Goal: Communication & Community: Participate in discussion

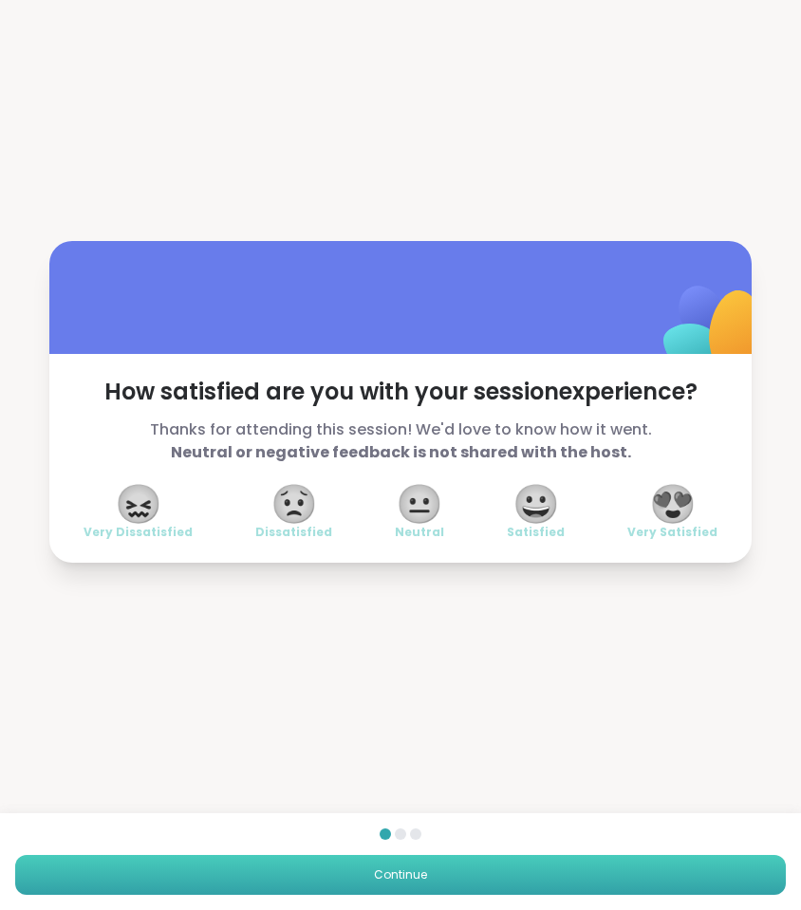
click at [495, 857] on button "Continue" at bounding box center [400, 875] width 770 height 40
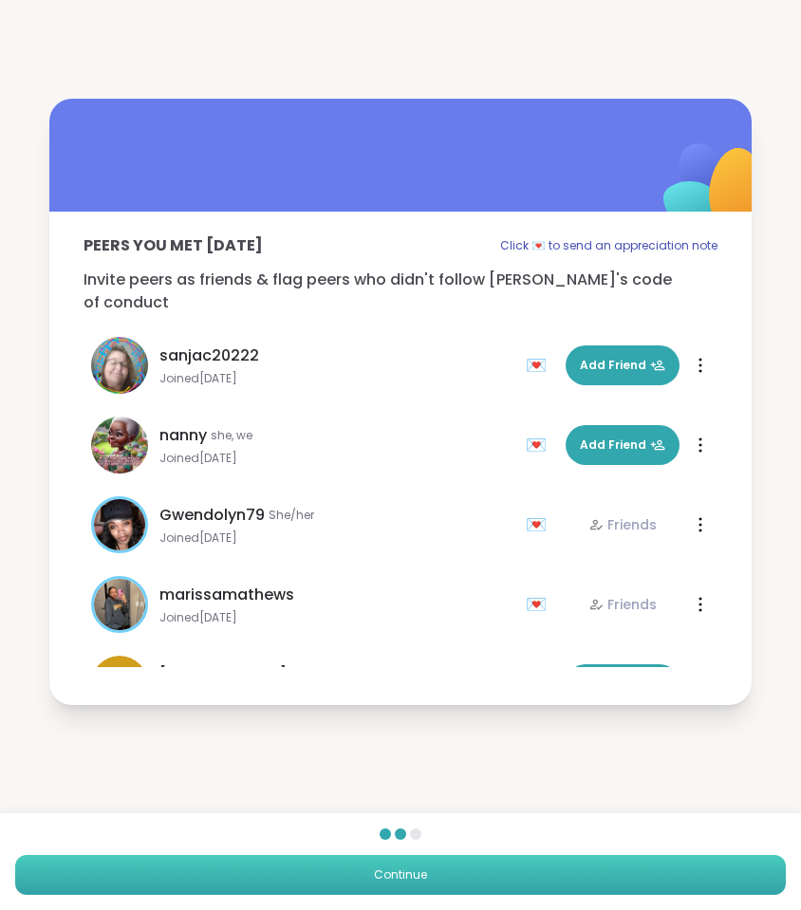
click at [495, 857] on button "Continue" at bounding box center [400, 875] width 770 height 40
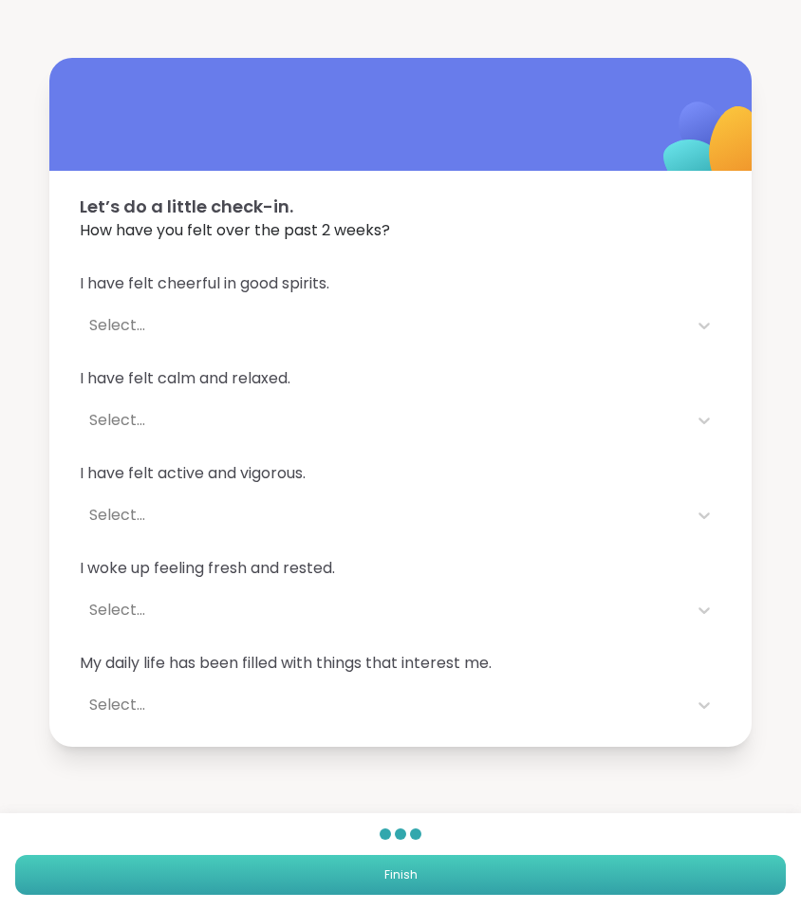
click at [495, 857] on button "Finish" at bounding box center [400, 875] width 770 height 40
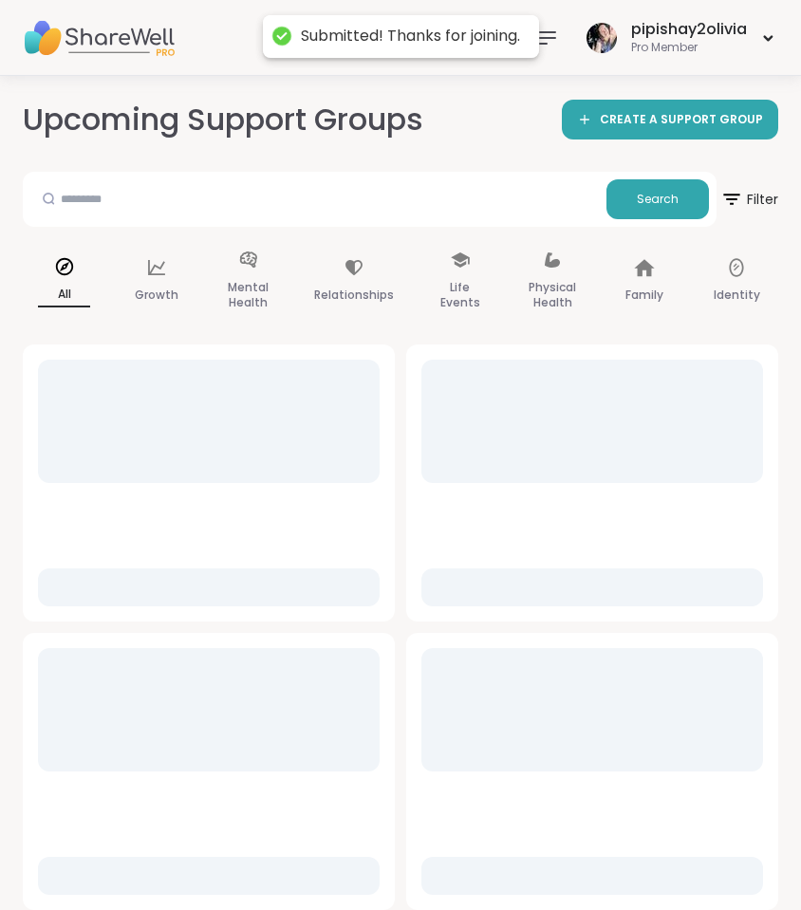
click at [547, 75] on div "pipishay2olivia Pro Member" at bounding box center [400, 38] width 801 height 76
click at [541, 46] on icon at bounding box center [547, 38] width 23 height 23
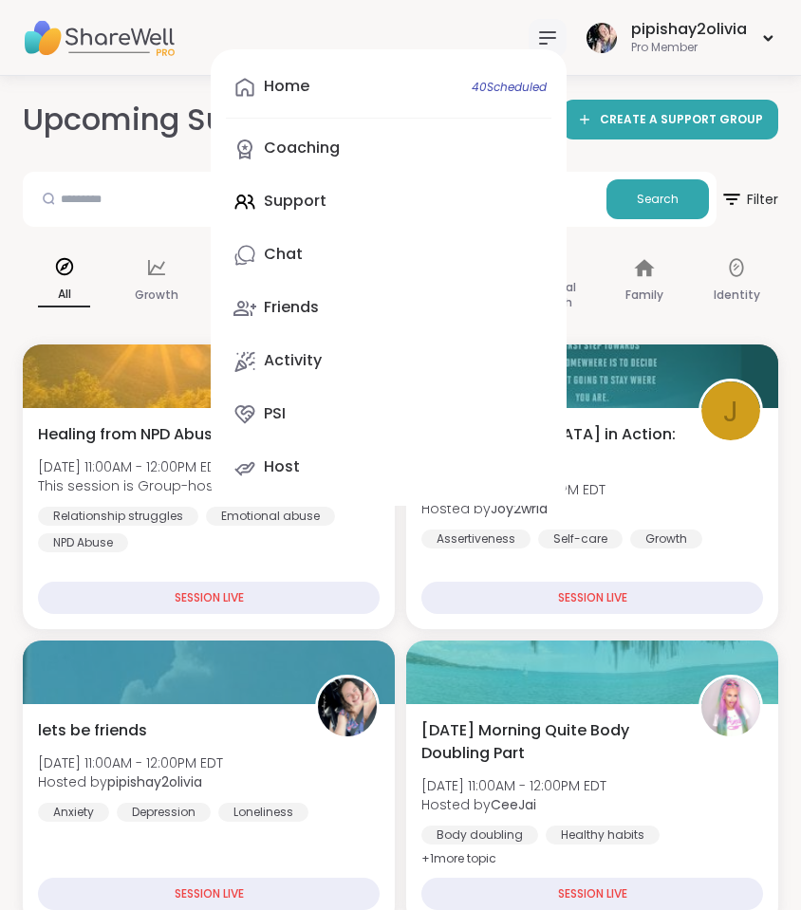
click at [138, 223] on div "Search" at bounding box center [369, 199] width 693 height 55
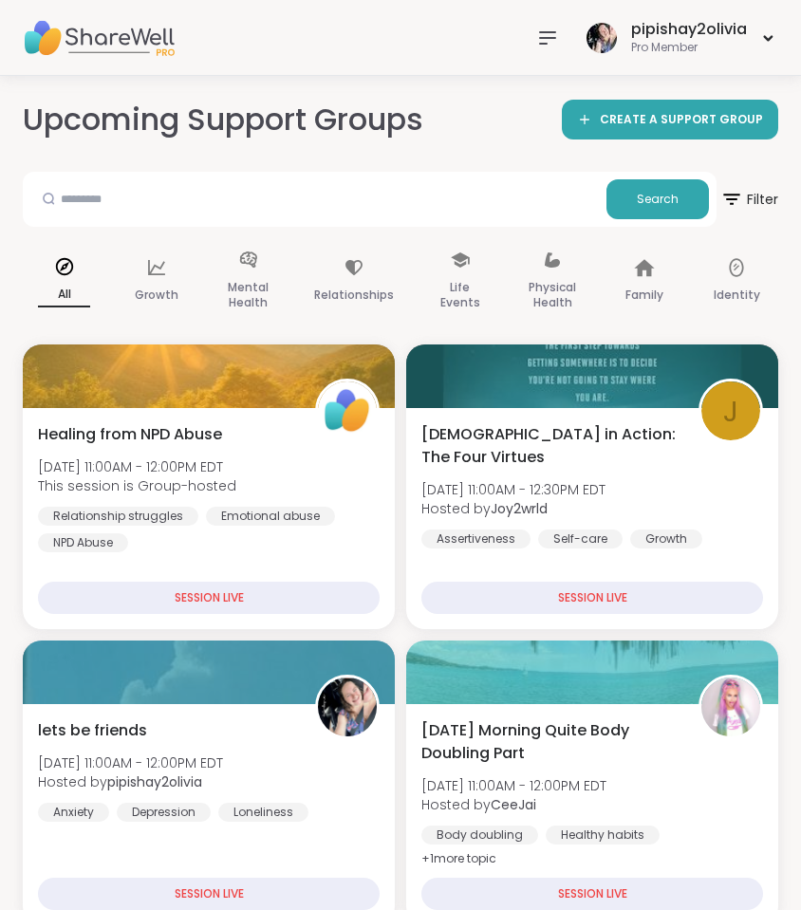
click at [553, 46] on icon at bounding box center [547, 38] width 23 height 23
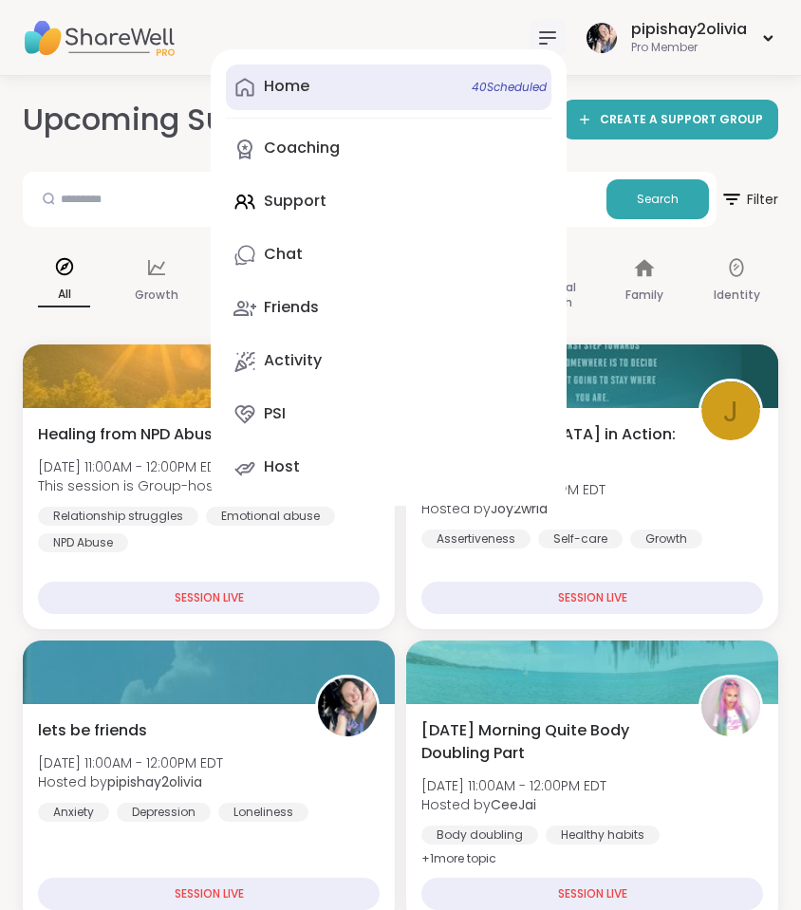
click at [414, 90] on link "Home 40 Scheduled" at bounding box center [388, 88] width 325 height 46
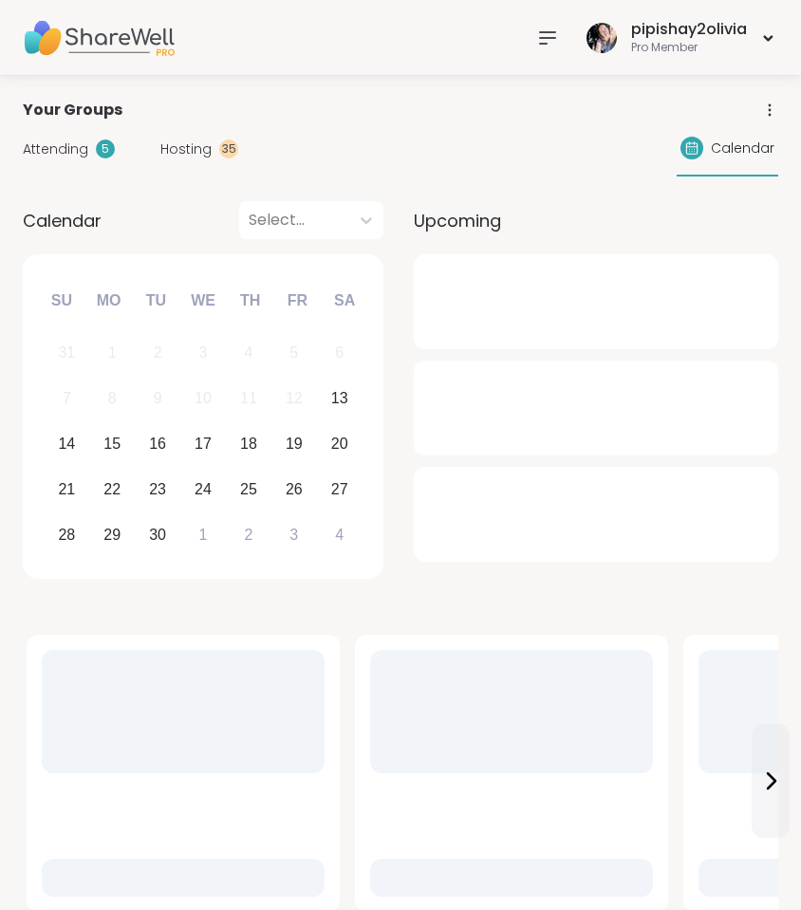
click at [622, 330] on div at bounding box center [596, 301] width 364 height 95
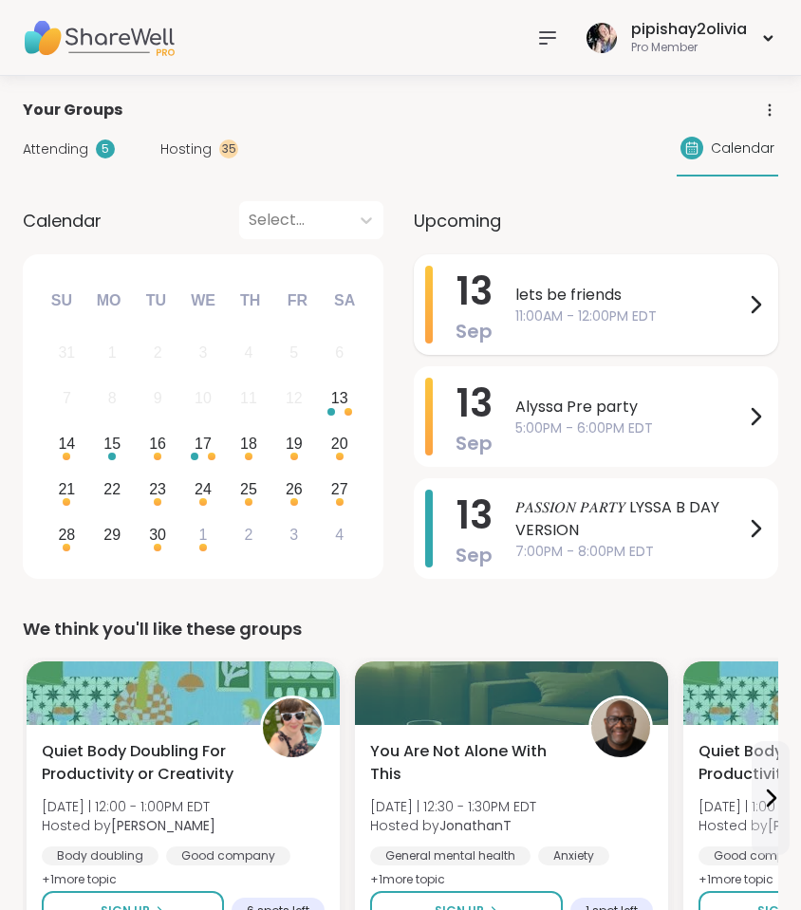
click at [684, 307] on span "11:00AM - 12:00PM EDT" at bounding box center [629, 316] width 229 height 20
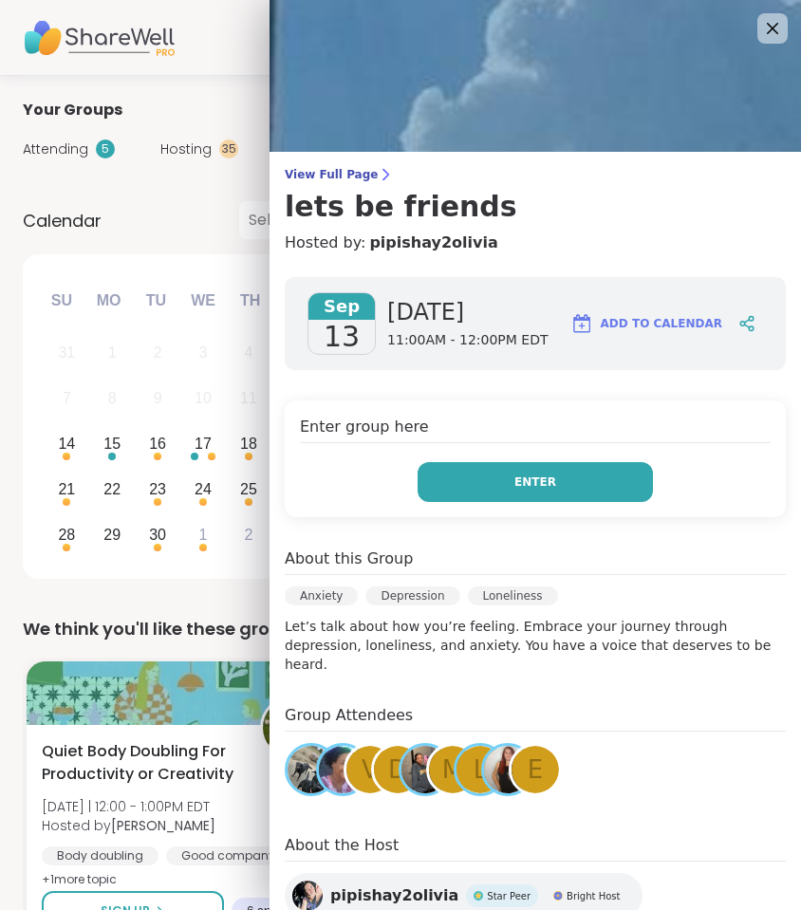
click at [495, 490] on button "Enter" at bounding box center [534, 482] width 235 height 40
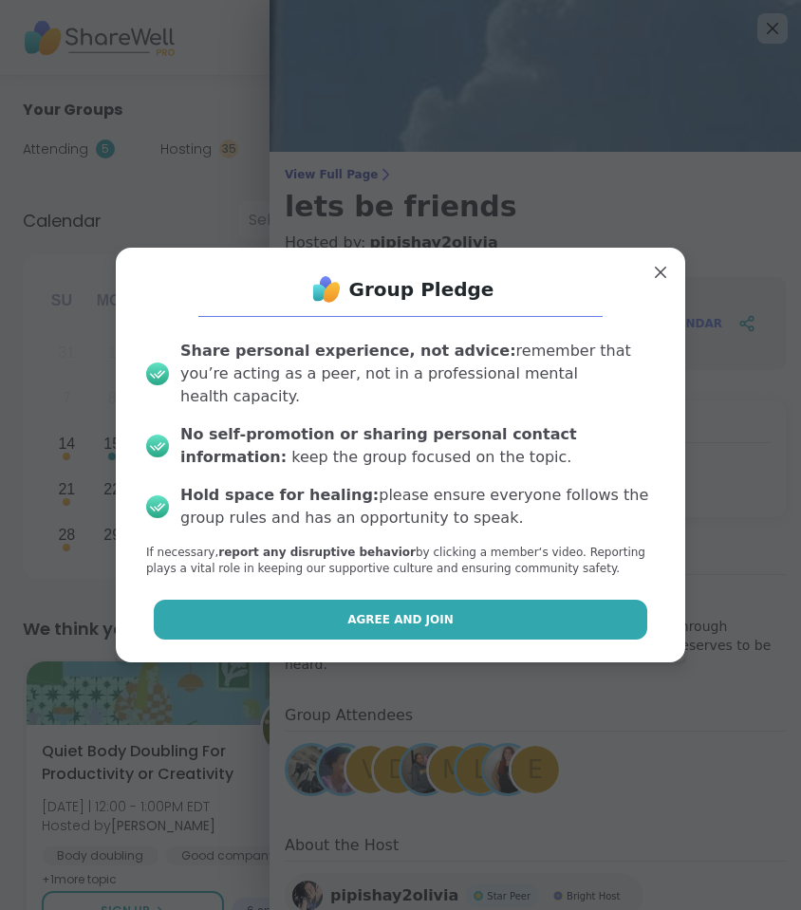
click at [436, 611] on span "Agree and Join" at bounding box center [400, 619] width 106 height 17
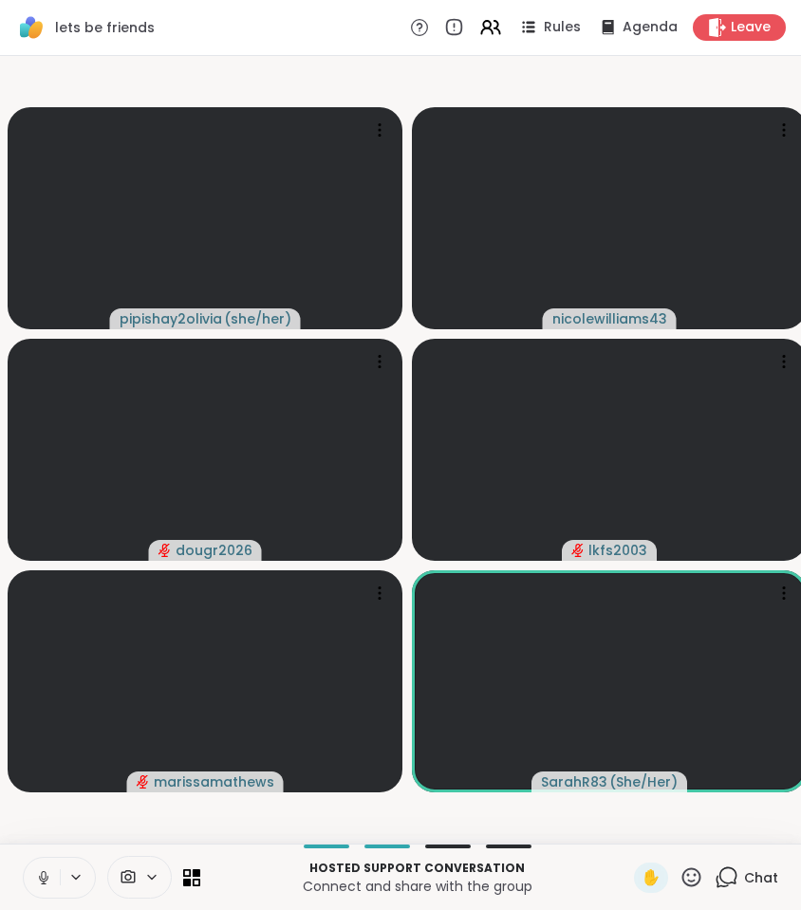
click at [49, 875] on icon at bounding box center [43, 877] width 17 height 17
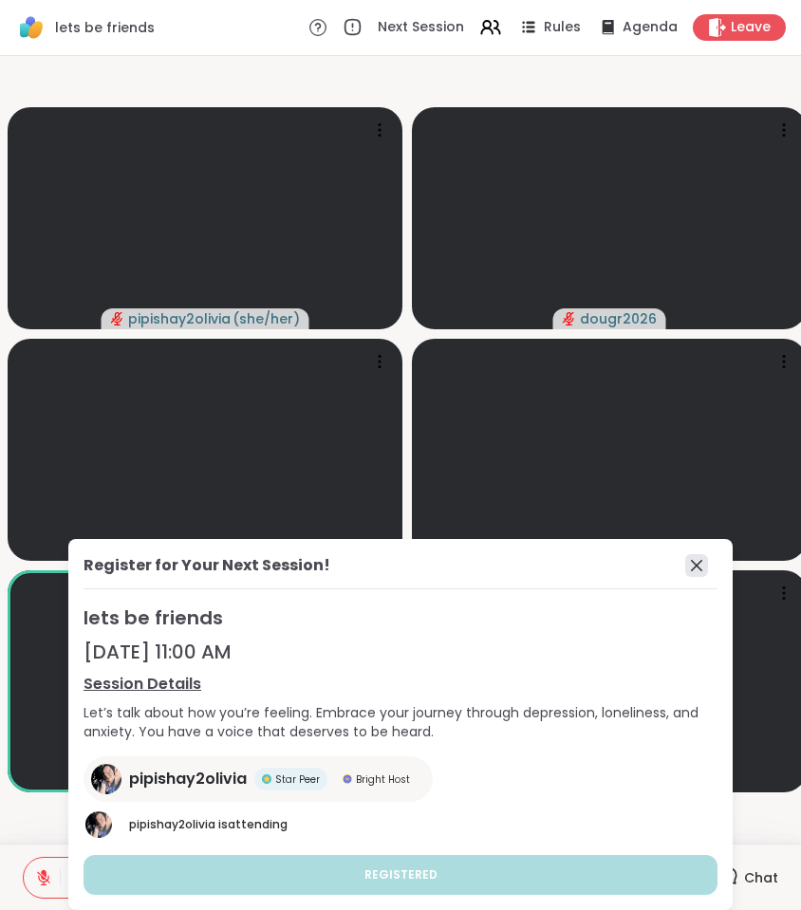
click at [699, 560] on icon at bounding box center [696, 565] width 23 height 23
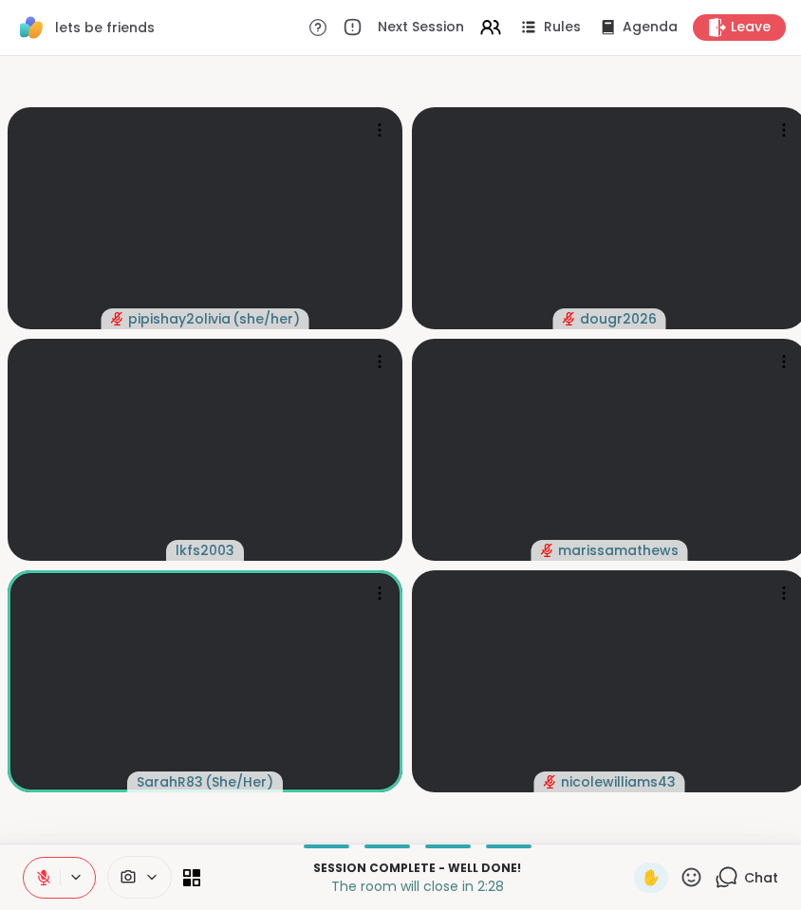
click at [48, 874] on icon at bounding box center [43, 877] width 17 height 17
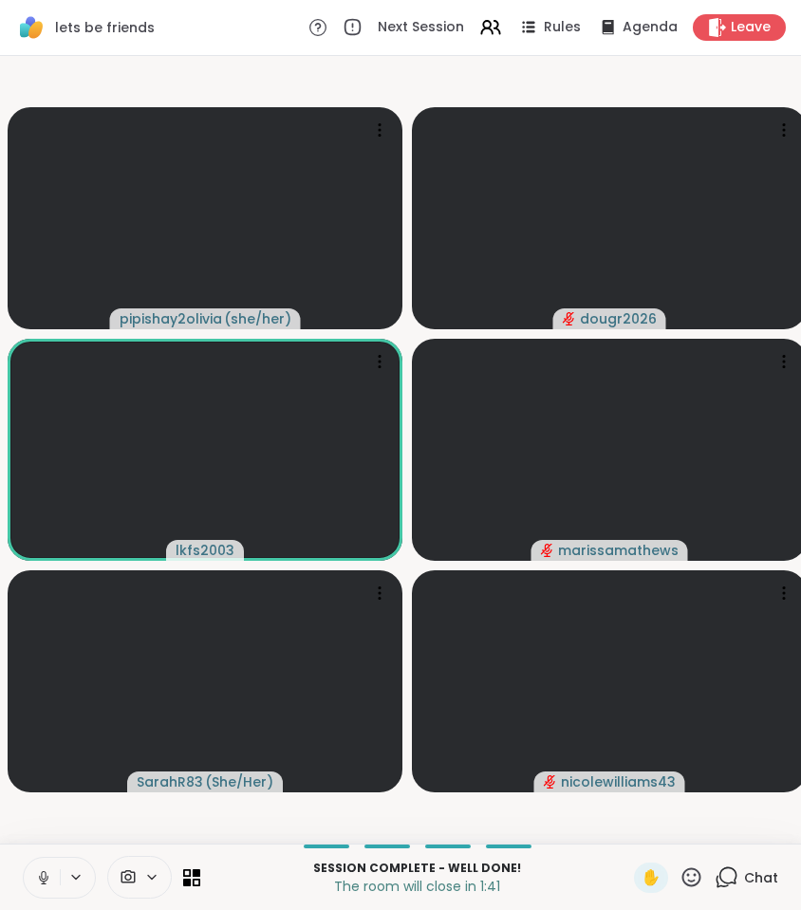
click at [716, 871] on icon at bounding box center [726, 877] width 24 height 24
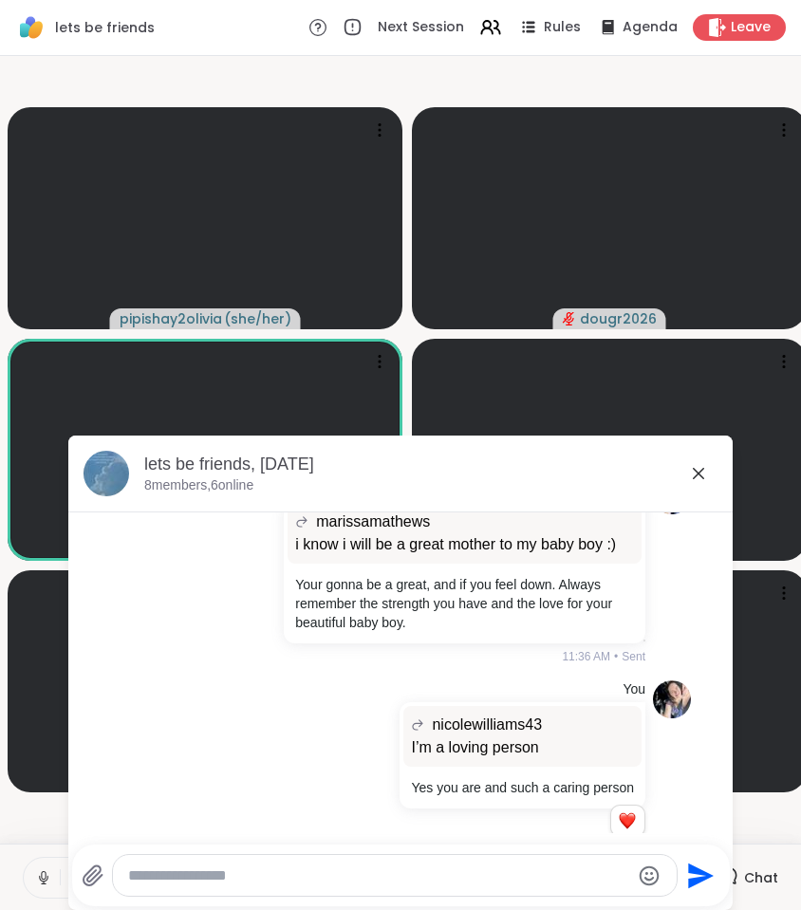
scroll to position [4640, 0]
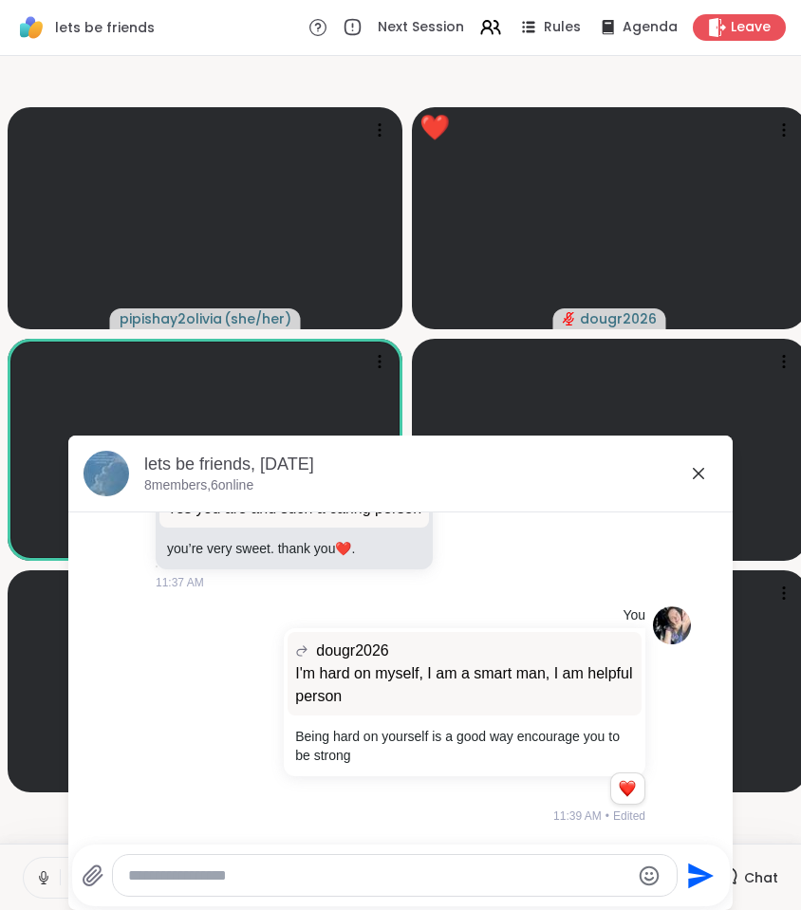
click at [694, 477] on icon at bounding box center [697, 473] width 11 height 11
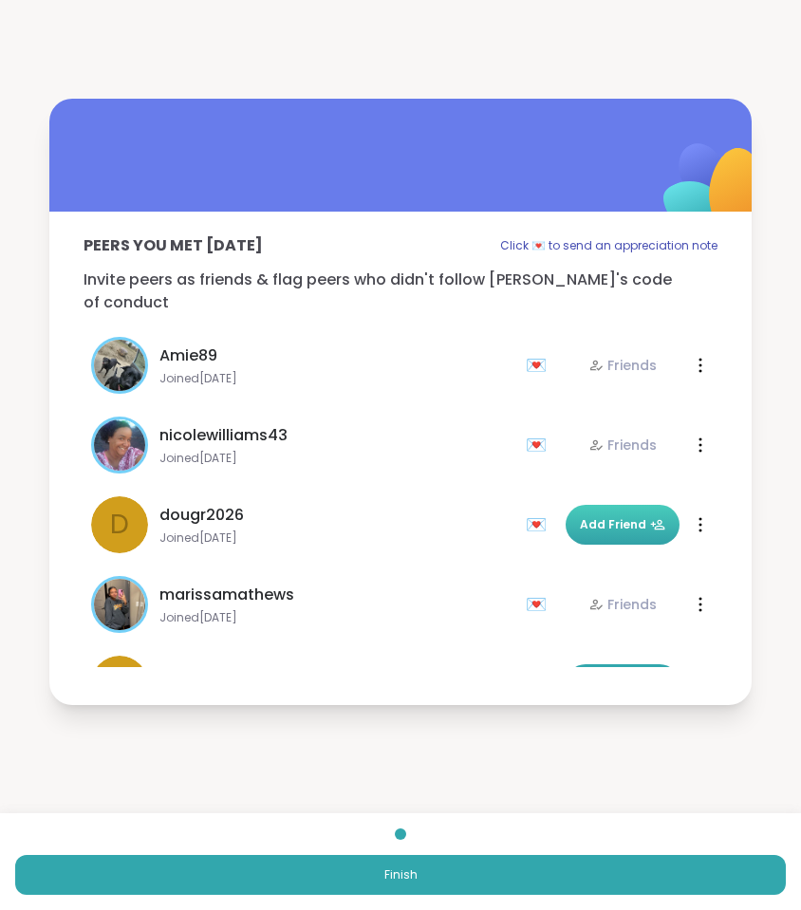
click at [601, 516] on span "Add Friend" at bounding box center [622, 524] width 85 height 17
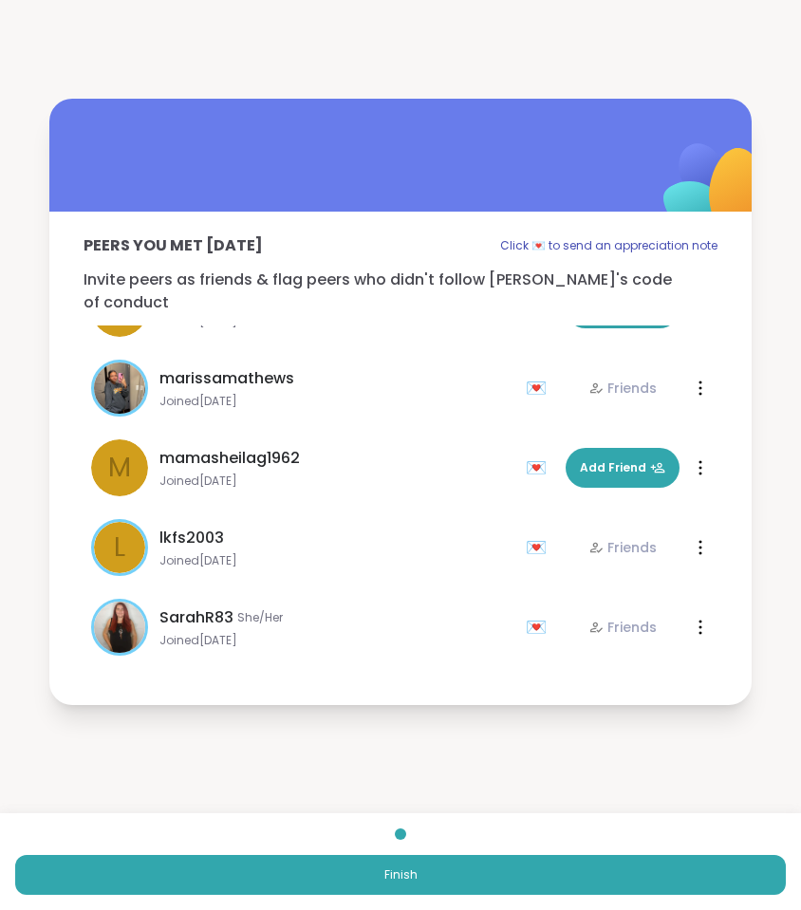
scroll to position [216, 0]
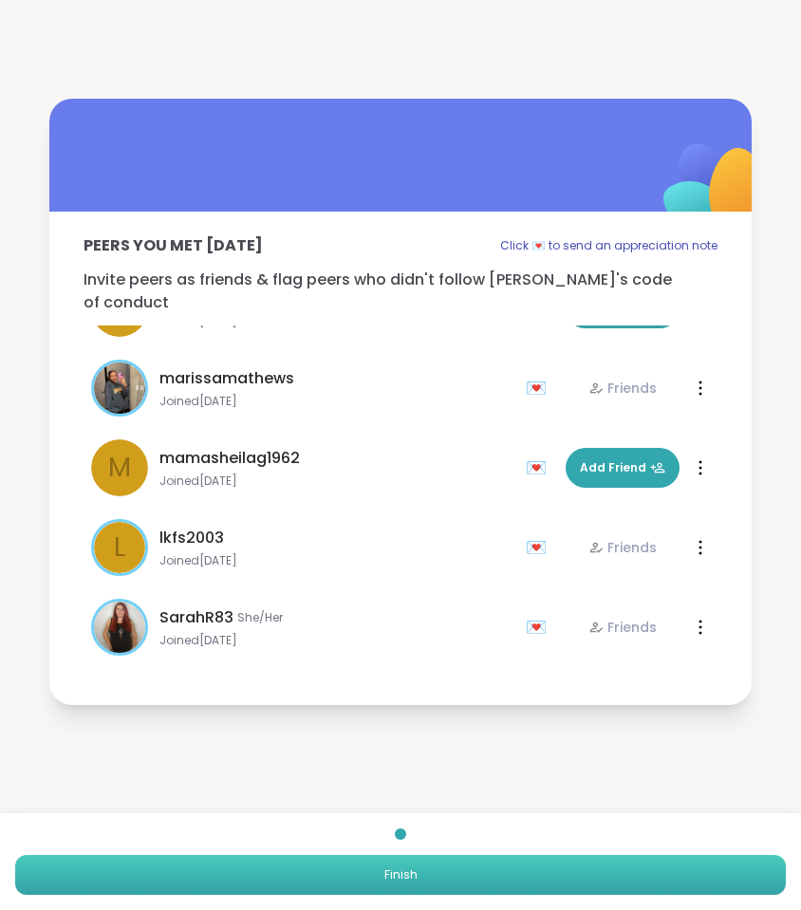
click at [335, 878] on button "Finish" at bounding box center [400, 875] width 770 height 40
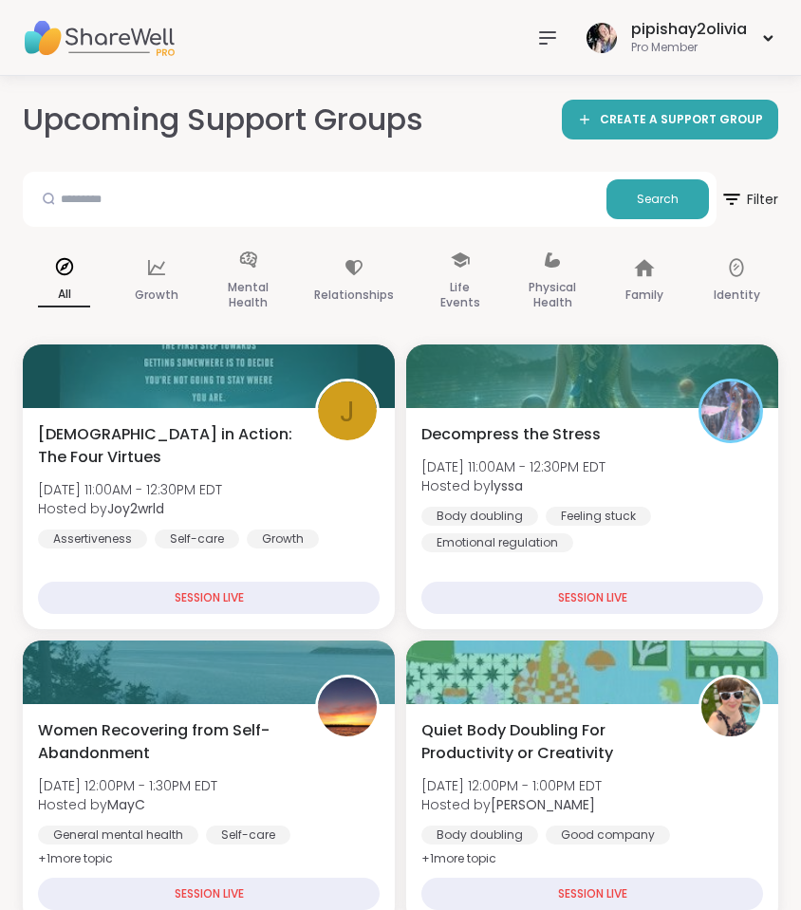
click at [568, 36] on div "pipishay2olivia Pro Member" at bounding box center [652, 37] width 249 height 45
click at [542, 42] on icon at bounding box center [547, 38] width 23 height 23
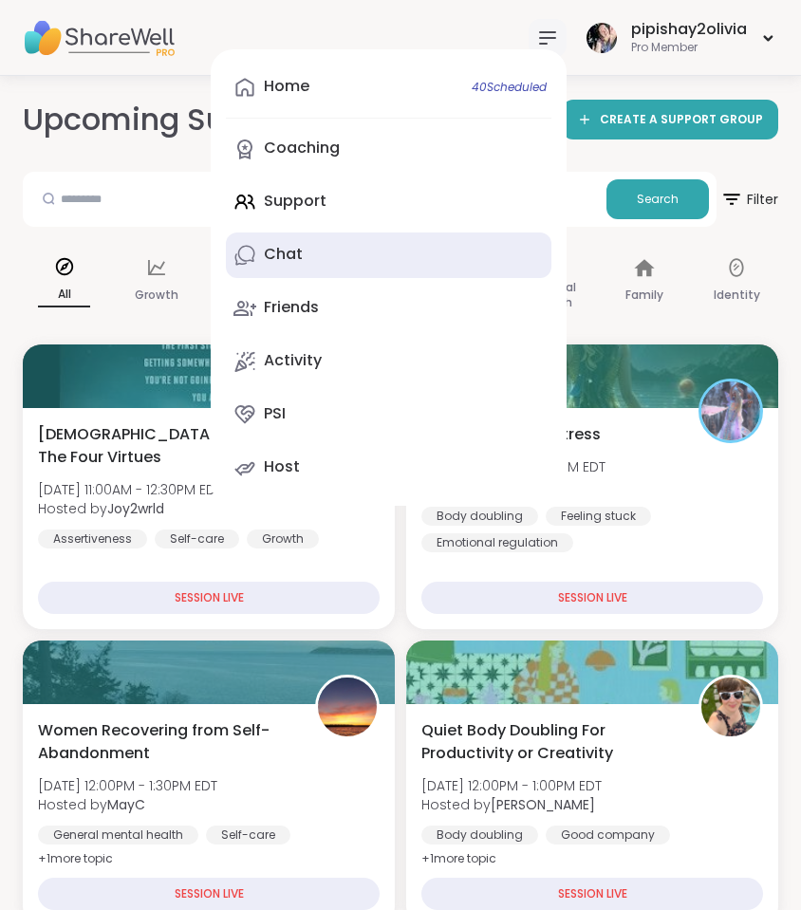
click at [366, 248] on link "Chat" at bounding box center [388, 255] width 325 height 46
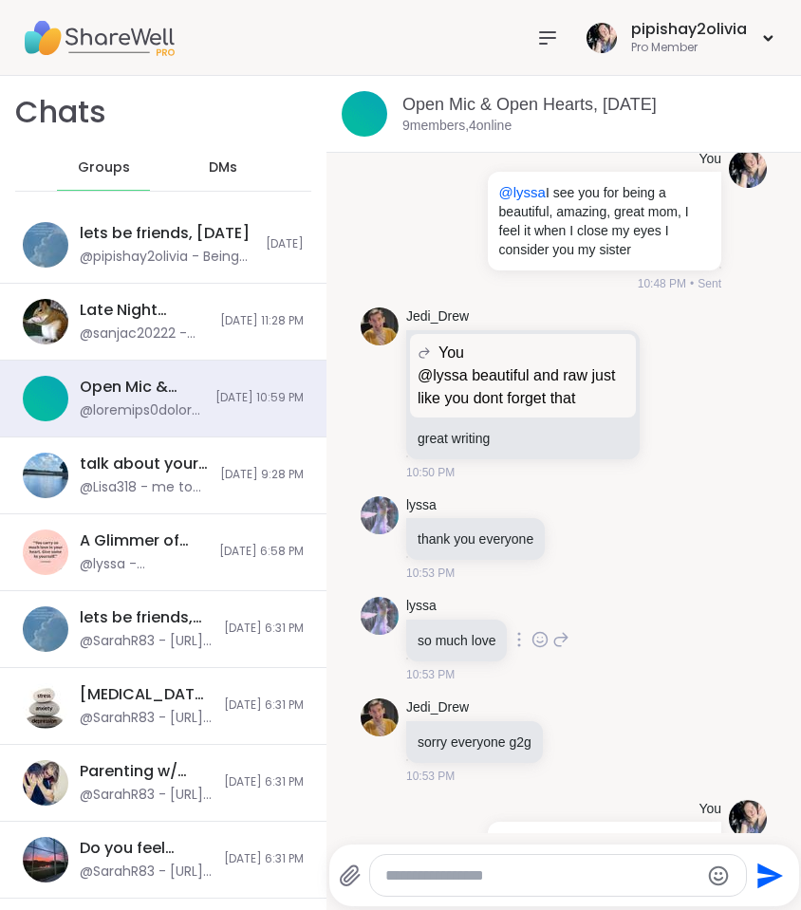
scroll to position [2122, 0]
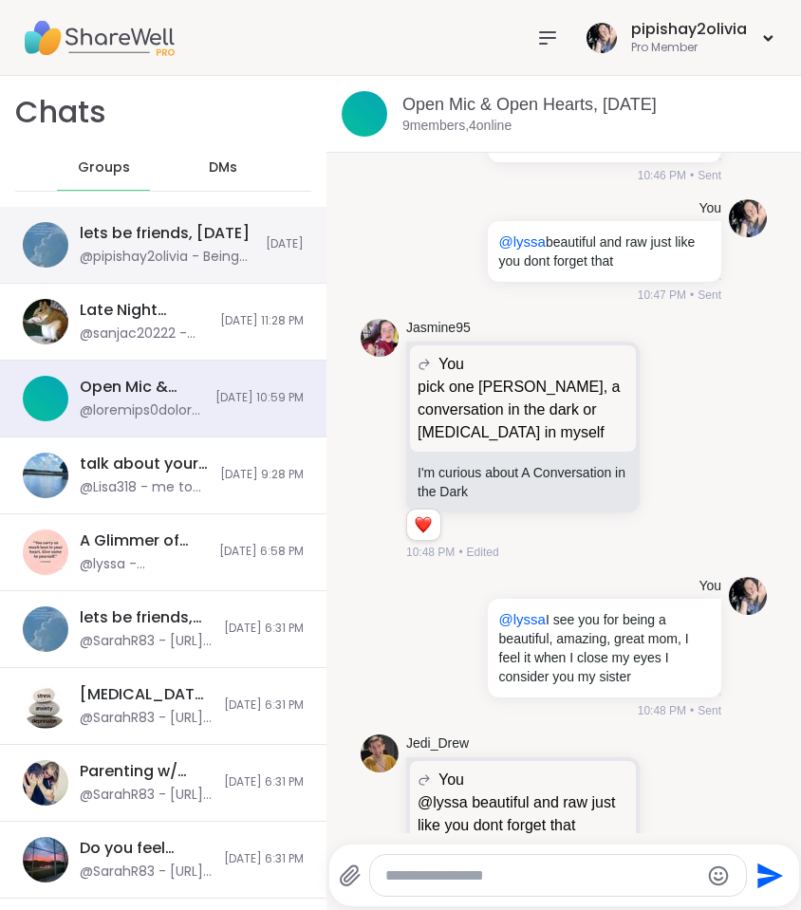
click at [107, 252] on div "@pipishay2olivia - Being hard on yourself is a good way encourage you to be str…" at bounding box center [167, 257] width 175 height 19
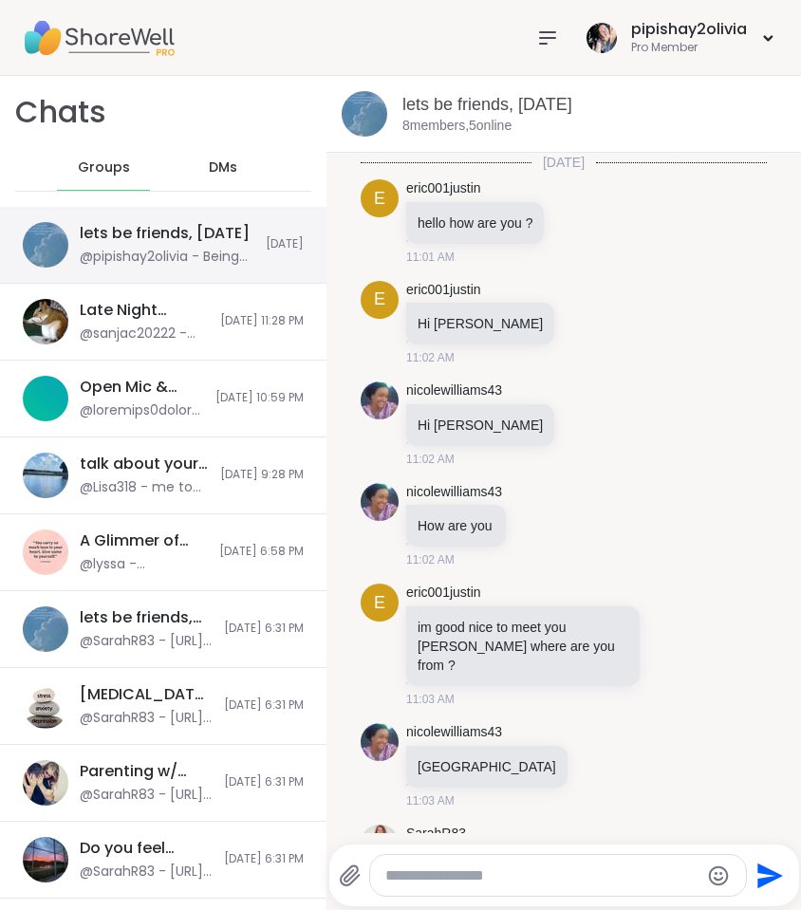
scroll to position [4668, 0]
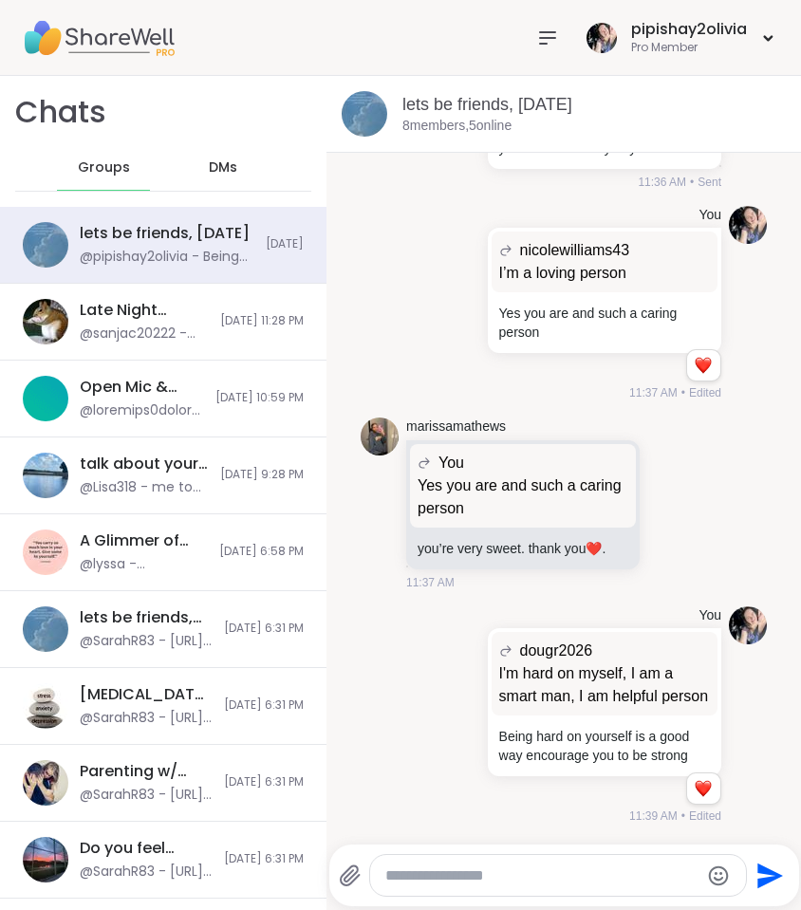
click at [480, 855] on div at bounding box center [558, 875] width 376 height 41
click at [476, 873] on textarea "Type your message" at bounding box center [542, 875] width 314 height 19
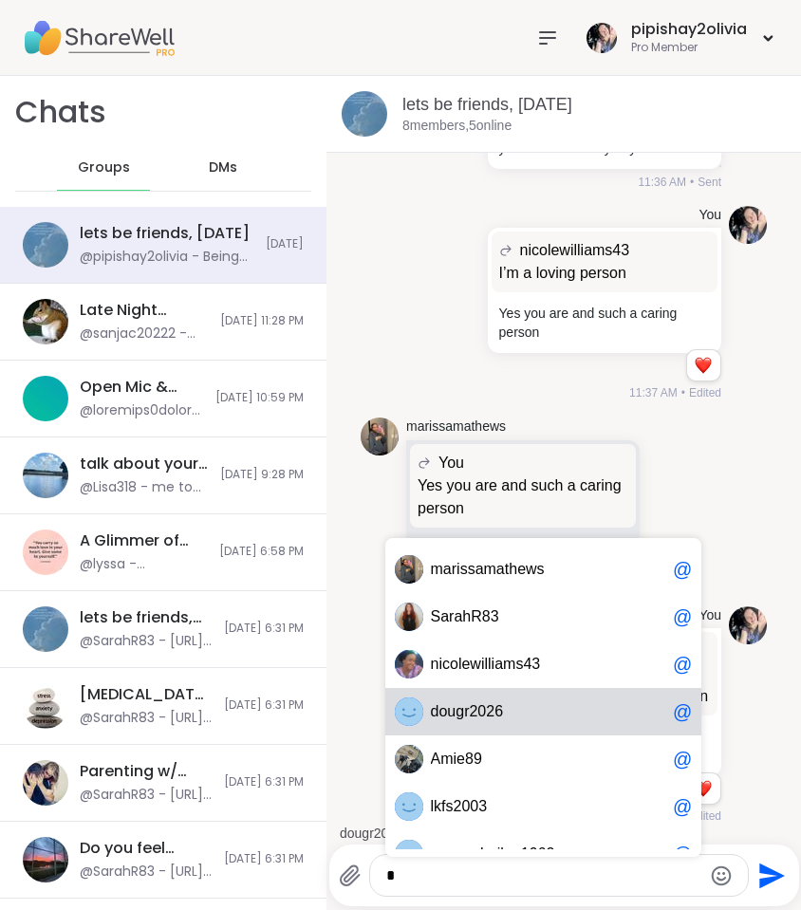
click at [564, 730] on div "d o u g r 2 0 2 6 @" at bounding box center [543, 711] width 317 height 47
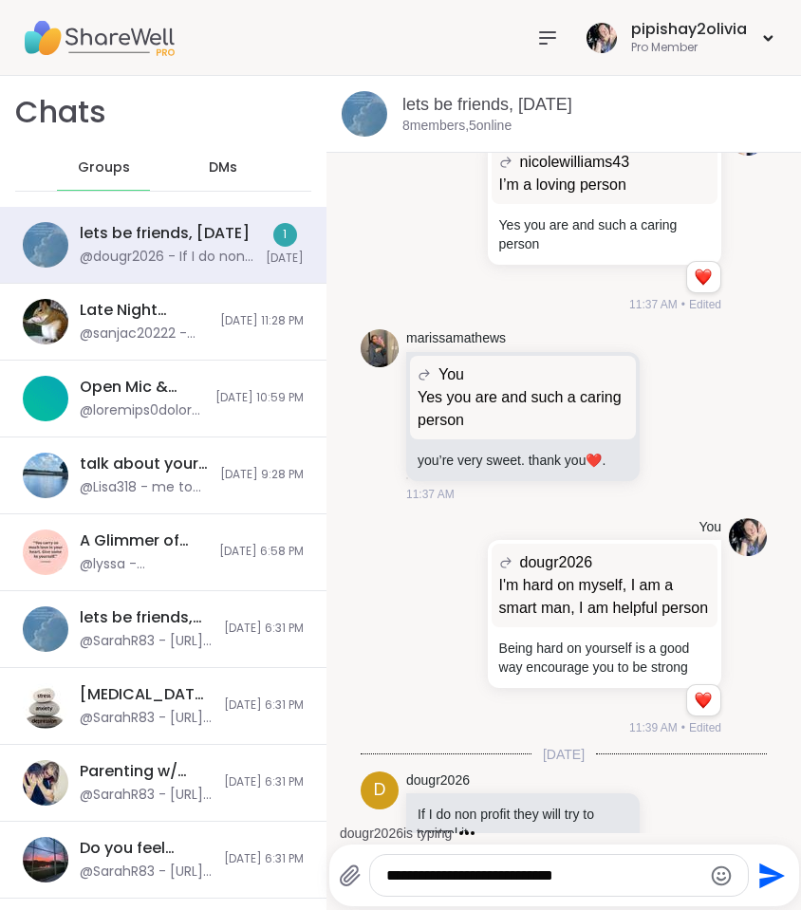
scroll to position [4806, 0]
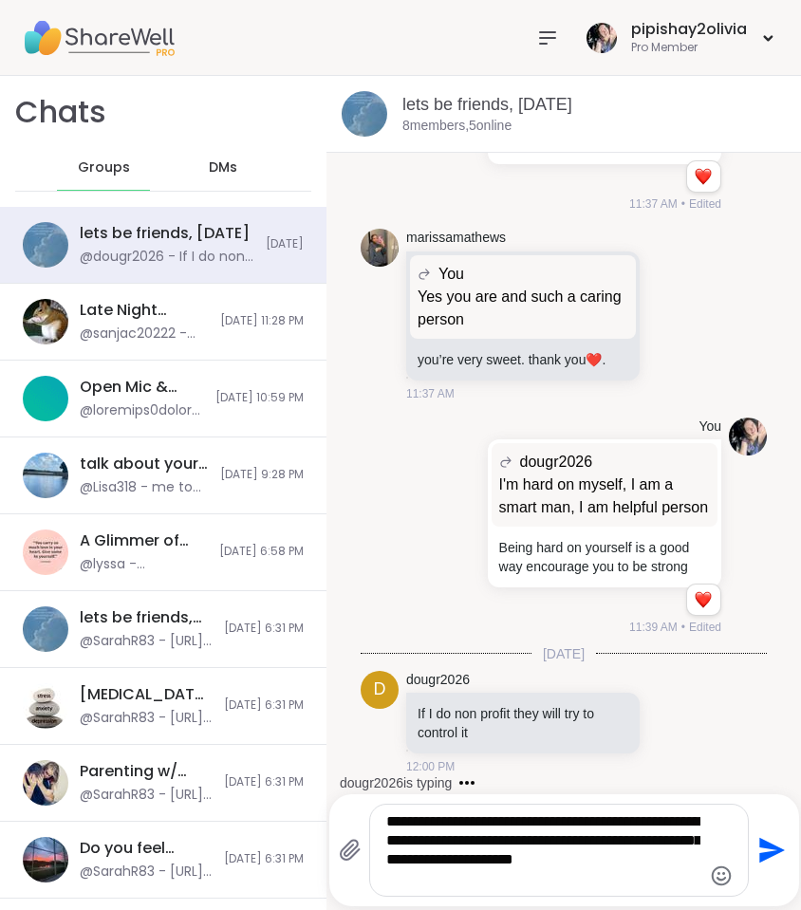
click at [396, 879] on textarea "**********" at bounding box center [543, 850] width 314 height 76
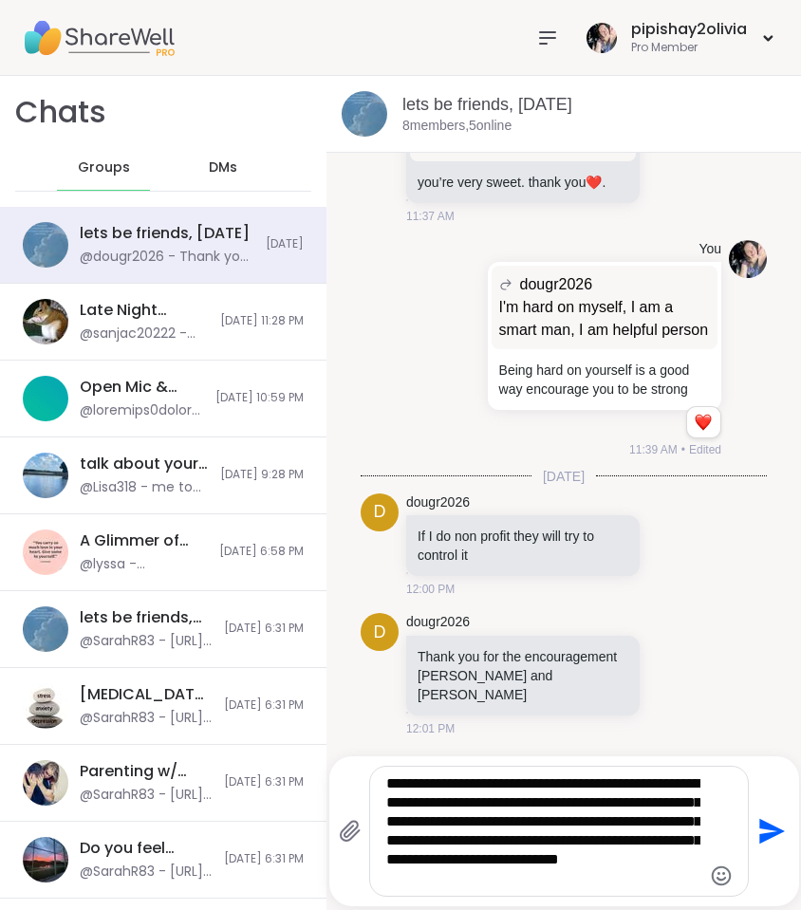
scroll to position [0, 0]
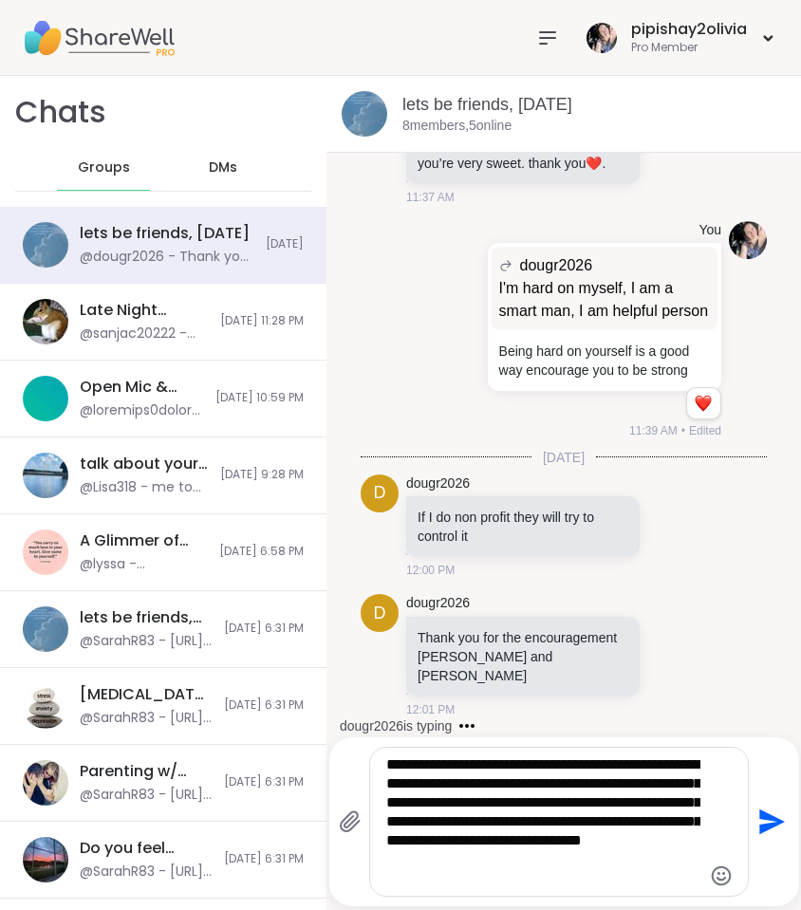
click at [436, 876] on textarea "**********" at bounding box center [543, 821] width 314 height 133
type textarea "**********"
click at [778, 830] on icon "Send" at bounding box center [769, 821] width 30 height 30
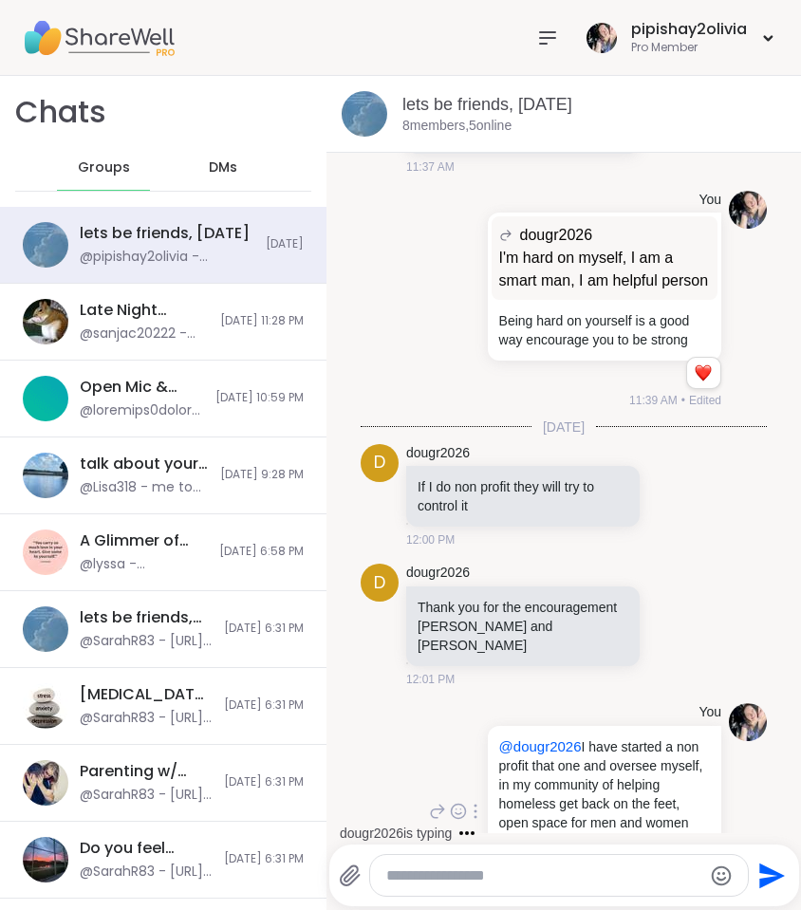
scroll to position [5178, 0]
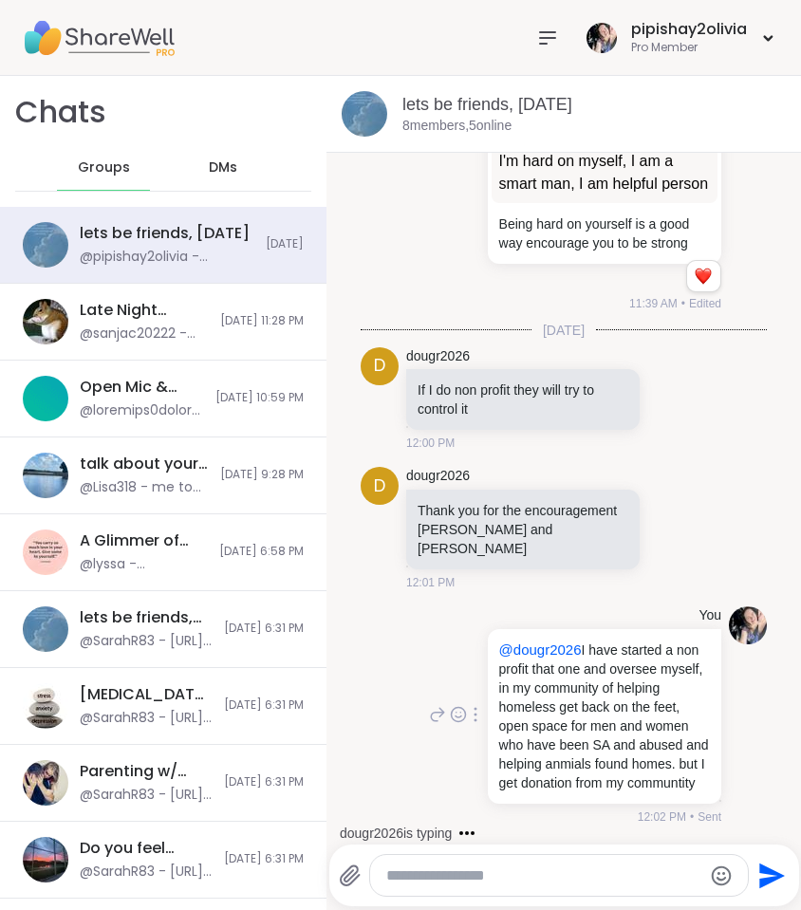
click at [429, 709] on icon at bounding box center [437, 714] width 17 height 23
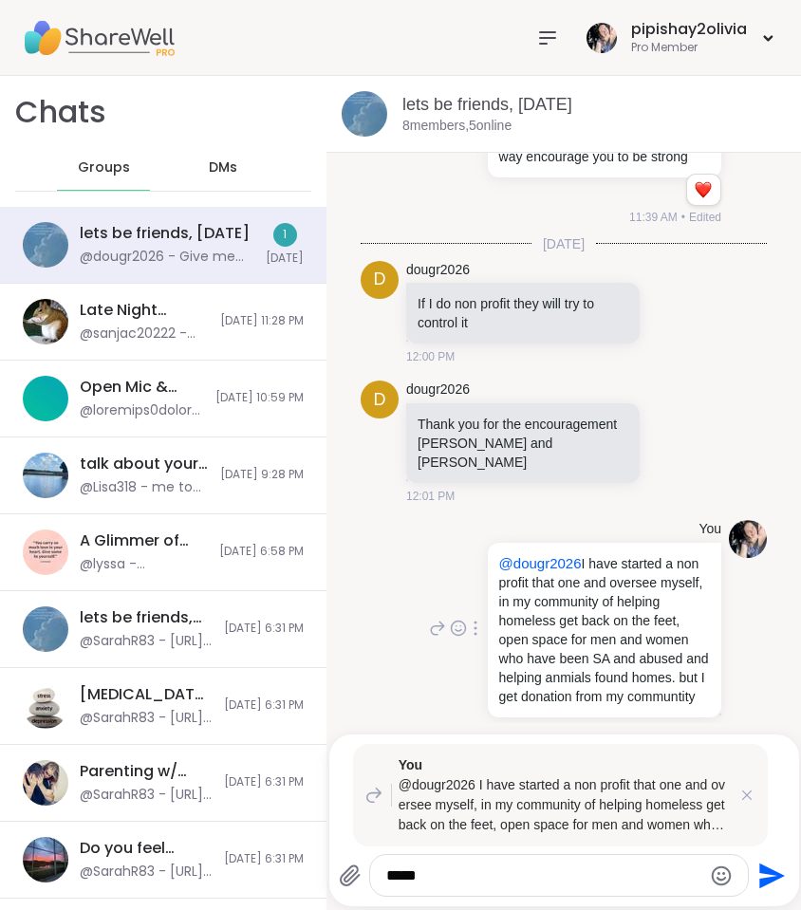
scroll to position [5877, 0]
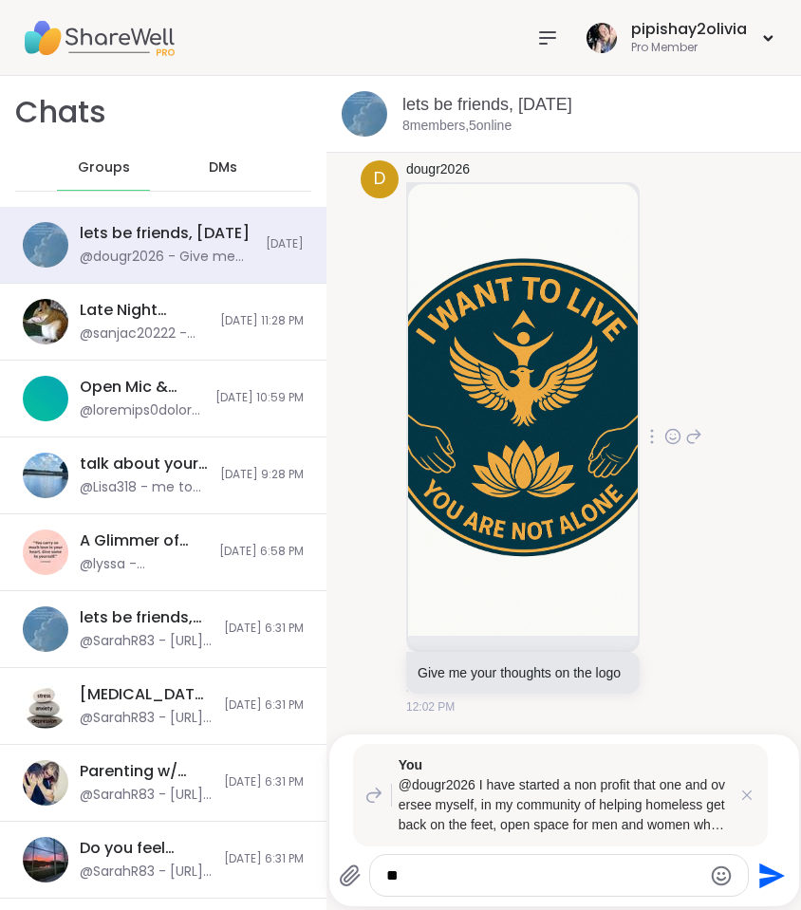
type textarea "*"
click at [753, 802] on icon at bounding box center [746, 794] width 19 height 19
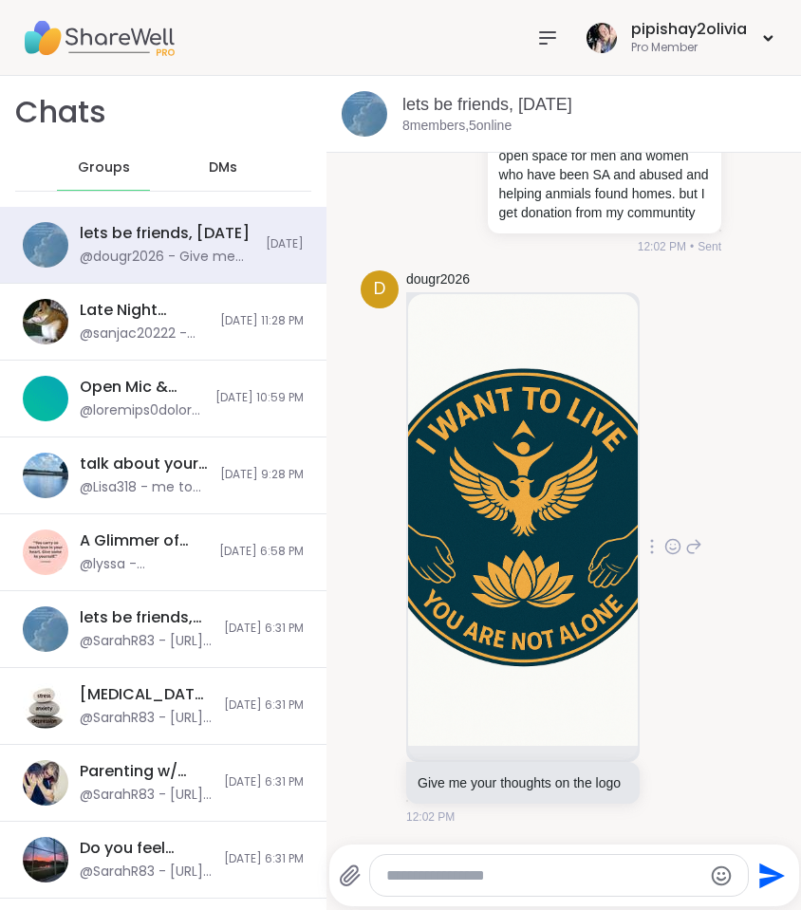
scroll to position [5767, 0]
click at [644, 543] on div at bounding box center [672, 546] width 59 height 23
click at [664, 539] on icon at bounding box center [672, 546] width 17 height 19
click at [654, 514] on button "Select Reaction: Heart" at bounding box center [673, 516] width 38 height 38
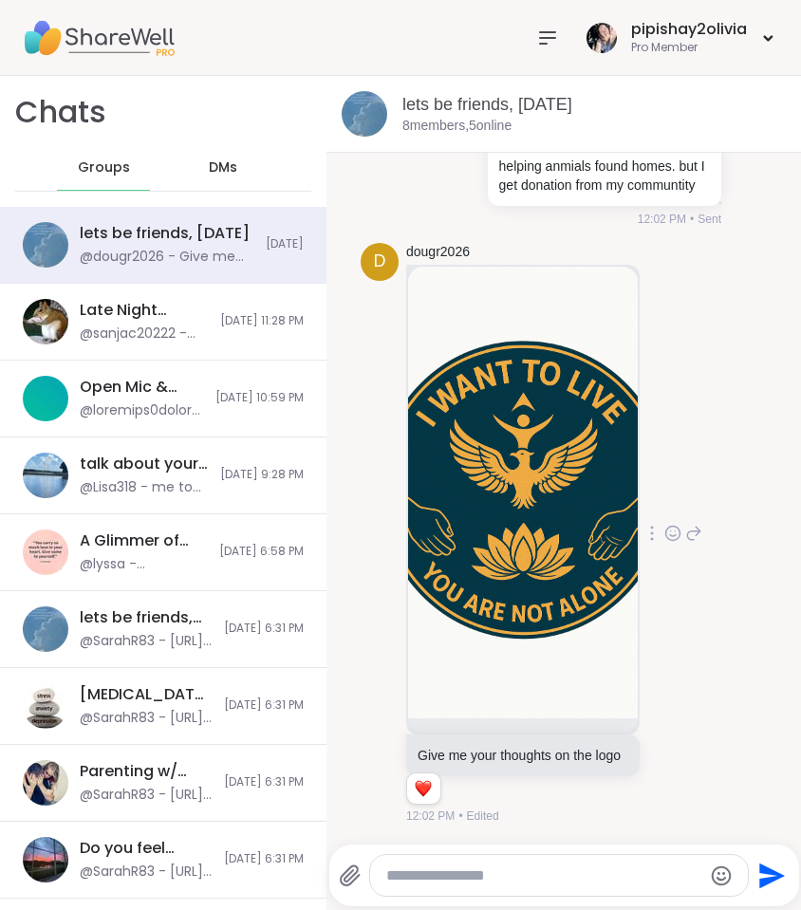
scroll to position [5794, 0]
click at [685, 528] on icon at bounding box center [693, 533] width 17 height 23
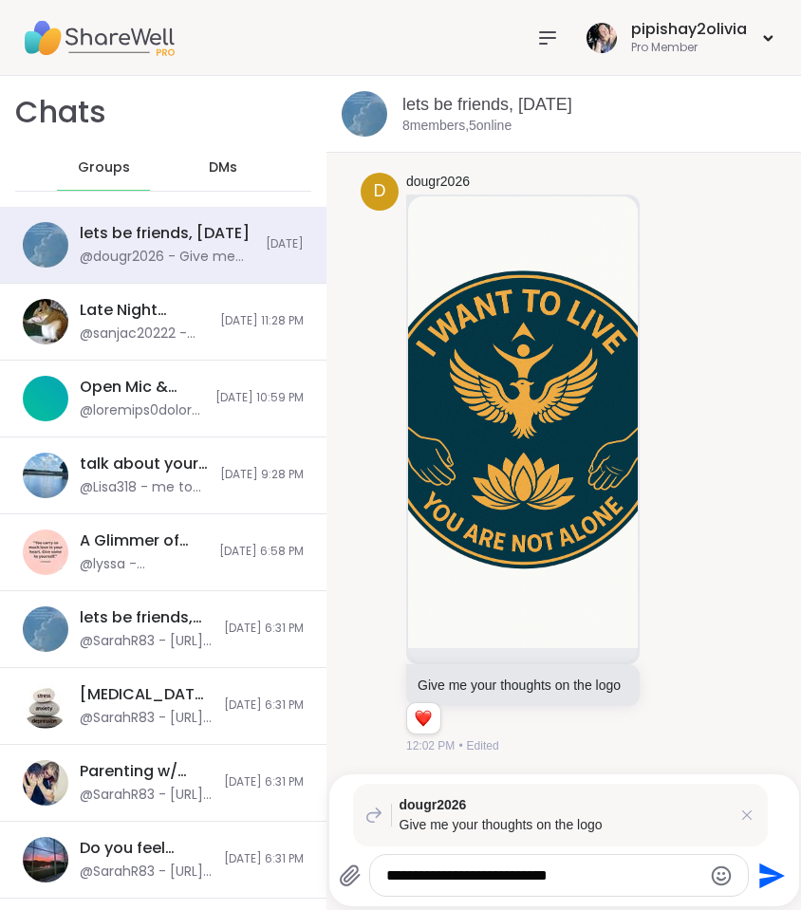
type textarea "**********"
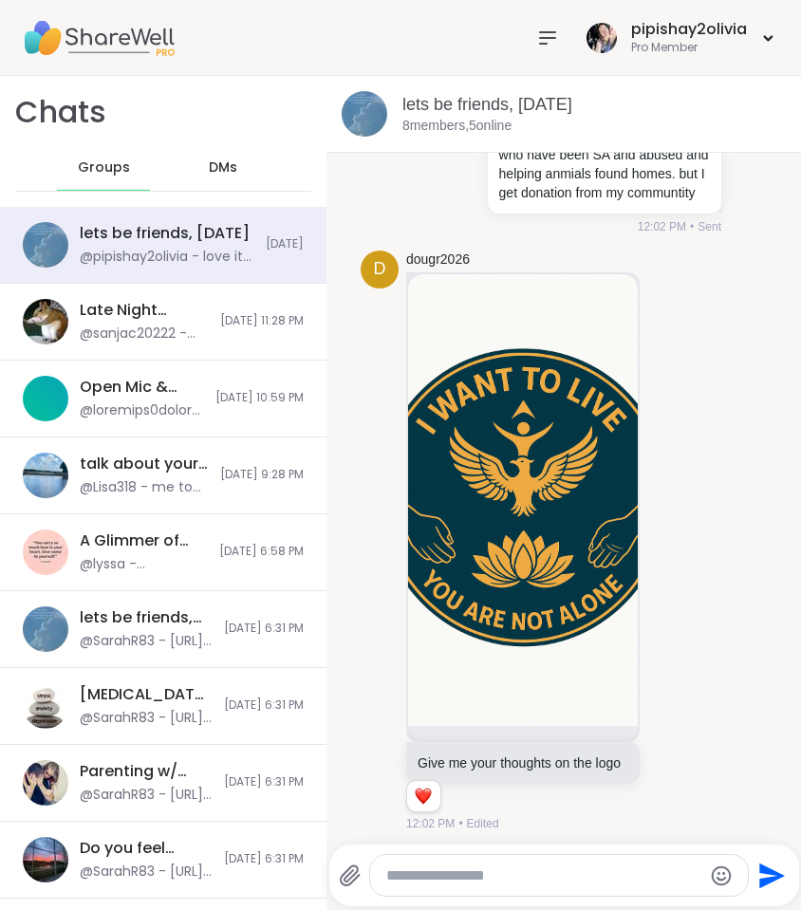
scroll to position [5599, 0]
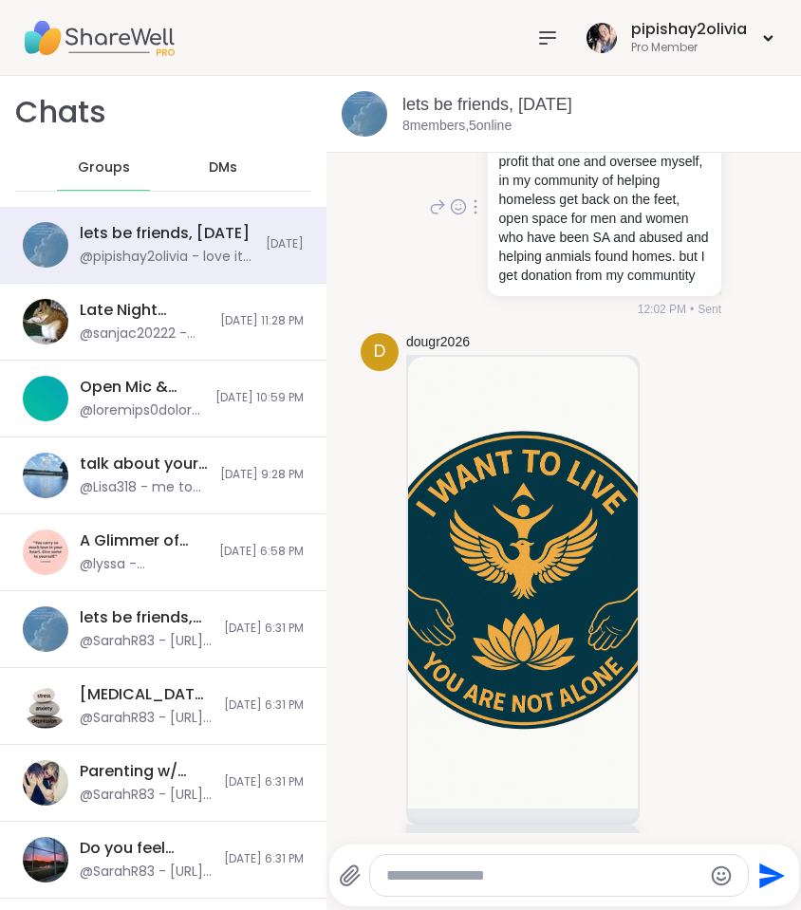
click at [433, 218] on icon at bounding box center [437, 206] width 17 height 23
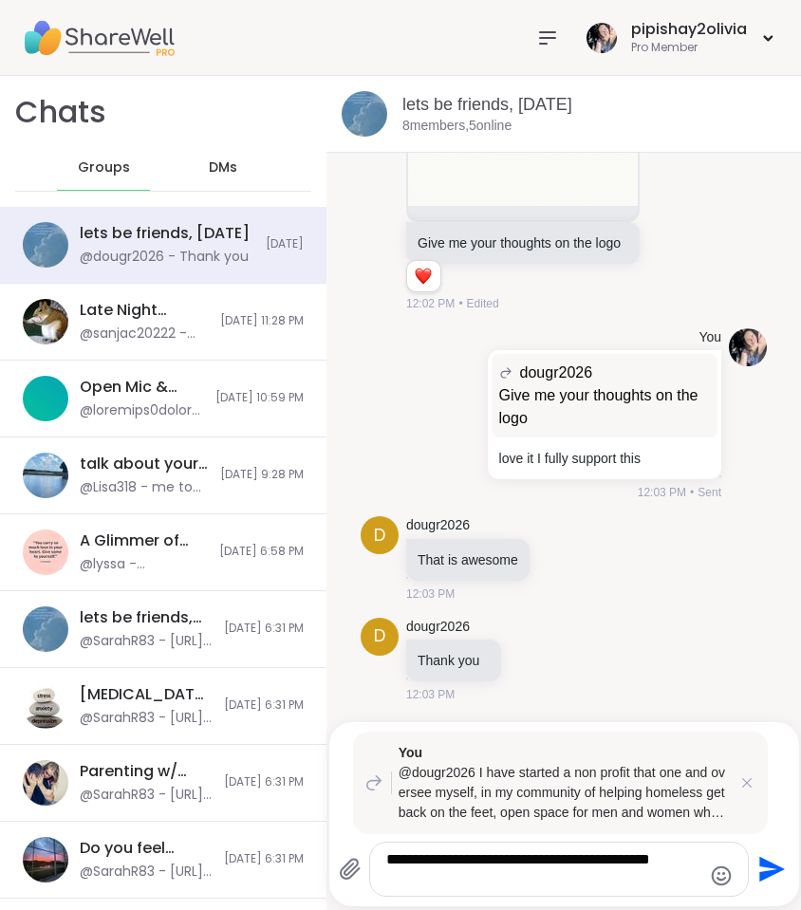
scroll to position [0, 0]
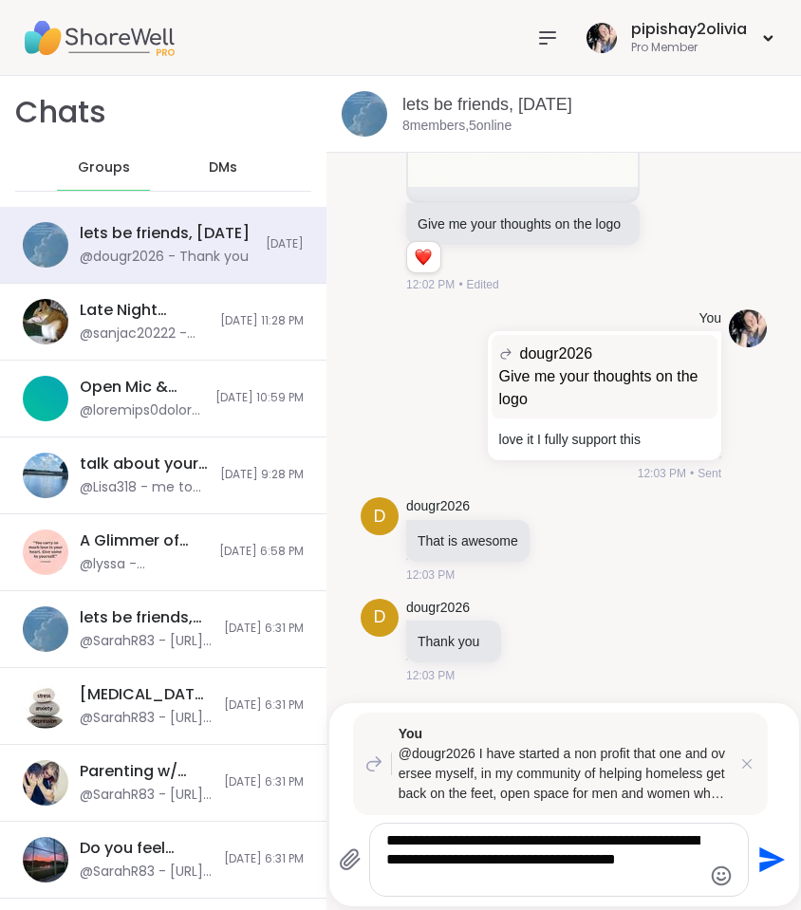
type textarea "**********"
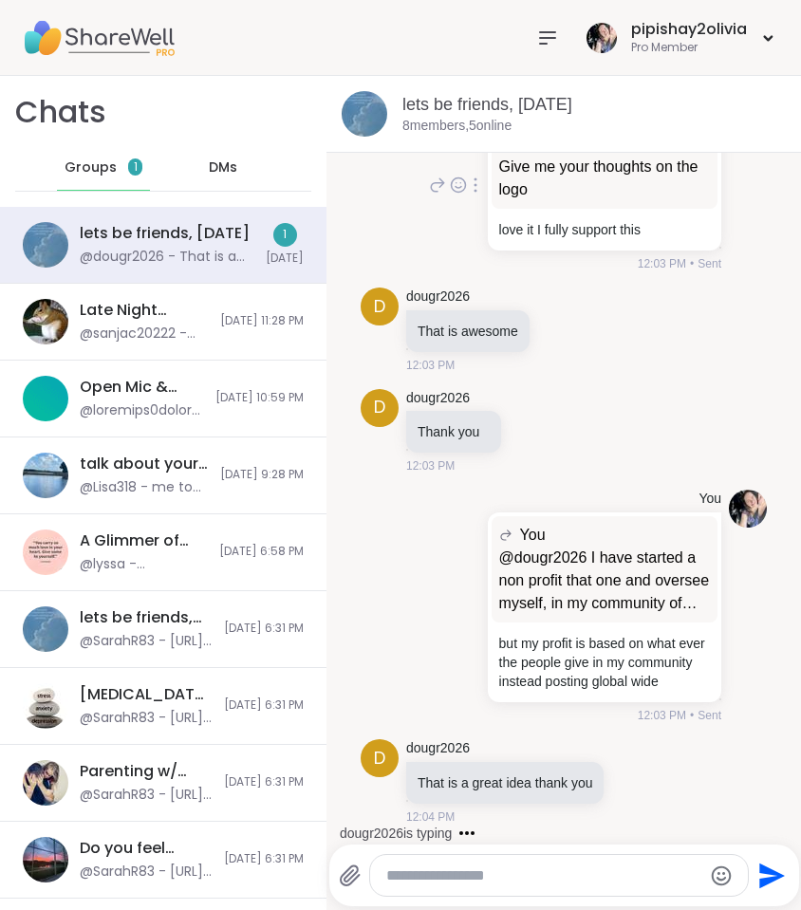
scroll to position [6551, 0]
click at [660, 780] on icon at bounding box center [658, 781] width 13 height 13
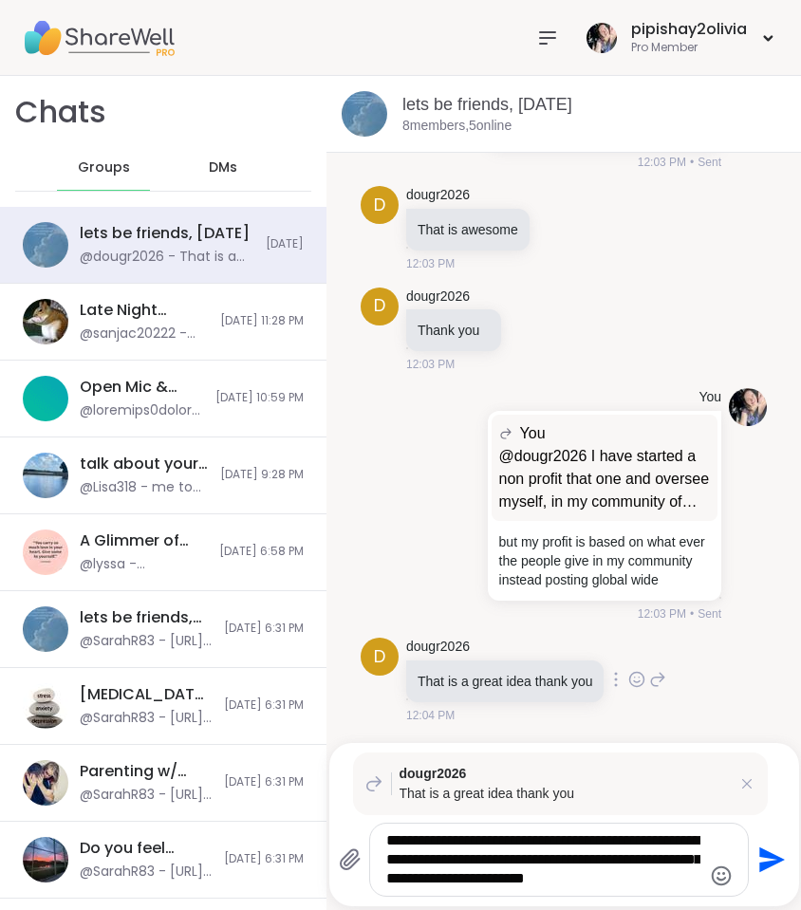
type textarea "**********"
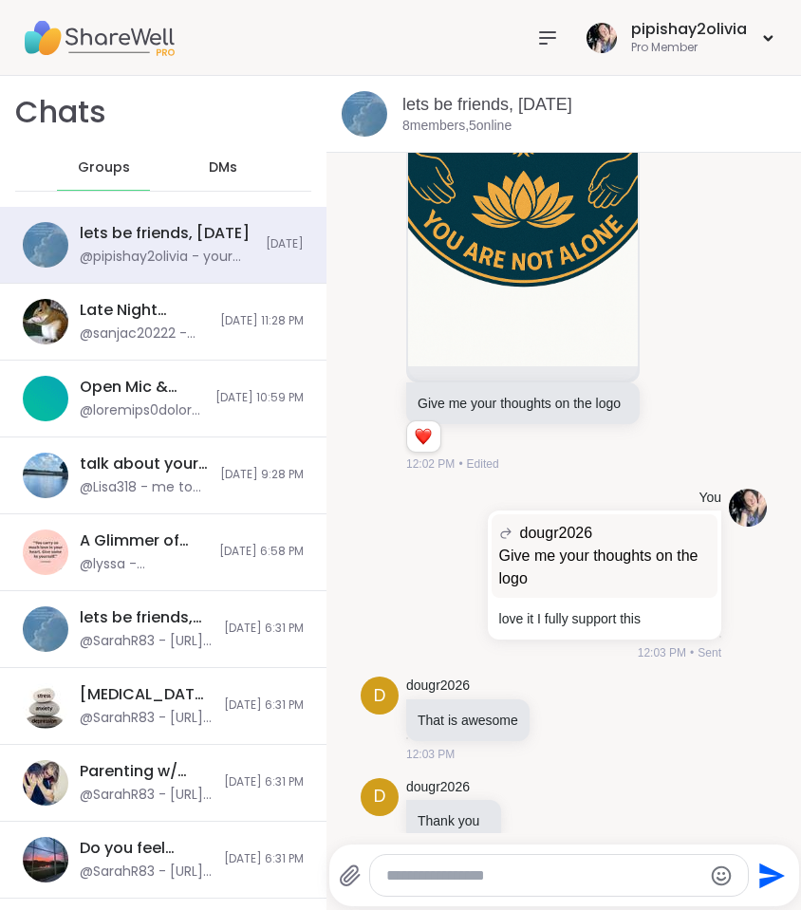
scroll to position [6814, 0]
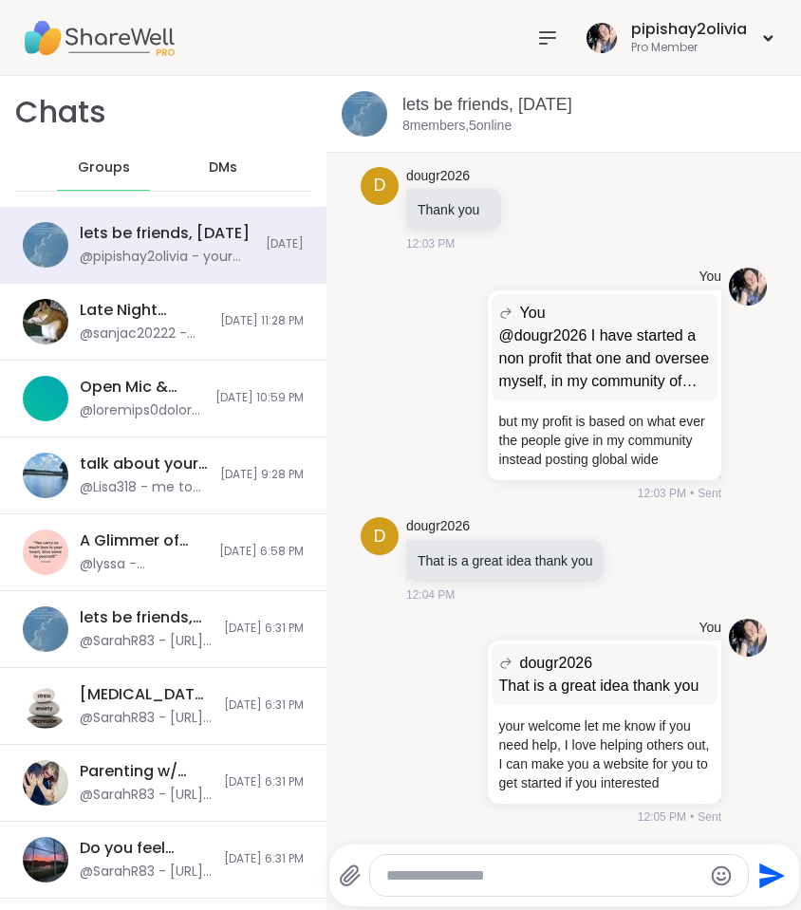
click at [214, 137] on div "Chats Groups DMs" at bounding box center [163, 141] width 326 height 131
click at [214, 170] on span "DMs" at bounding box center [223, 167] width 28 height 19
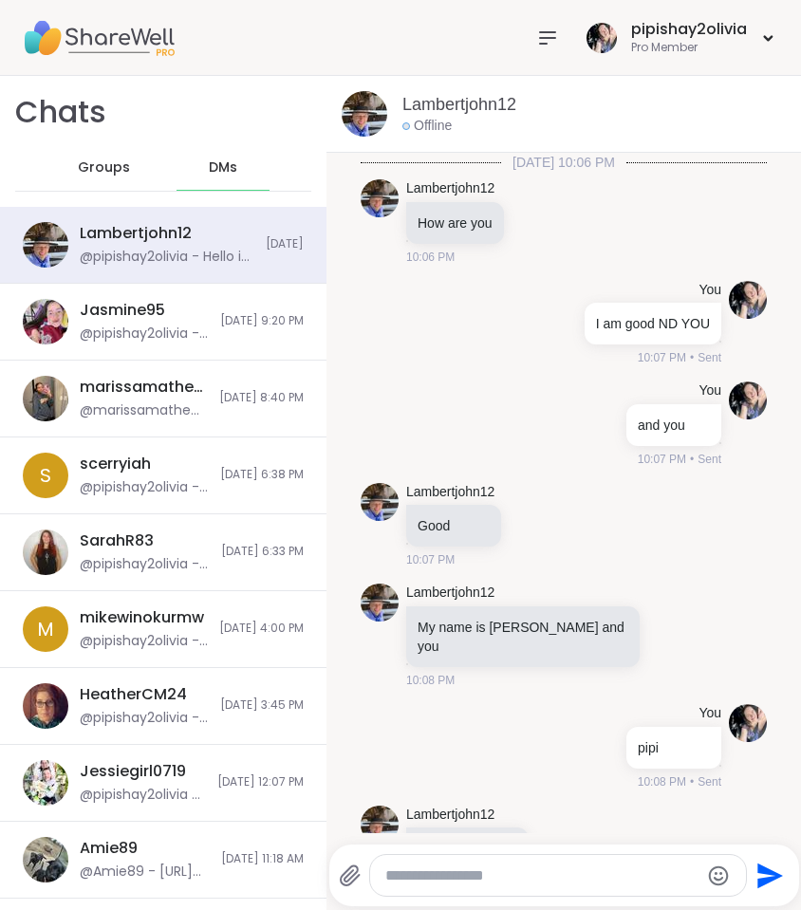
scroll to position [2841, 0]
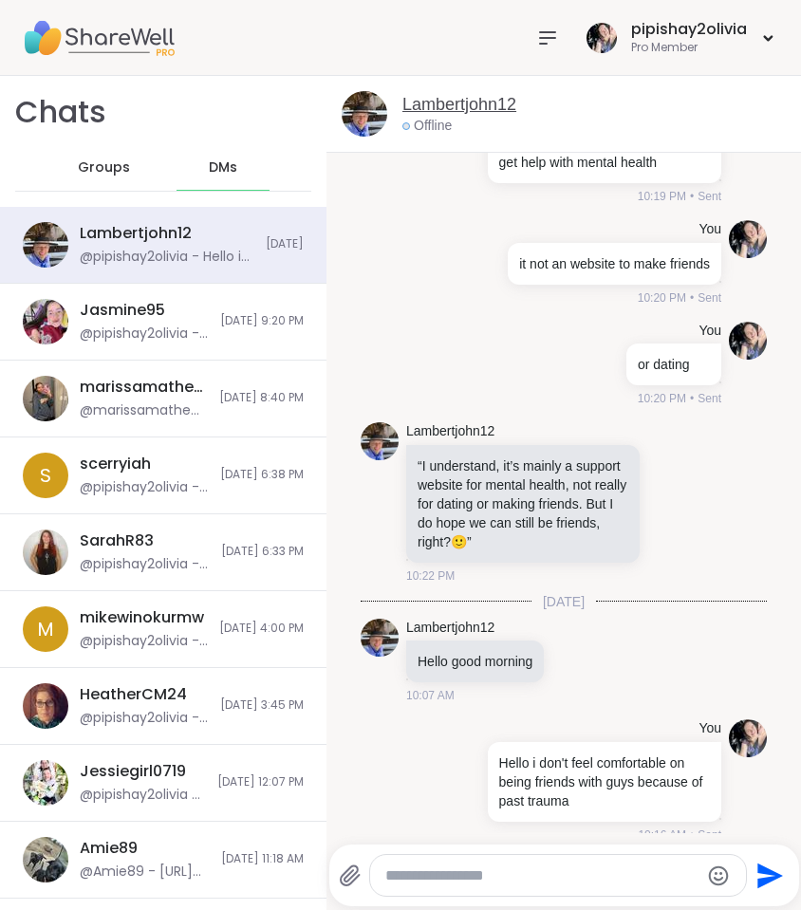
click at [421, 101] on link "Lambertjohn12" at bounding box center [459, 105] width 114 height 24
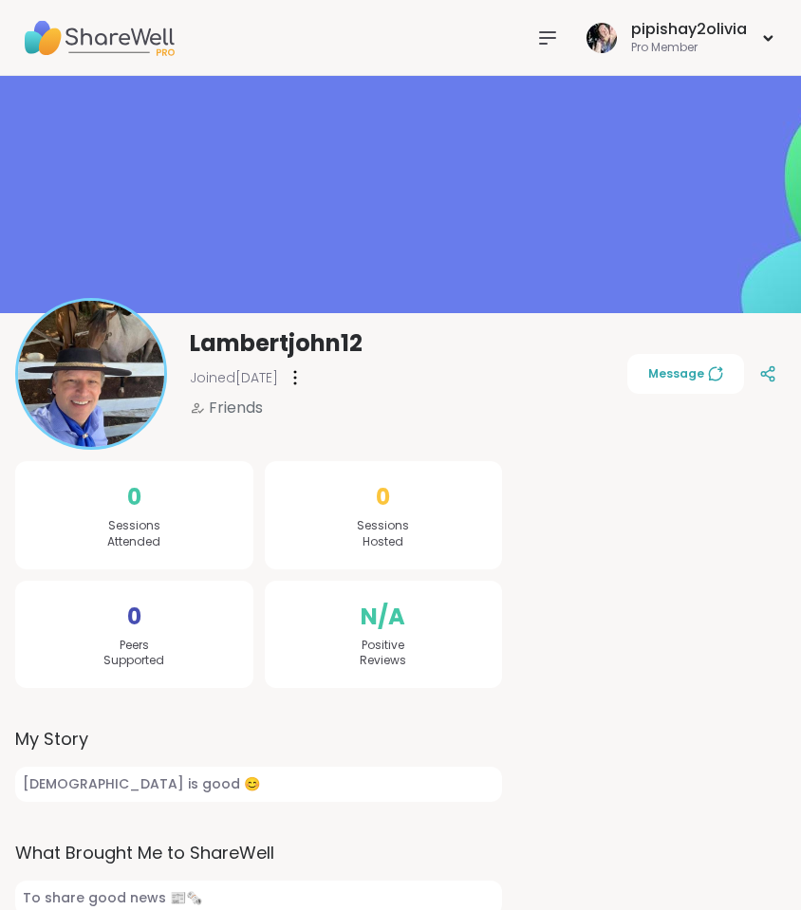
click at [296, 378] on icon at bounding box center [295, 377] width 2 height 13
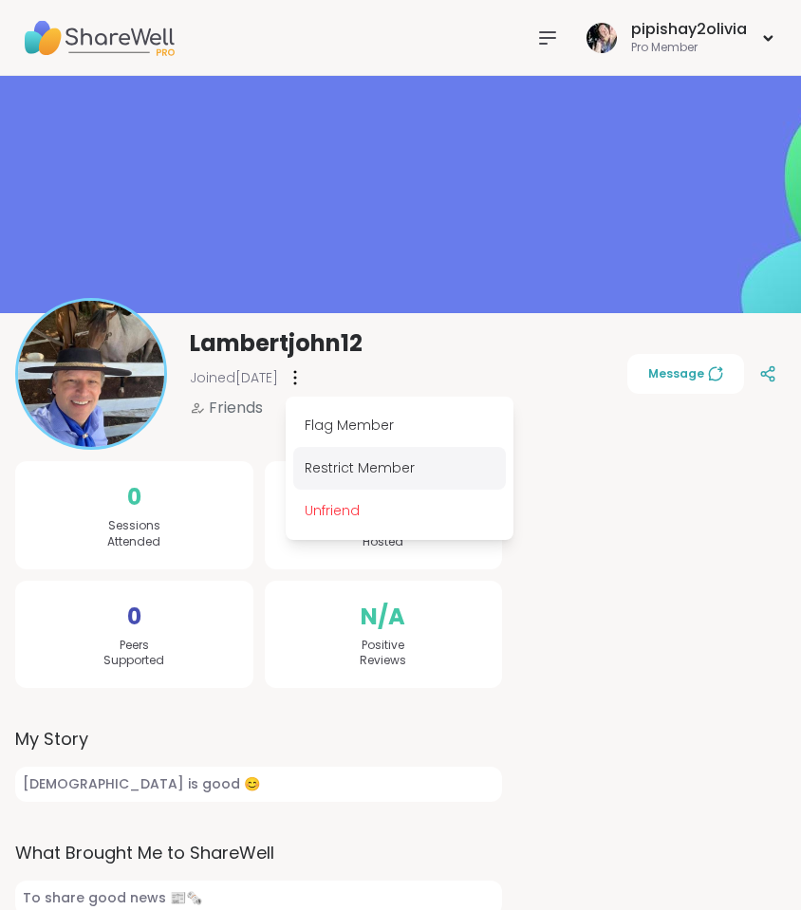
click at [386, 476] on div "Restrict Member" at bounding box center [399, 468] width 212 height 43
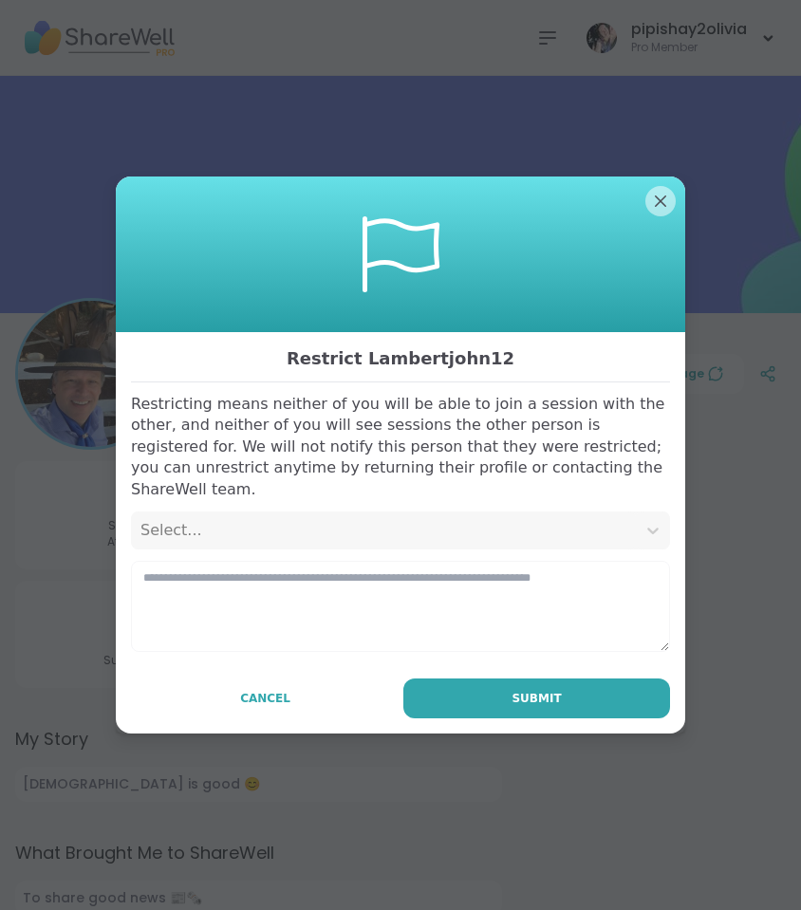
click at [274, 521] on div "Select..." at bounding box center [383, 530] width 486 height 23
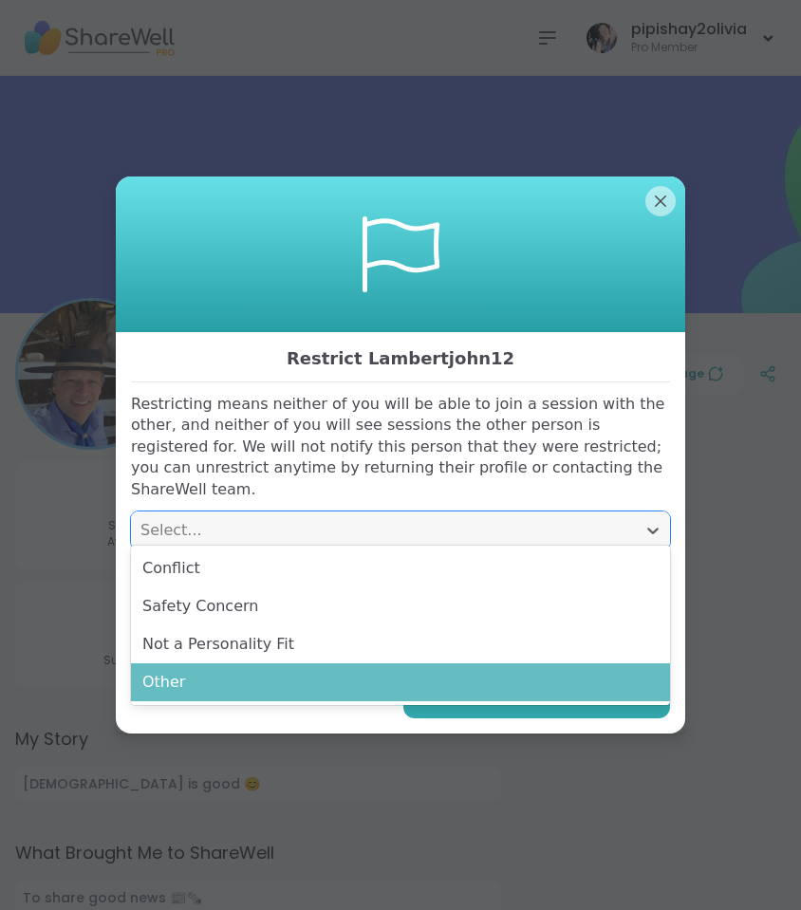
click at [279, 671] on div "Other" at bounding box center [400, 682] width 539 height 38
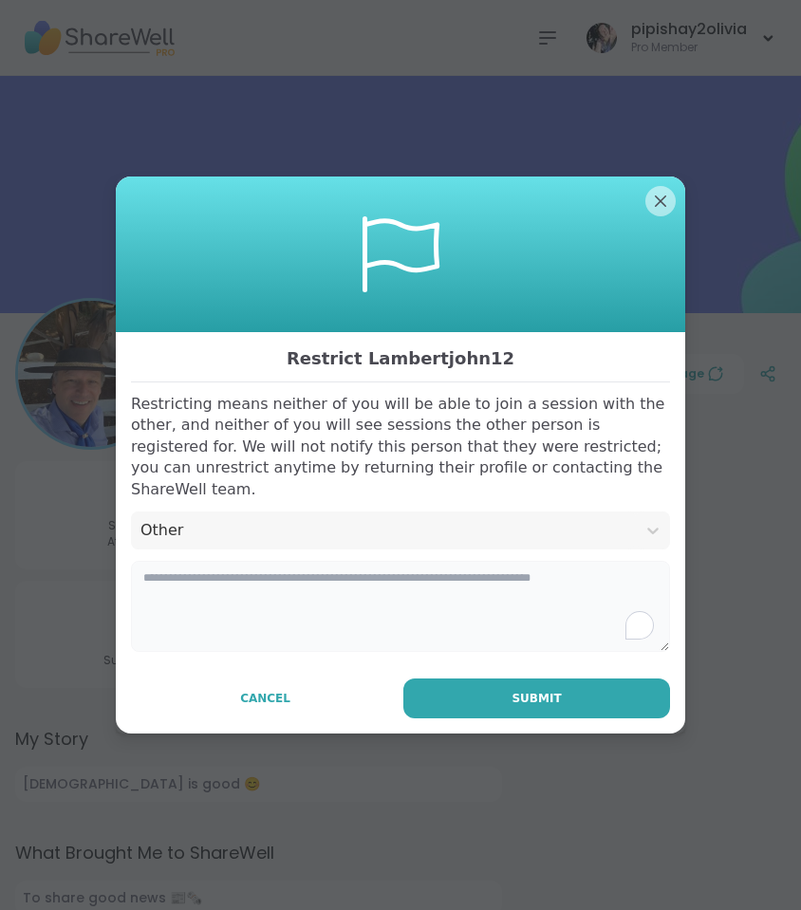
click at [252, 569] on textarea "To enrich screen reader interactions, please activate Accessibility in Grammarl…" at bounding box center [400, 606] width 539 height 91
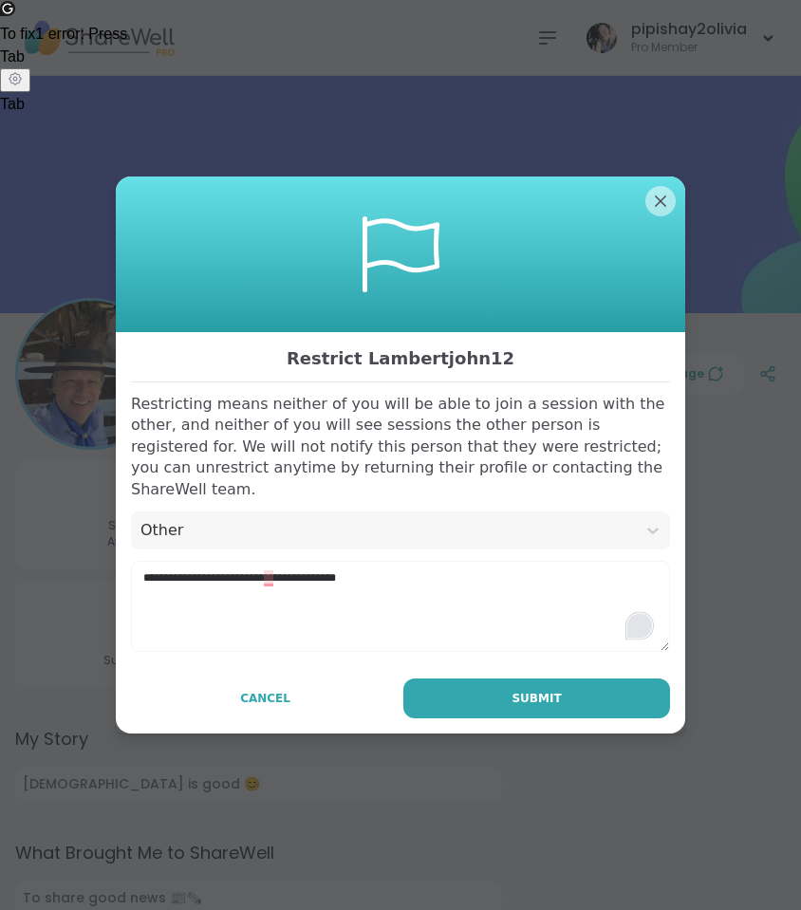
drag, startPoint x: 249, startPoint y: 579, endPoint x: 643, endPoint y: 623, distance: 397.1
click at [643, 623] on div "Open Grammarly." at bounding box center [639, 625] width 28 height 28
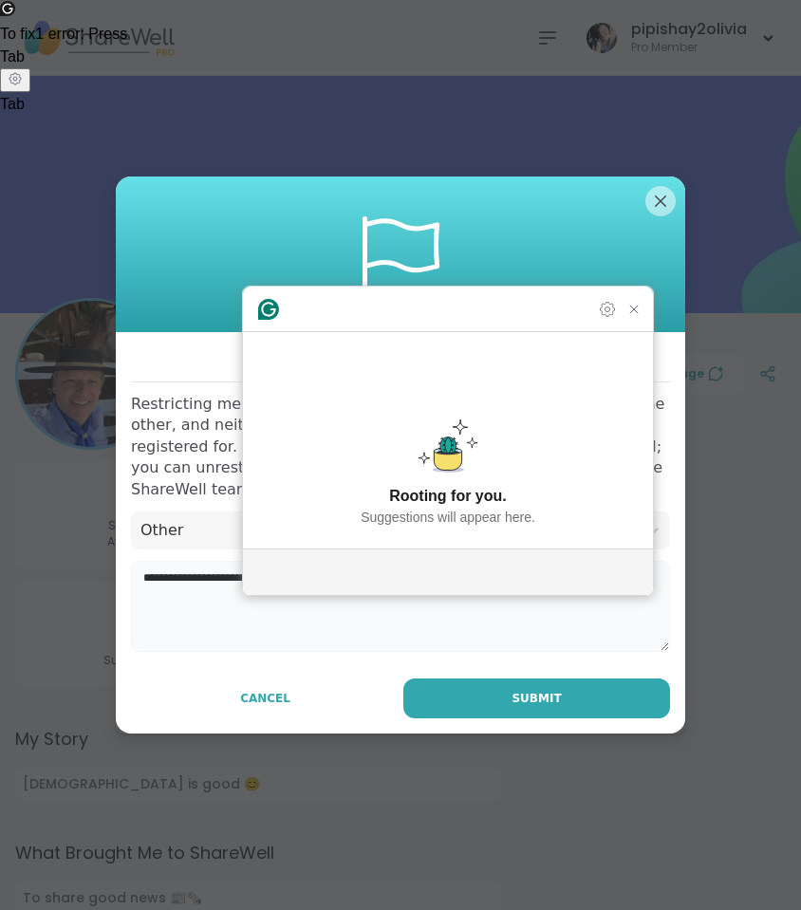
click at [643, 621] on textarea "**********" at bounding box center [400, 606] width 539 height 91
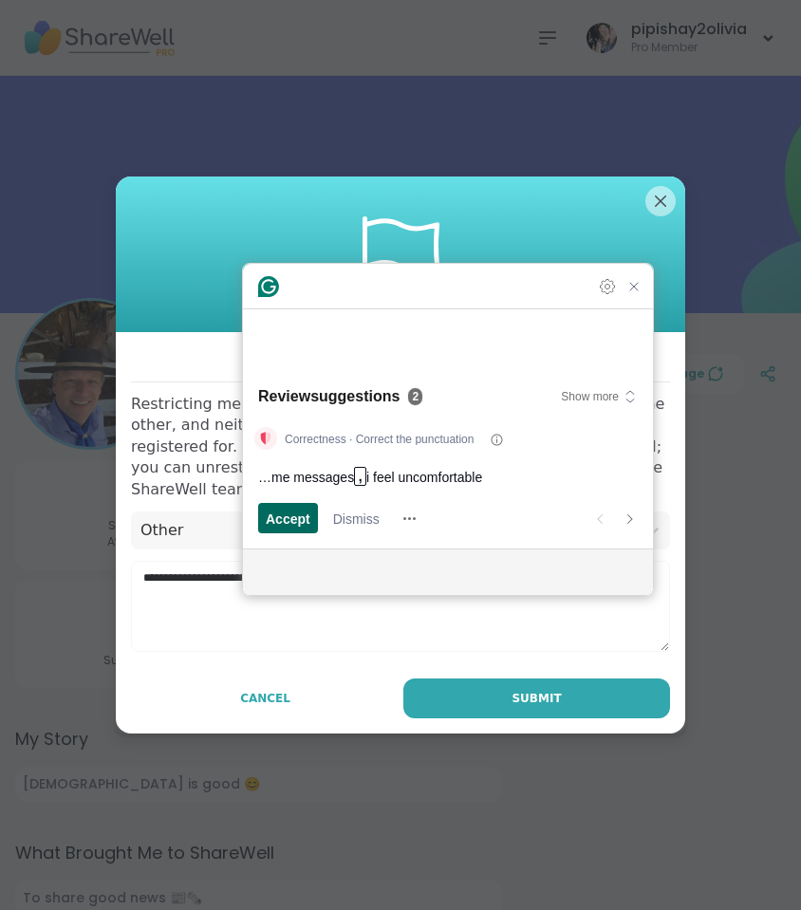
click at [291, 516] on span "Accept" at bounding box center [288, 518] width 45 height 20
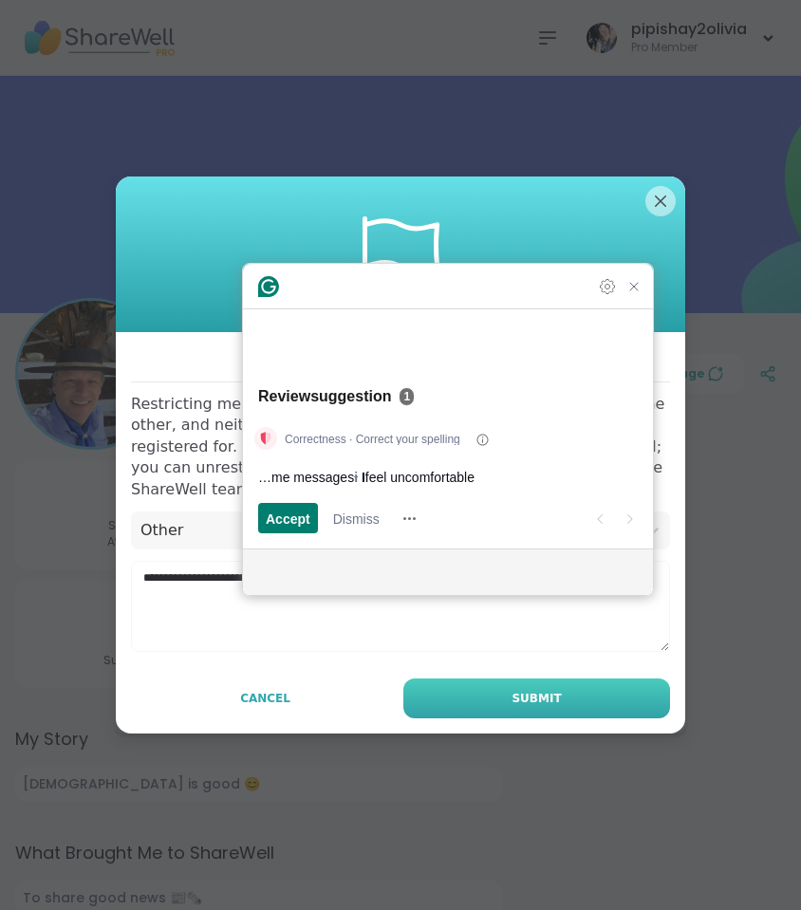
click at [502, 691] on button "Submit" at bounding box center [536, 698] width 267 height 40
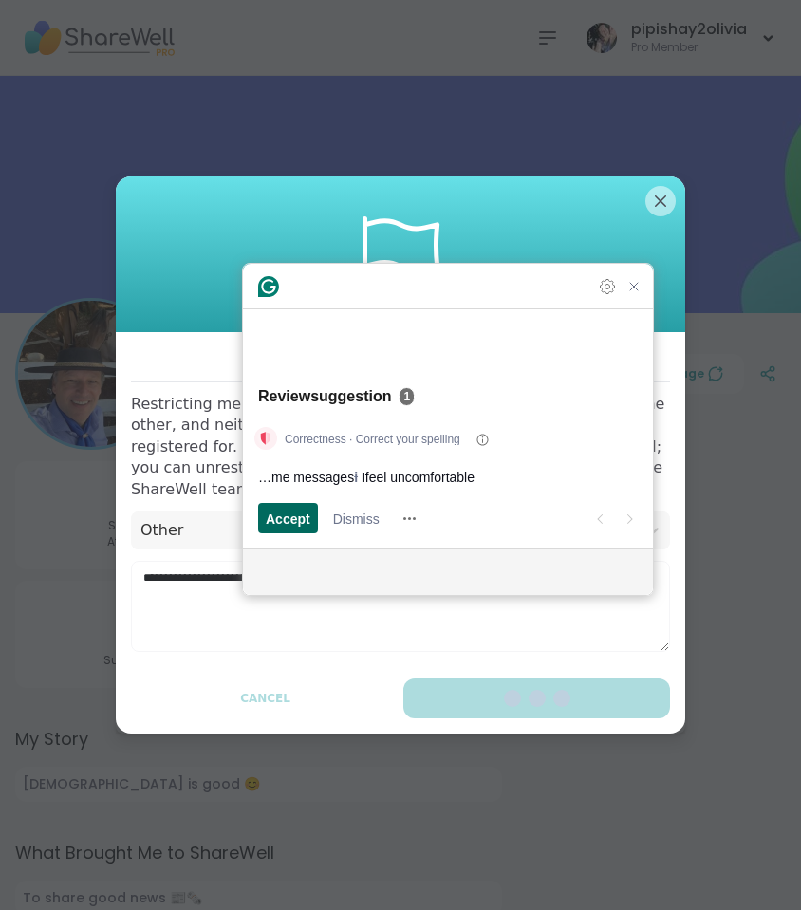
click at [296, 513] on span "Accept" at bounding box center [288, 518] width 45 height 20
type textarea "**********"
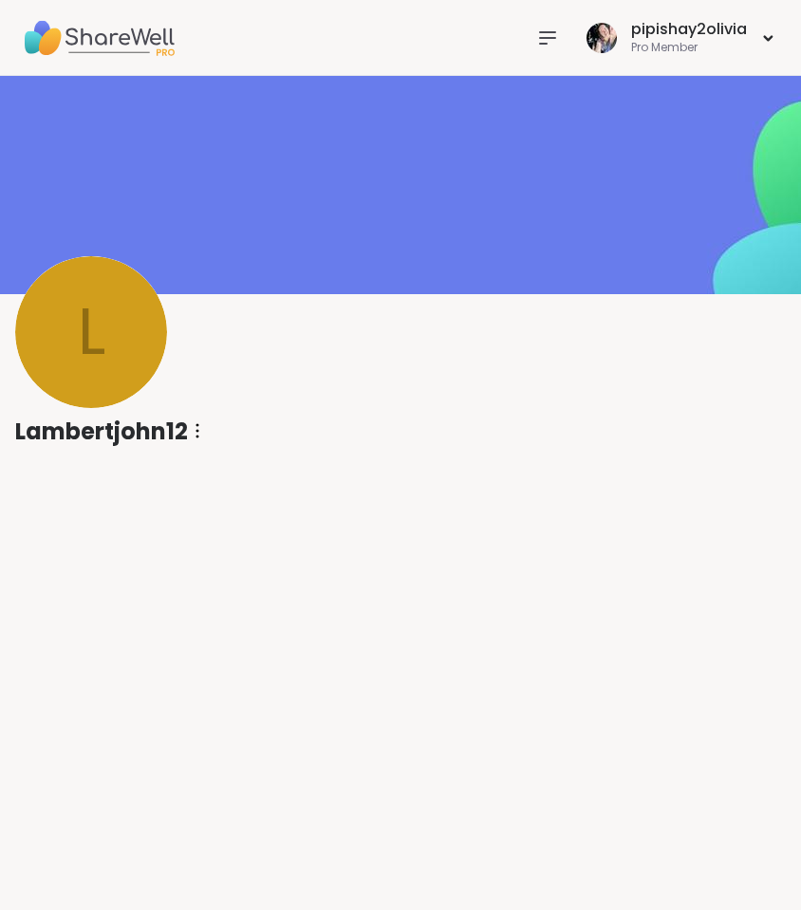
click at [197, 426] on icon at bounding box center [197, 430] width 2 height 13
click at [539, 44] on icon at bounding box center [547, 38] width 23 height 23
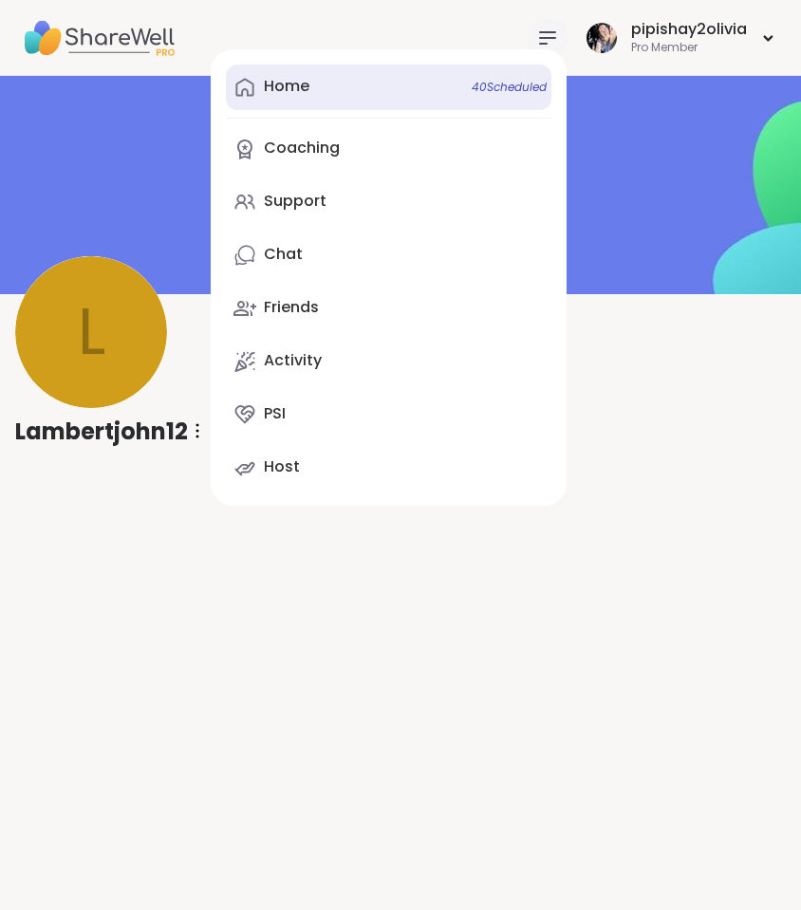
click at [275, 81] on div "Home 40 Scheduled" at bounding box center [287, 86] width 46 height 21
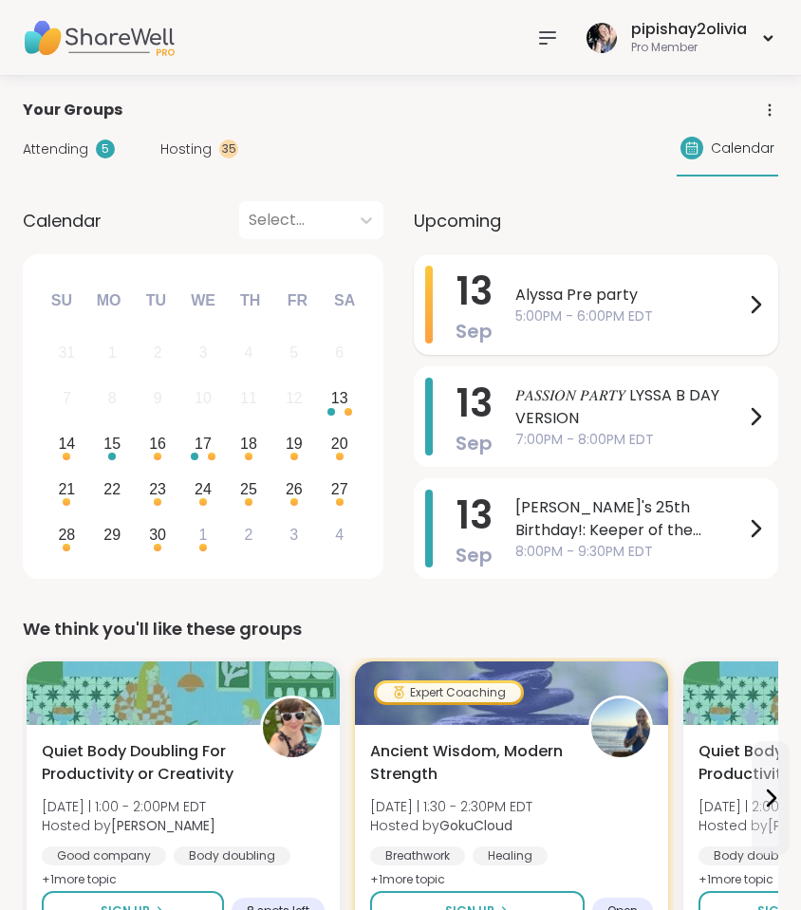
click at [575, 346] on div "13 Sep Alyssa Pre party 5:00PM - 6:00PM EDT" at bounding box center [596, 304] width 364 height 101
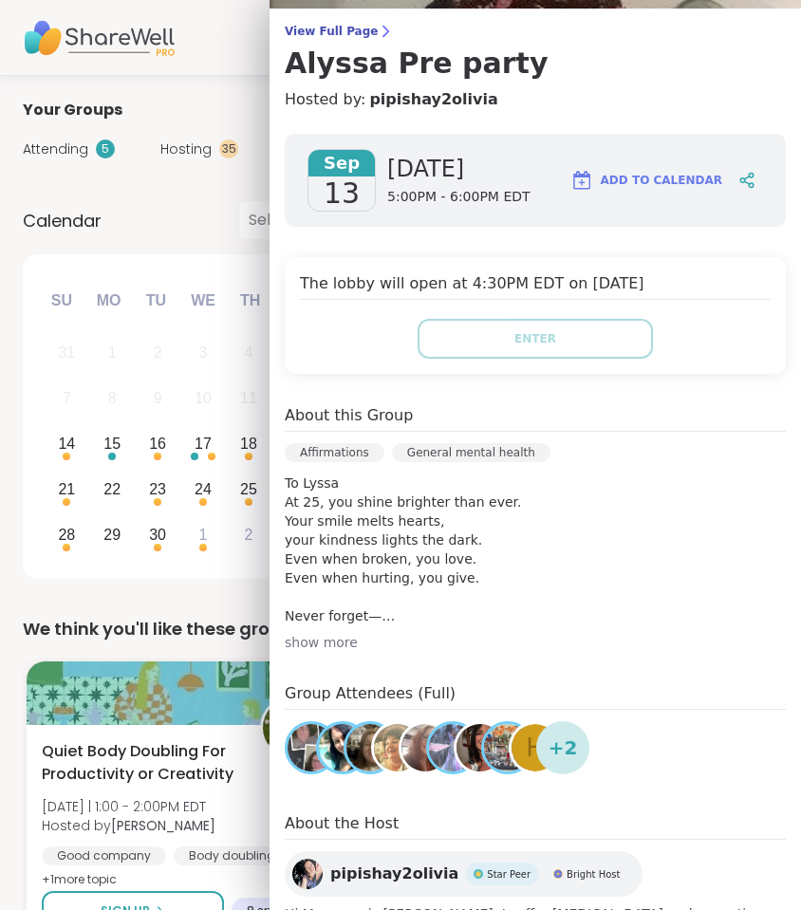
scroll to position [157, 0]
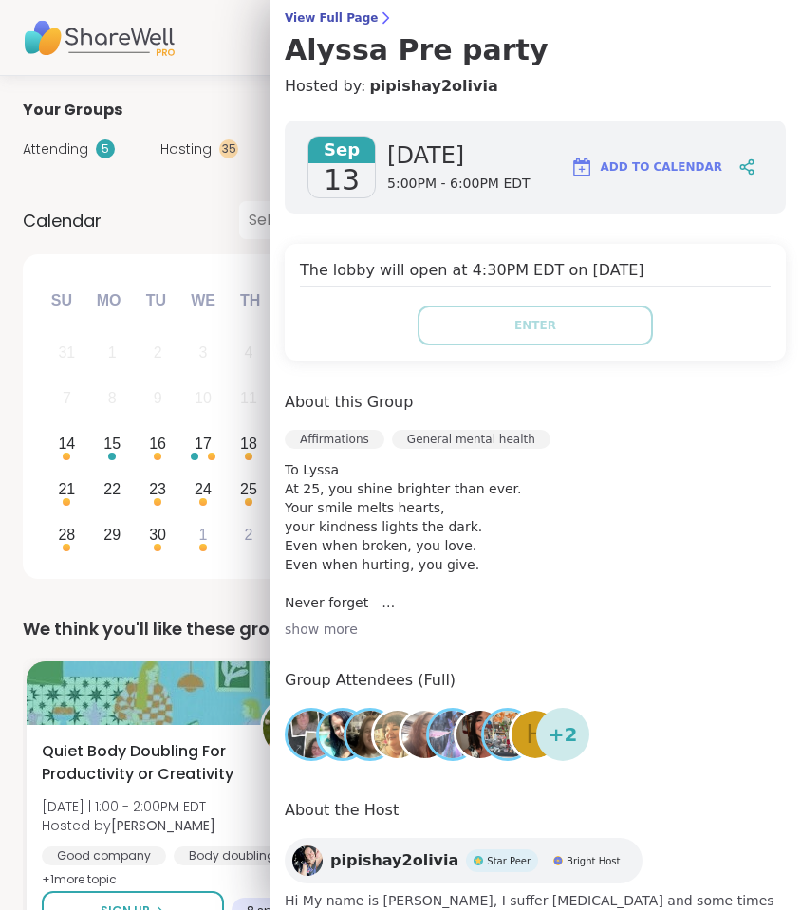
click at [338, 631] on div "show more" at bounding box center [535, 628] width 501 height 19
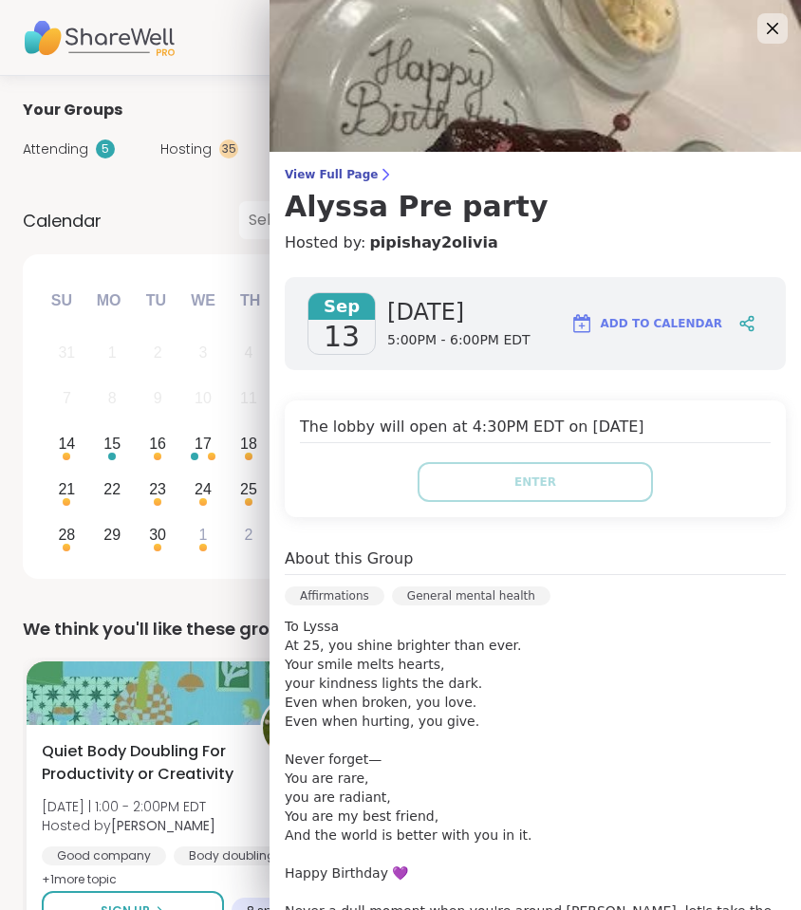
scroll to position [0, 0]
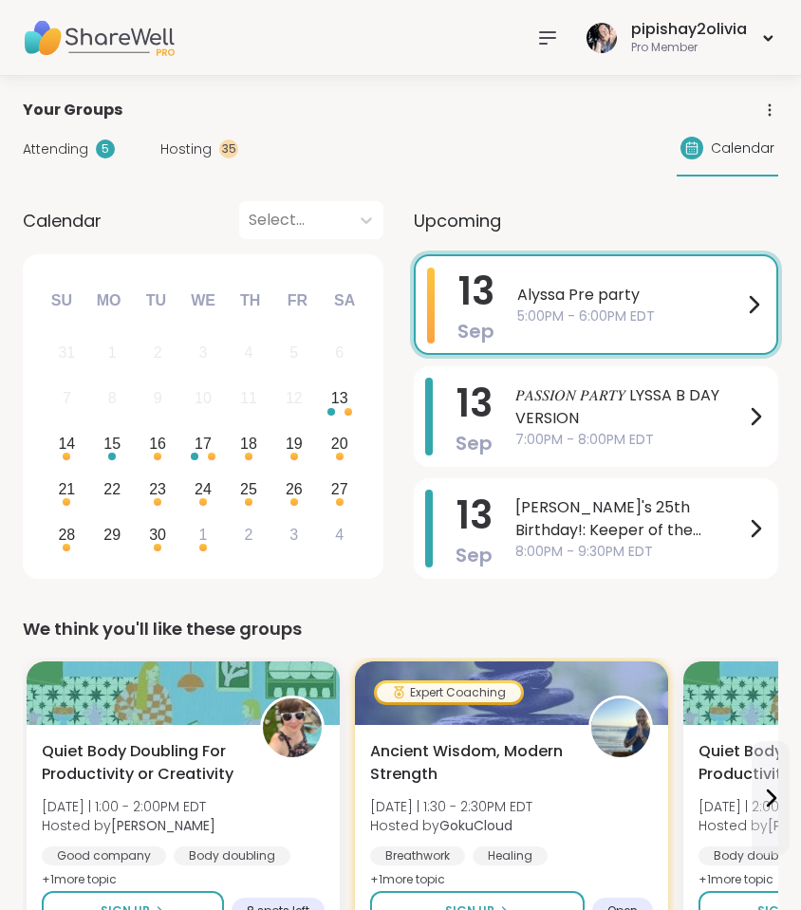
click at [168, 233] on div "Calendar Select..." at bounding box center [203, 220] width 360 height 38
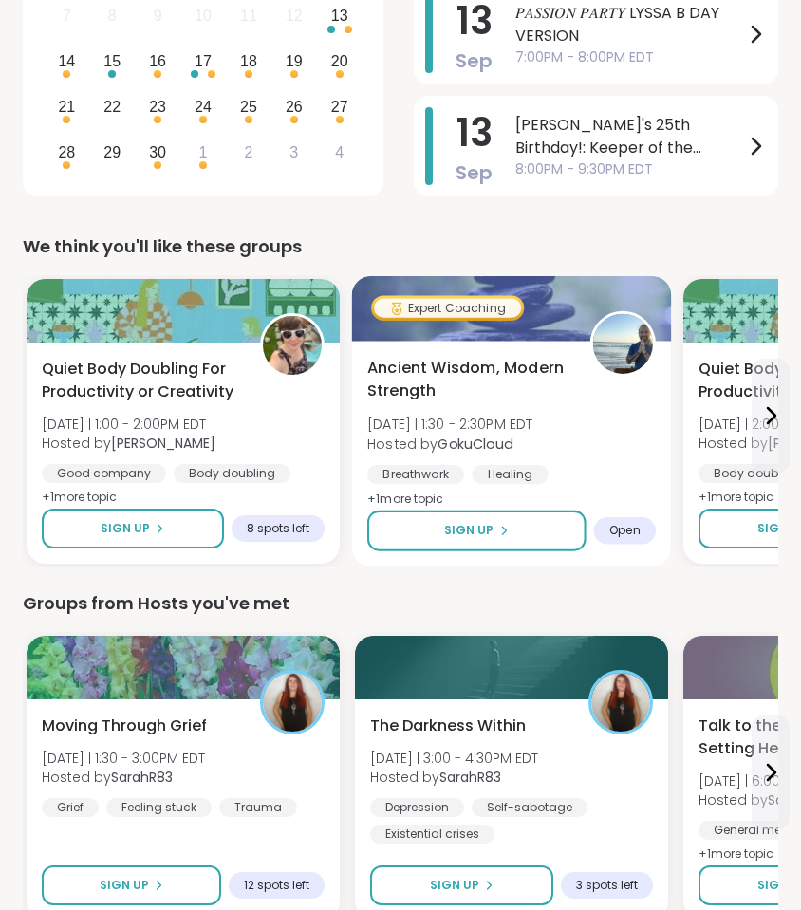
scroll to position [682, 0]
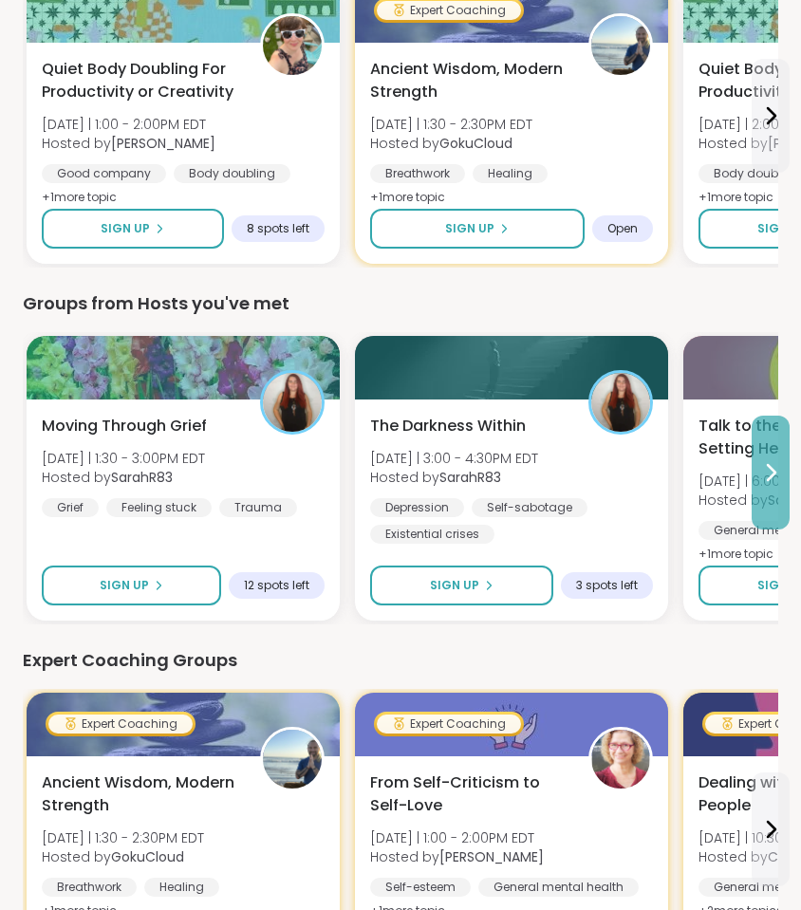
click at [758, 515] on button at bounding box center [770, 472] width 38 height 114
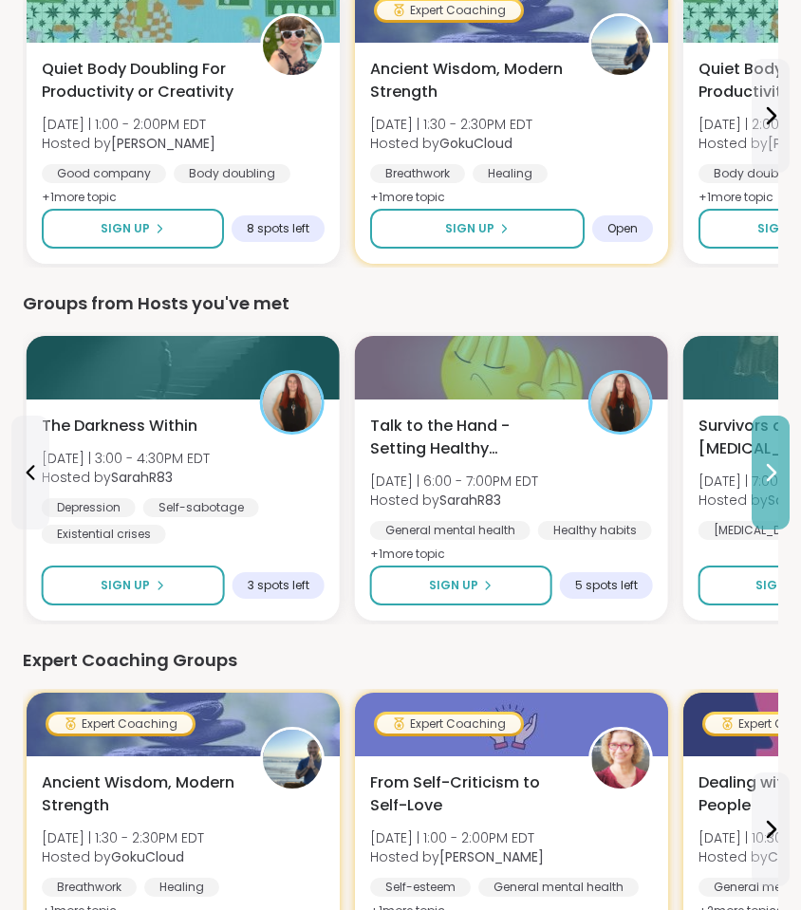
click at [758, 515] on button at bounding box center [770, 472] width 38 height 114
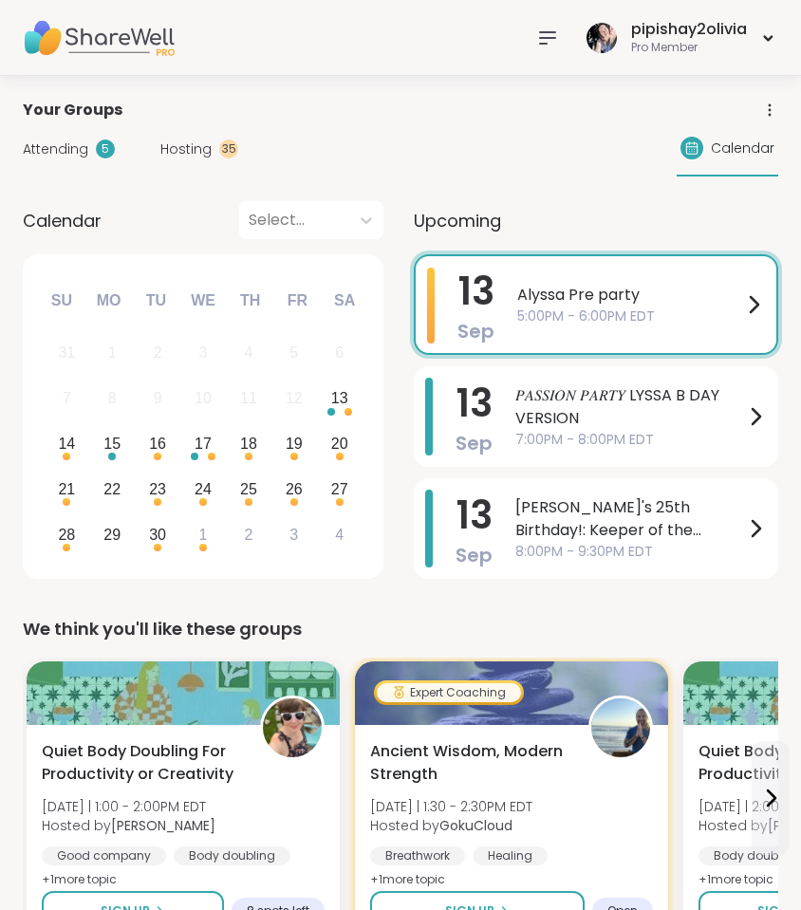
scroll to position [0, 0]
click at [551, 38] on icon at bounding box center [547, 37] width 15 height 11
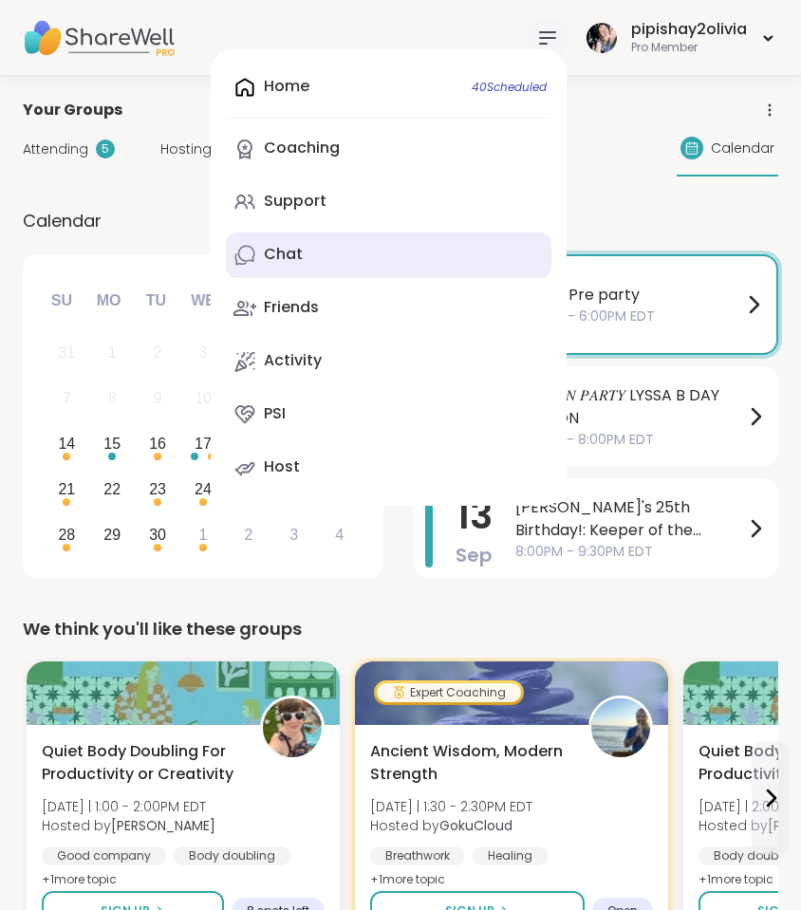
click at [322, 250] on link "Chat" at bounding box center [388, 255] width 325 height 46
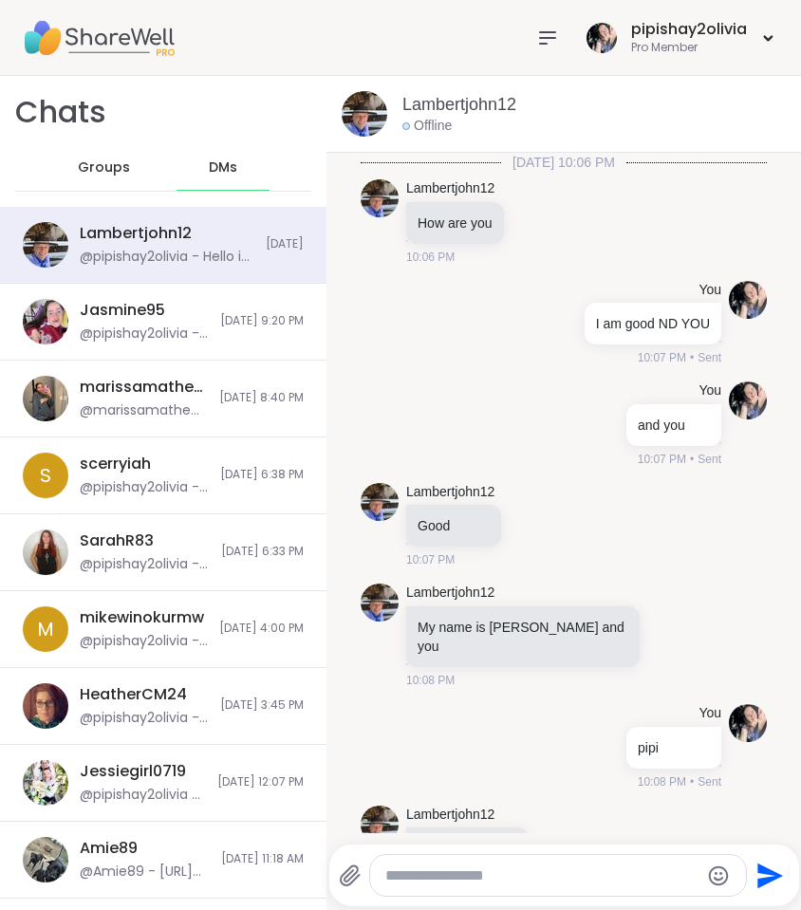
scroll to position [2841, 0]
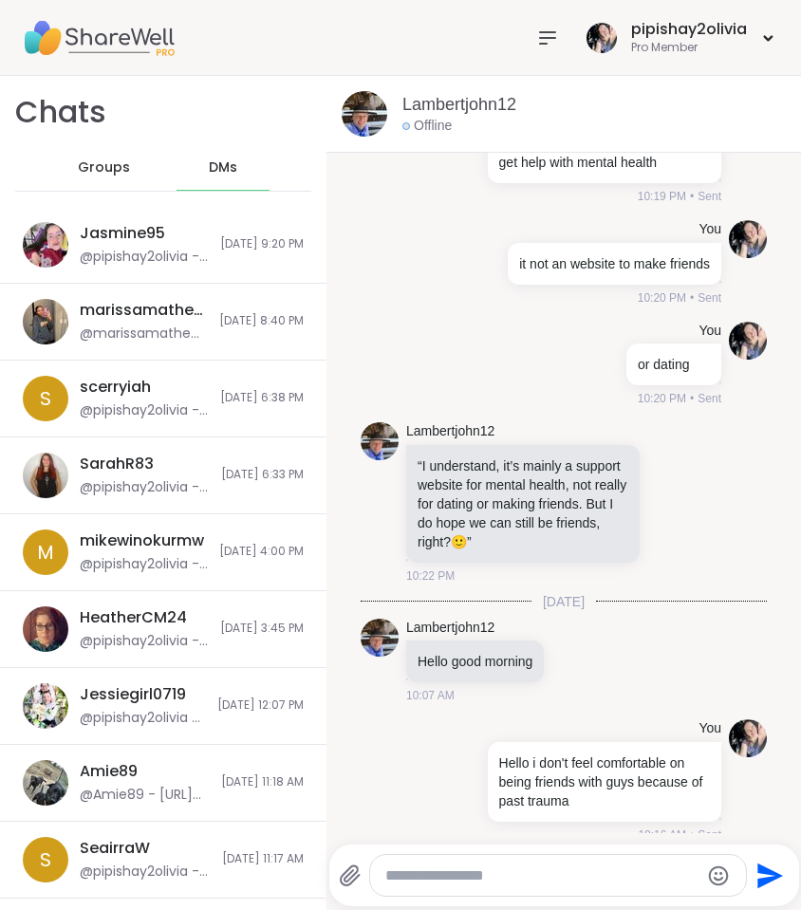
click at [188, 178] on div "DMs" at bounding box center [222, 168] width 93 height 46
click at [104, 175] on span "Groups" at bounding box center [104, 167] width 52 height 19
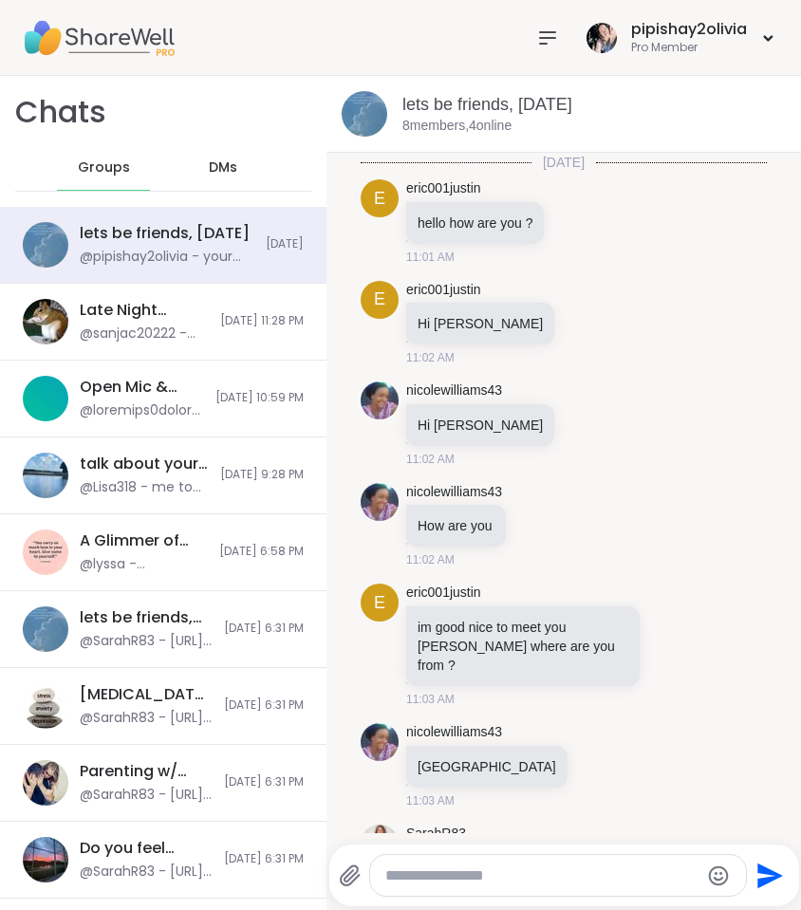
scroll to position [6795, 0]
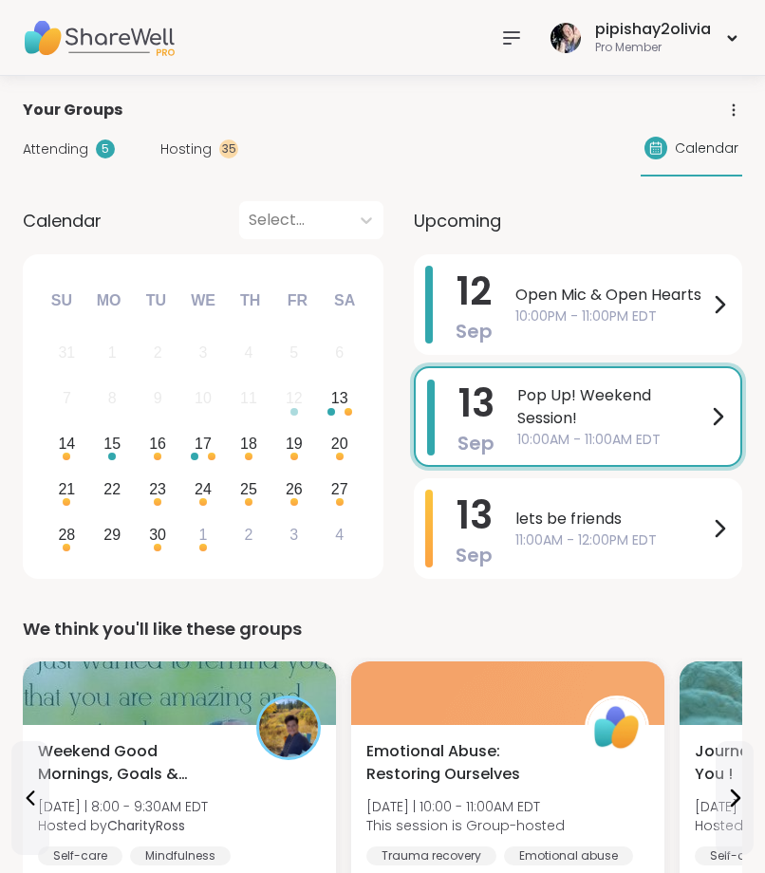
click at [490, 150] on div "Attending 5 Hosting 35 Calendar" at bounding box center [382, 148] width 719 height 55
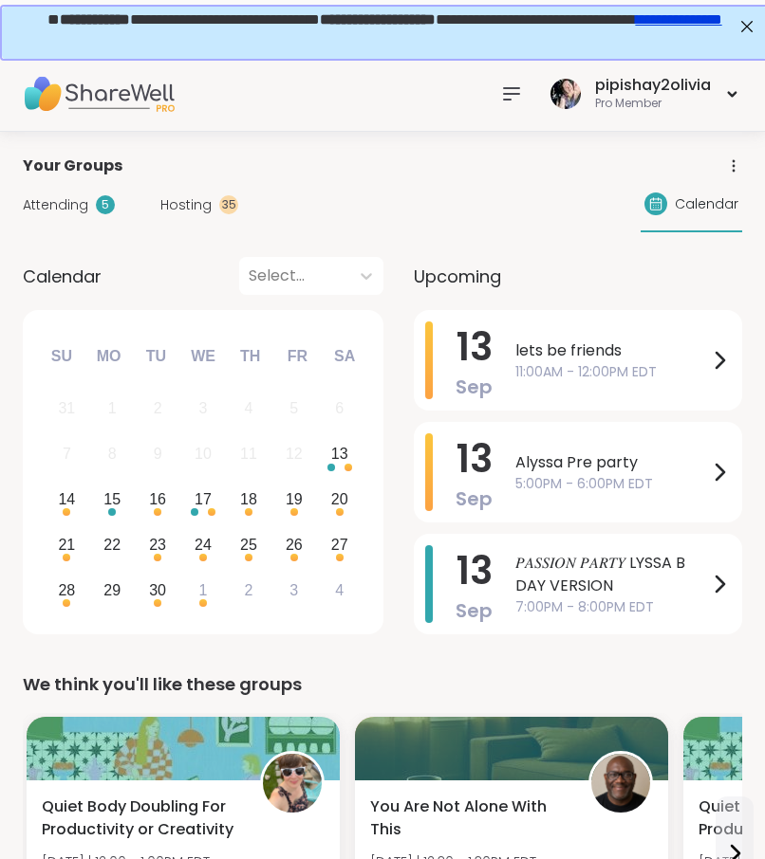
click at [515, 98] on icon at bounding box center [511, 94] width 23 height 23
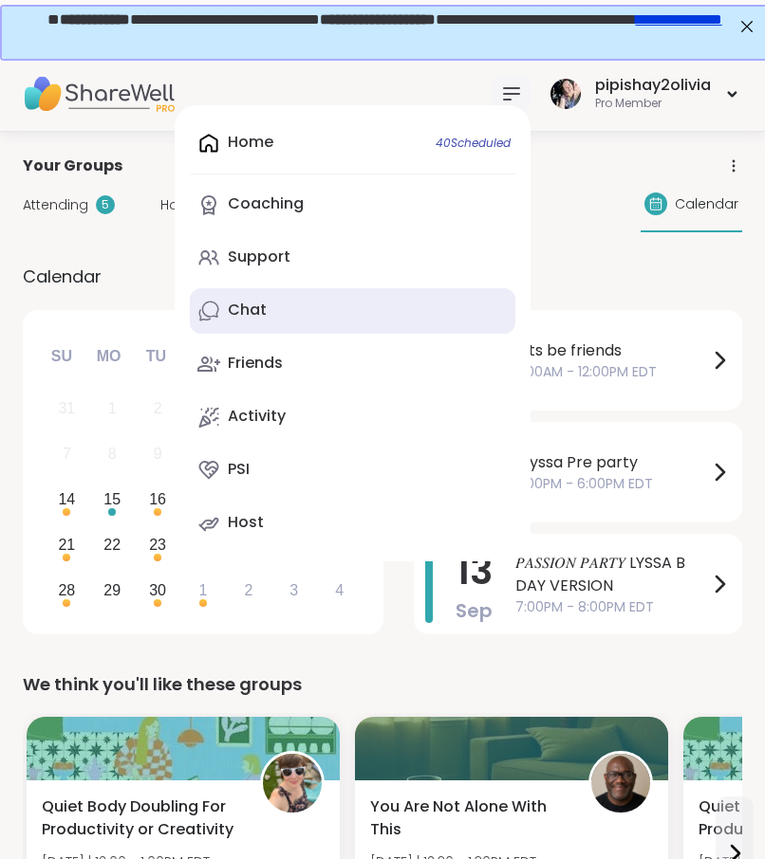
click at [398, 303] on link "Chat" at bounding box center [352, 311] width 325 height 46
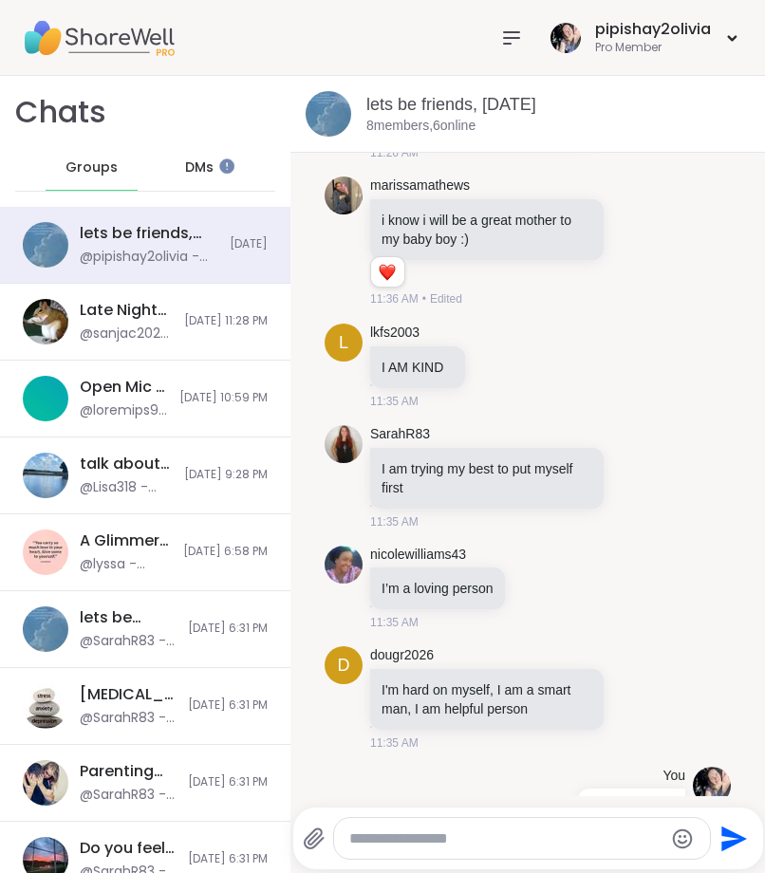
scroll to position [3568, 0]
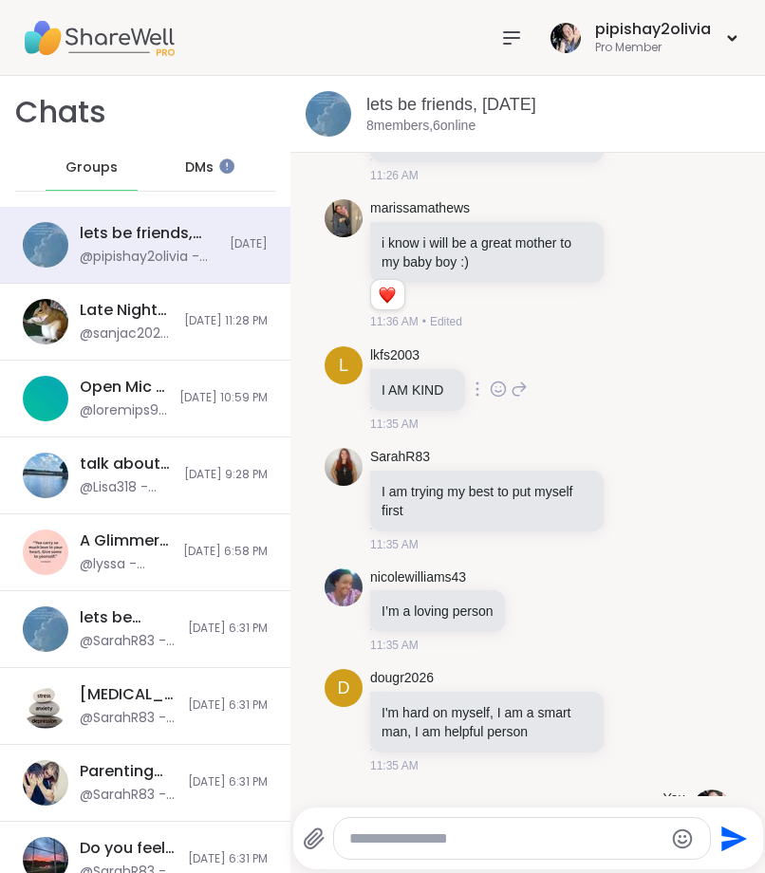
click at [516, 400] on icon at bounding box center [518, 389] width 17 height 23
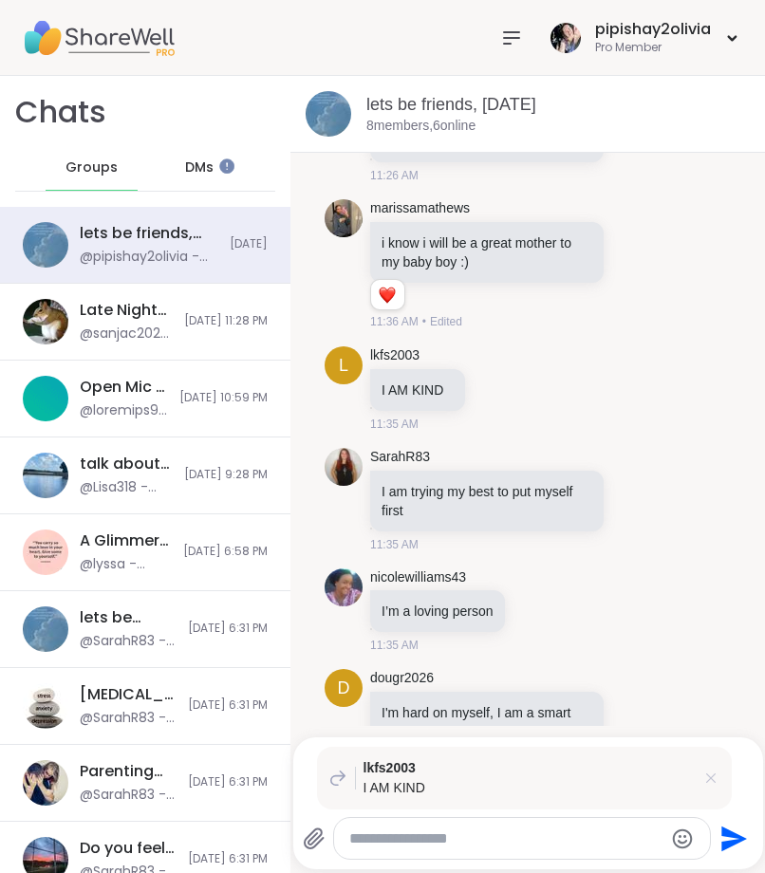
click at [712, 777] on icon at bounding box center [710, 777] width 19 height 19
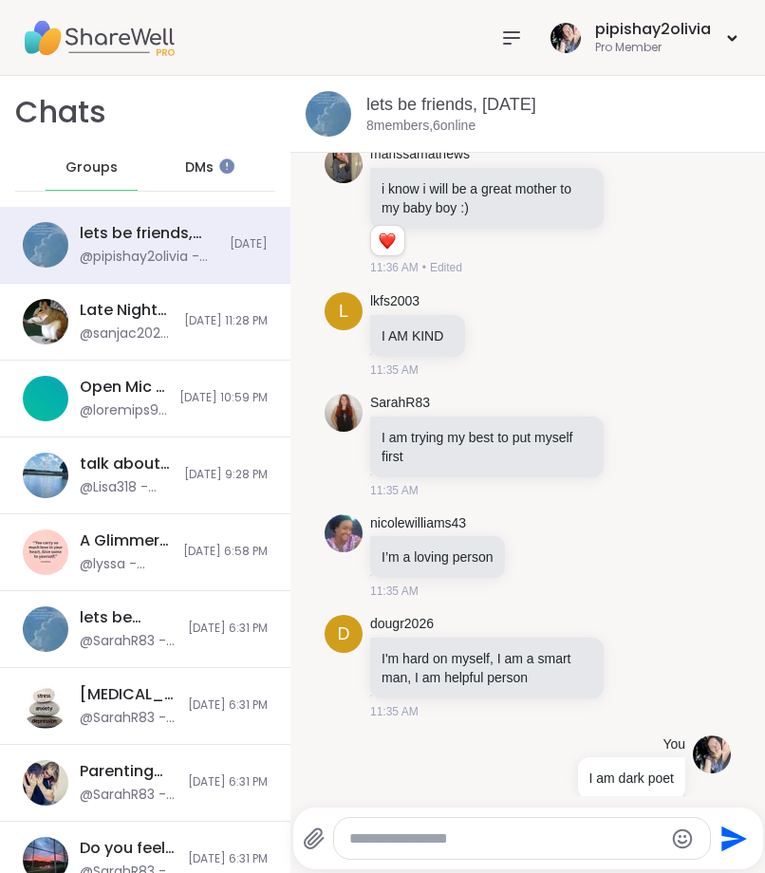
scroll to position [3660, 0]
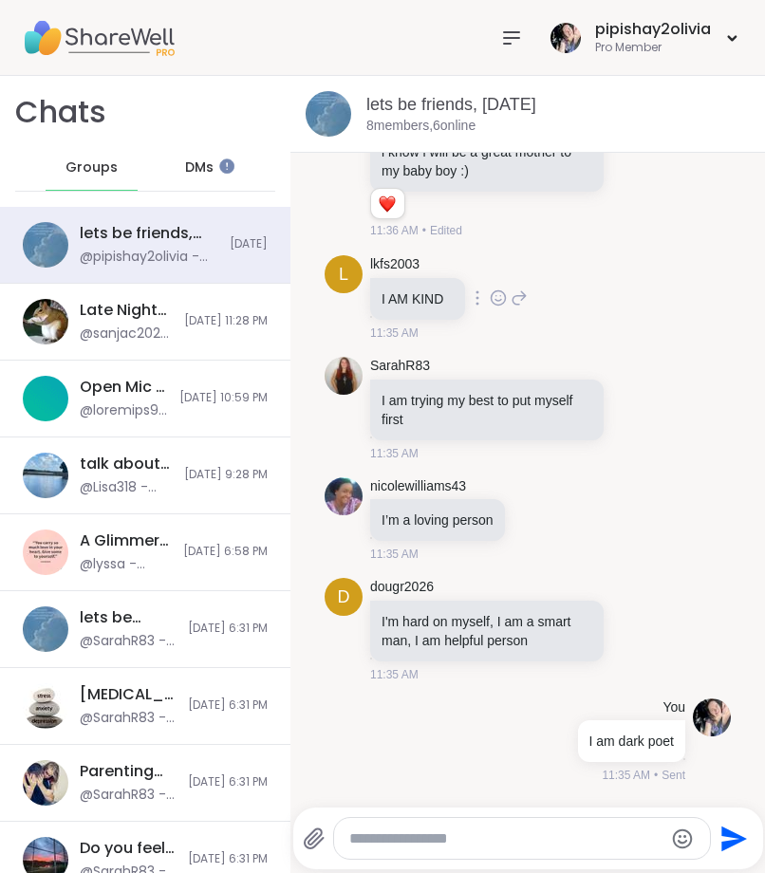
click at [503, 307] on icon at bounding box center [497, 297] width 17 height 19
click at [489, 276] on div "Select Reaction: Heart" at bounding box center [497, 267] width 17 height 17
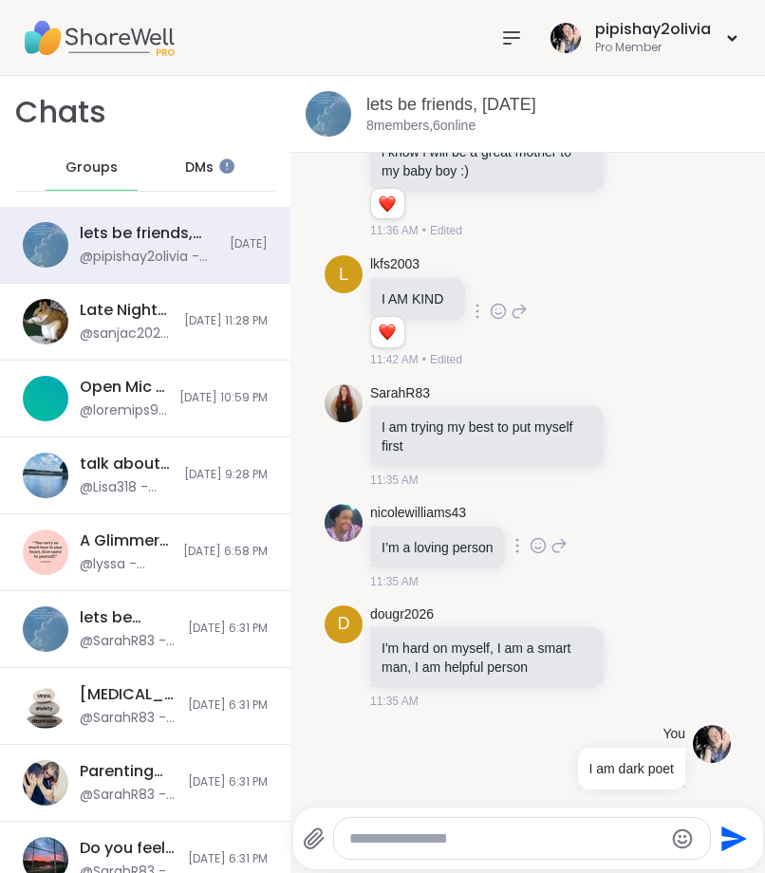
click at [533, 555] on icon at bounding box center [537, 545] width 17 height 19
click at [536, 524] on div "Select Reaction: Heart" at bounding box center [537, 515] width 17 height 17
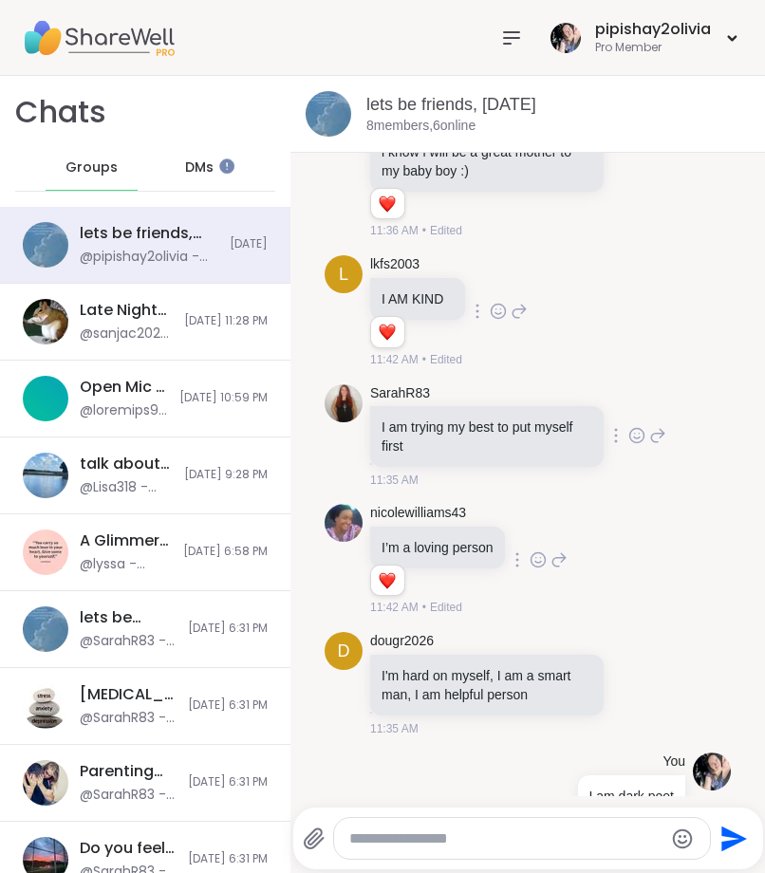
click at [628, 445] on icon at bounding box center [636, 435] width 17 height 19
click at [618, 424] on button "Select Reaction: Heart" at bounding box center [637, 405] width 38 height 38
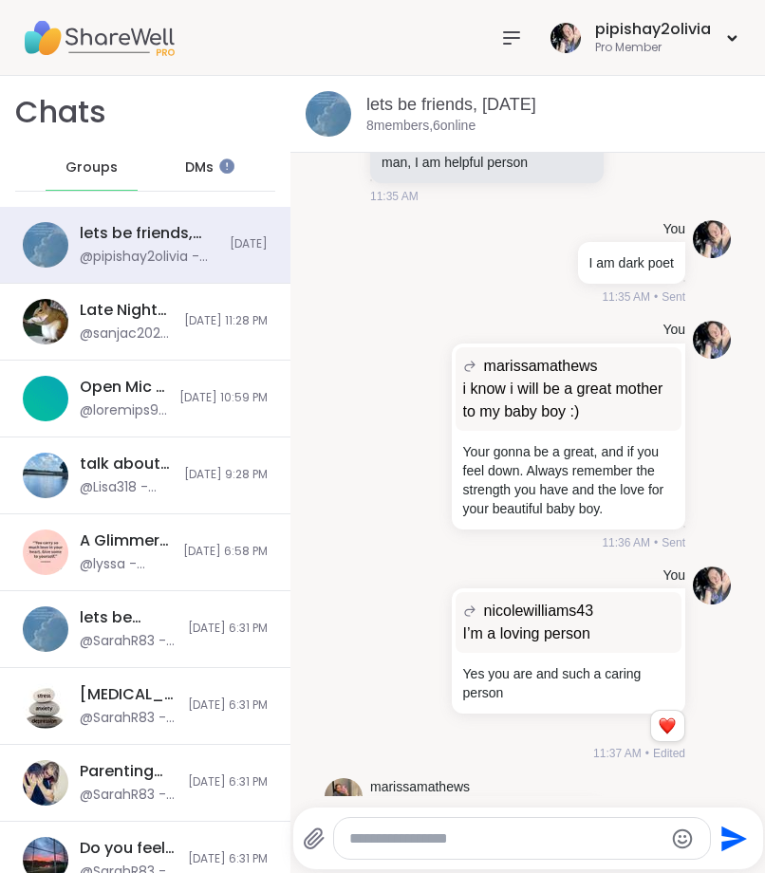
scroll to position [4080, 0]
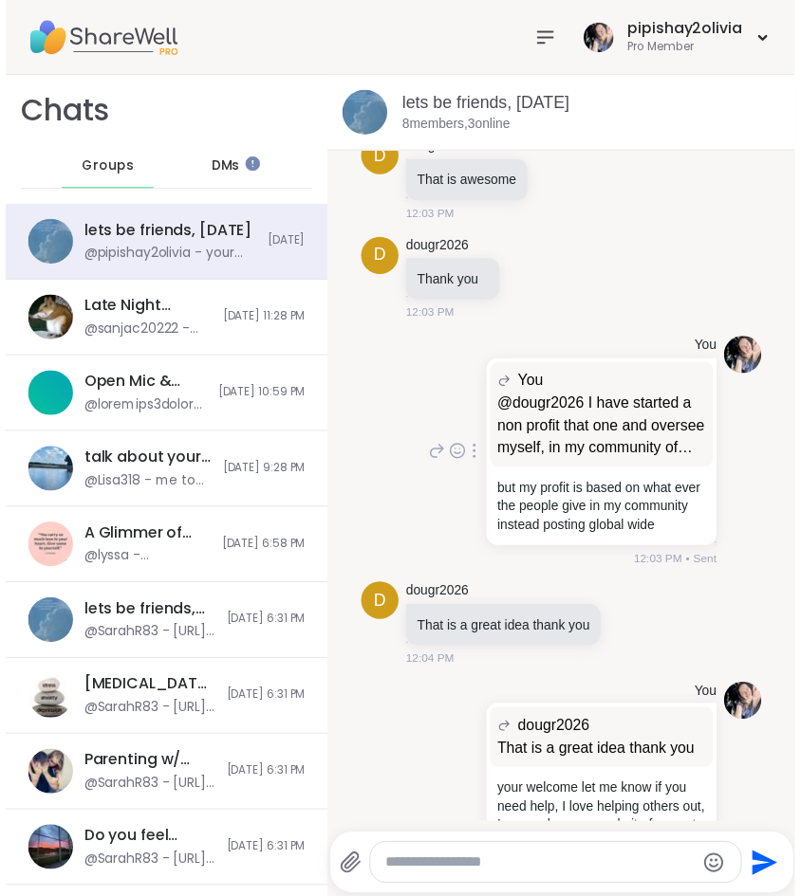
scroll to position [6795, 0]
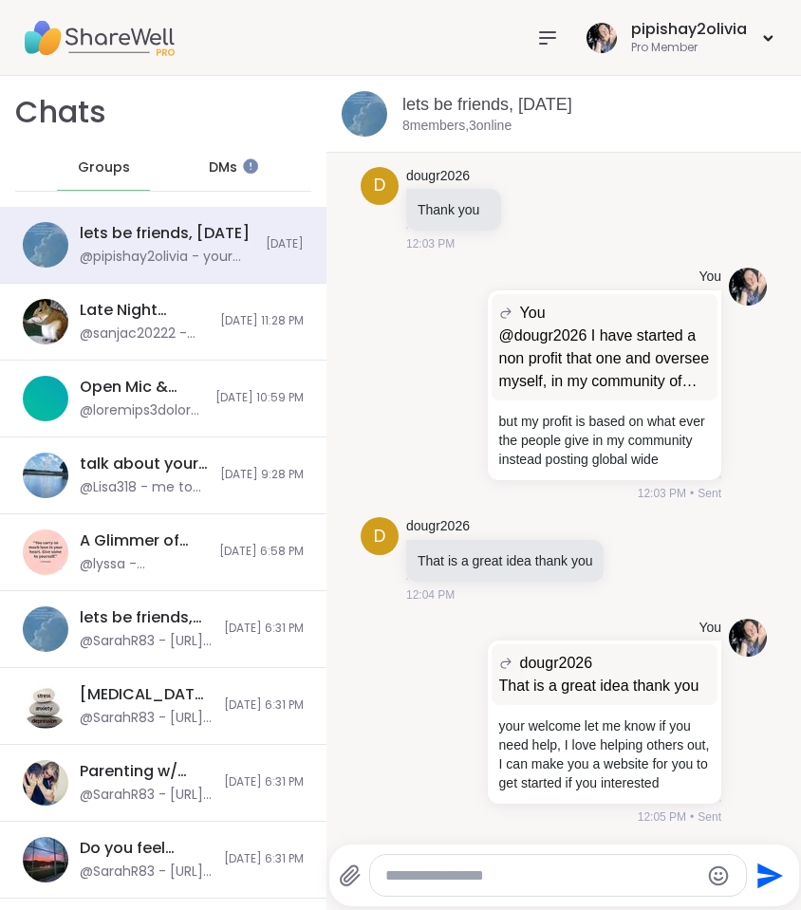
click at [553, 32] on icon at bounding box center [547, 37] width 15 height 11
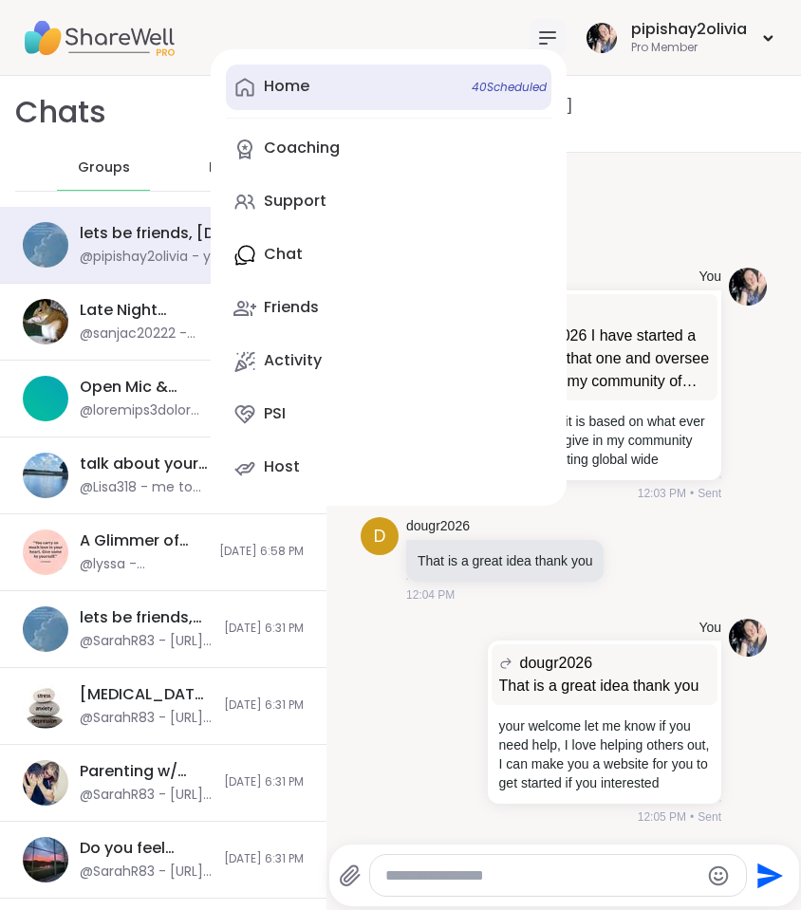
click at [390, 102] on link "Home 40 Scheduled" at bounding box center [388, 88] width 325 height 46
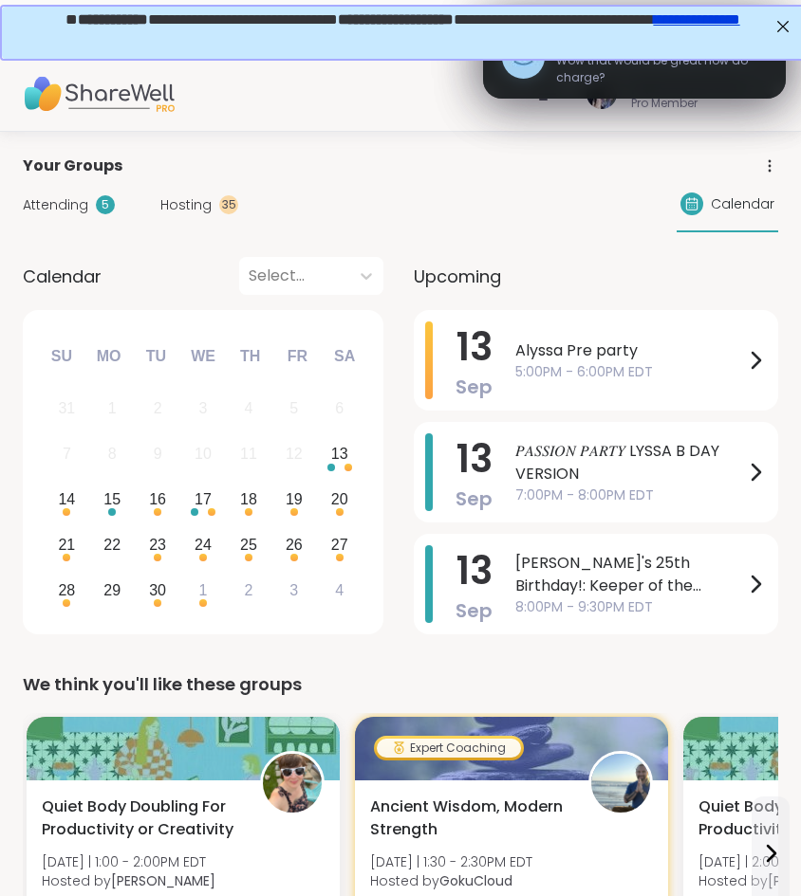
click at [672, 79] on span "Wow that would be great how do charge?" at bounding box center [661, 69] width 211 height 34
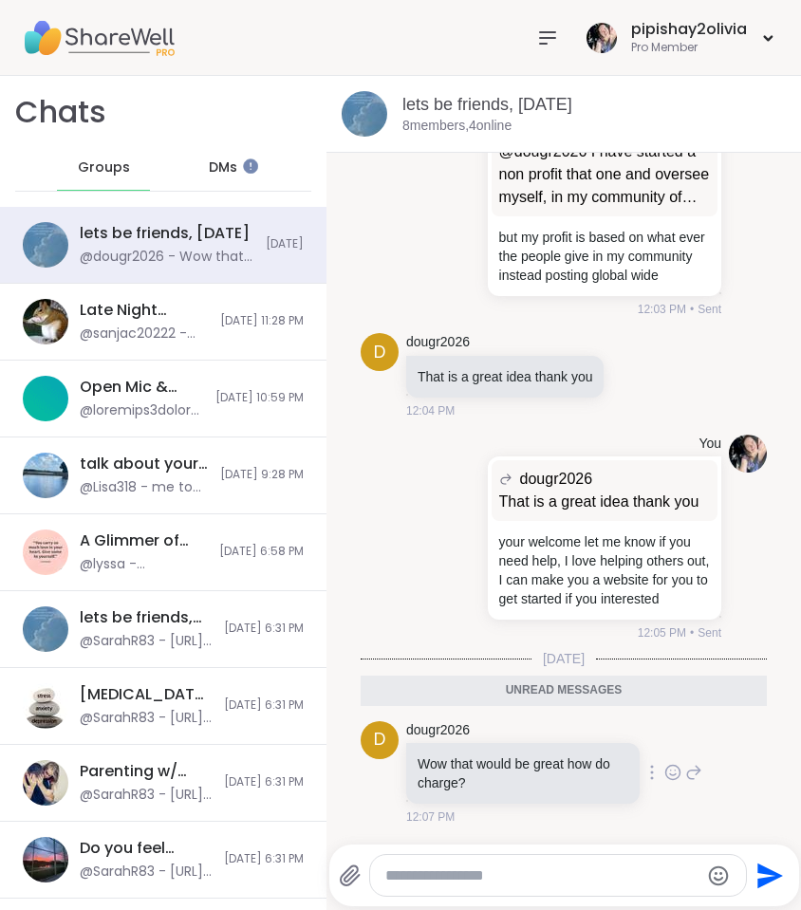
click at [664, 769] on icon at bounding box center [672, 772] width 17 height 19
click at [715, 801] on div "d dougr2026 Wow that would be great how do charge? 12:07 PM" at bounding box center [563, 773] width 406 height 120
click at [664, 764] on icon at bounding box center [672, 772] width 17 height 19
click at [685, 778] on icon at bounding box center [693, 772] width 17 height 23
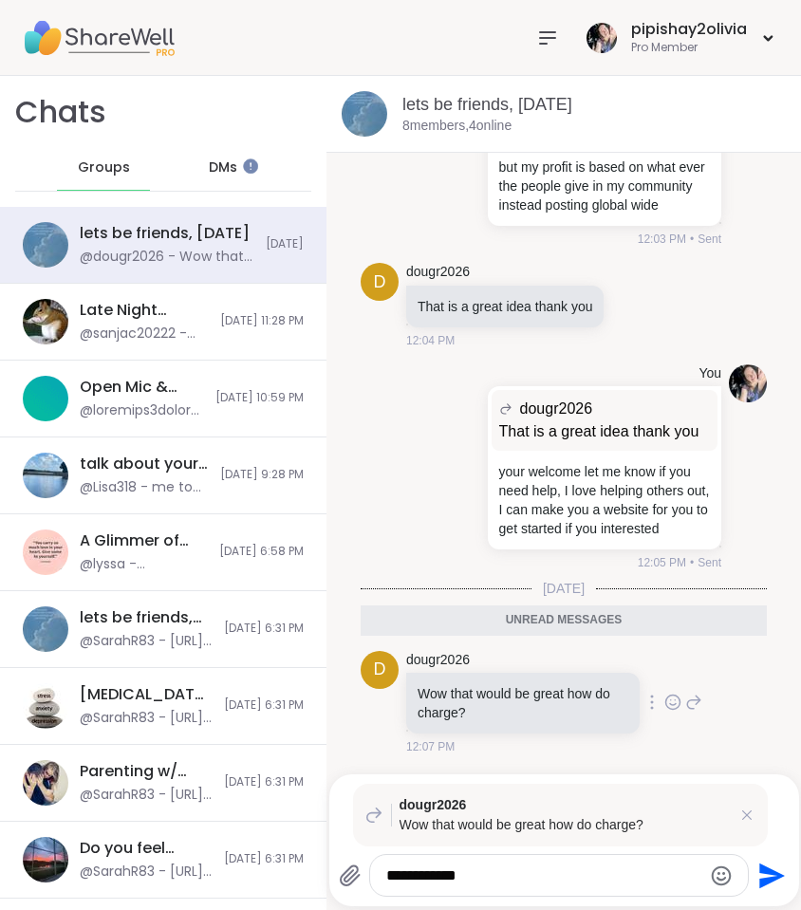
type textarea "**********"
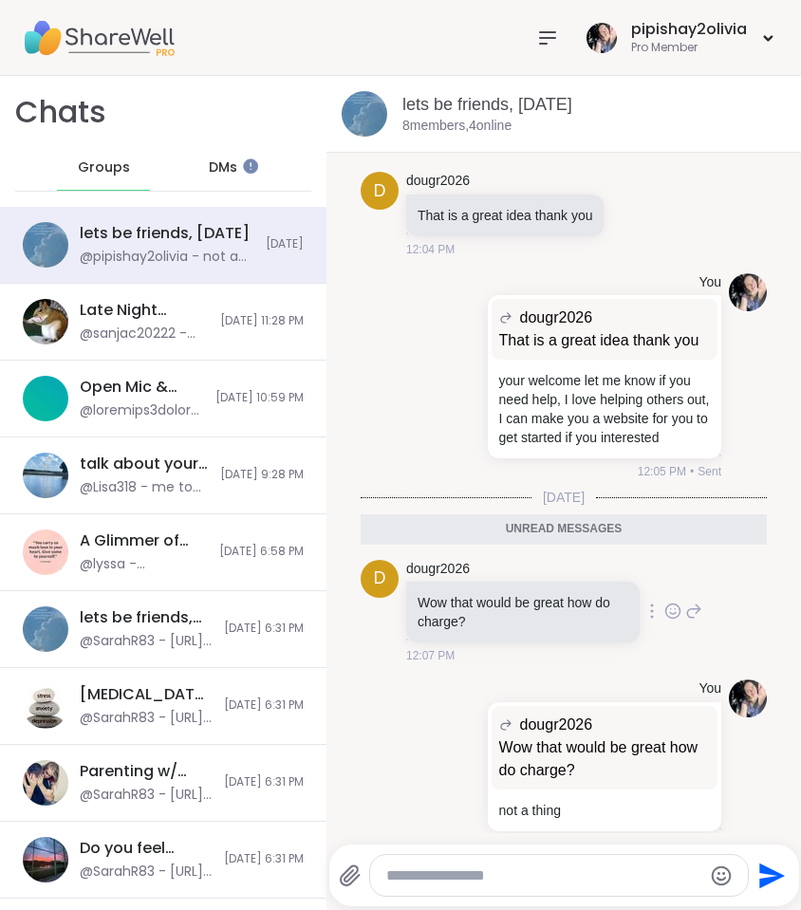
scroll to position [7122, 0]
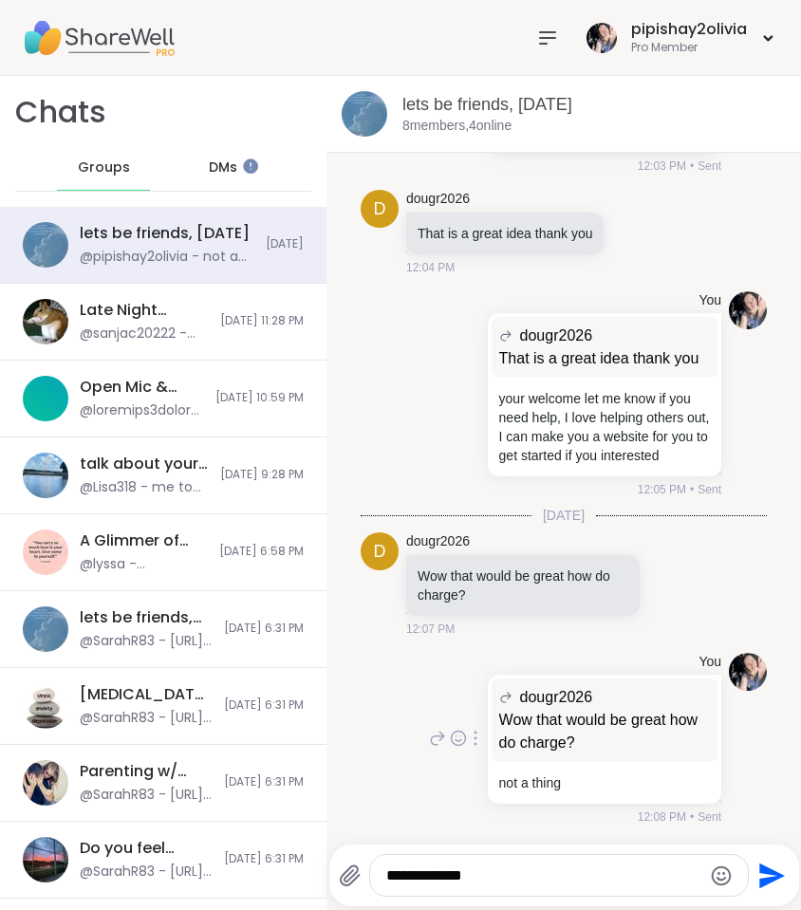
type textarea "**********"
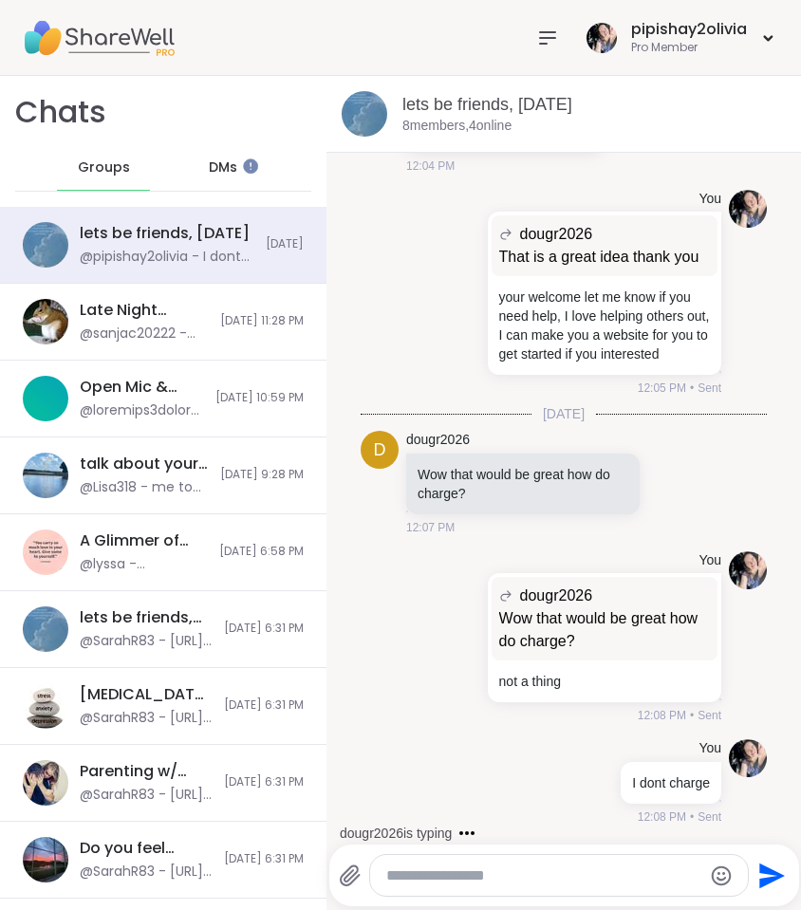
click at [546, 55] on div at bounding box center [547, 38] width 38 height 38
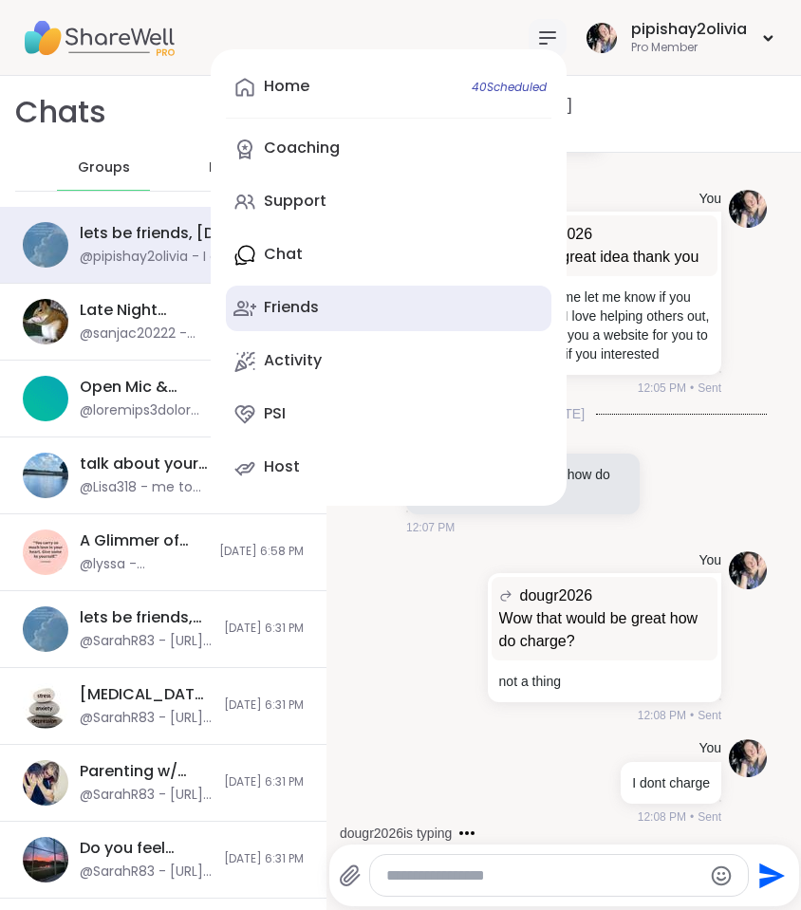
click at [302, 299] on div "Friends" at bounding box center [291, 307] width 55 height 21
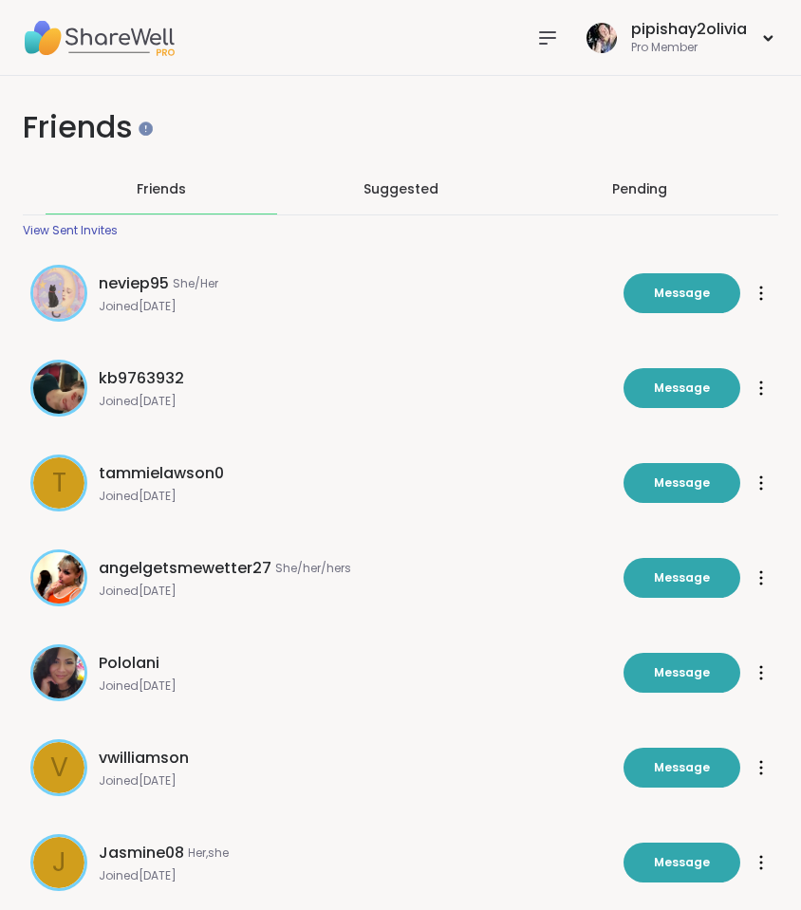
click at [78, 230] on div "View Sent Invites" at bounding box center [70, 230] width 95 height 15
click at [543, 44] on icon at bounding box center [547, 37] width 15 height 11
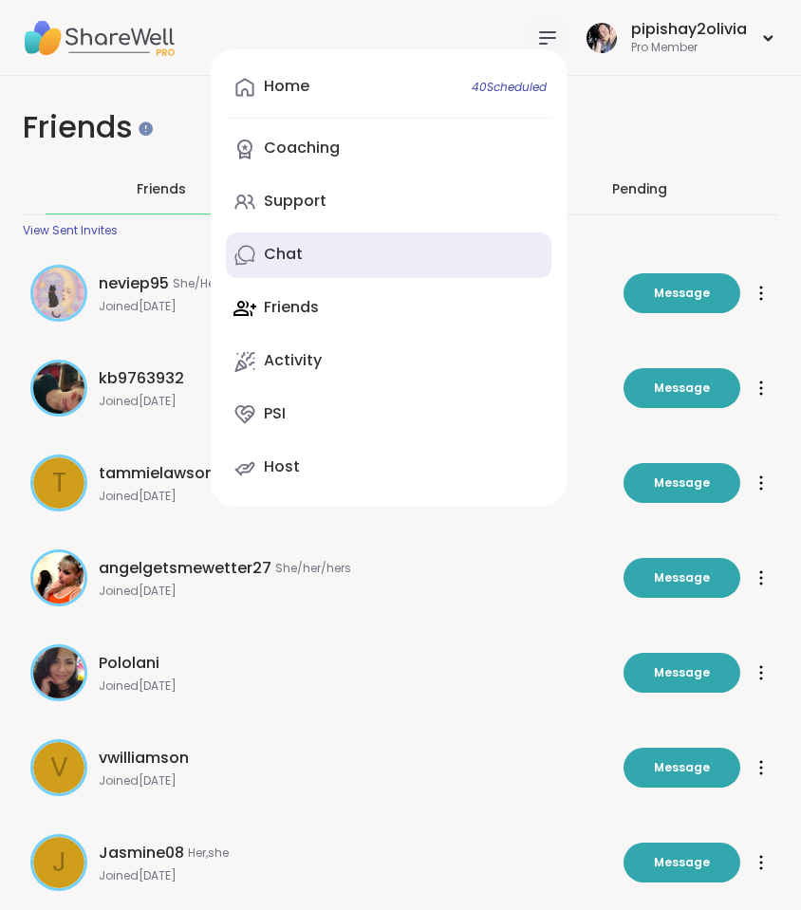
click at [316, 260] on link "Chat" at bounding box center [388, 255] width 325 height 46
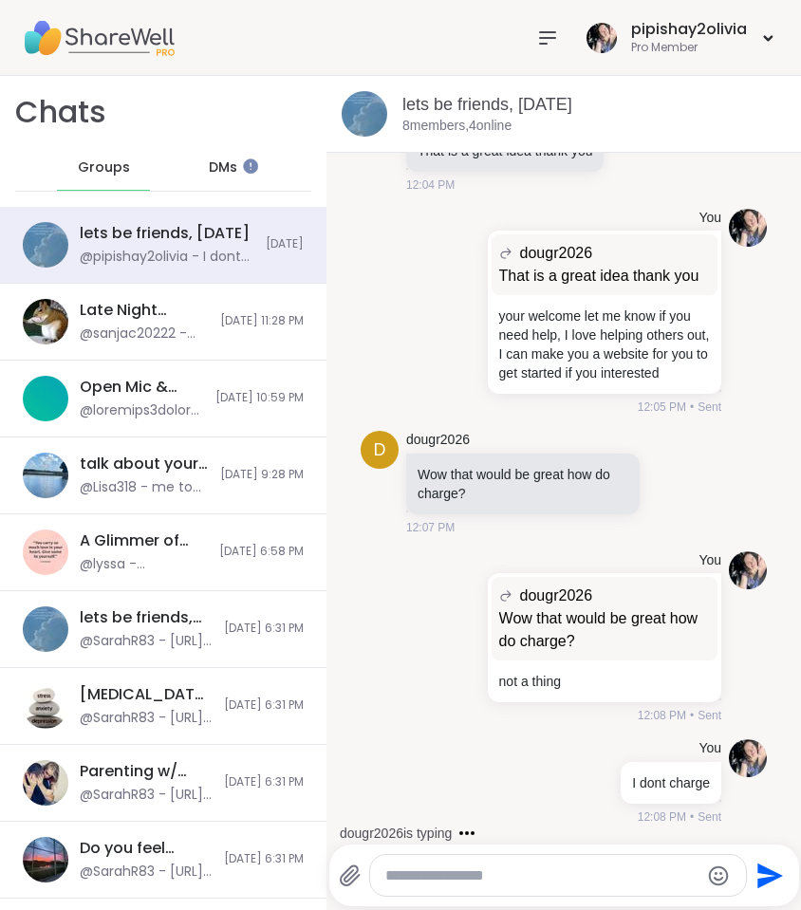
click at [463, 874] on textarea "Type your message" at bounding box center [542, 875] width 314 height 19
type textarea "**********"
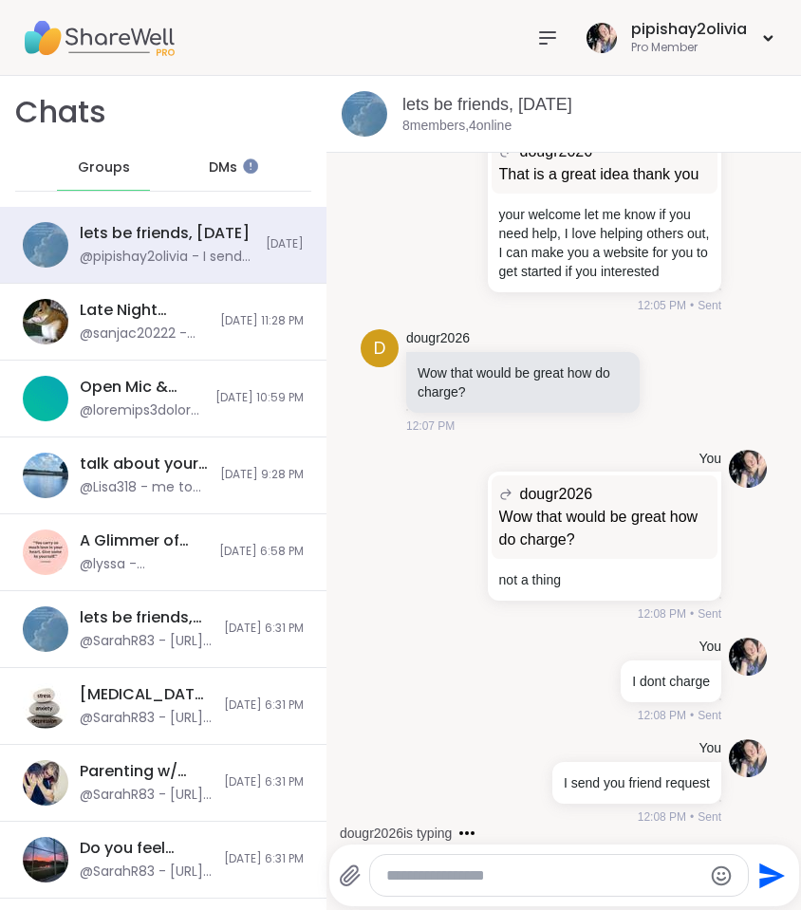
scroll to position [7304, 0]
click at [495, 780] on icon at bounding box center [501, 781] width 13 height 13
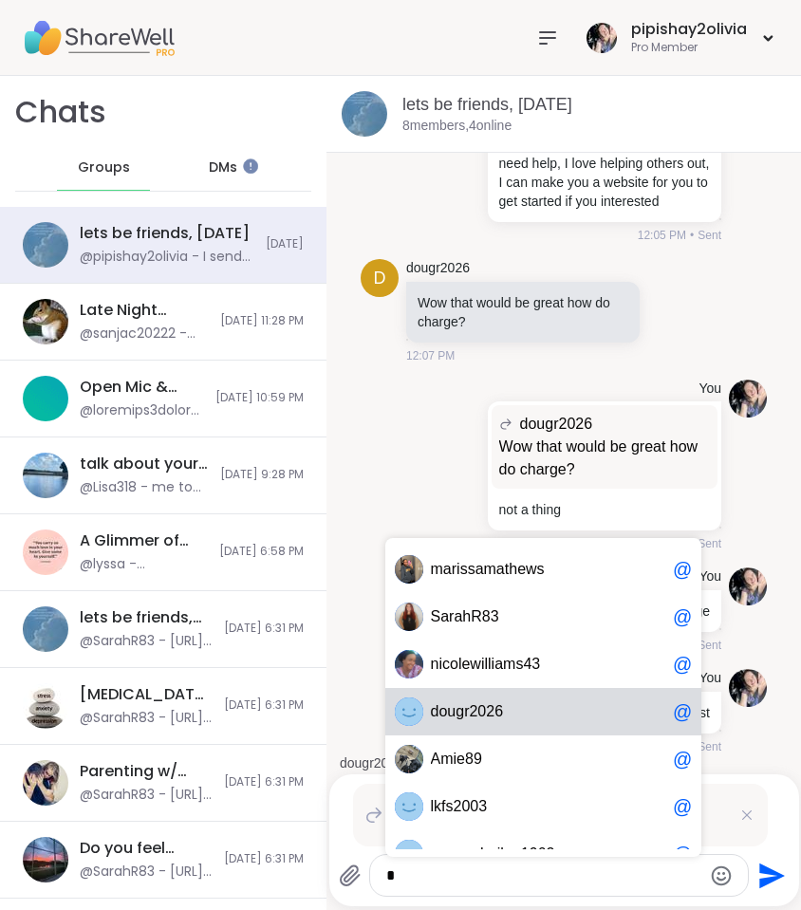
click at [513, 710] on span "d o u g r 2 0 2 6" at bounding box center [548, 711] width 234 height 19
type textarea "**********"
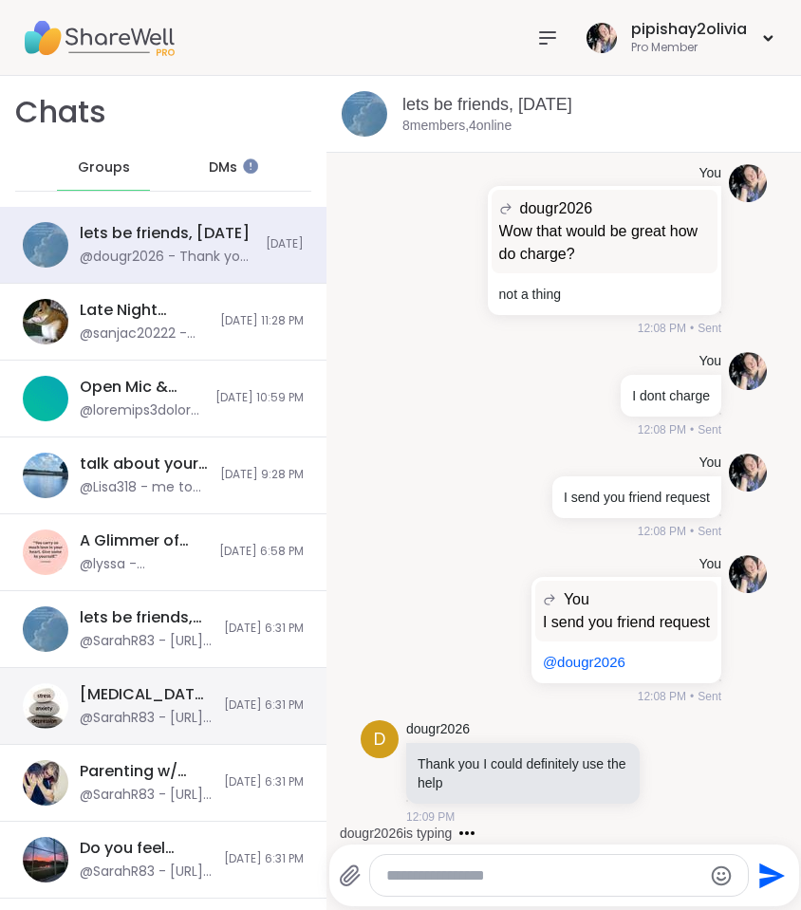
scroll to position [7708, 0]
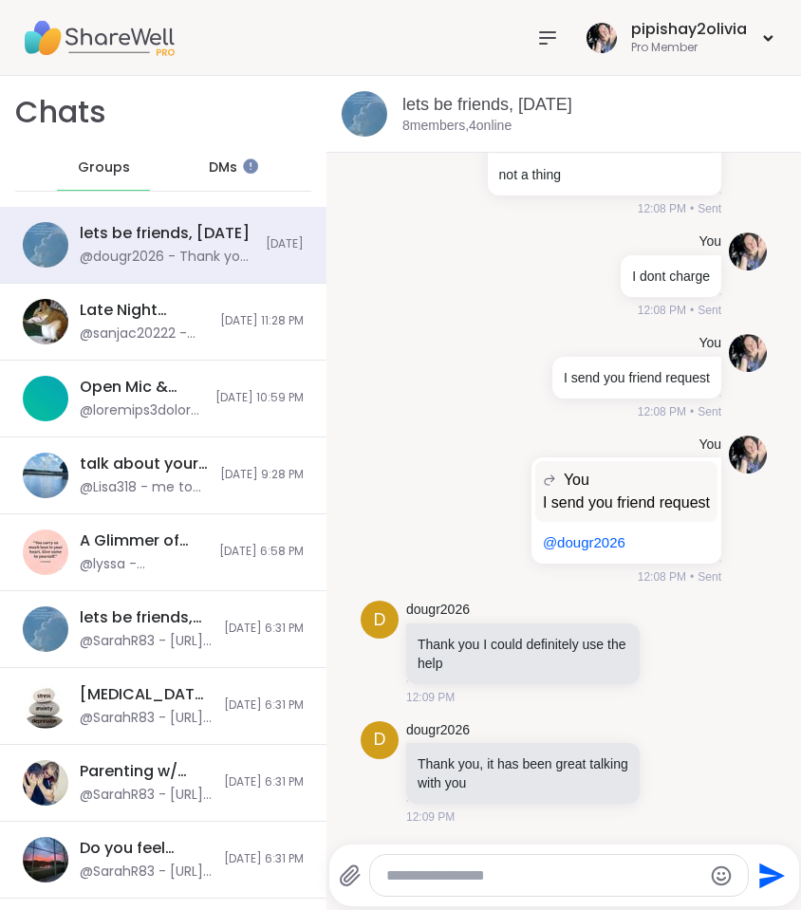
click at [209, 158] on span "DMs" at bounding box center [223, 167] width 28 height 19
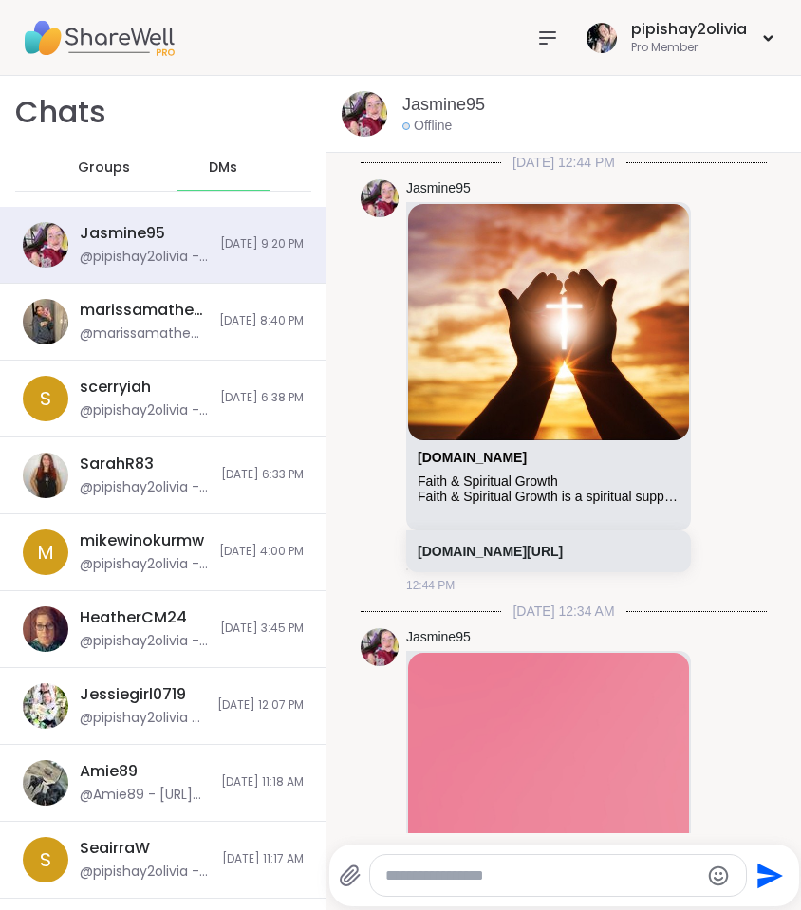
scroll to position [1362, 0]
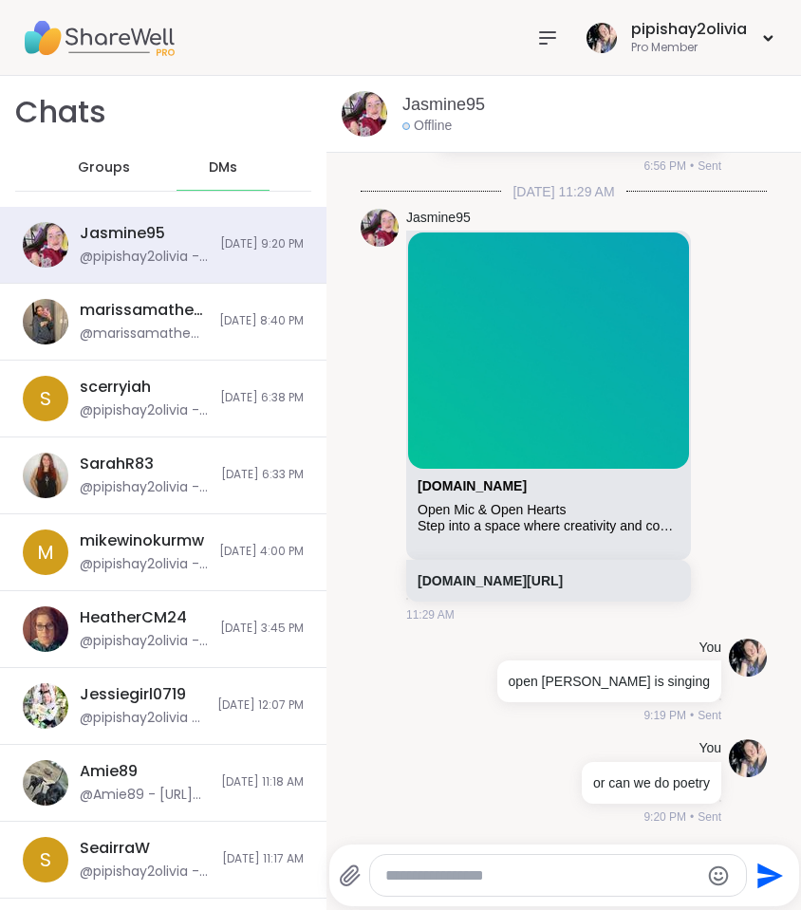
click at [539, 36] on icon at bounding box center [547, 38] width 23 height 23
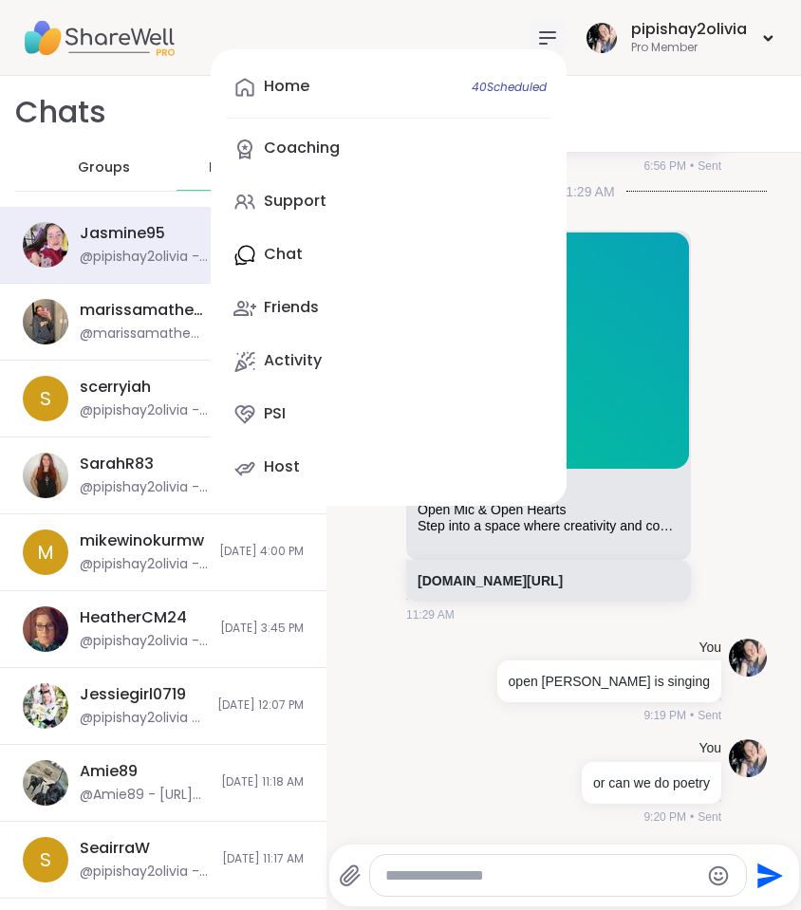
click at [124, 166] on div "Groups" at bounding box center [103, 168] width 93 height 46
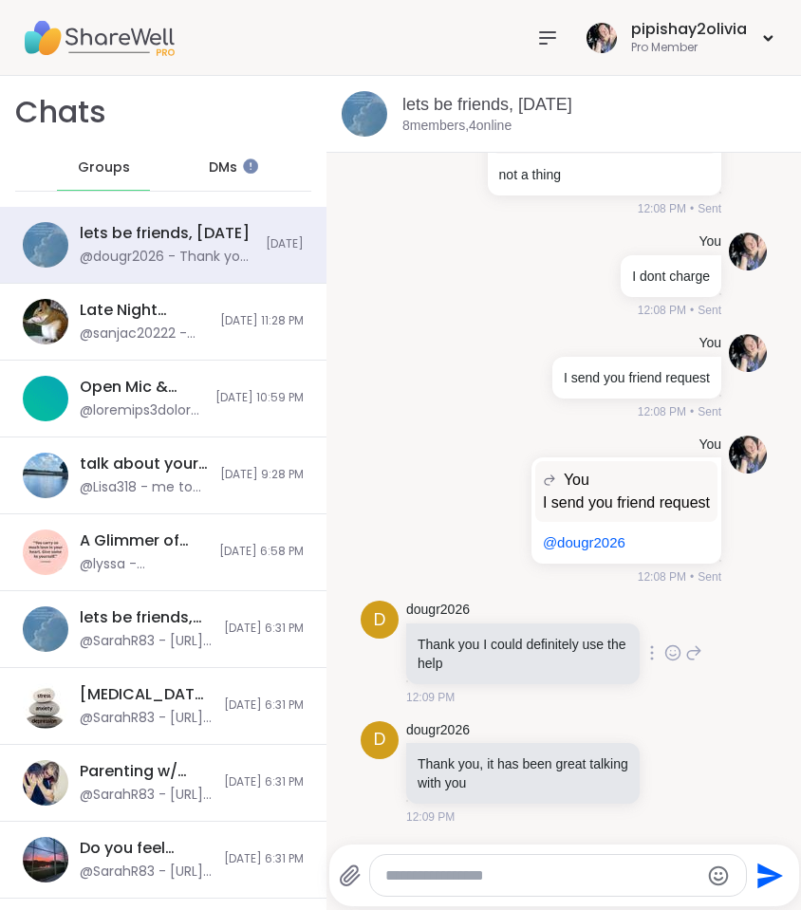
click at [684, 655] on div "d dougr2026 Thank you I could definitely use the help 12:09 PM" at bounding box center [563, 653] width 406 height 120
click at [685, 655] on icon at bounding box center [693, 652] width 17 height 23
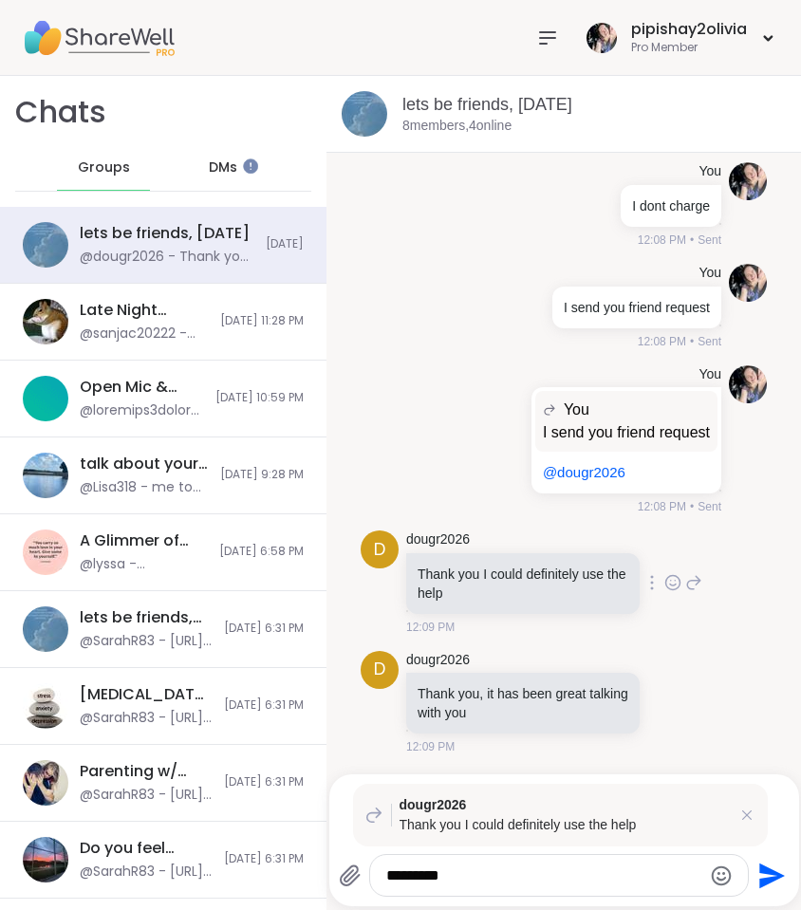
type textarea "*********"
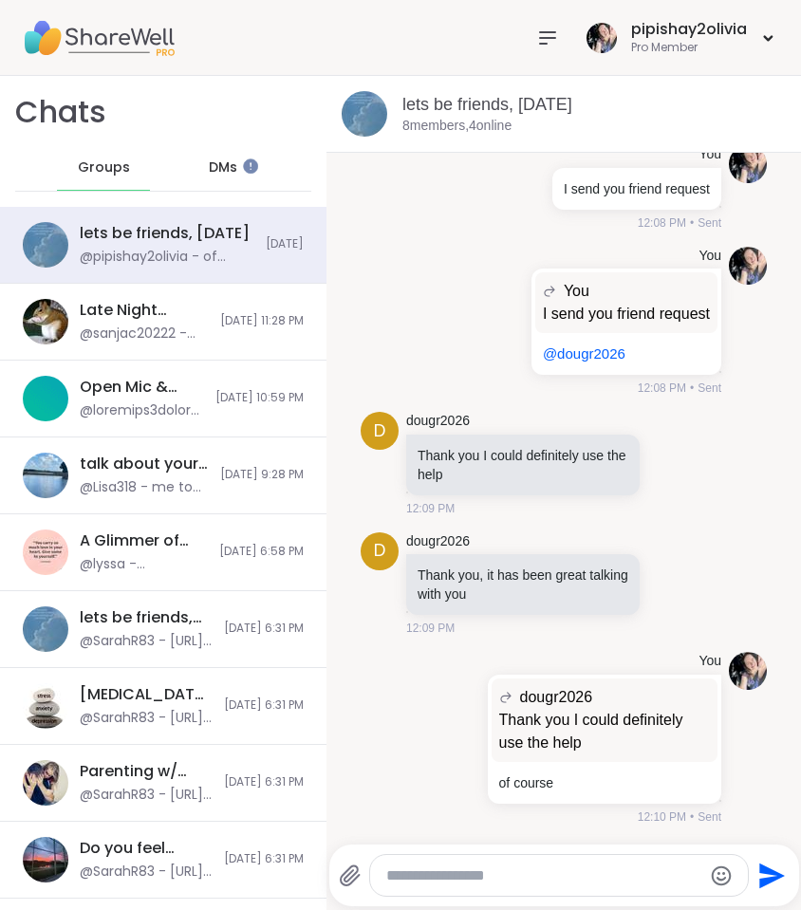
click at [228, 163] on span "DMs" at bounding box center [223, 167] width 28 height 19
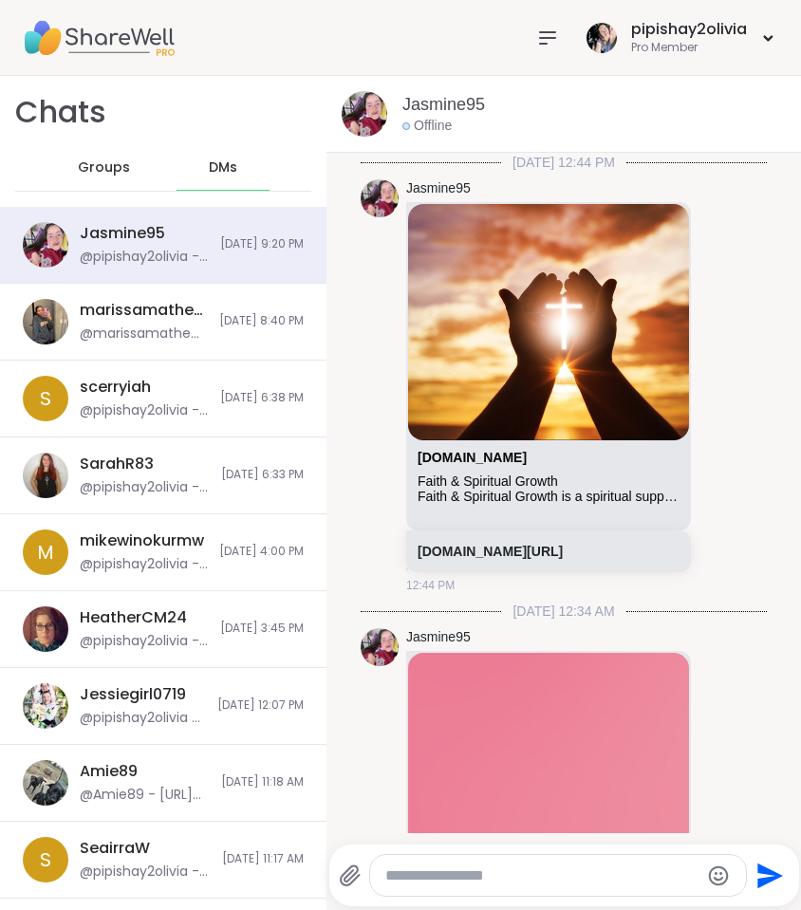
scroll to position [1362, 0]
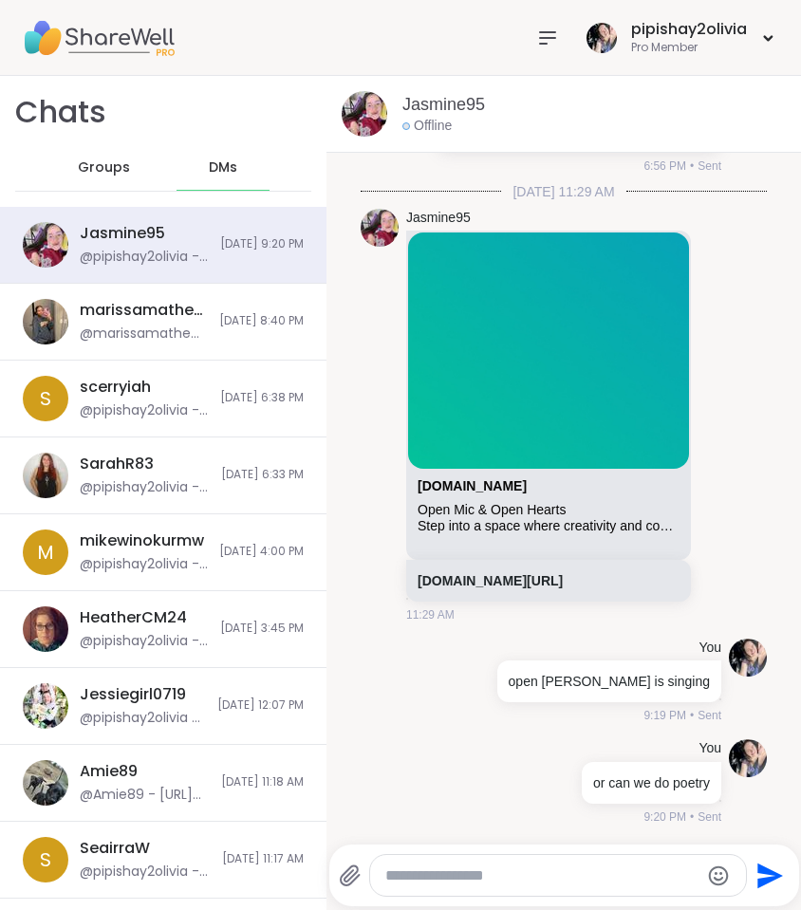
click at [544, 29] on icon at bounding box center [547, 38] width 23 height 23
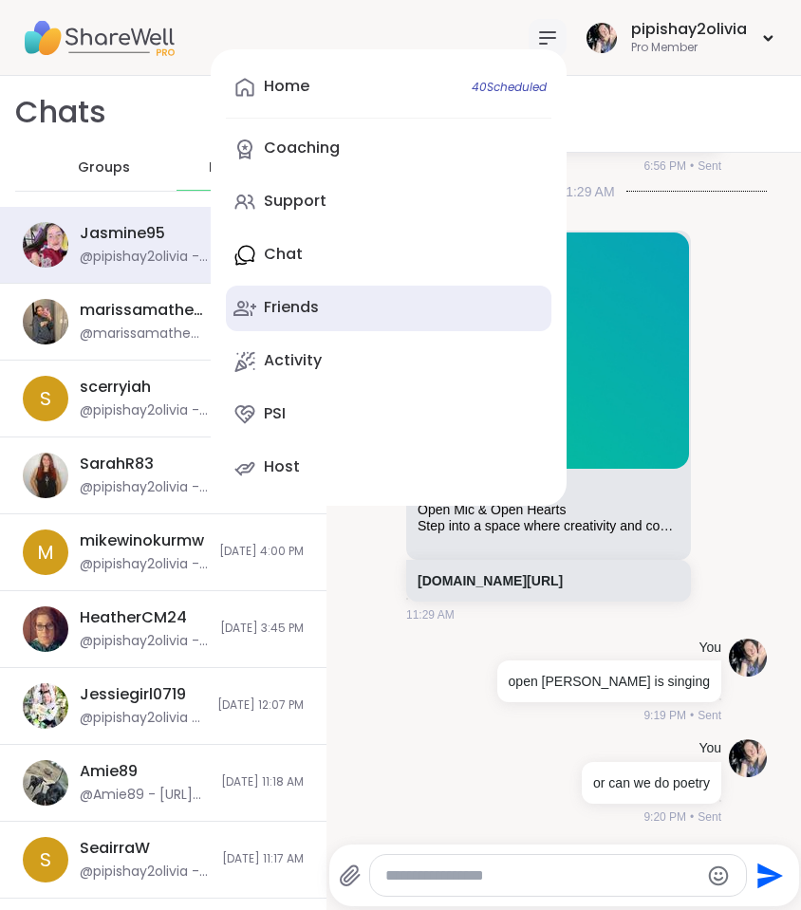
click at [360, 308] on link "Friends" at bounding box center [388, 309] width 325 height 46
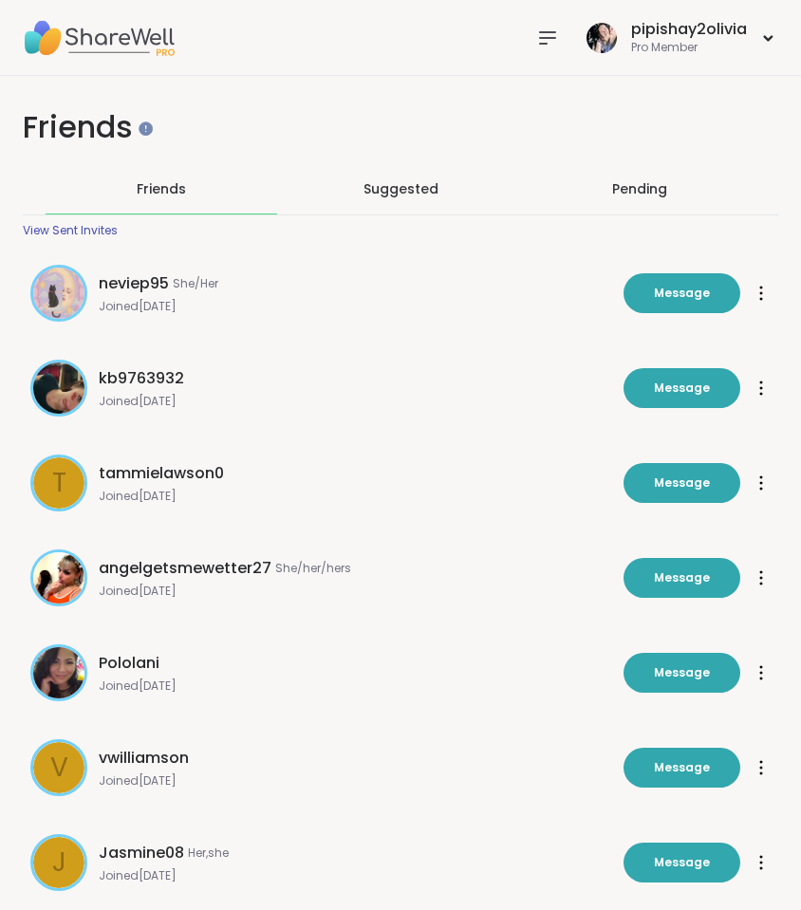
click at [106, 234] on div "View Sent Invites" at bounding box center [70, 230] width 95 height 15
click at [550, 44] on icon at bounding box center [547, 38] width 23 height 23
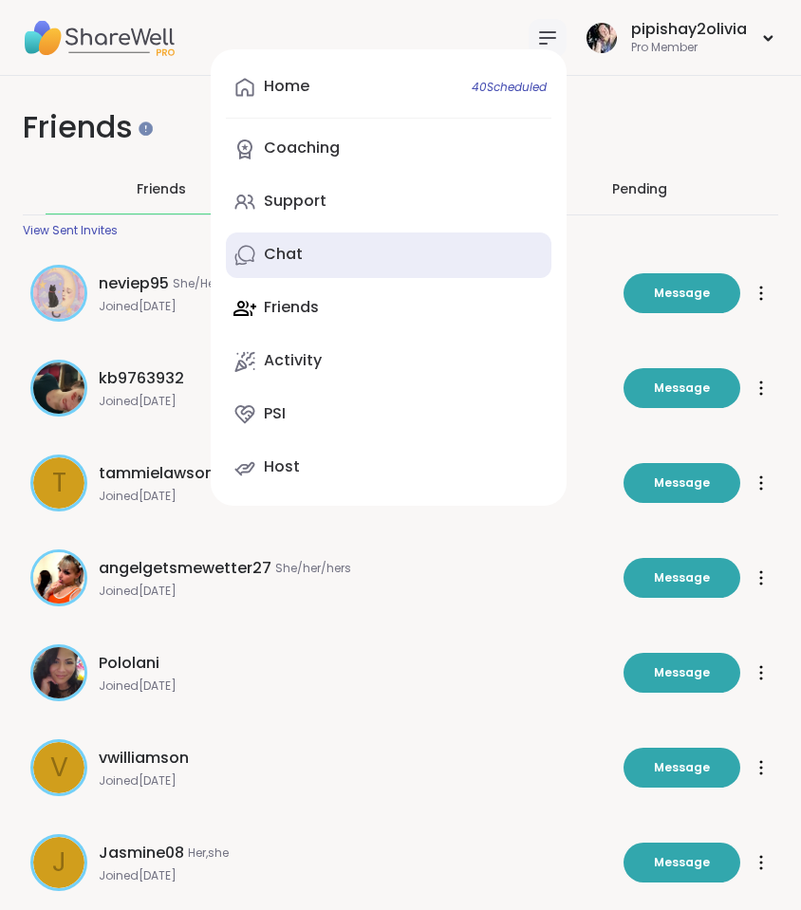
click at [327, 267] on link "Chat" at bounding box center [388, 255] width 325 height 46
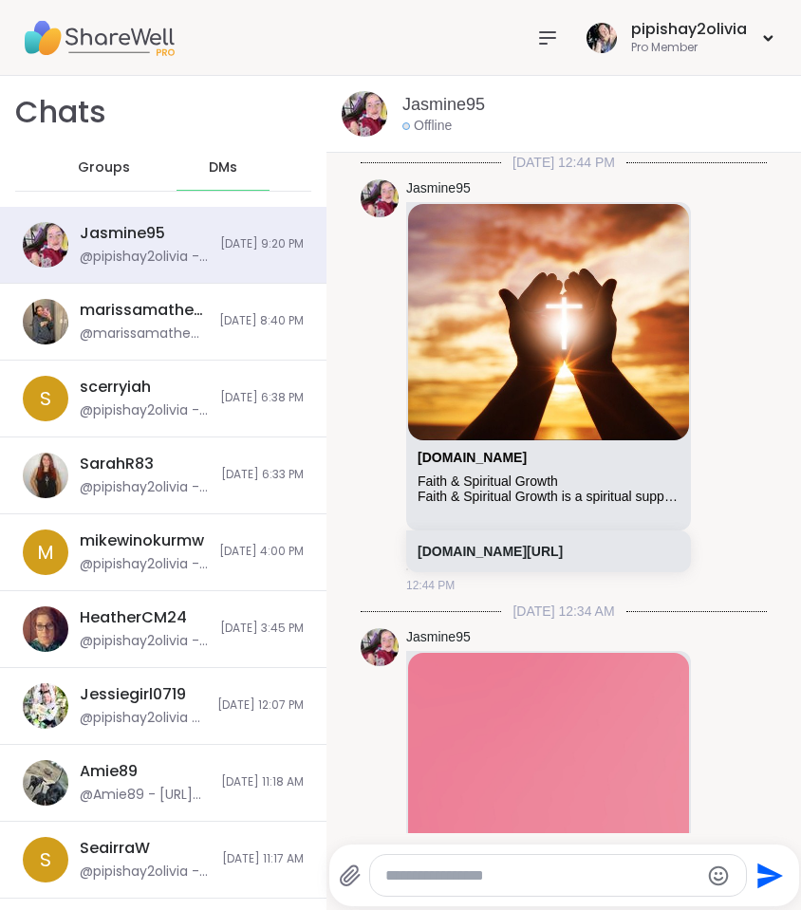
scroll to position [1362, 0]
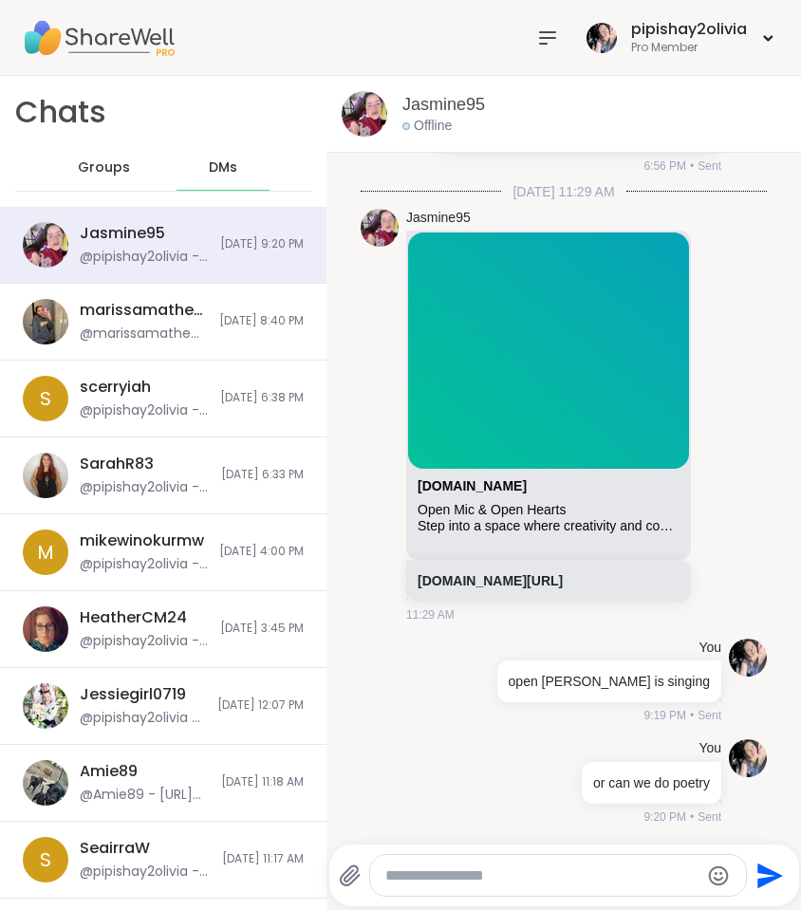
click at [111, 154] on div "Groups" at bounding box center [103, 168] width 93 height 46
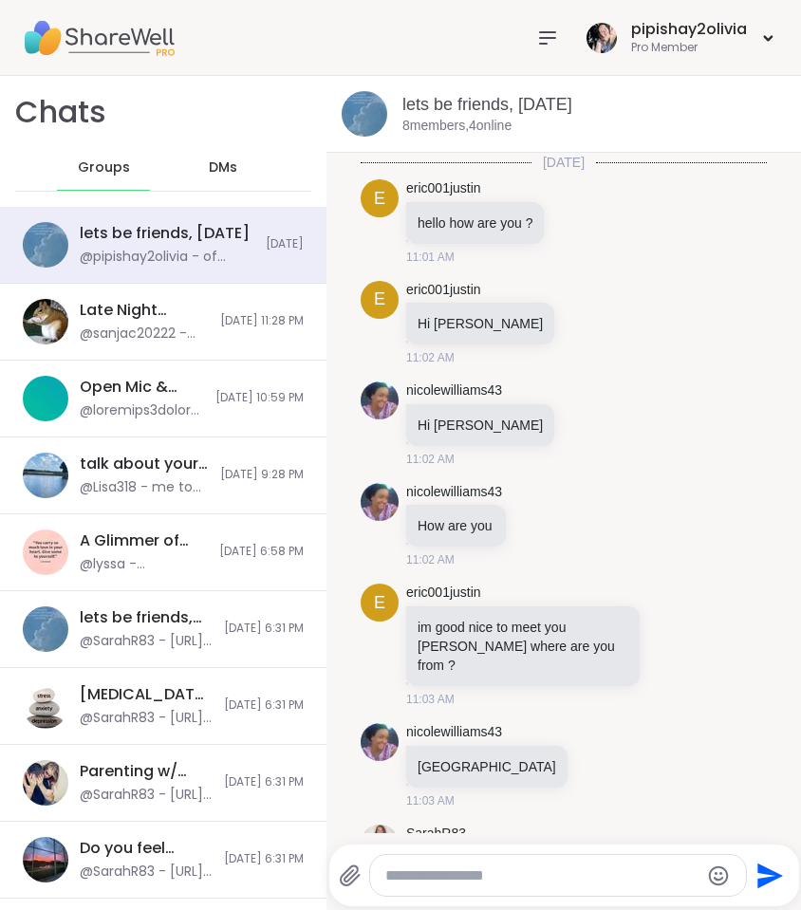
scroll to position [7896, 0]
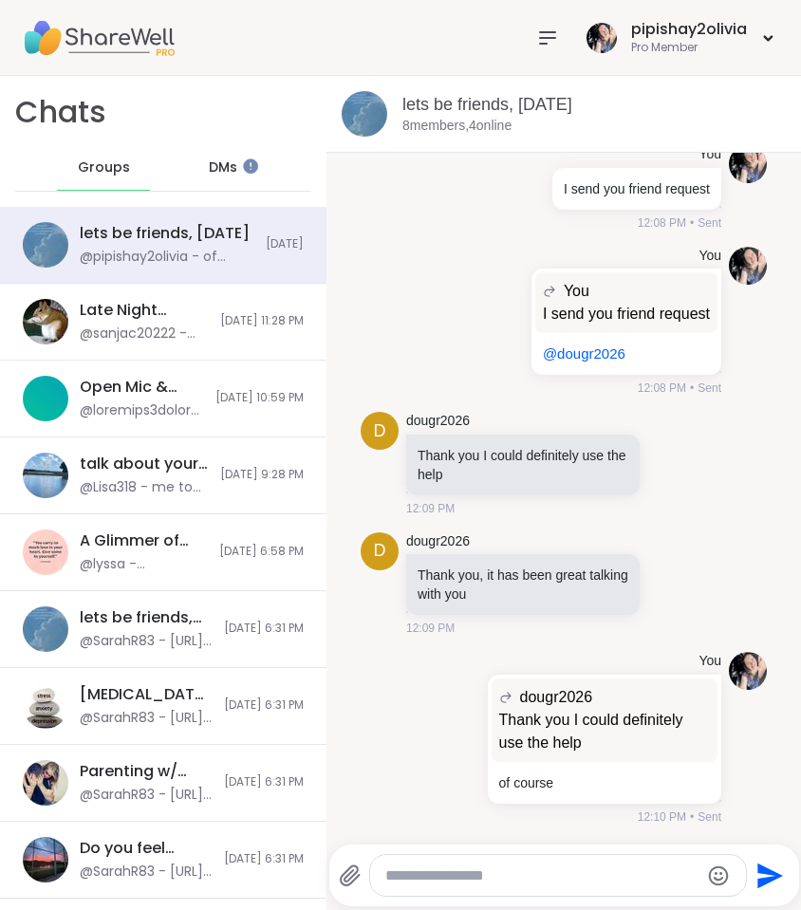
click at [455, 866] on textarea "Type your message" at bounding box center [542, 875] width 314 height 19
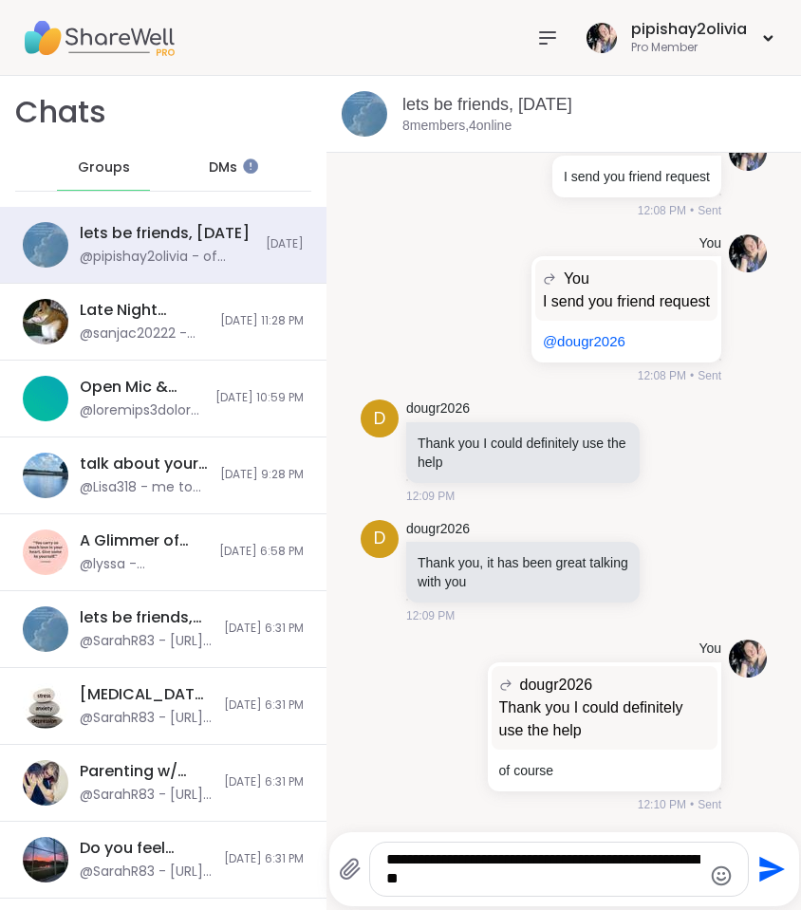
type textarea "**********"
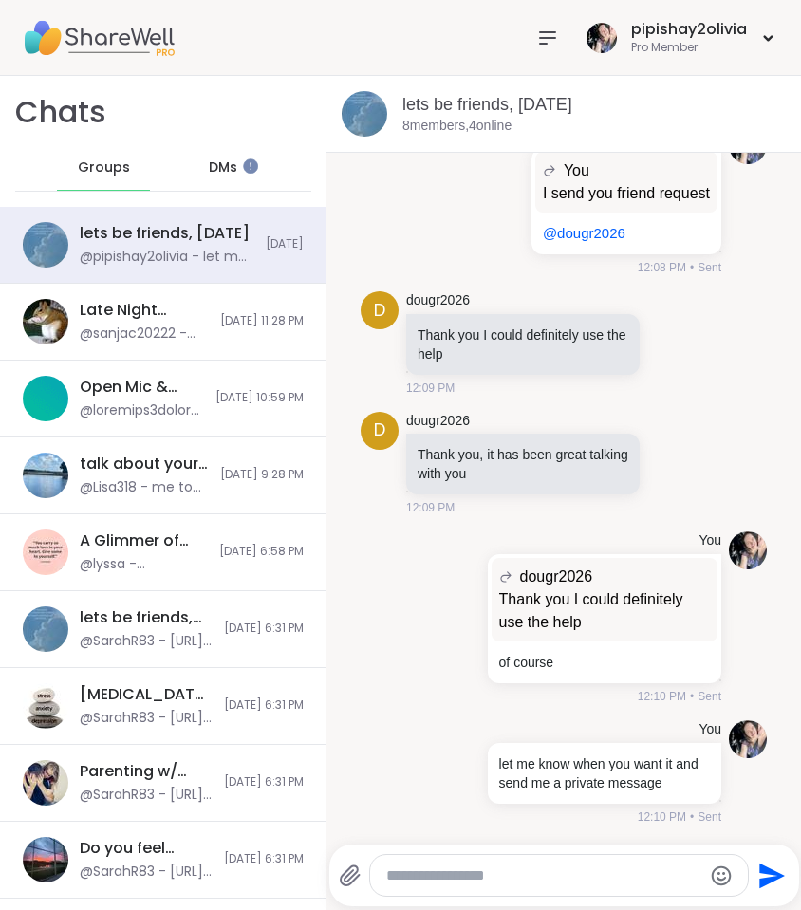
scroll to position [8135, 0]
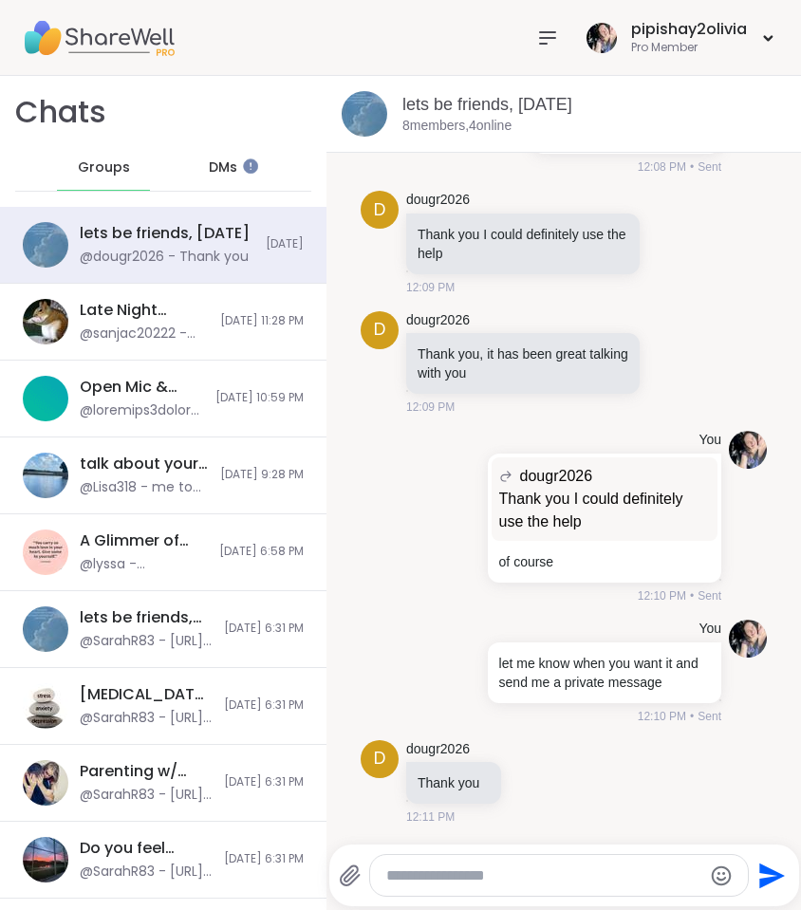
click at [213, 164] on span "DMs" at bounding box center [223, 167] width 28 height 19
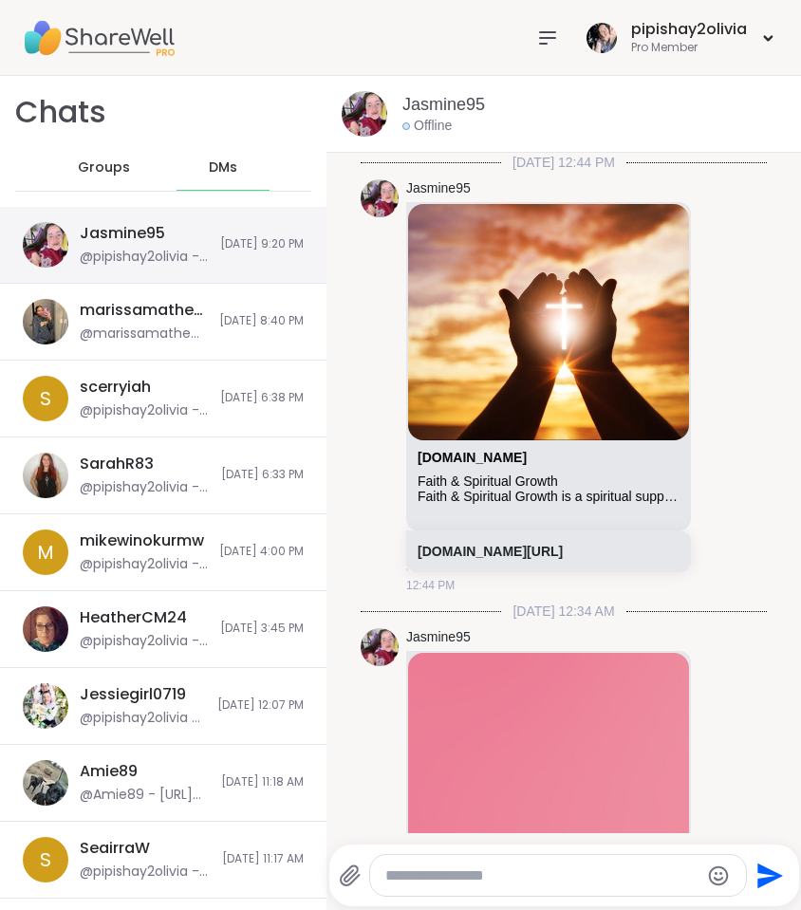
scroll to position [1362, 0]
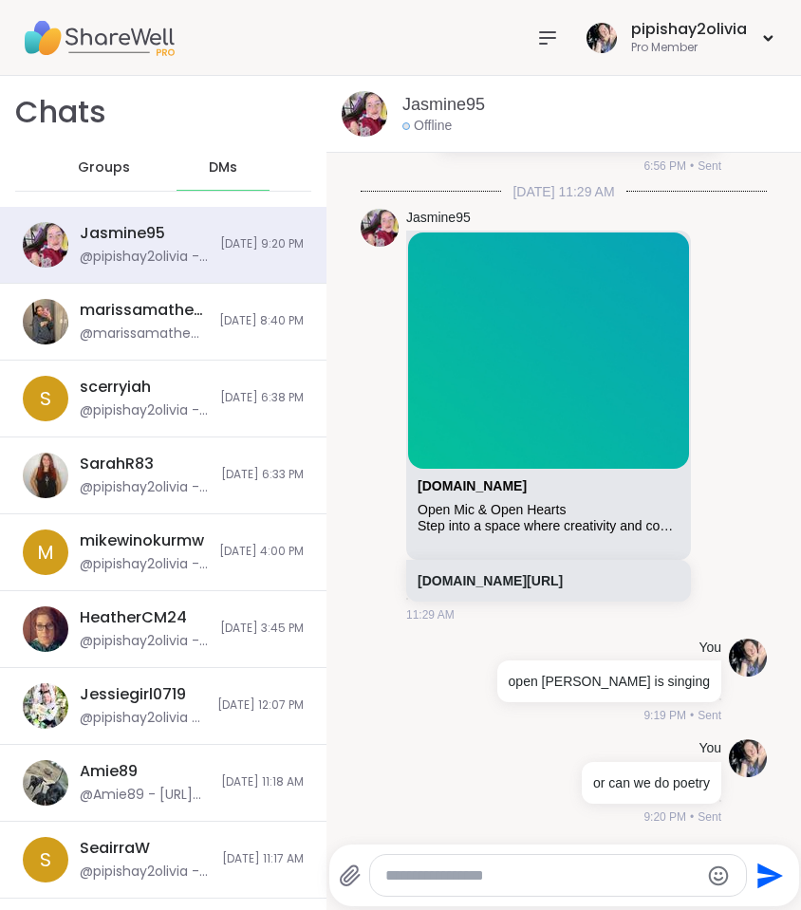
click at [549, 52] on div at bounding box center [547, 38] width 38 height 38
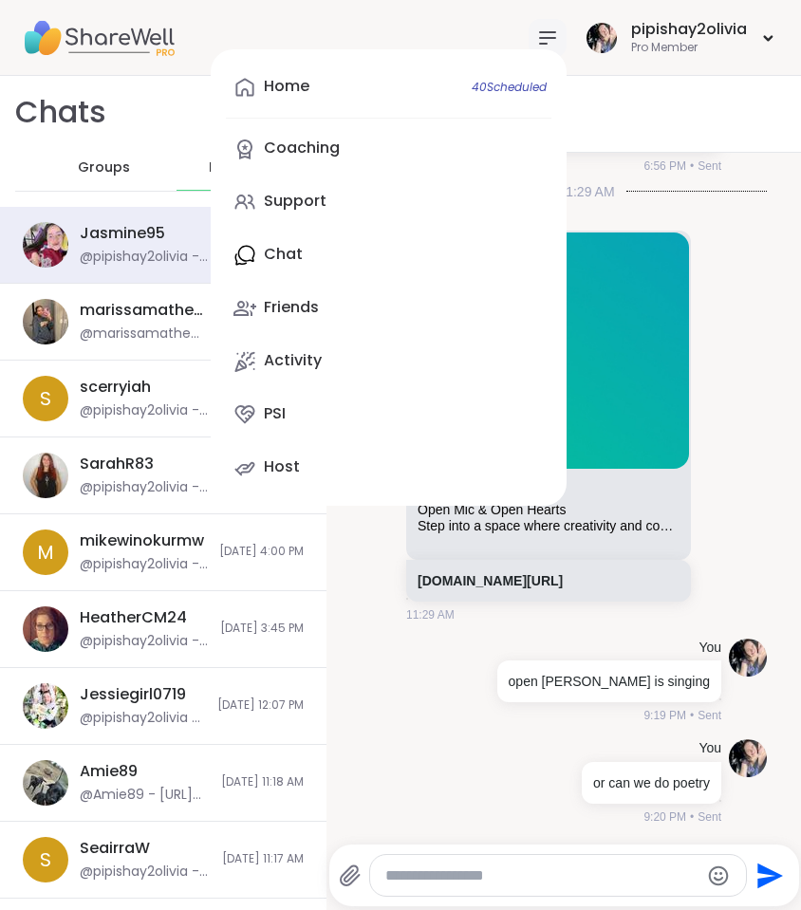
click at [354, 250] on div "Home 40 Scheduled Coaching Support Chat Friends Activity PSI Host" at bounding box center [389, 277] width 356 height 456
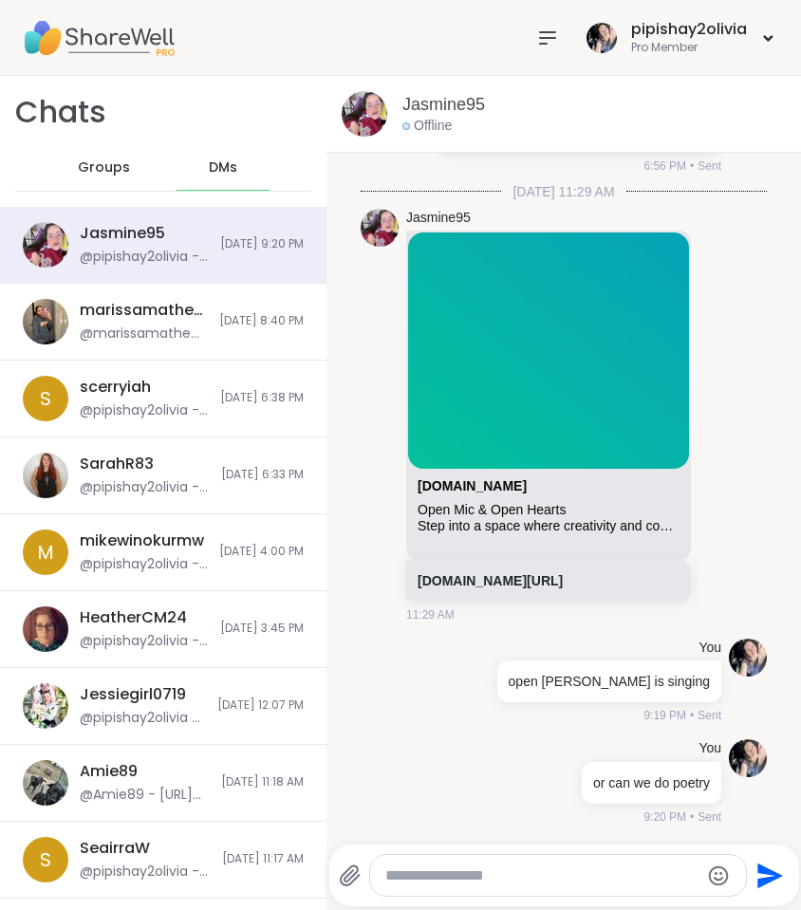
click at [547, 46] on icon at bounding box center [547, 38] width 23 height 23
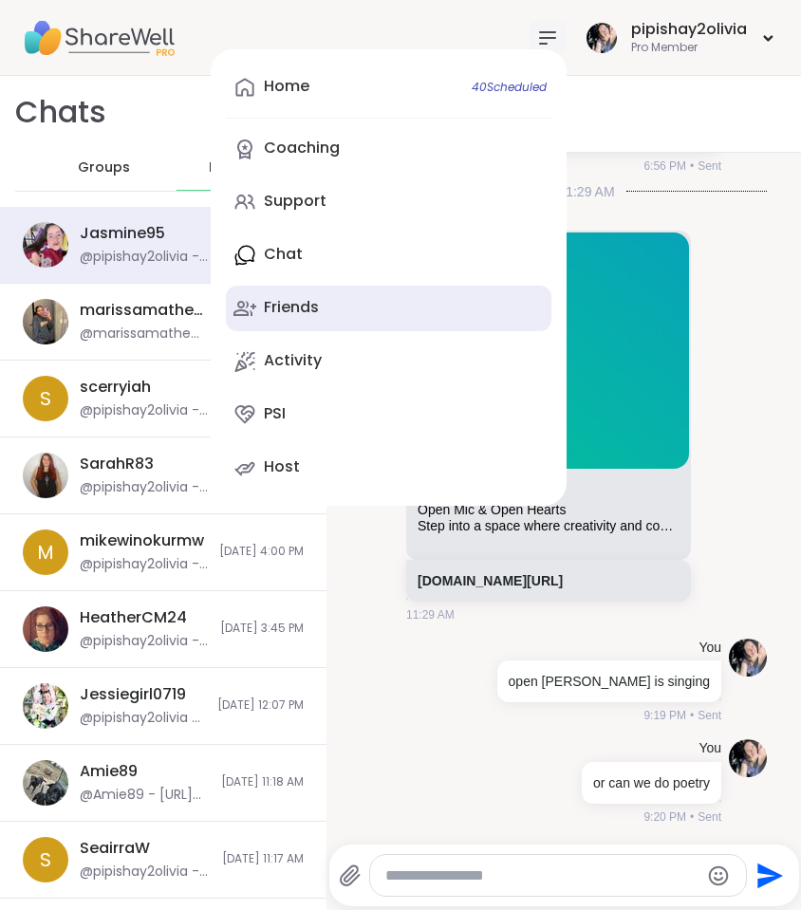
click at [305, 310] on div "Friends" at bounding box center [291, 307] width 55 height 21
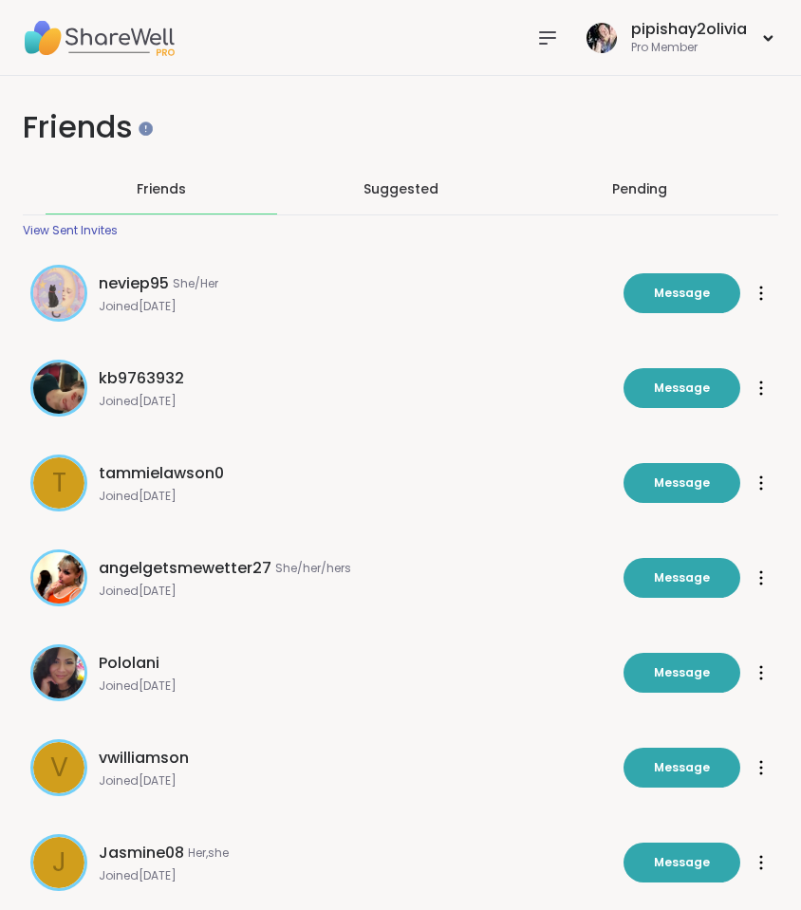
click at [555, 42] on icon at bounding box center [547, 38] width 23 height 23
click at [190, 112] on h1 "Friends" at bounding box center [400, 127] width 755 height 43
click at [554, 44] on icon at bounding box center [547, 38] width 23 height 23
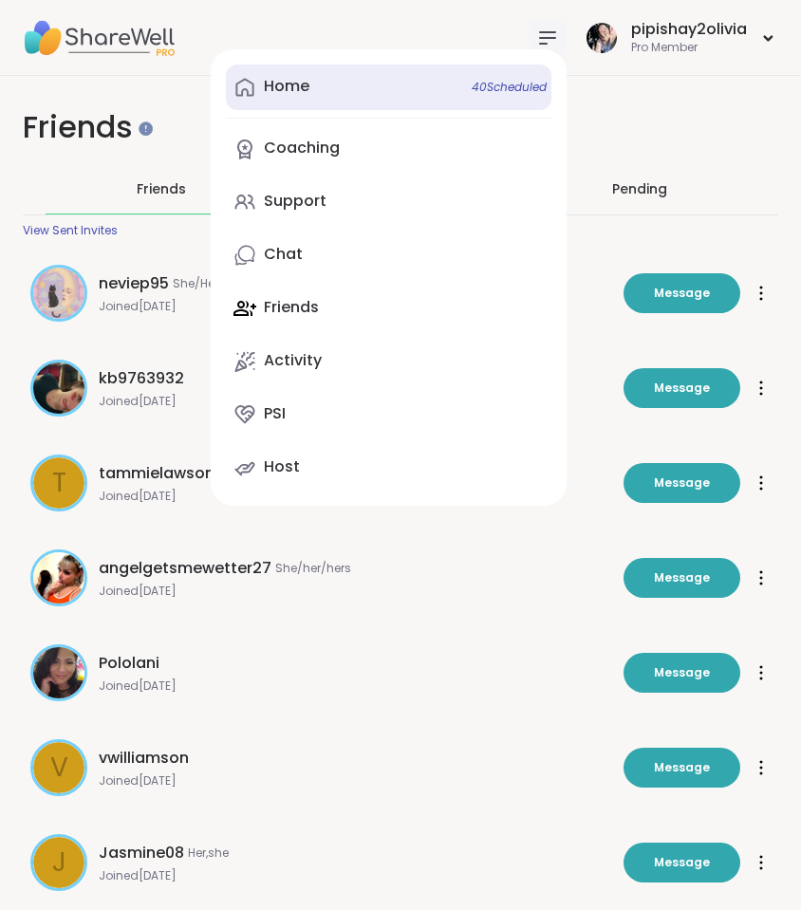
click at [394, 94] on link "Home 40 Scheduled" at bounding box center [388, 88] width 325 height 46
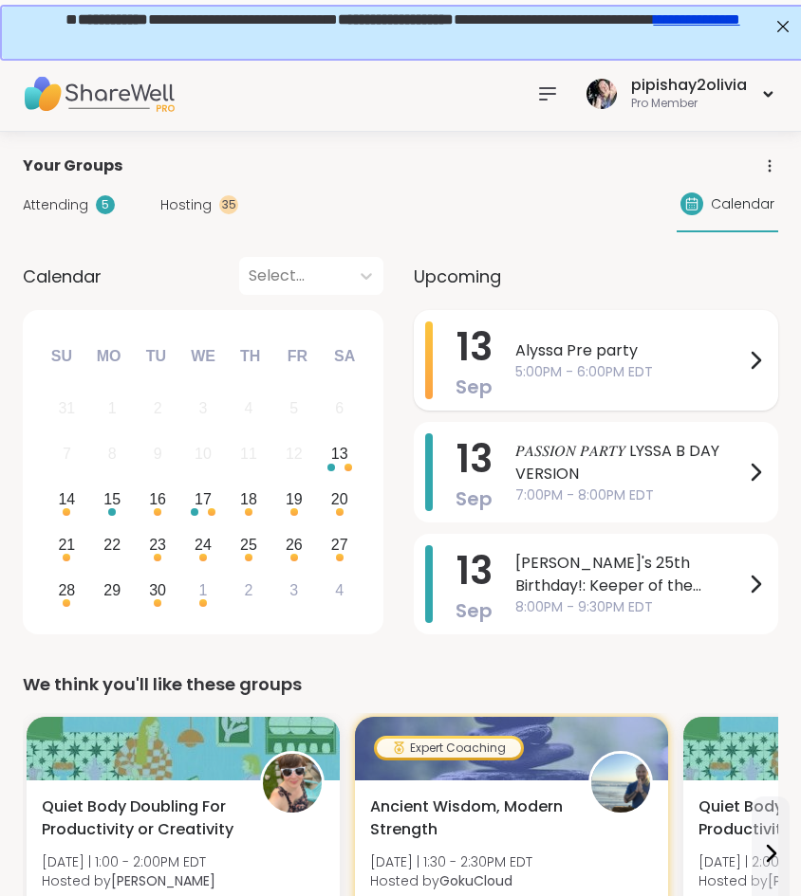
click at [570, 377] on span "5:00PM - 6:00PM EDT" at bounding box center [629, 372] width 229 height 20
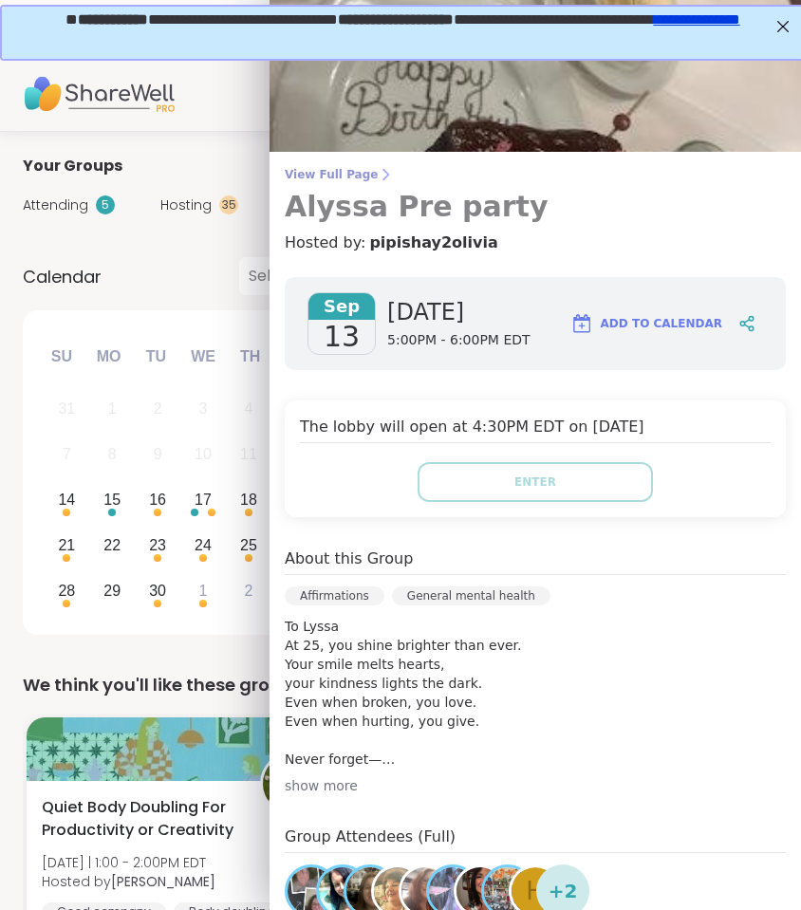
click at [379, 188] on link "View Full Page Alyssa Pre party" at bounding box center [535, 195] width 501 height 57
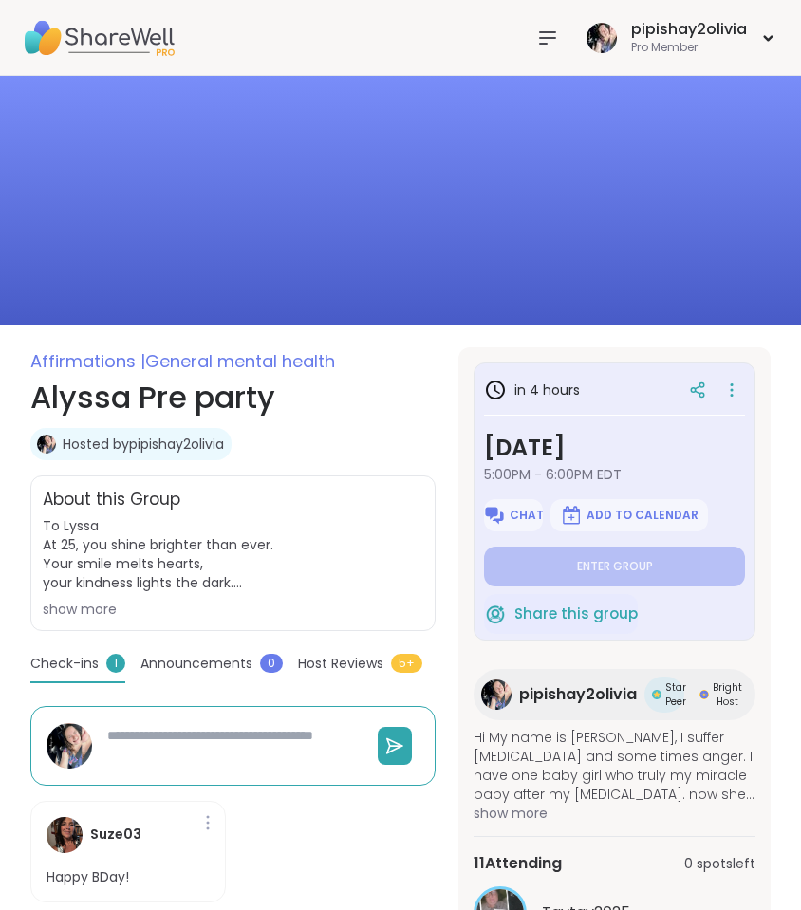
type textarea "*"
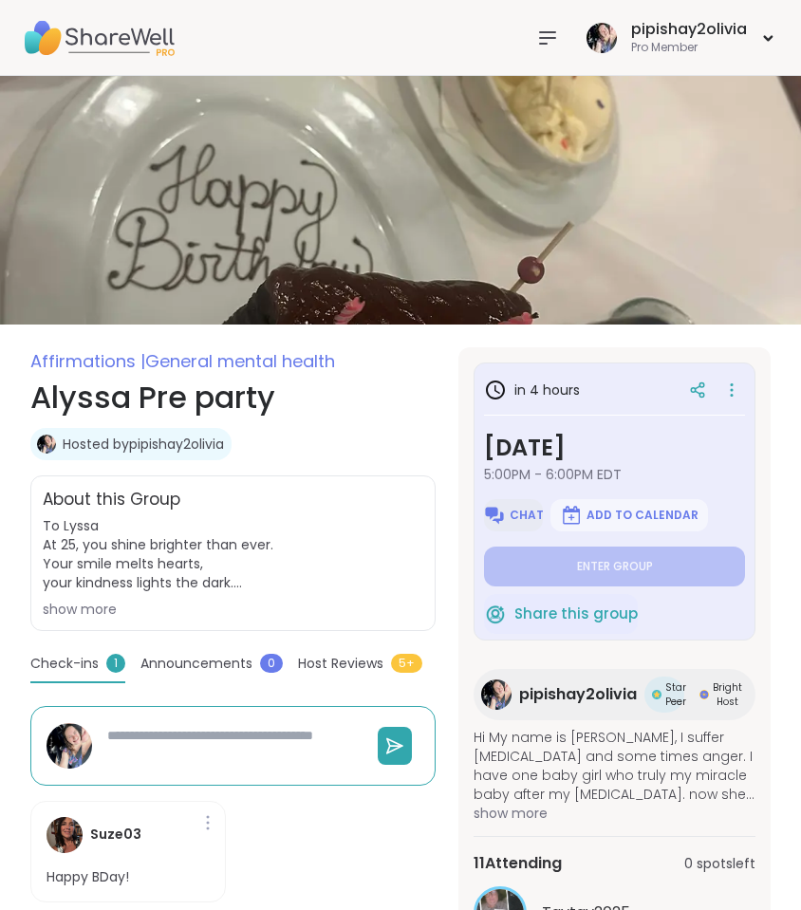
click at [518, 516] on span "Chat" at bounding box center [526, 514] width 34 height 15
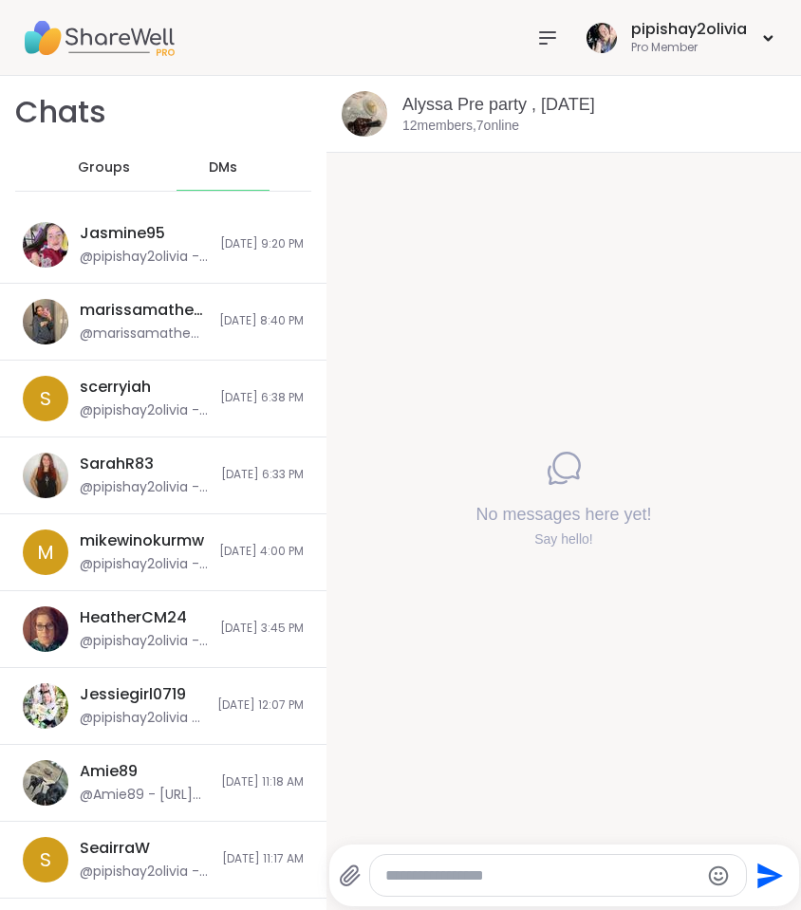
click at [431, 873] on textarea "Type your message" at bounding box center [542, 875] width 314 height 19
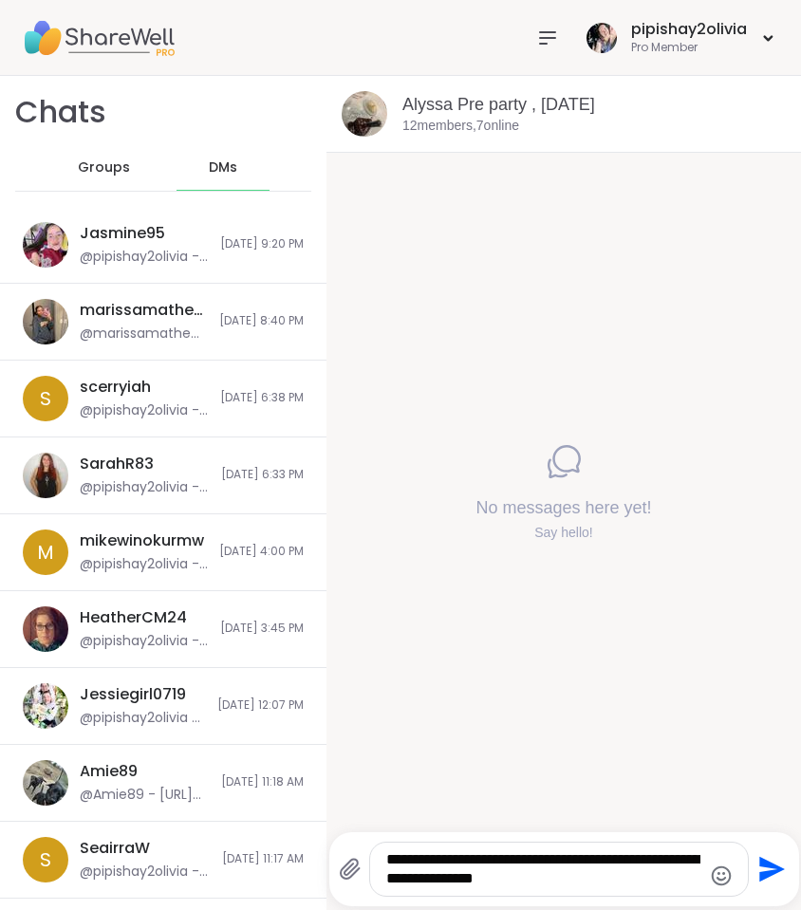
drag, startPoint x: 504, startPoint y: 860, endPoint x: 599, endPoint y: 889, distance: 99.9
click at [600, 889] on div "**********" at bounding box center [559, 868] width 378 height 53
paste textarea "**********"
type textarea "**********"
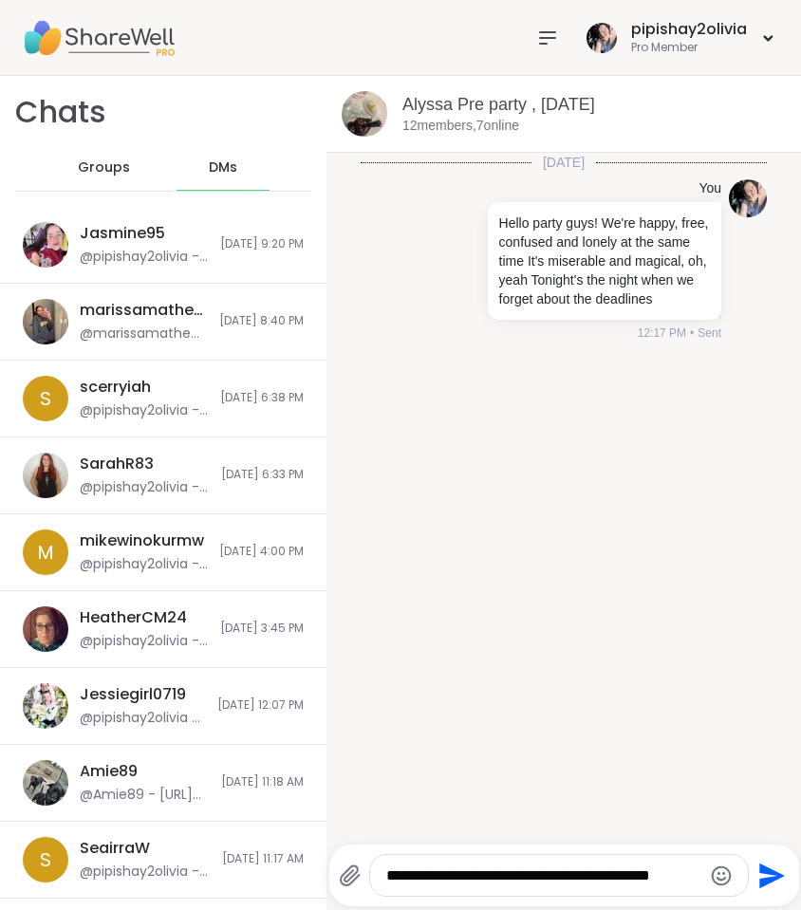
type textarea "**********"
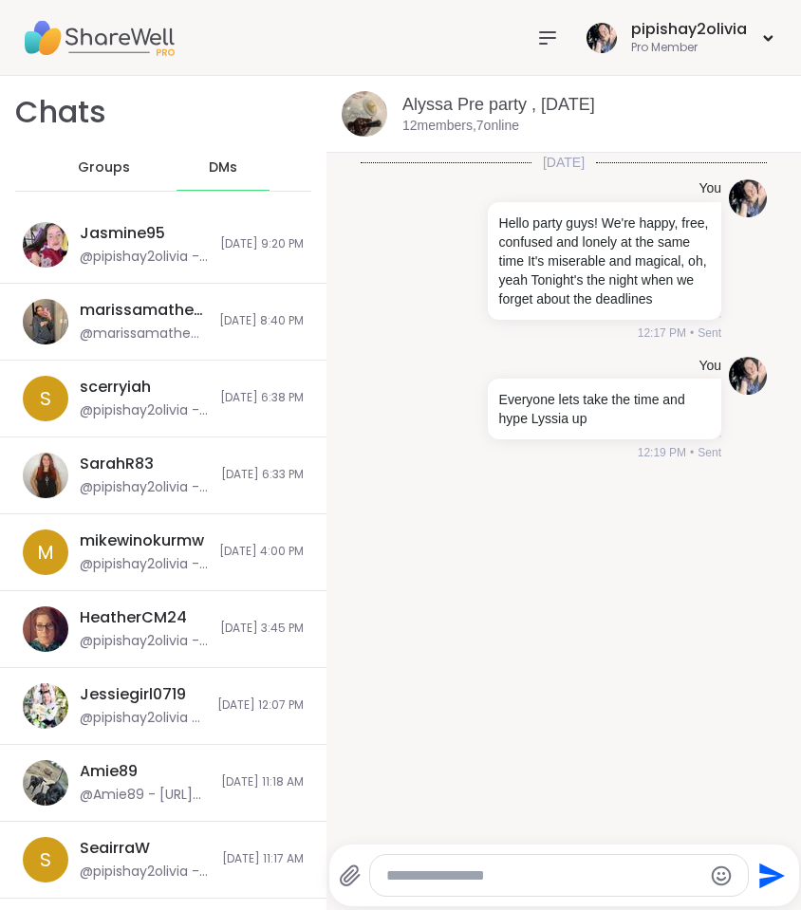
click at [348, 874] on icon at bounding box center [350, 875] width 18 height 20
click at [0, 0] on input "file" at bounding box center [0, 0] width 0 height 0
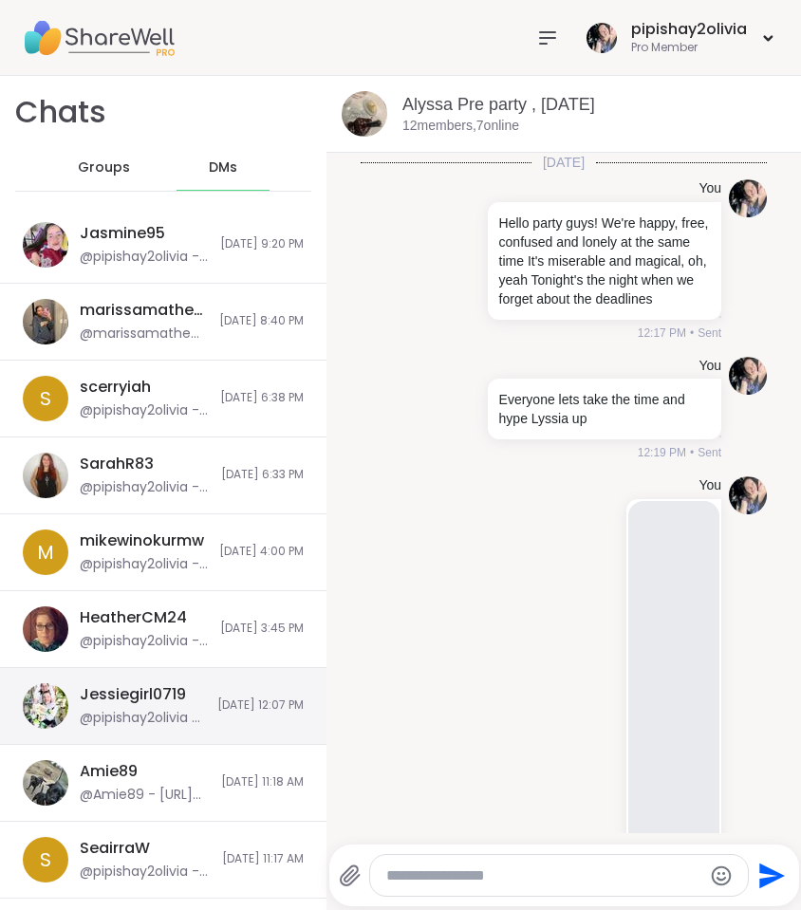
scroll to position [168, 0]
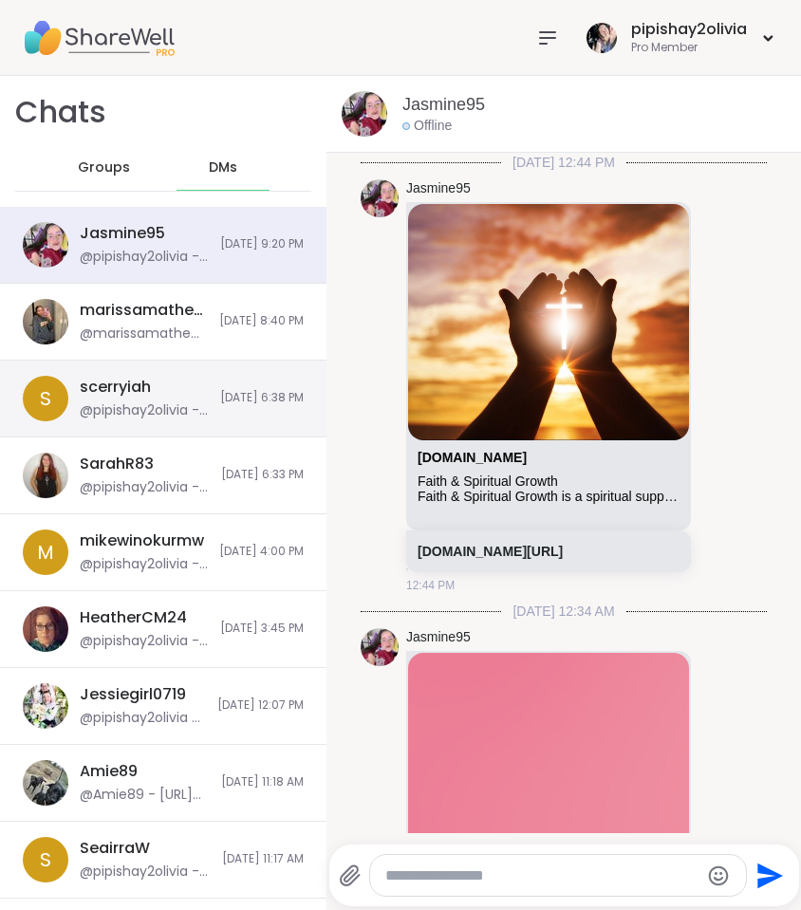
scroll to position [1362, 0]
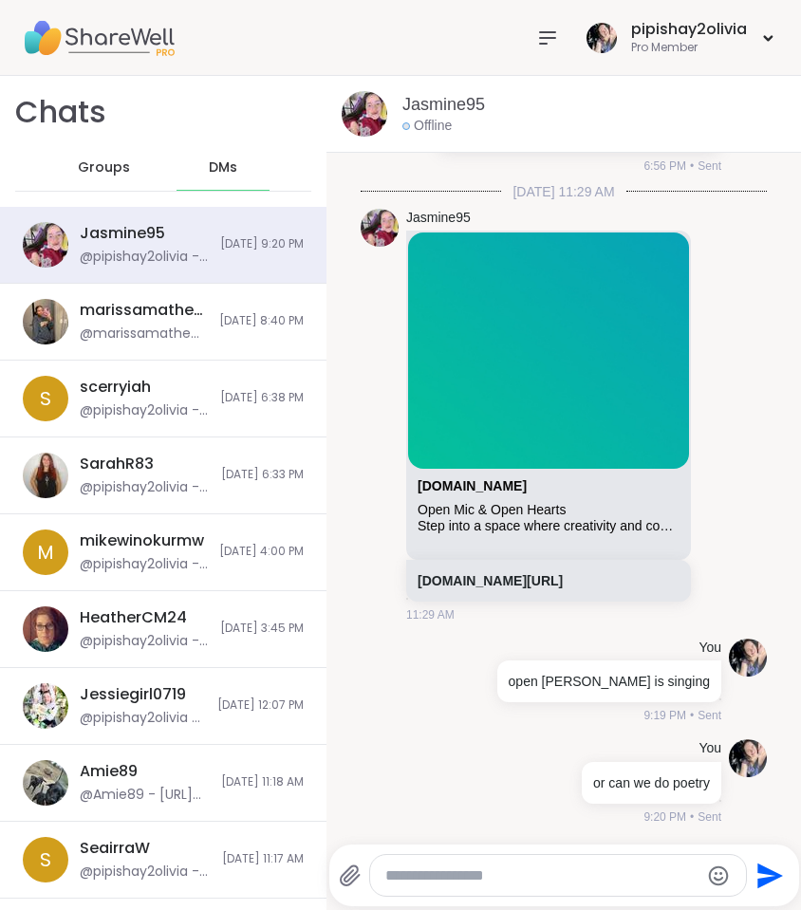
click at [101, 183] on div "Groups" at bounding box center [103, 168] width 93 height 46
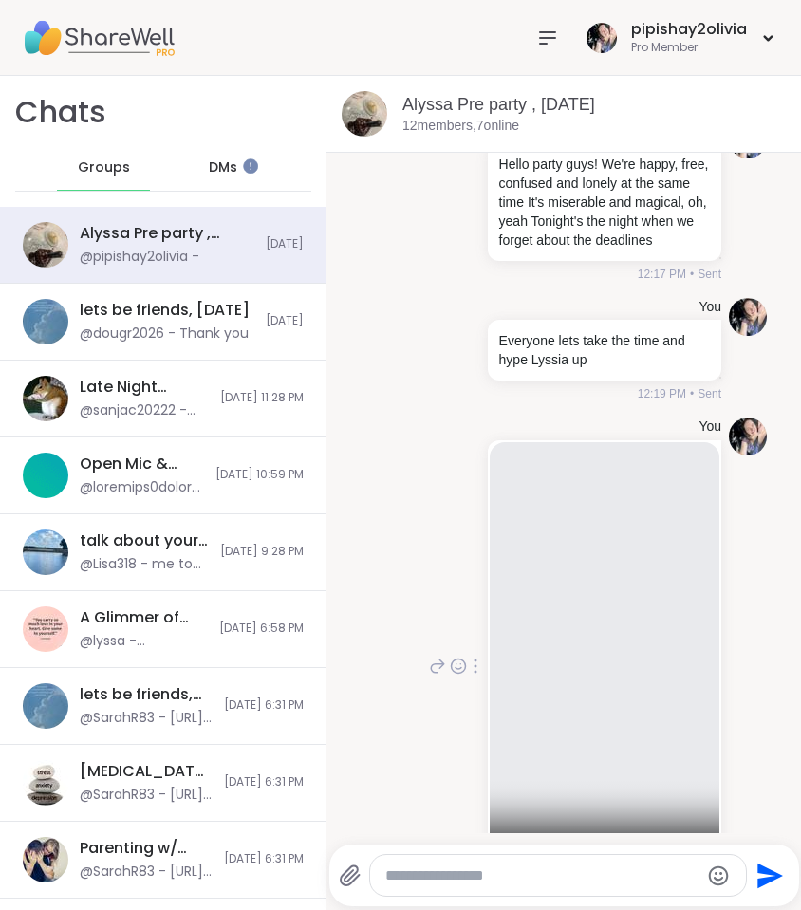
scroll to position [168, 0]
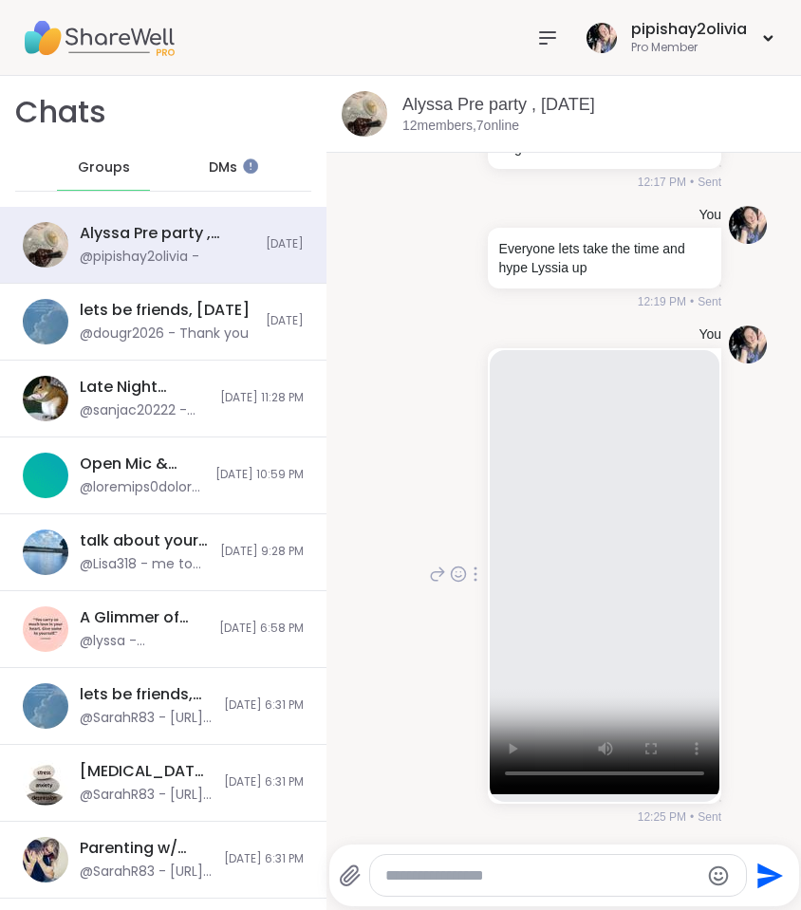
click at [599, 585] on video at bounding box center [604, 568] width 230 height 452
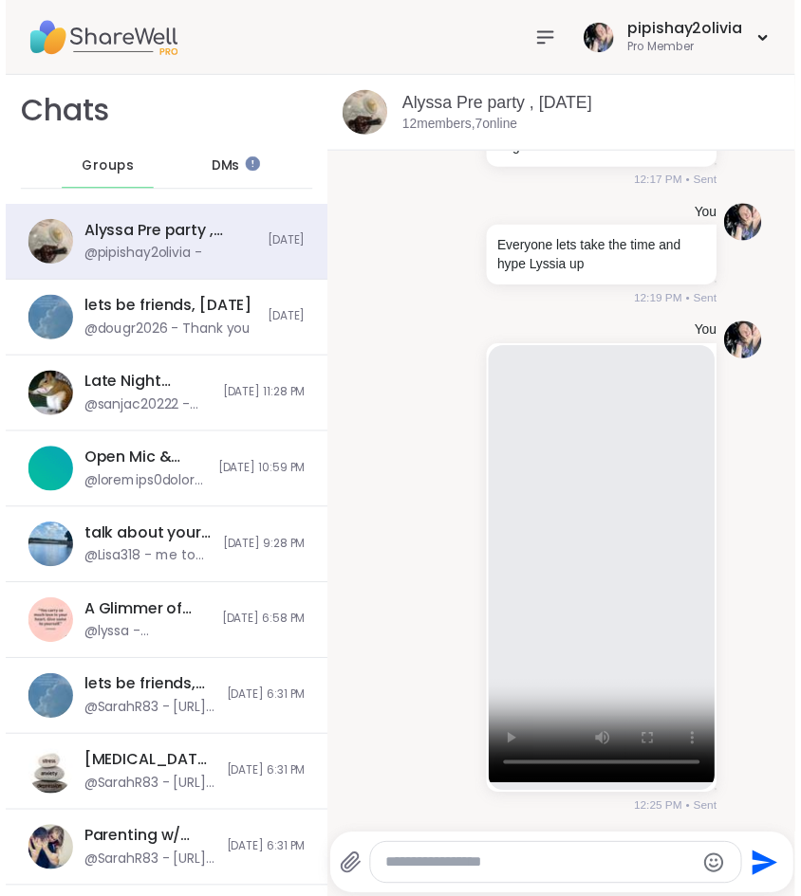
scroll to position [0, 0]
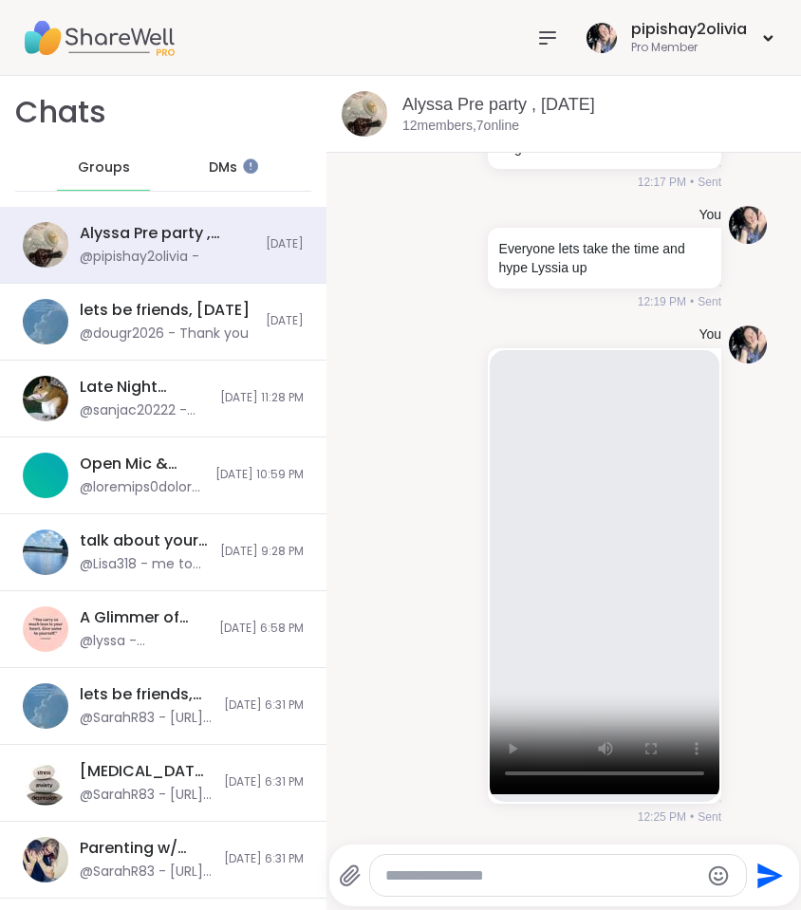
click at [110, 171] on span "Groups" at bounding box center [104, 167] width 52 height 19
click at [557, 44] on icon at bounding box center [547, 38] width 23 height 23
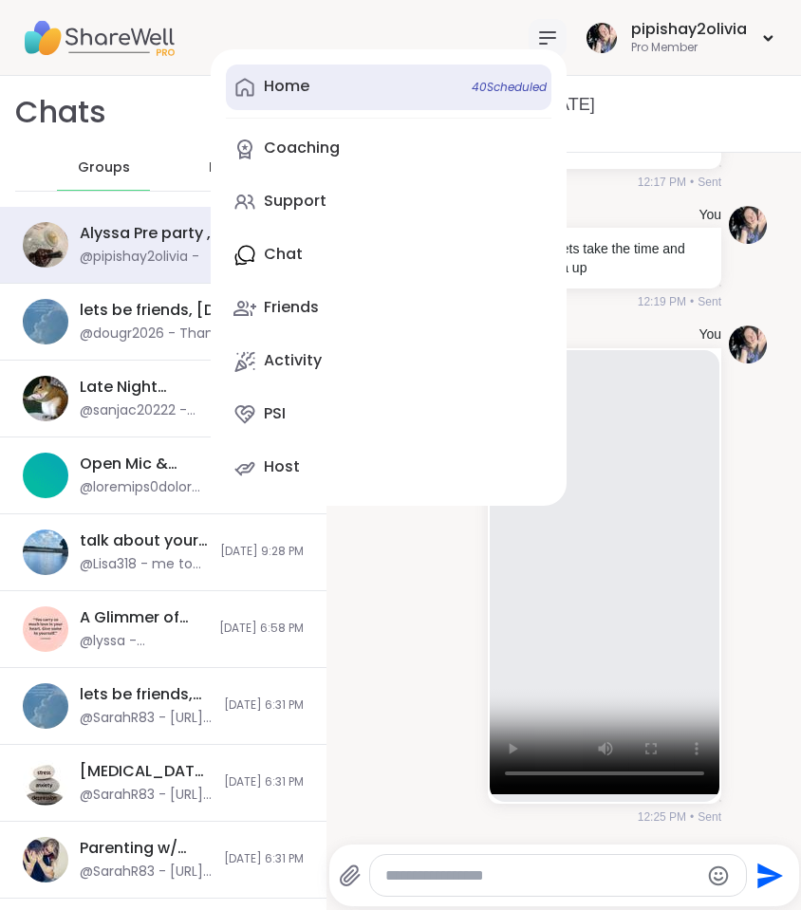
click at [338, 70] on link "Home 40 Scheduled" at bounding box center [388, 88] width 325 height 46
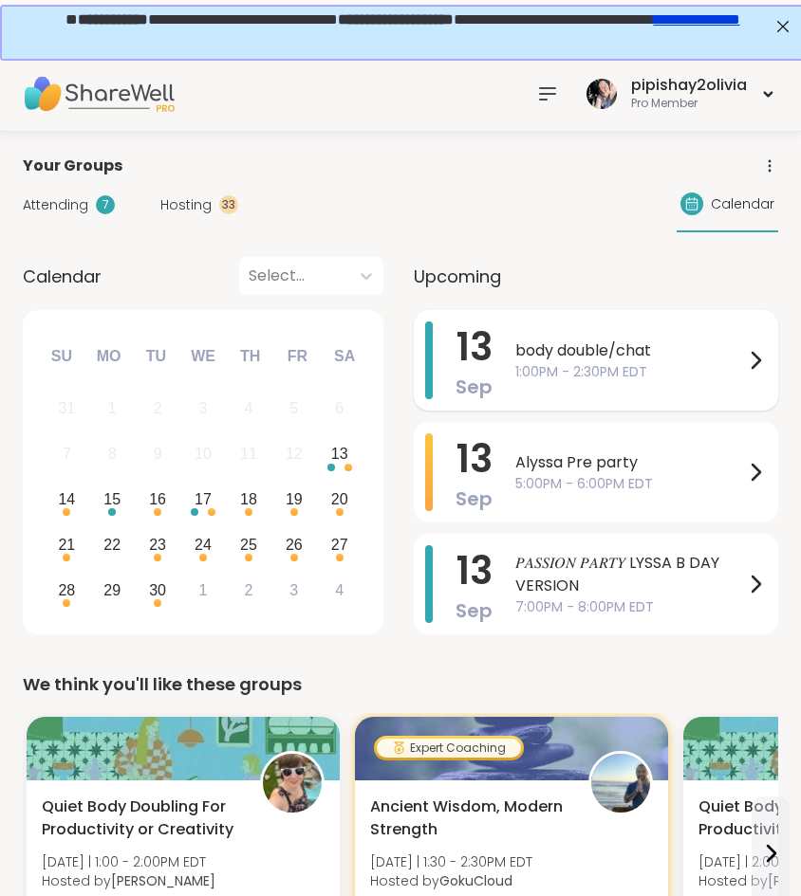
click at [613, 350] on span "body double/chat" at bounding box center [629, 351] width 229 height 23
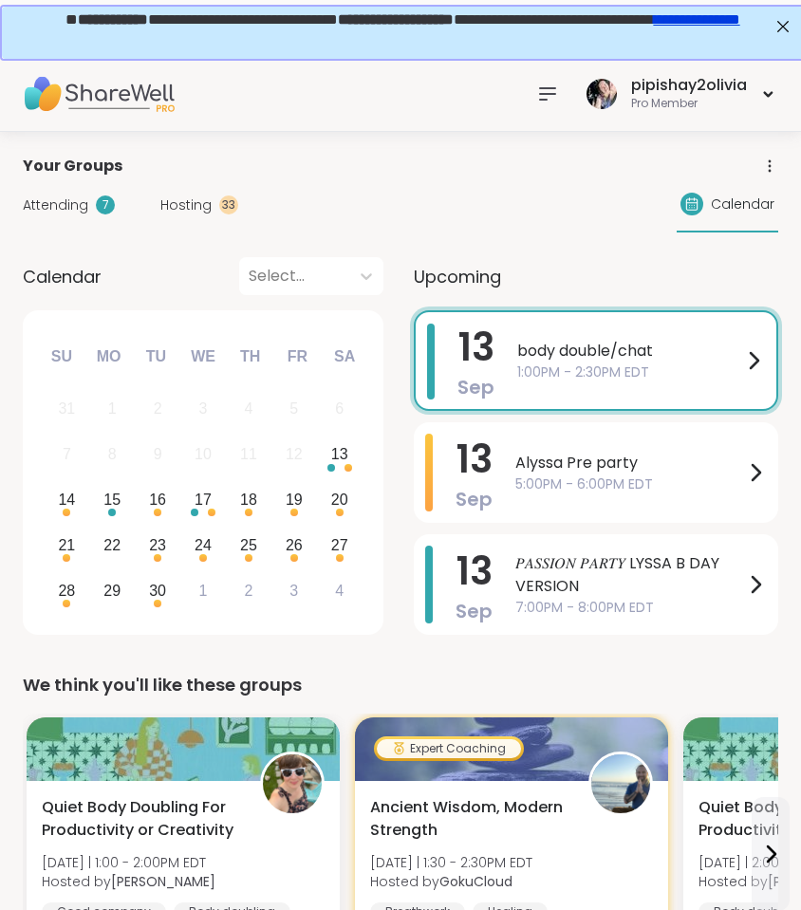
click at [236, 675] on div "We think you'll like these groups" at bounding box center [400, 685] width 755 height 27
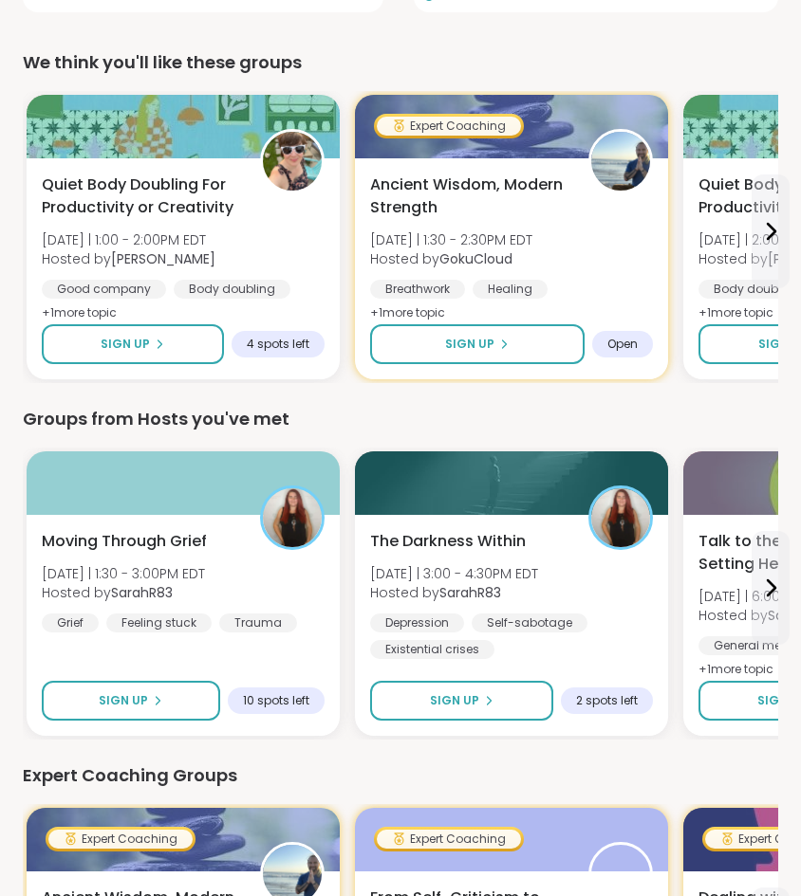
scroll to position [695, 0]
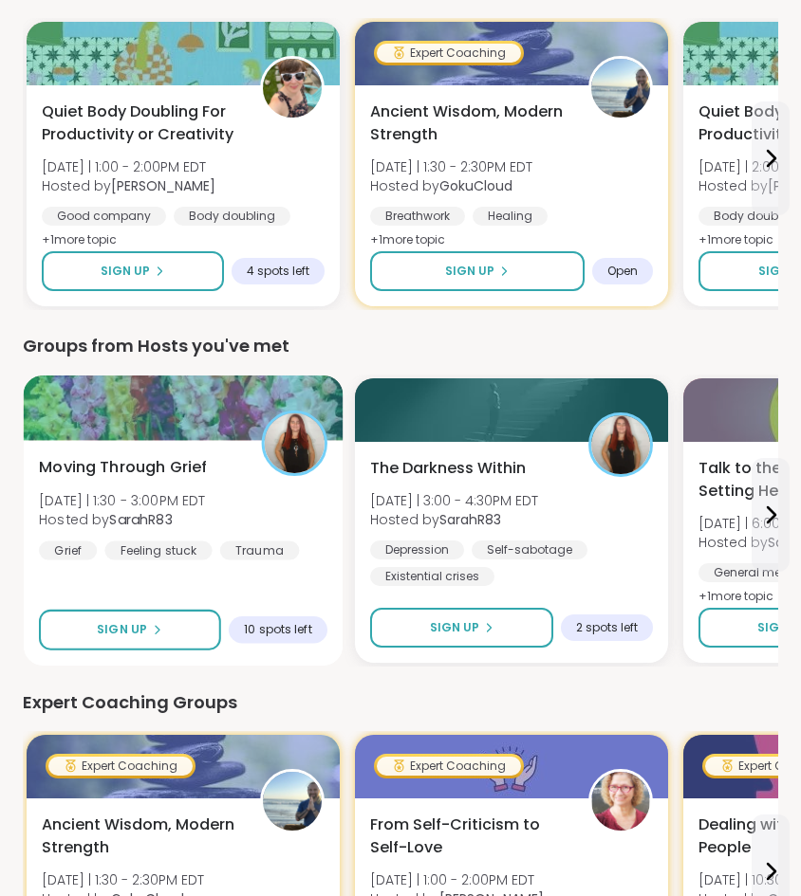
click at [274, 486] on div "Moving Through Grief Sat 9/13 | 1:30 - 3:00PM EDT Hosted by SarahR83 Grief Feel…" at bounding box center [183, 508] width 288 height 104
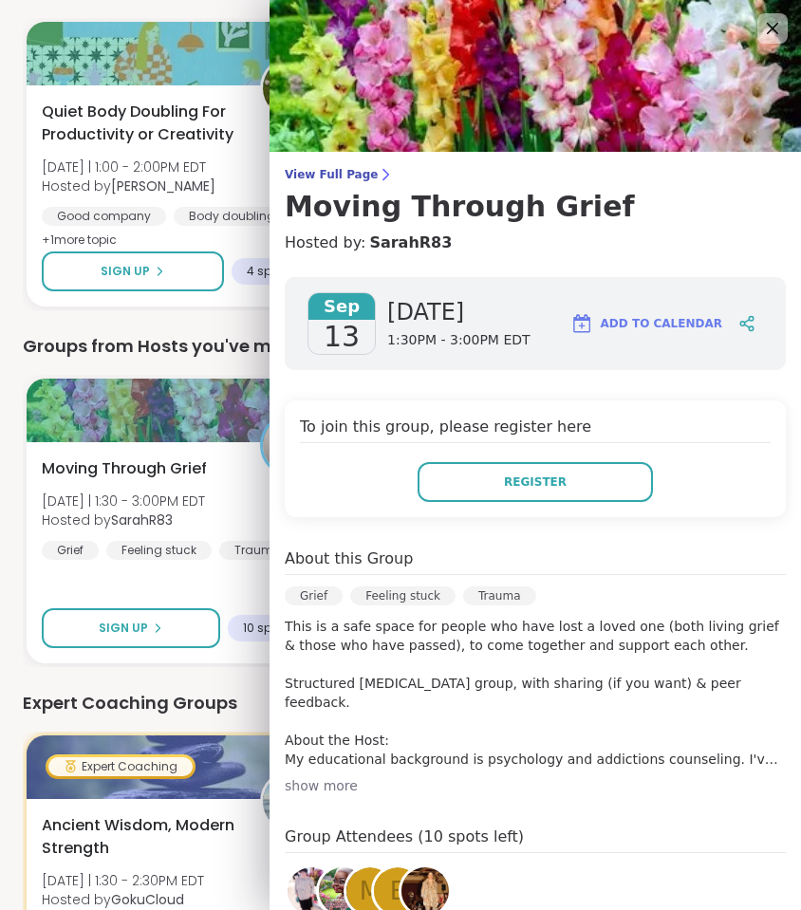
click at [246, 691] on div "Expert Coaching Groups" at bounding box center [400, 703] width 755 height 27
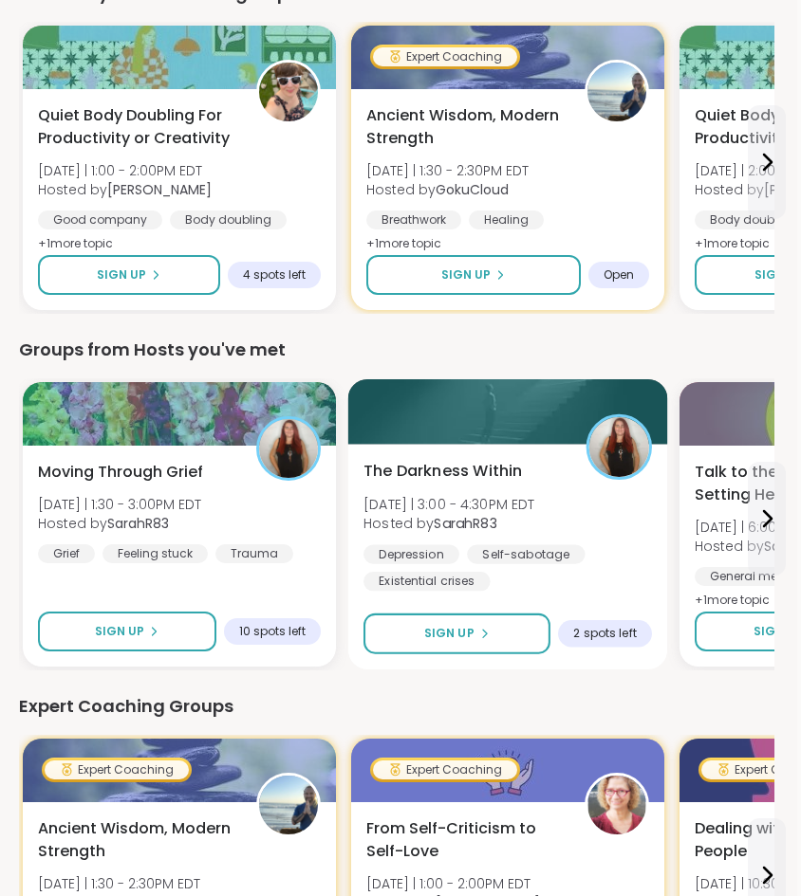
scroll to position [691, 4]
click at [617, 530] on div "The Darkness Within Sat 9/13 | 3:00 - 4:30PM EDT Hosted by SarahR83 Depression …" at bounding box center [507, 526] width 288 height 132
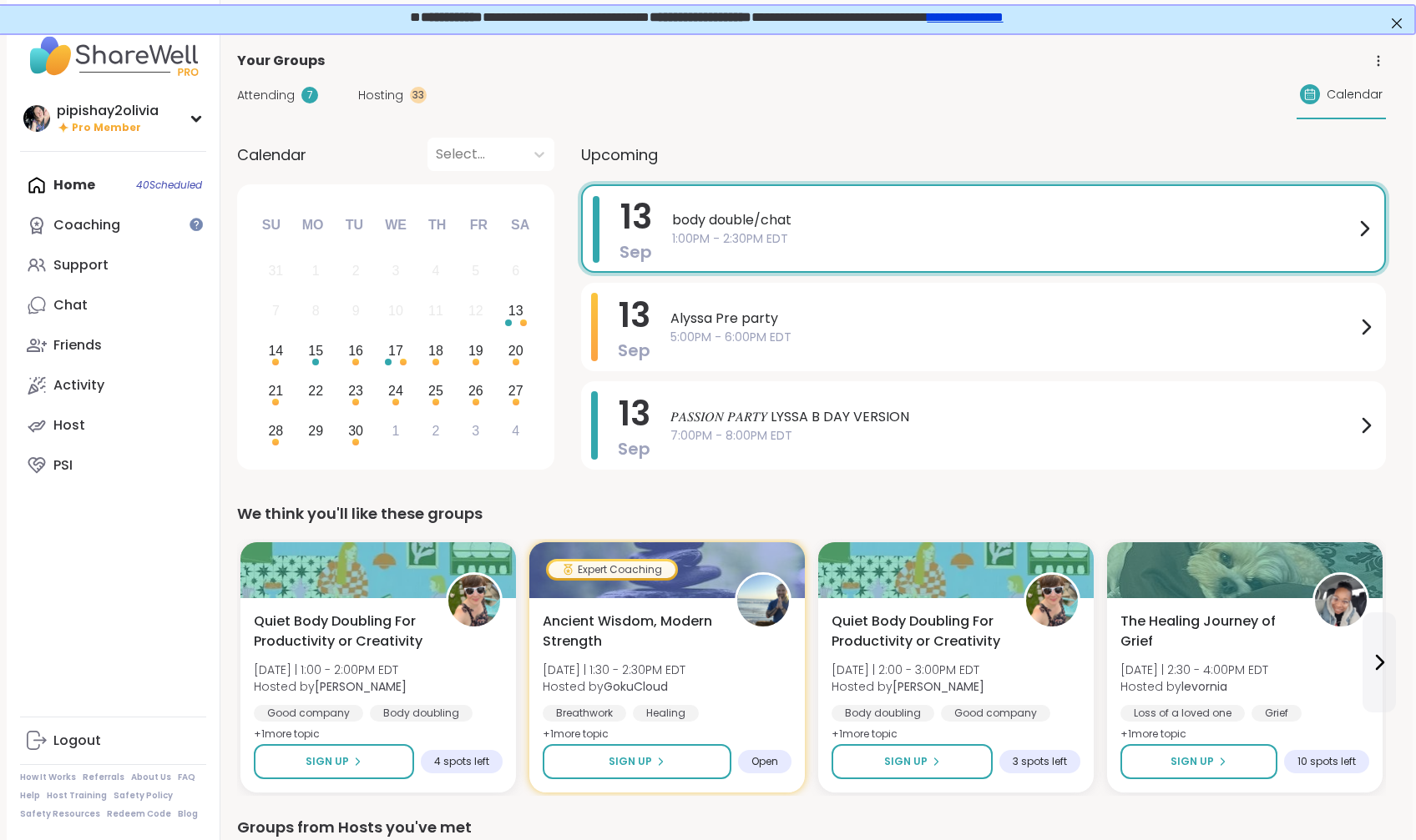
scroll to position [0, 4]
click at [704, 230] on span "1:00PM - 2:30PM EDT" at bounding box center [1013, 239] width 682 height 18
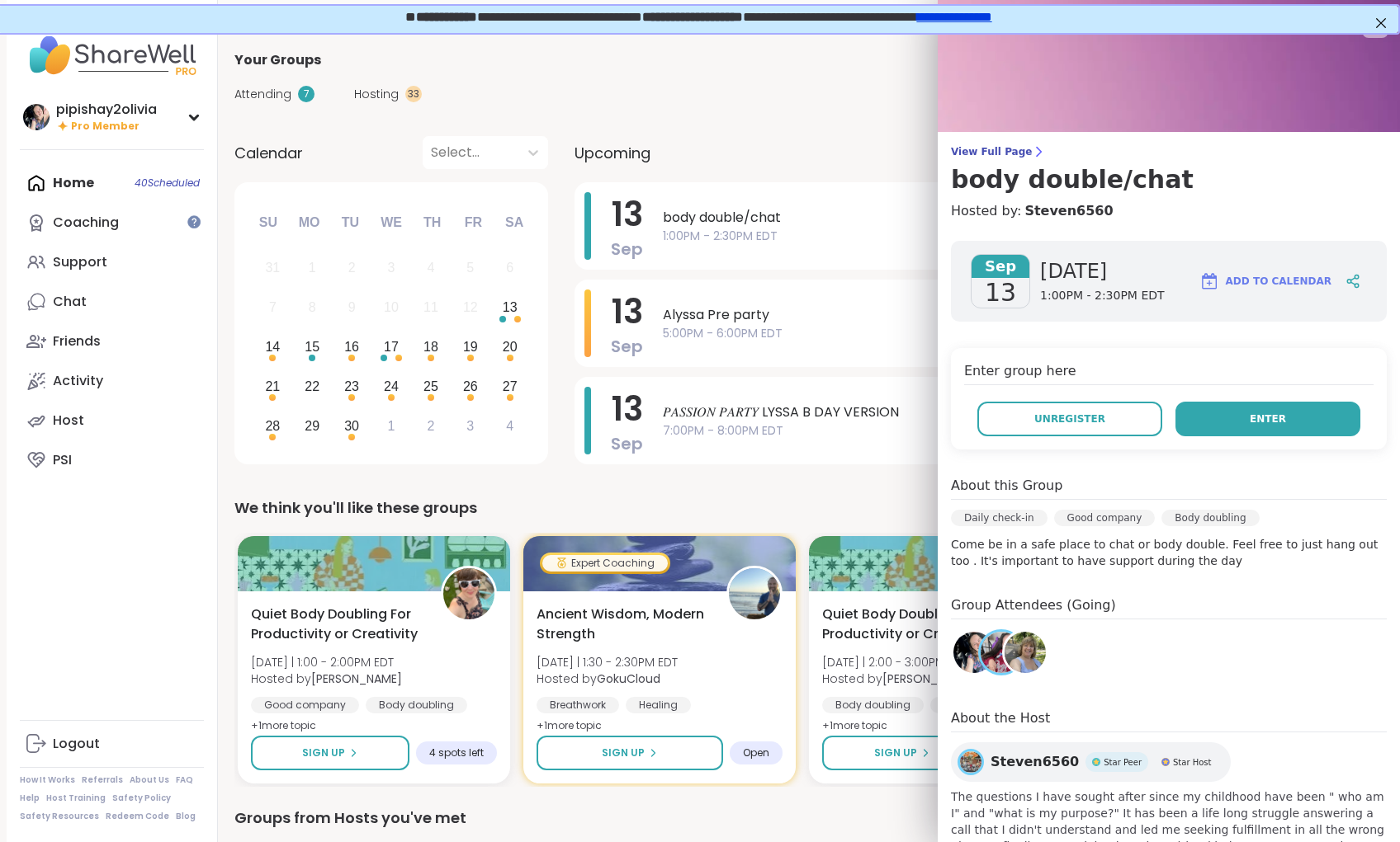
click at [696, 435] on button "Enter" at bounding box center [1268, 419] width 184 height 35
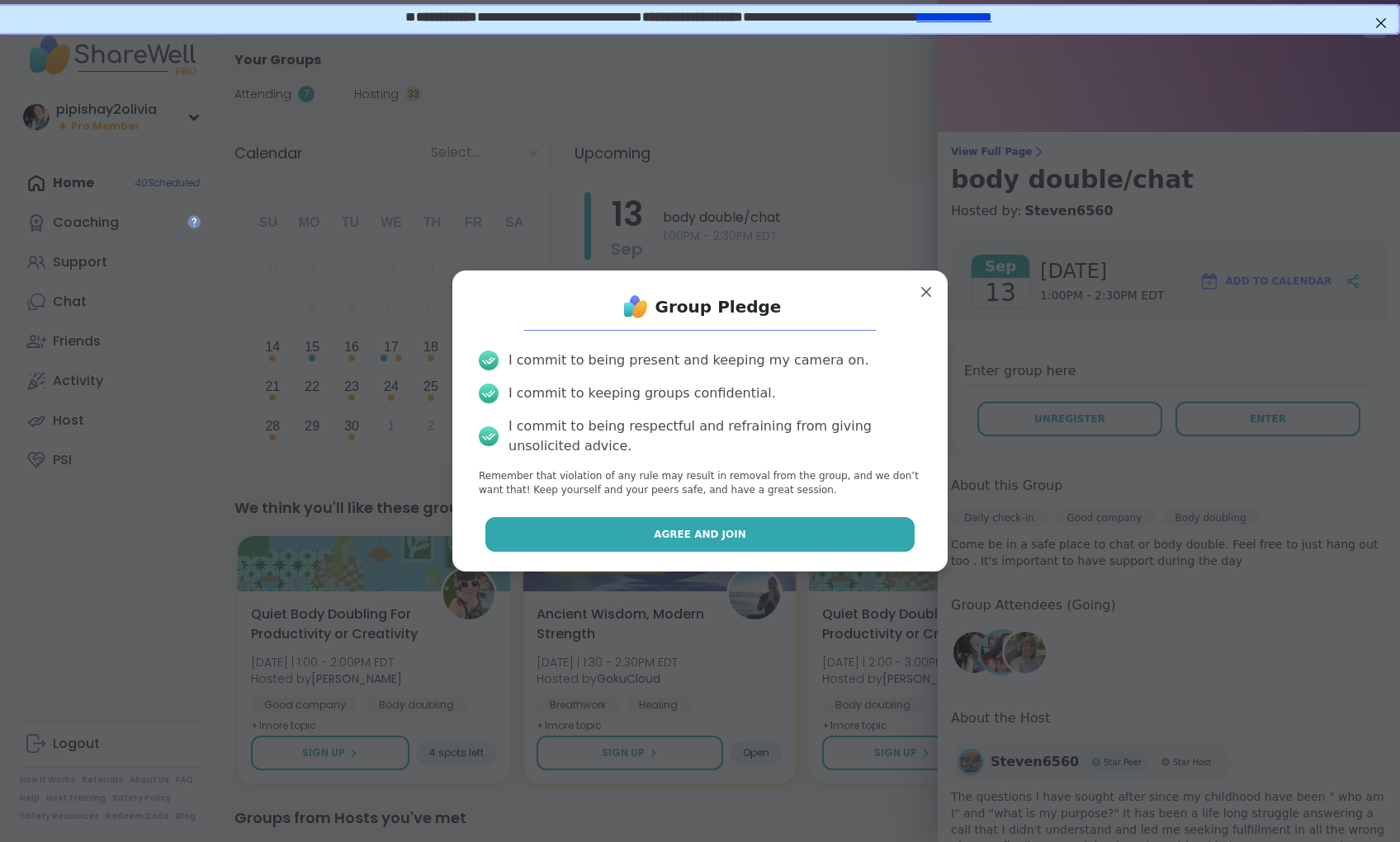
click at [624, 527] on button "Agree and Join" at bounding box center [700, 535] width 430 height 35
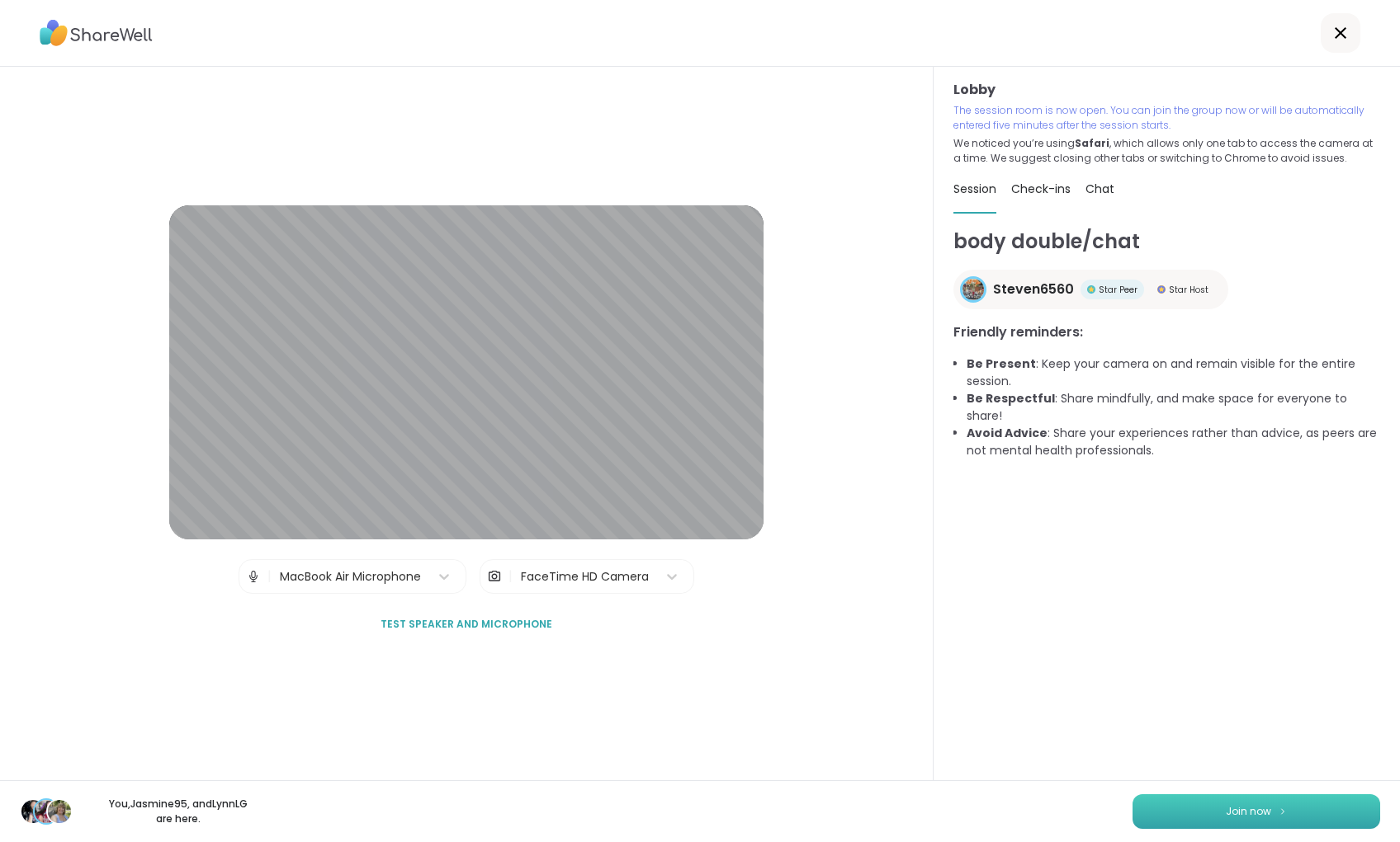
click at [696, 791] on button "Join now" at bounding box center [1256, 812] width 248 height 35
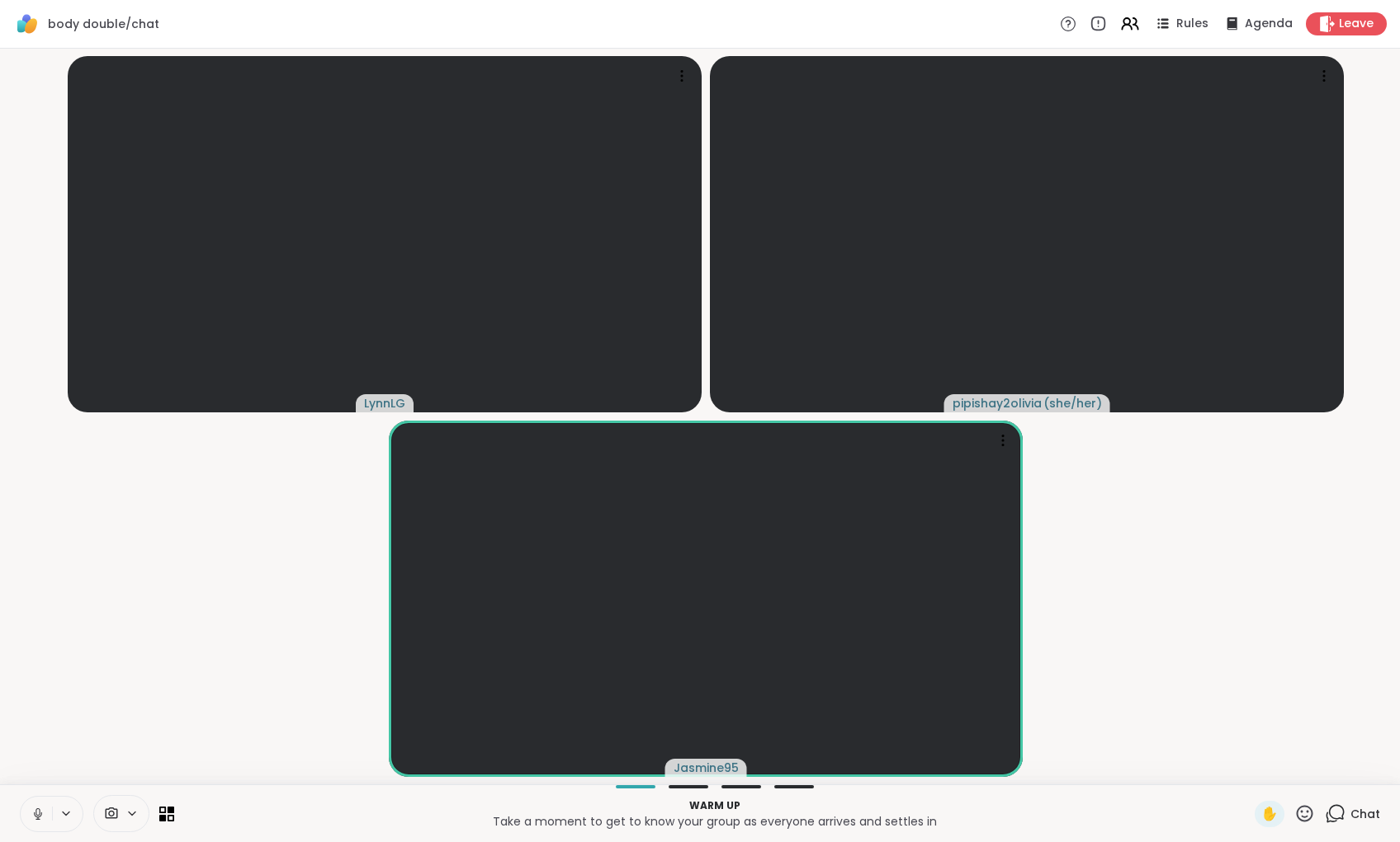
click at [40, 791] on icon at bounding box center [37, 814] width 15 height 15
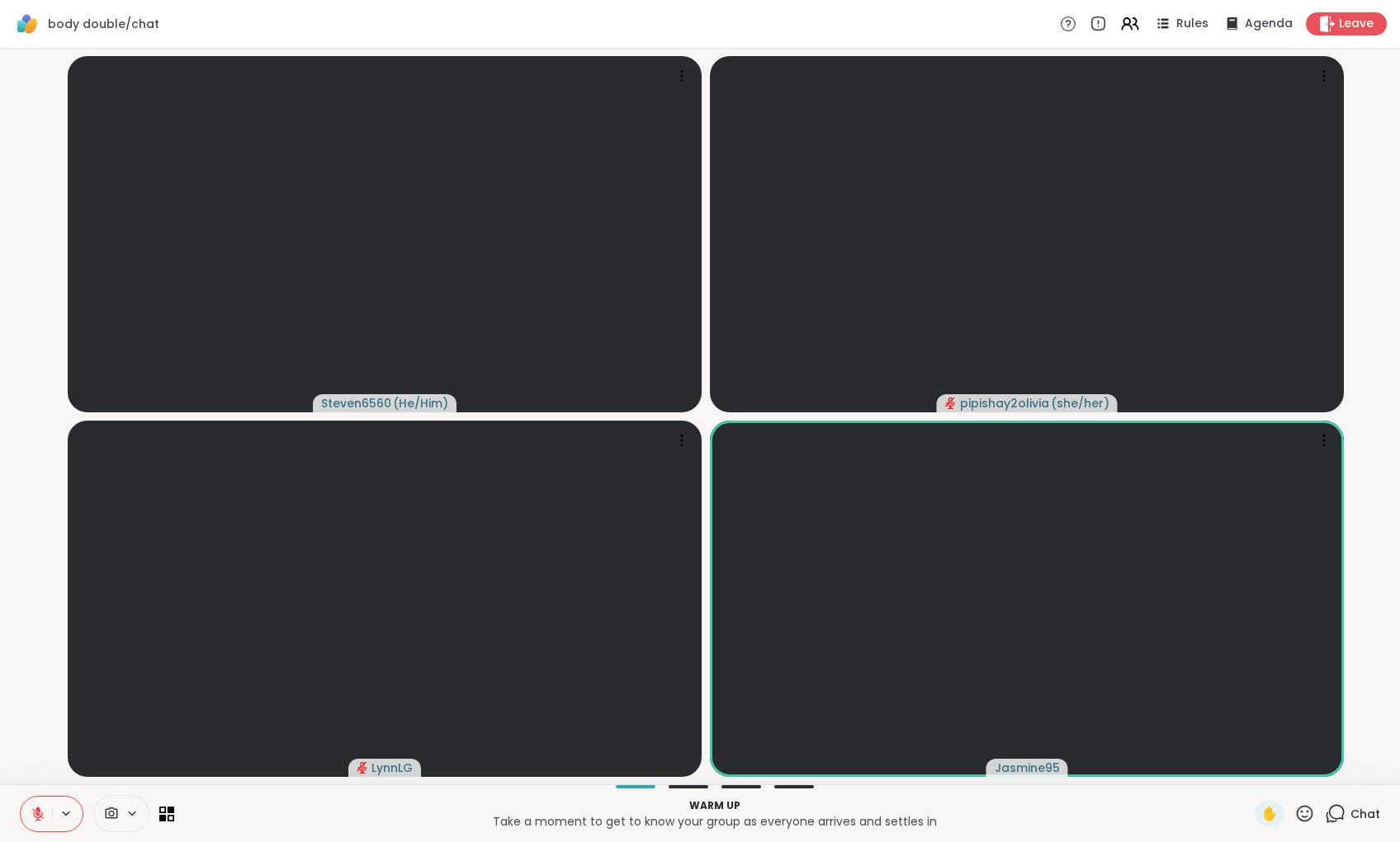
click at [31, 791] on icon at bounding box center [37, 814] width 15 height 15
click at [34, 791] on icon at bounding box center [37, 814] width 15 height 15
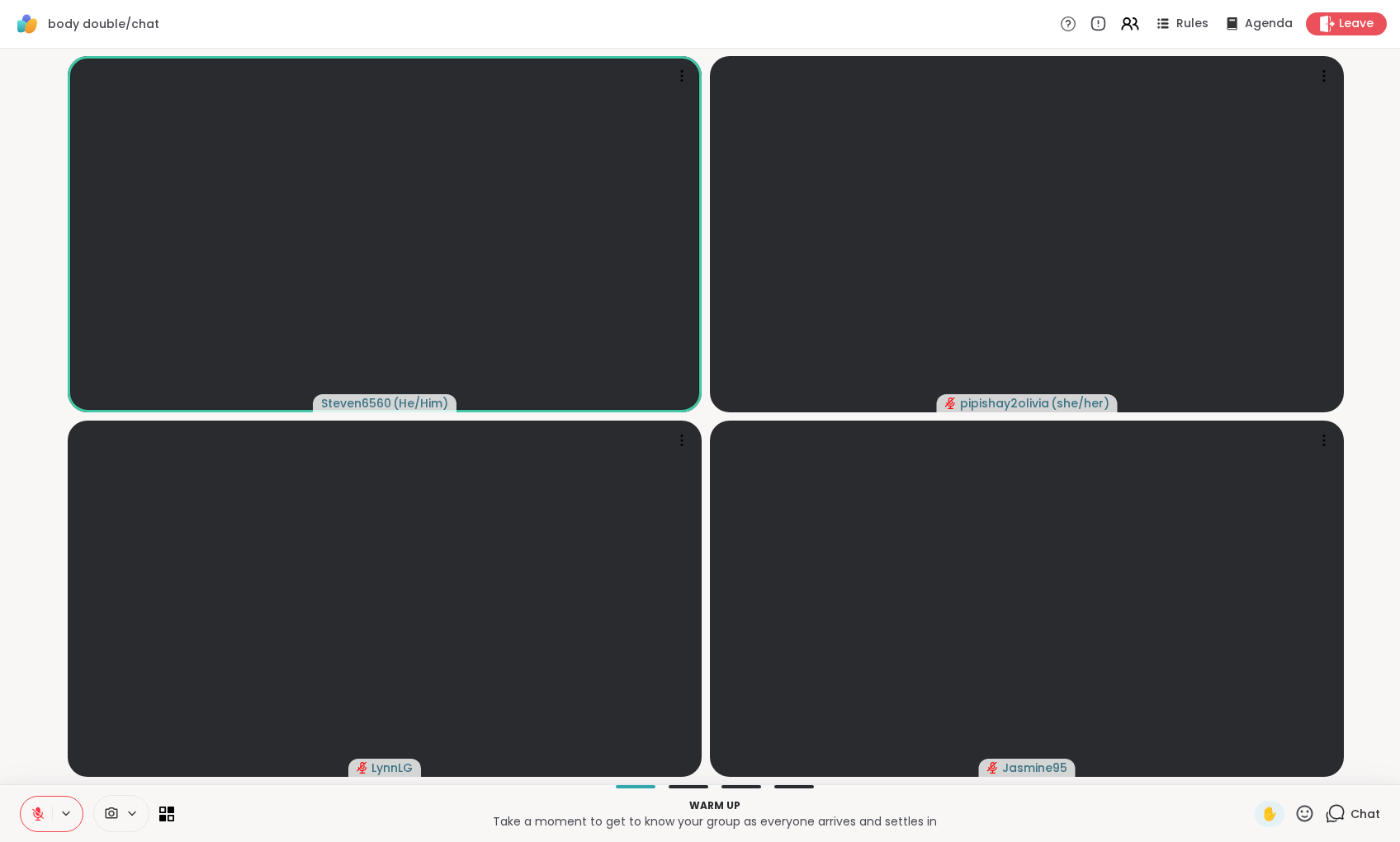
click at [696, 791] on icon at bounding box center [1335, 814] width 21 height 21
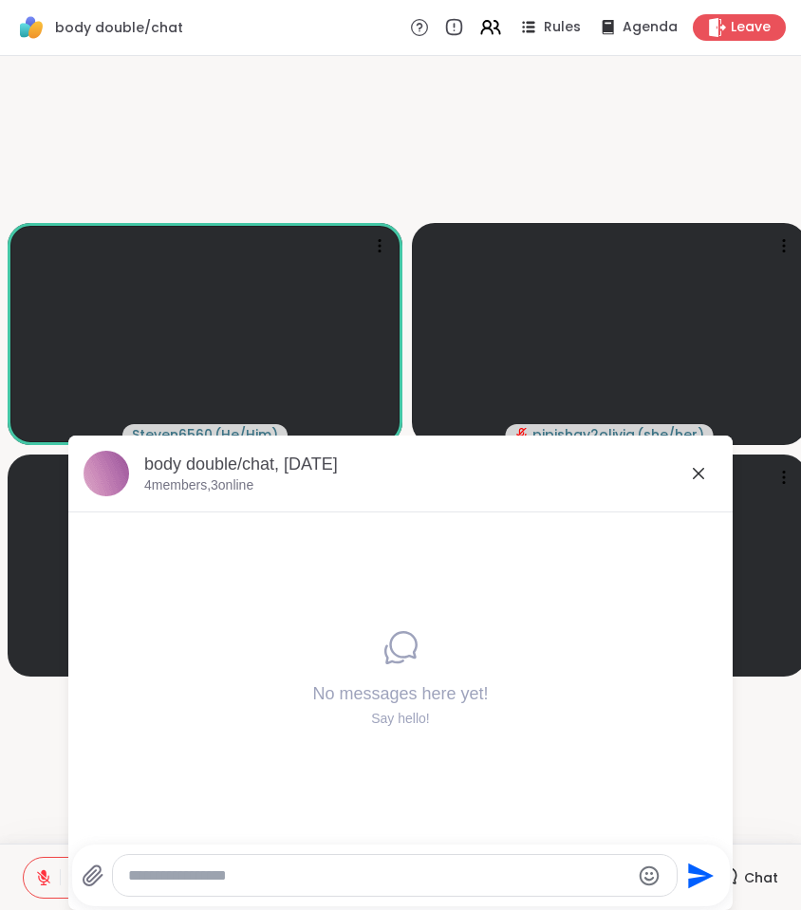
click at [693, 470] on icon at bounding box center [697, 473] width 11 height 11
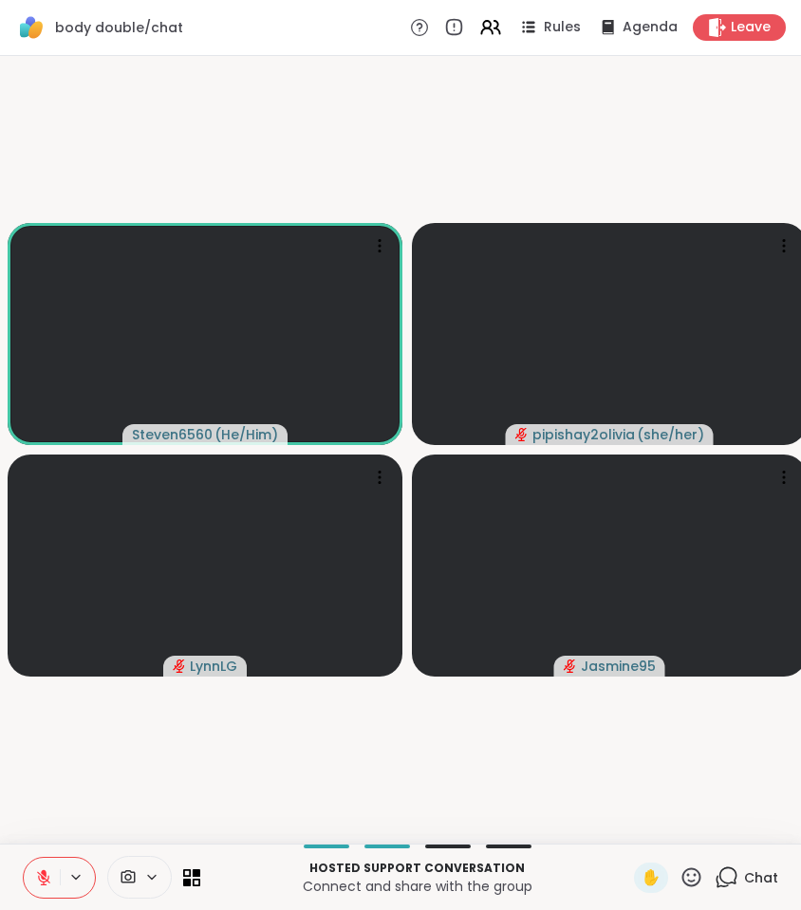
click at [33, 867] on button at bounding box center [42, 877] width 36 height 40
click at [62, 878] on button at bounding box center [77, 877] width 35 height 16
click at [39, 875] on icon at bounding box center [43, 877] width 17 height 17
click at [40, 879] on icon at bounding box center [43, 877] width 13 height 13
click at [39, 870] on icon at bounding box center [43, 877] width 17 height 17
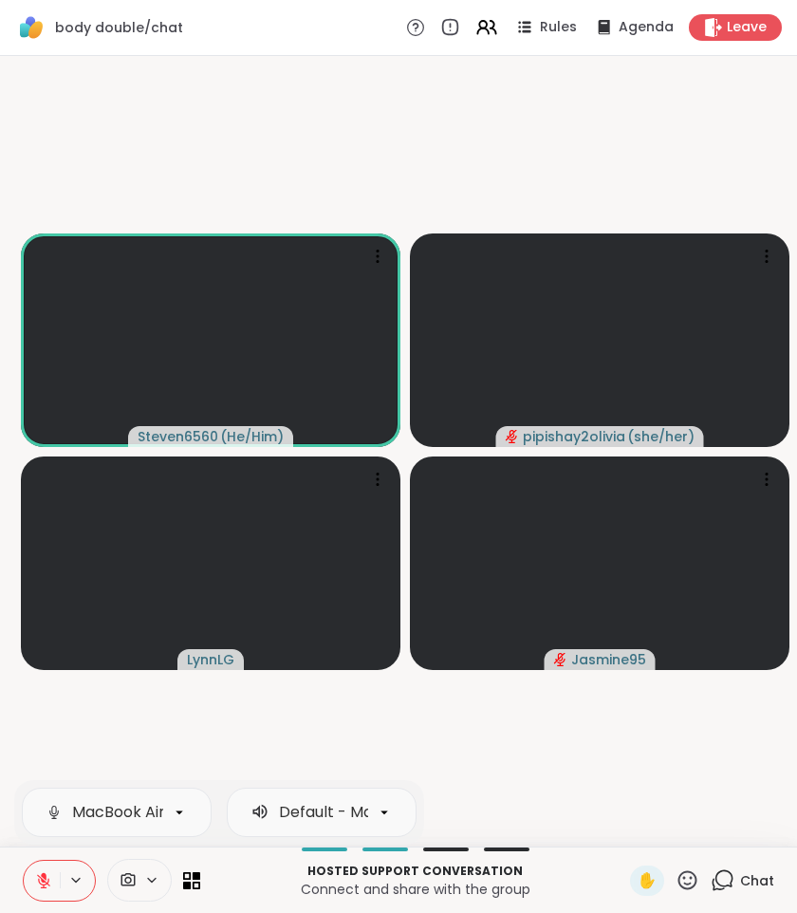
click at [148, 138] on video-player-container "Steven6560 ( He/Him ) pipishay2olivia ( she/her ) LynnLG Jasmine95" at bounding box center [398, 451] width 774 height 775
click at [43, 880] on icon at bounding box center [43, 880] width 13 height 13
click at [715, 879] on icon at bounding box center [718, 884] width 12 height 12
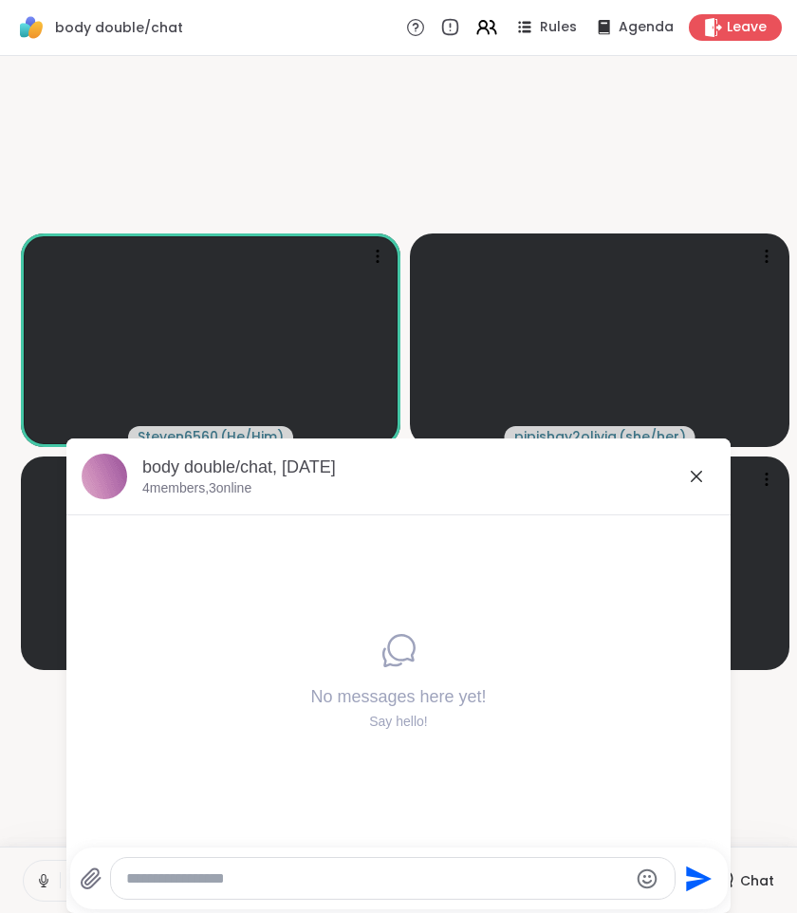
click at [94, 878] on icon at bounding box center [91, 878] width 18 height 20
click at [0, 0] on input "file" at bounding box center [0, 0] width 0 height 0
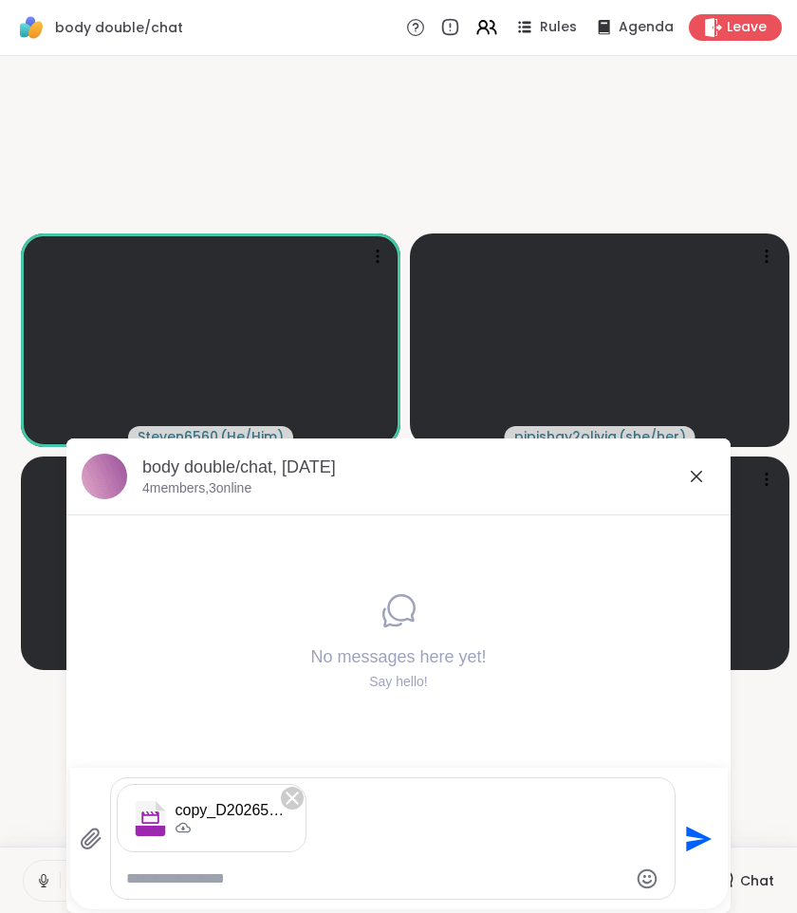
click at [699, 838] on icon "Send" at bounding box center [699, 838] width 26 height 26
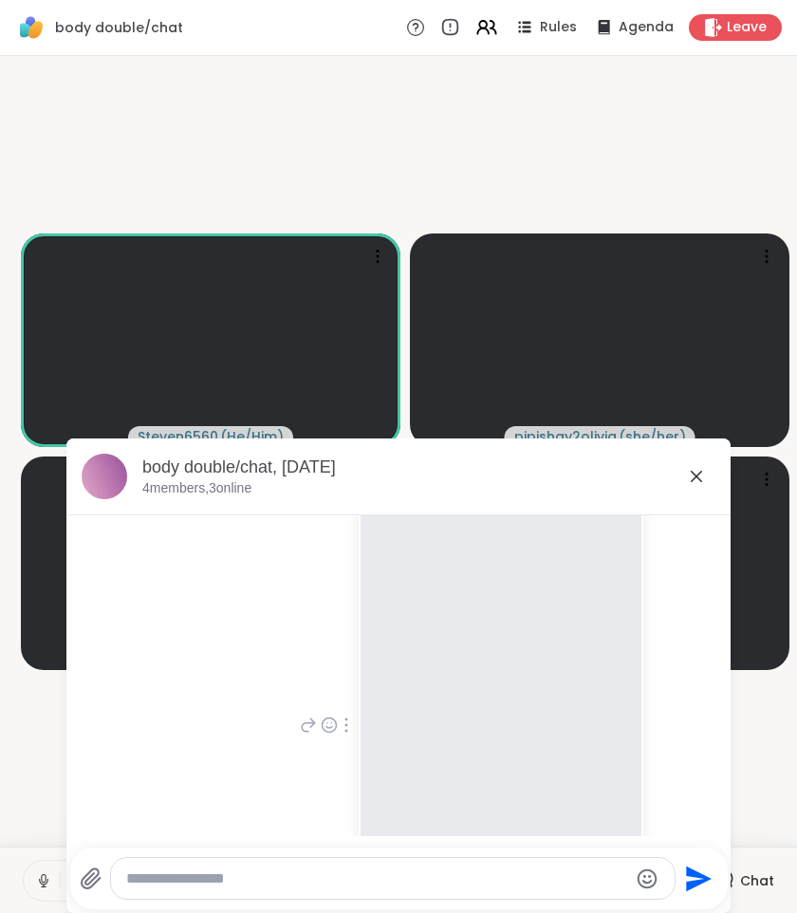
scroll to position [64, 0]
click at [684, 481] on div "body double/chat, Sep 13 4 members, 3 online" at bounding box center [428, 476] width 573 height 43
click at [689, 480] on icon at bounding box center [696, 476] width 23 height 23
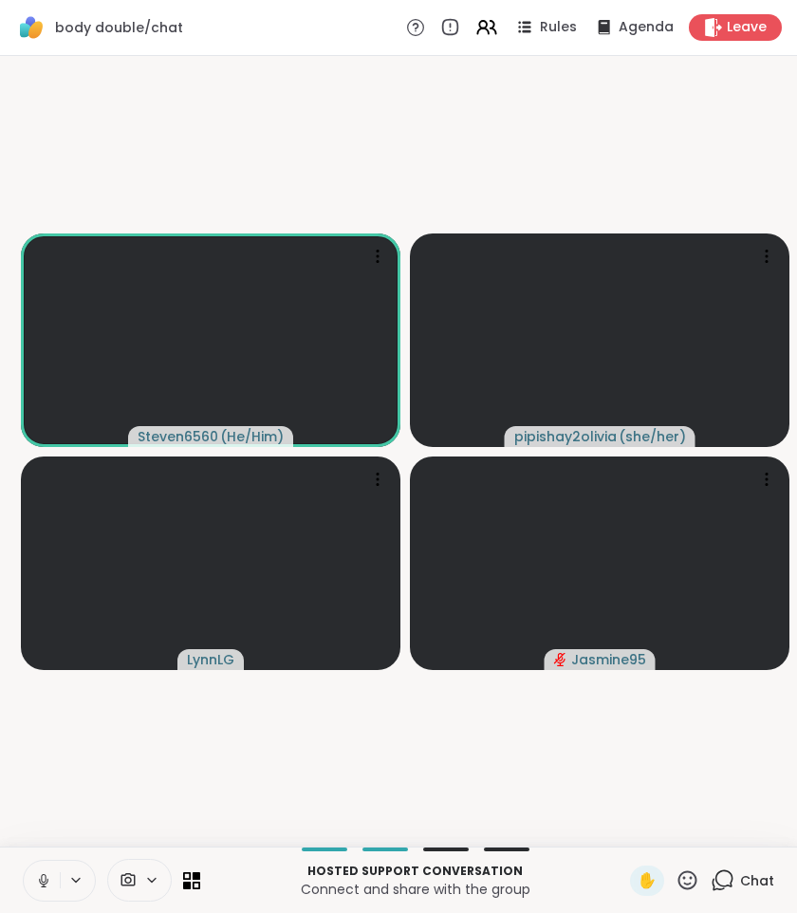
click at [740, 884] on div "Chat" at bounding box center [742, 880] width 64 height 30
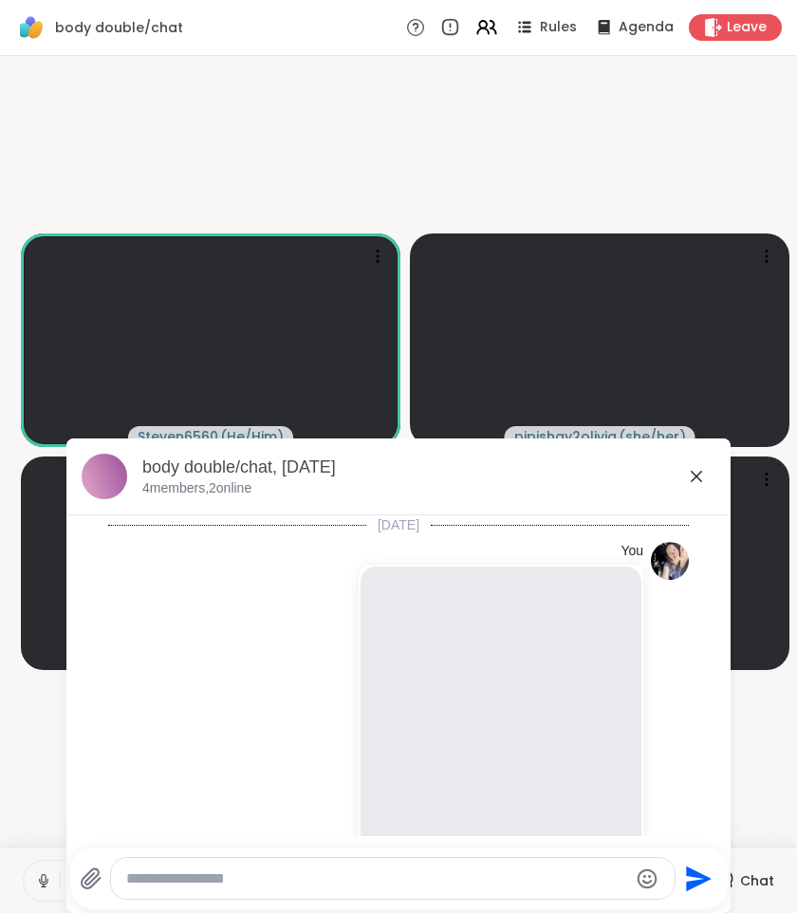
scroll to position [212, 0]
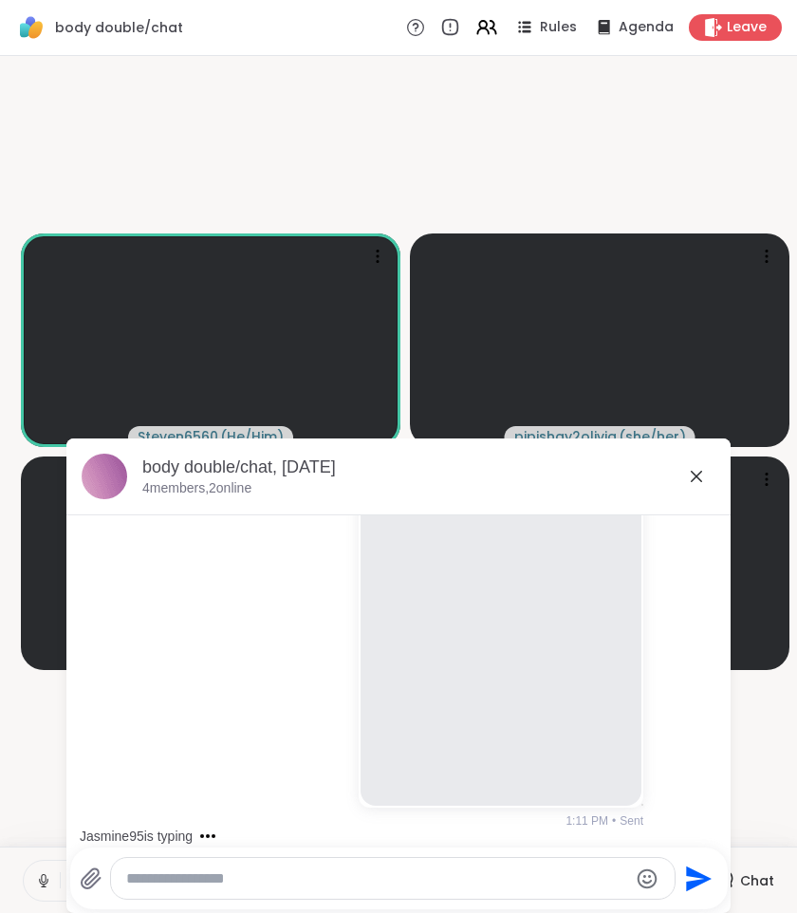
click at [696, 477] on icon at bounding box center [696, 475] width 11 height 11
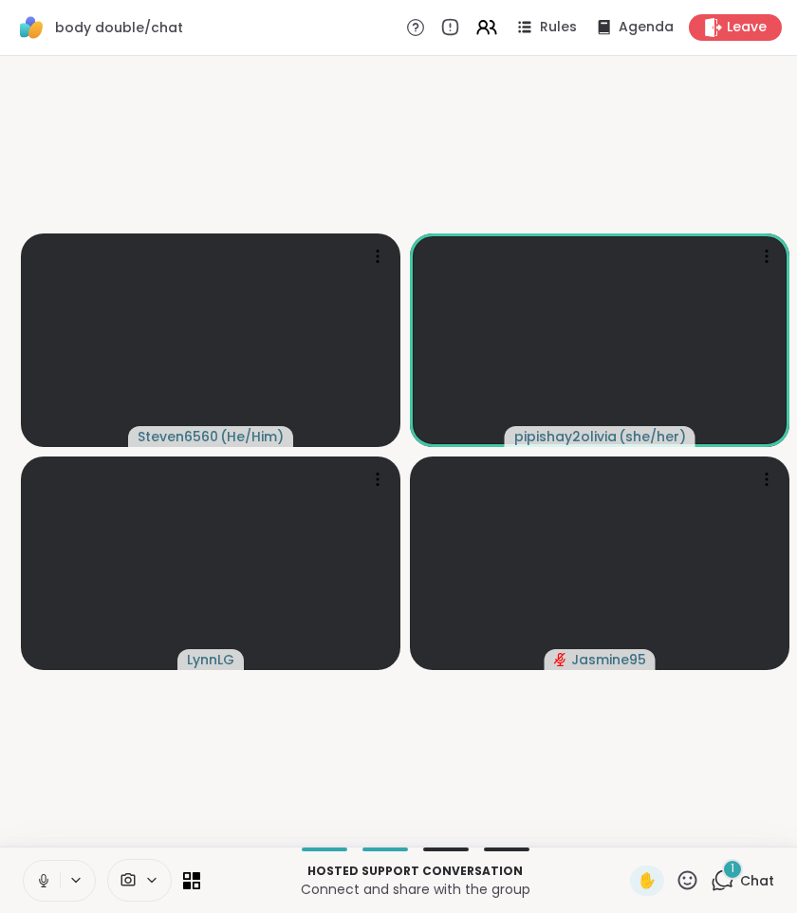
click at [428, 807] on video-player-container "Steven6560 ( He/Him ) pipishay2olivia ( she/her ) LynnLG Jasmine95" at bounding box center [398, 451] width 774 height 775
click at [734, 870] on span "1" at bounding box center [732, 868] width 4 height 16
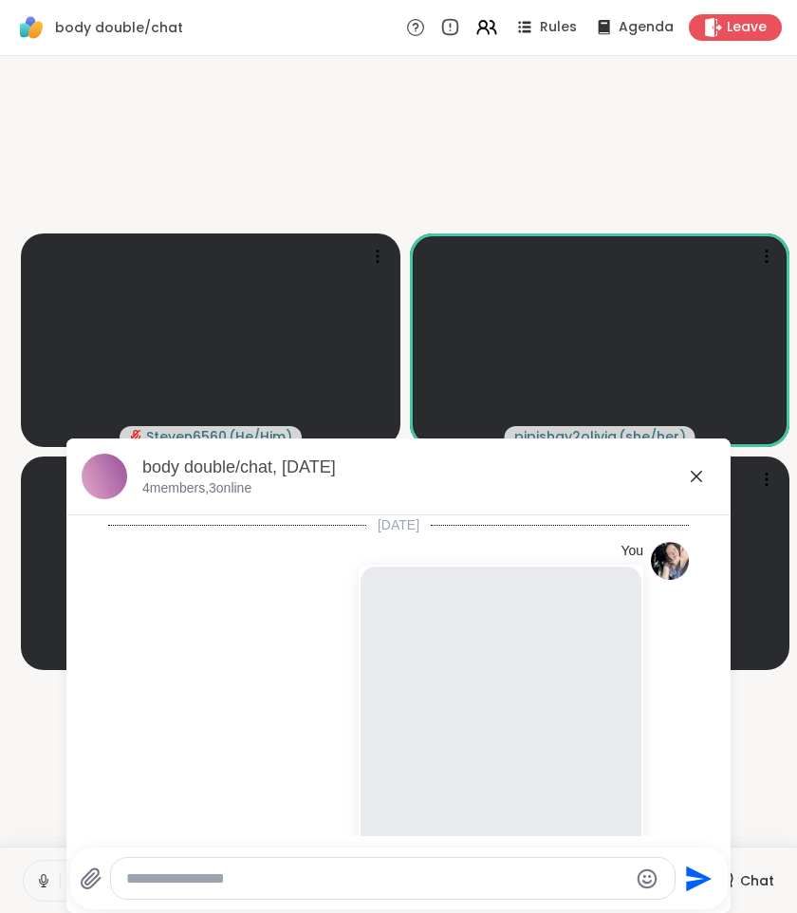
scroll to position [418, 0]
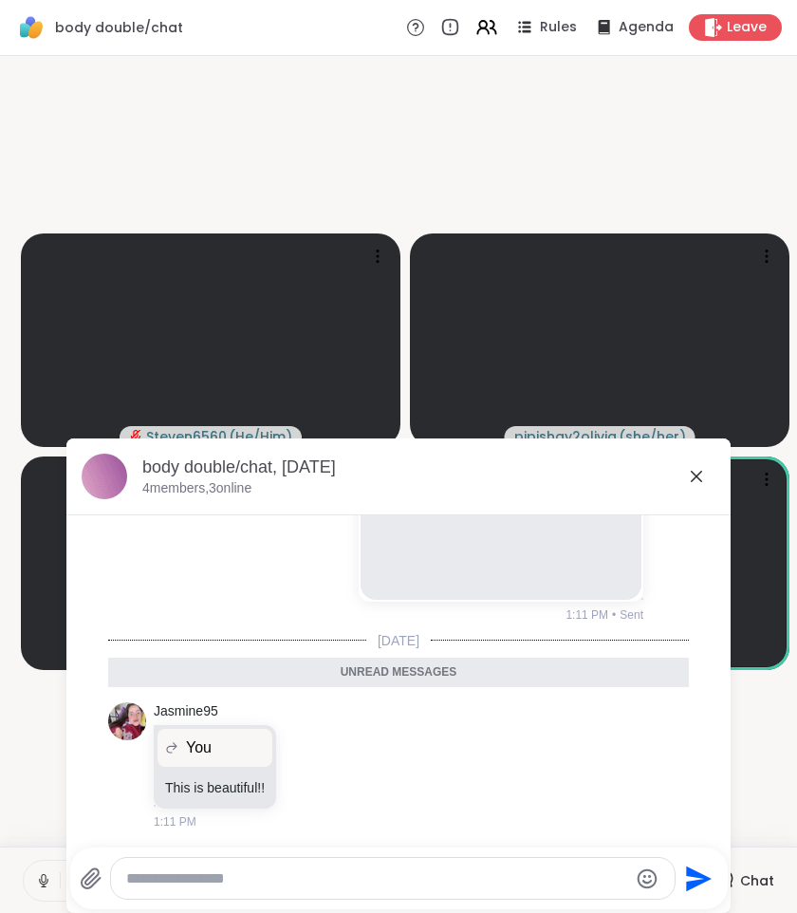
click at [352, 873] on textarea "Type your message" at bounding box center [377, 878] width 502 height 19
paste textarea "**********"
type textarea "**********"
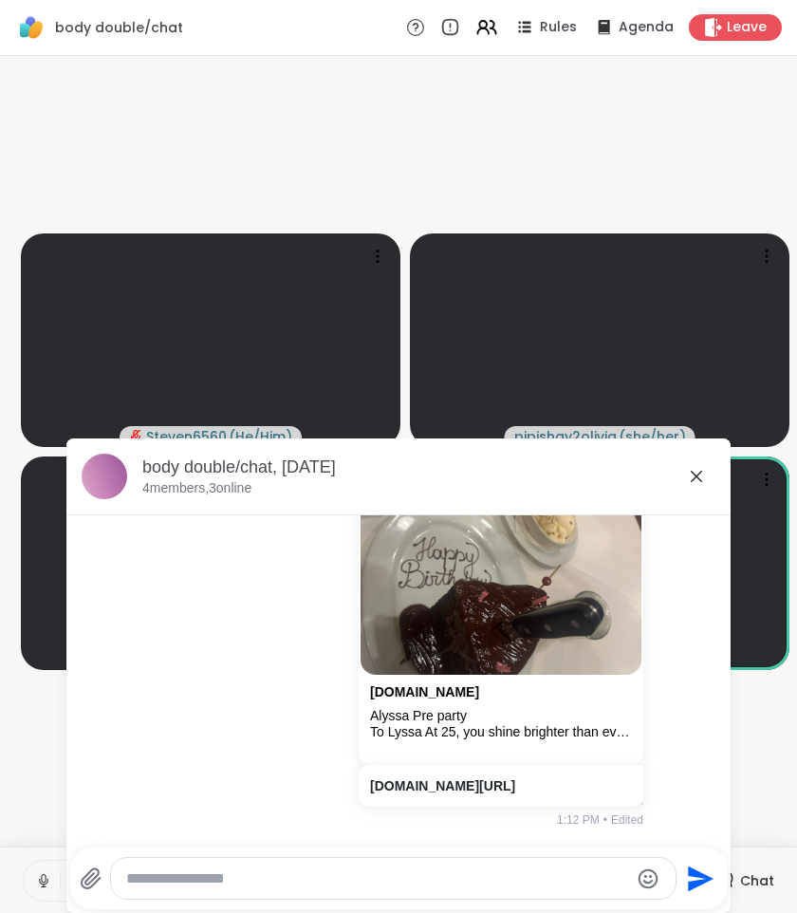
scroll to position [820, 0]
click at [697, 473] on icon at bounding box center [696, 476] width 23 height 23
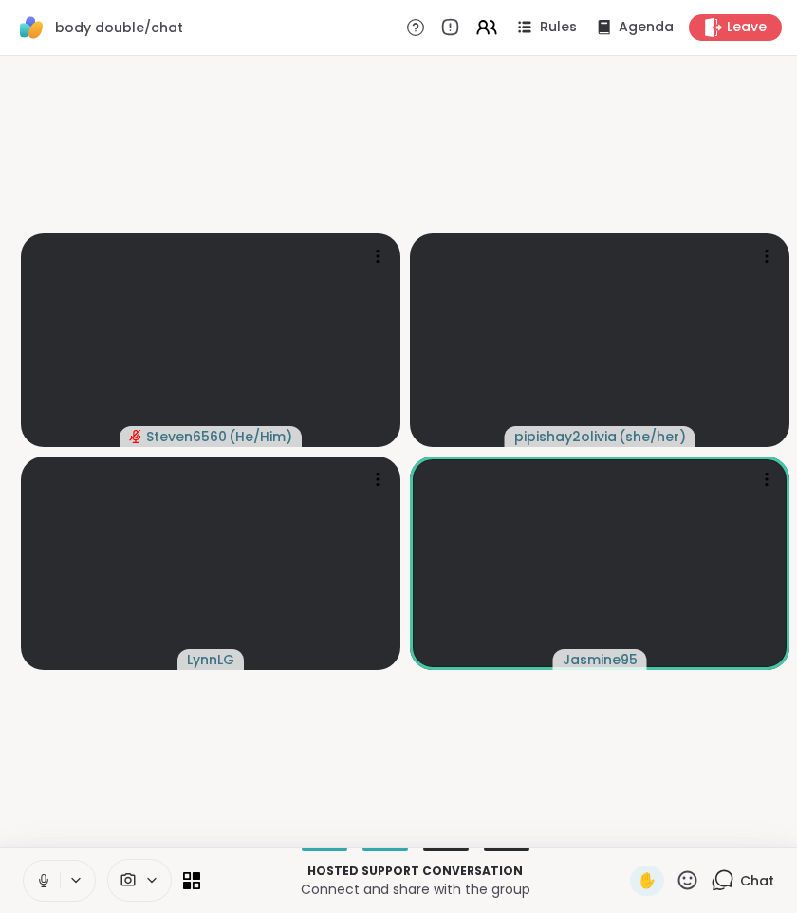
click at [721, 877] on icon at bounding box center [722, 880] width 24 height 24
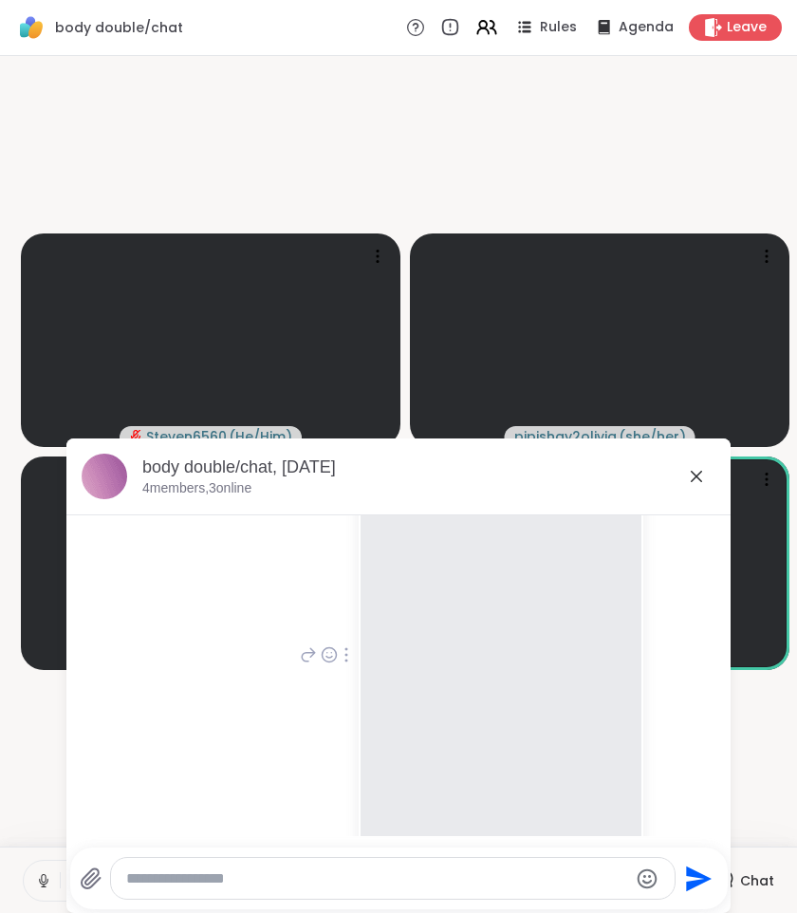
scroll to position [0, 0]
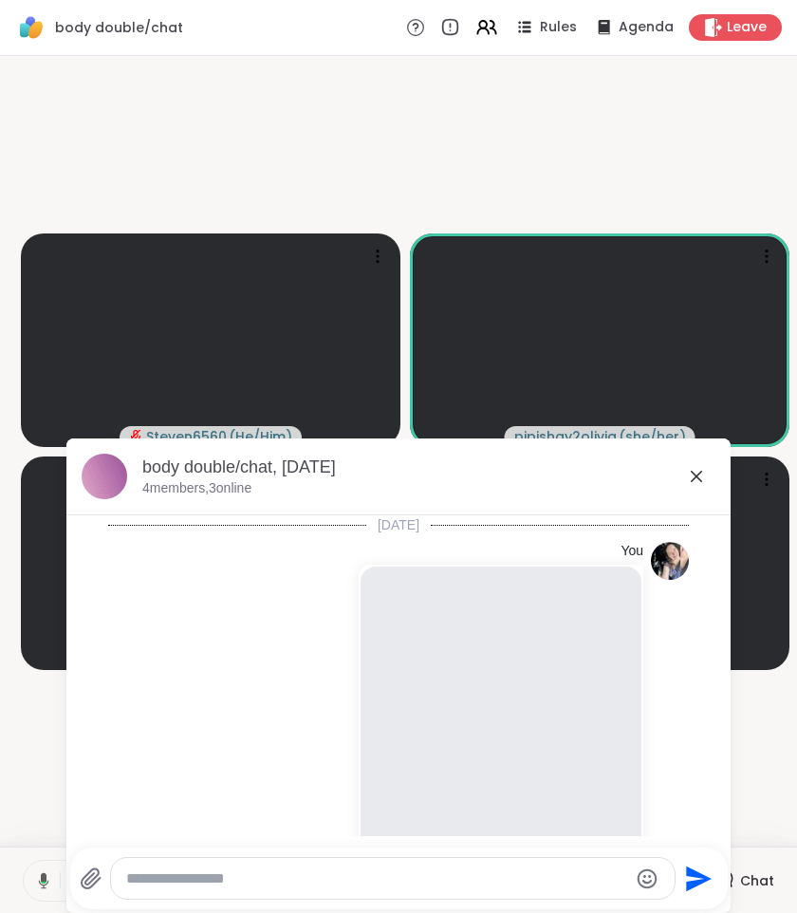
click at [696, 476] on icon at bounding box center [696, 475] width 11 height 11
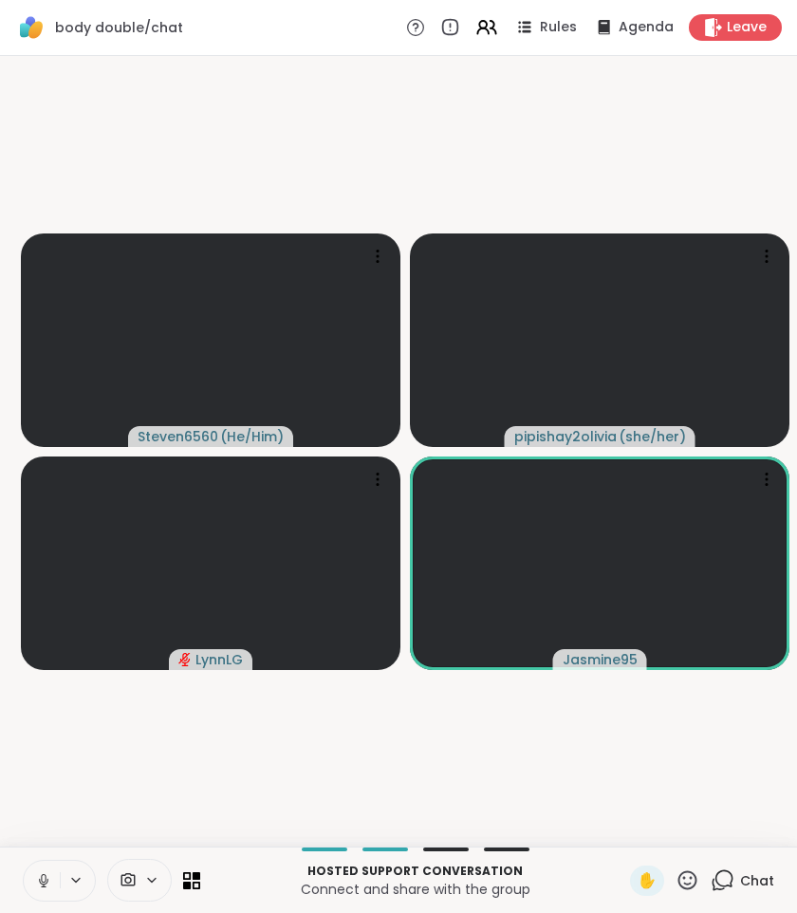
click at [50, 877] on icon at bounding box center [43, 880] width 17 height 17
click at [52, 877] on button at bounding box center [42, 880] width 36 height 40
click at [36, 880] on icon at bounding box center [43, 880] width 17 height 17
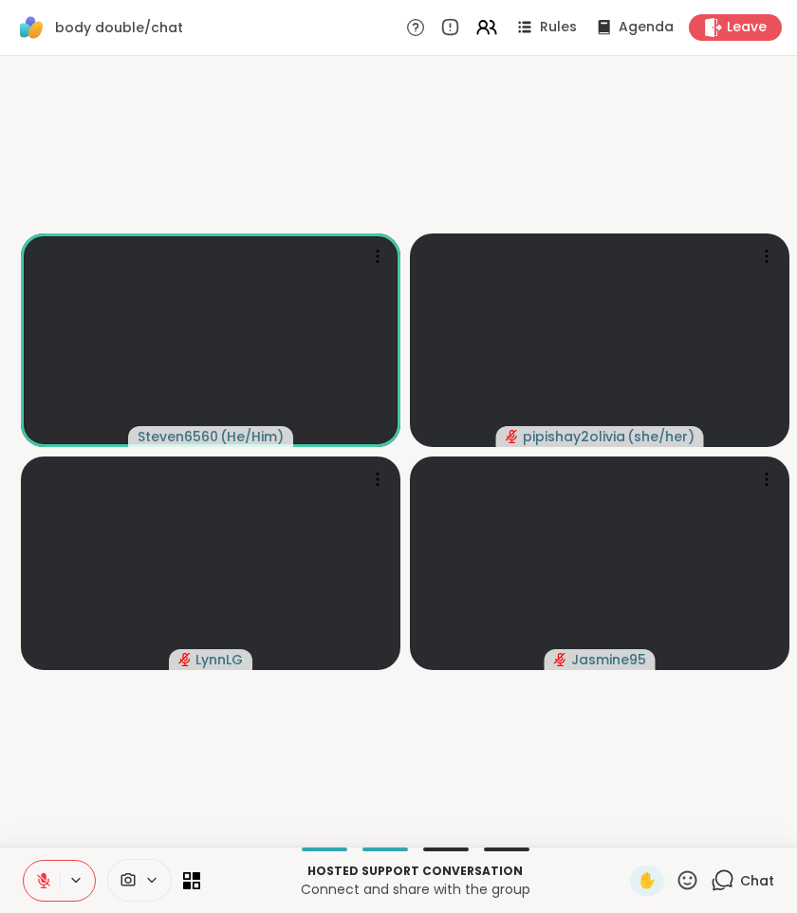
click at [46, 875] on icon at bounding box center [43, 880] width 17 height 17
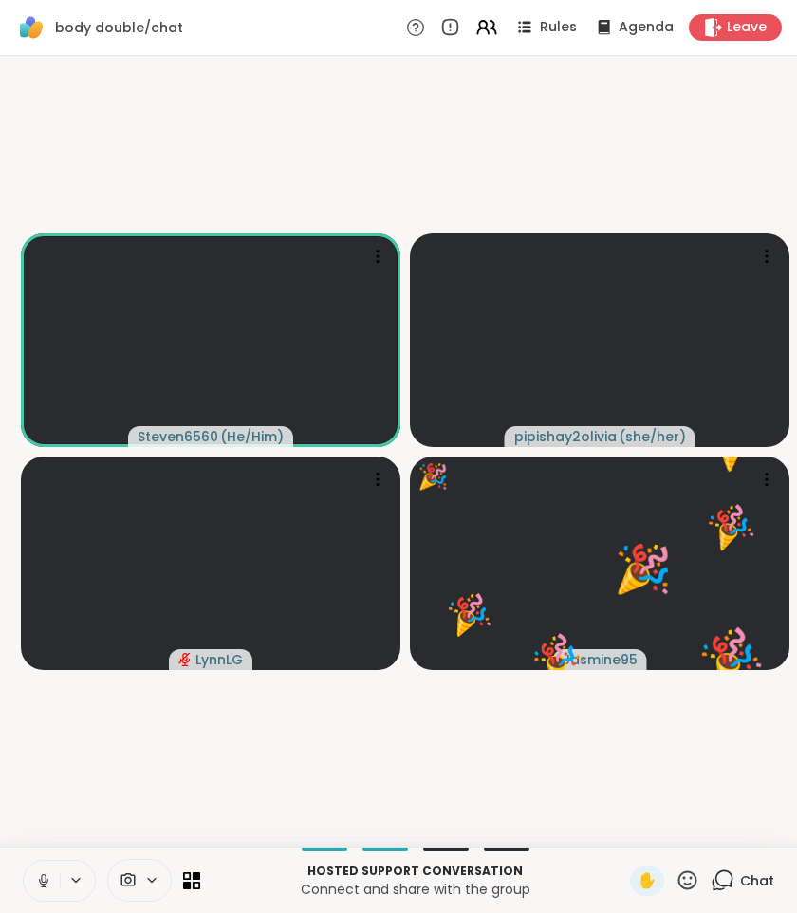
click at [43, 882] on icon at bounding box center [43, 880] width 17 height 17
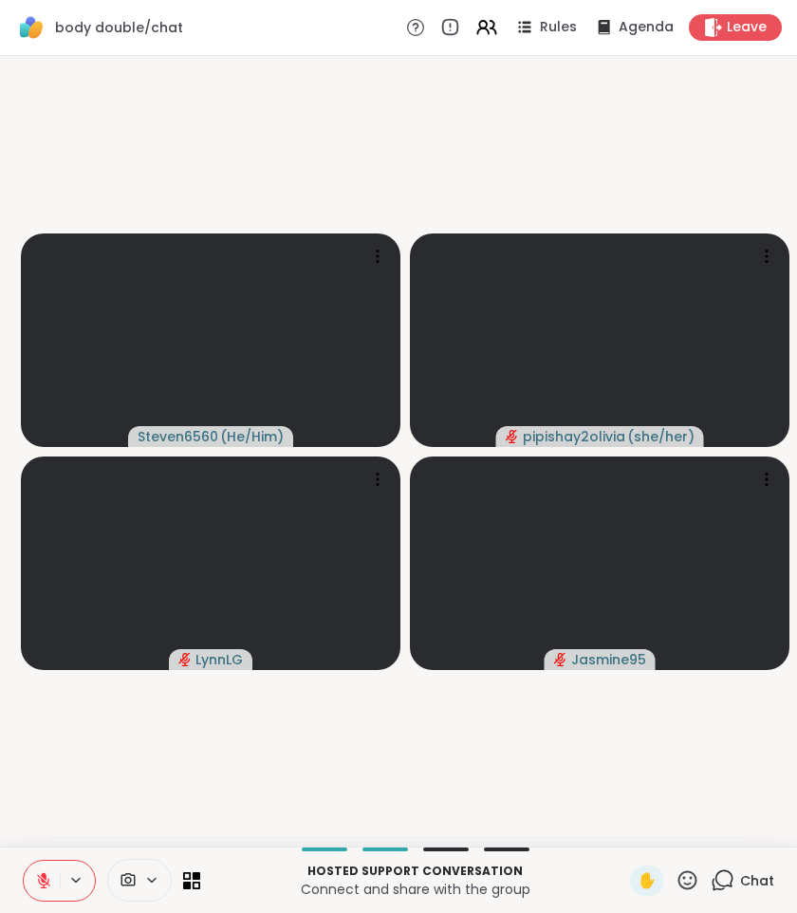
click at [45, 880] on icon at bounding box center [43, 880] width 13 height 13
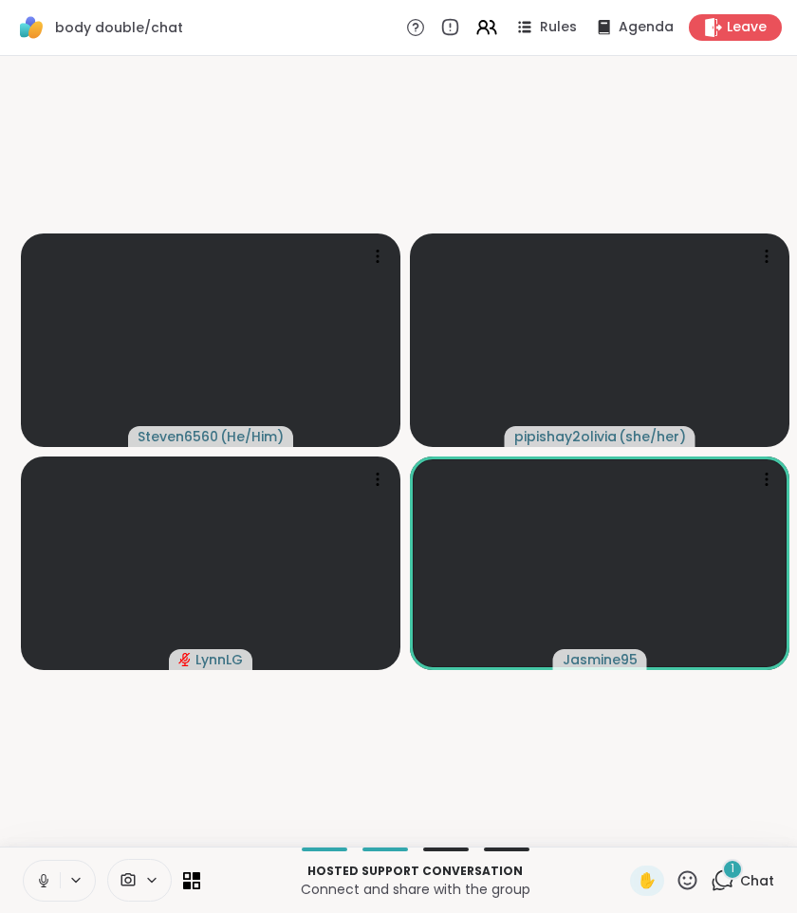
click at [725, 877] on icon at bounding box center [722, 880] width 24 height 24
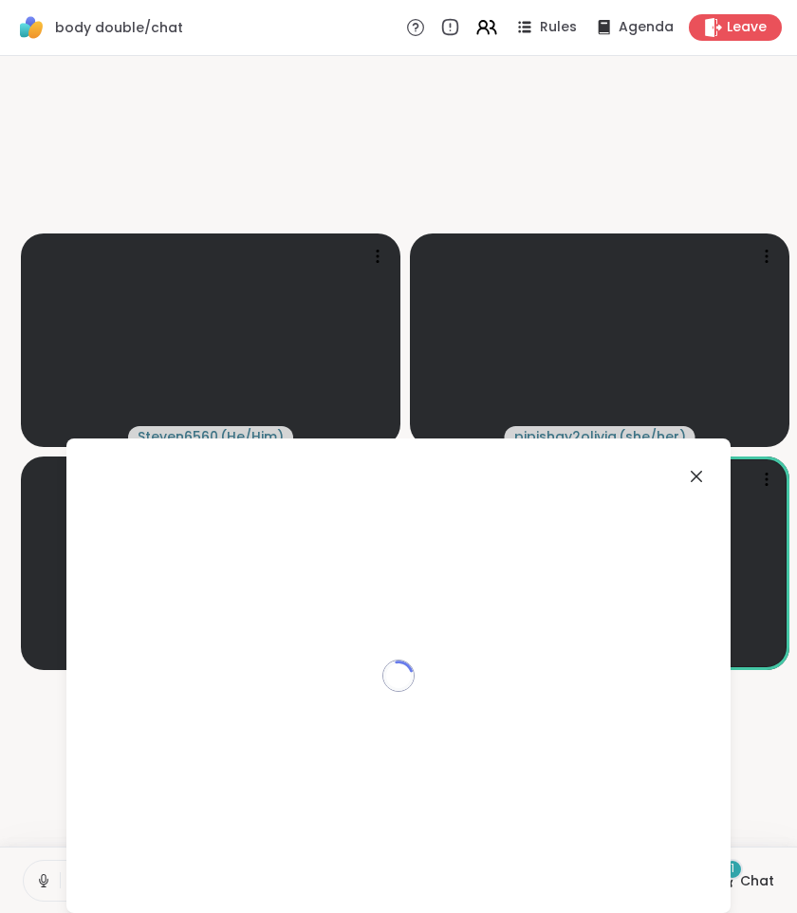
click at [725, 877] on div "Loading..." at bounding box center [398, 675] width 664 height 474
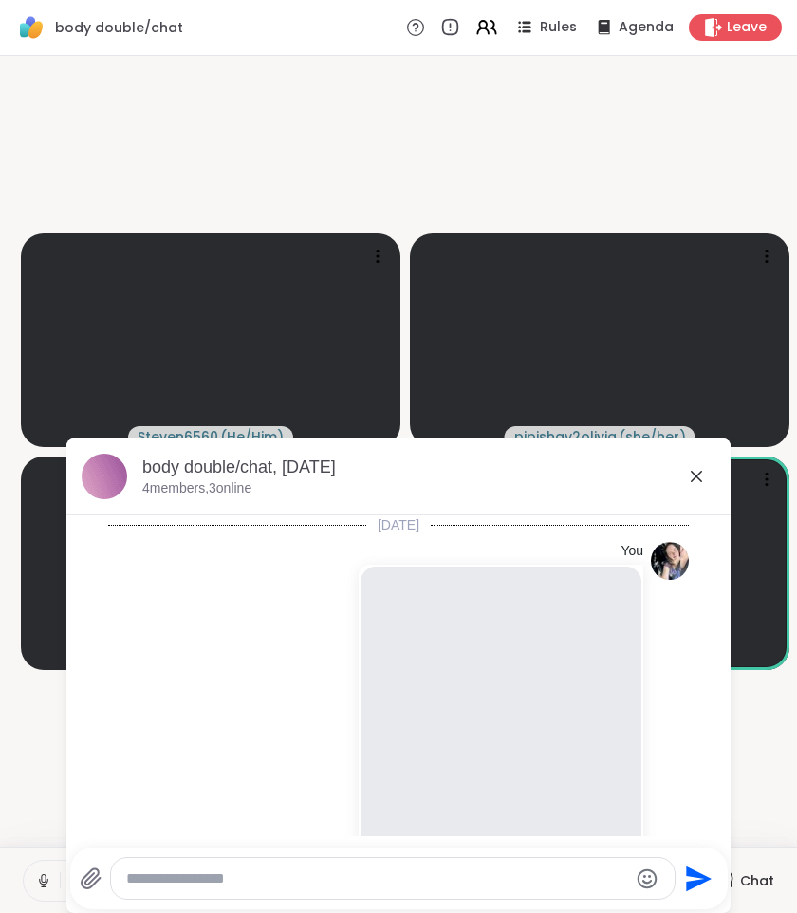
scroll to position [984, 0]
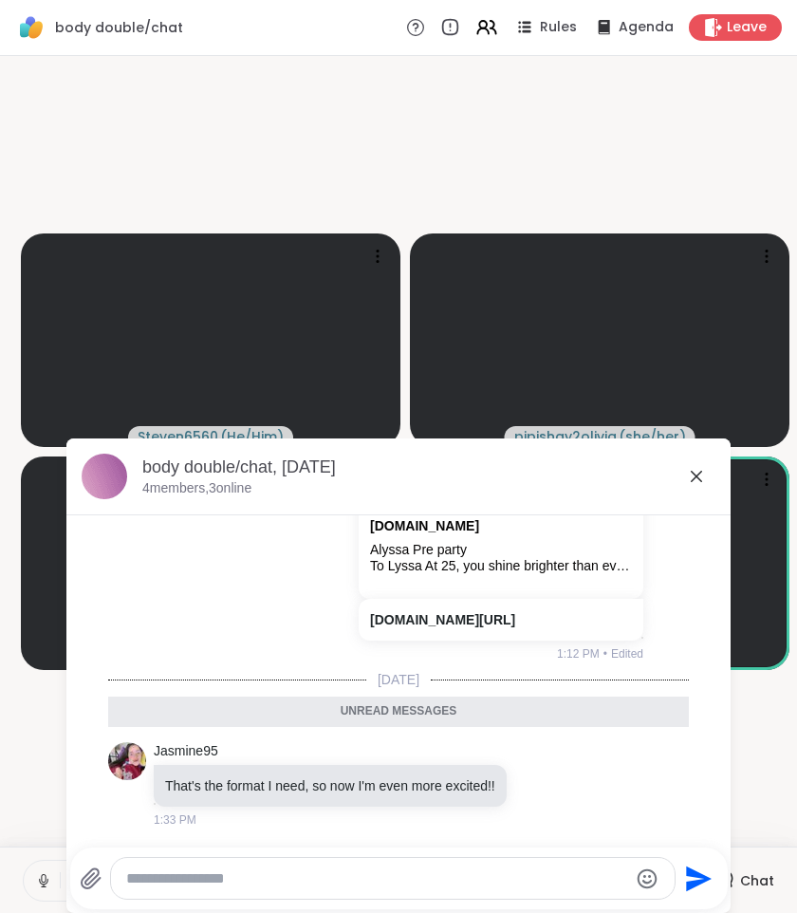
click at [288, 886] on textarea "Type your message" at bounding box center [377, 878] width 502 height 19
paste textarea "**********"
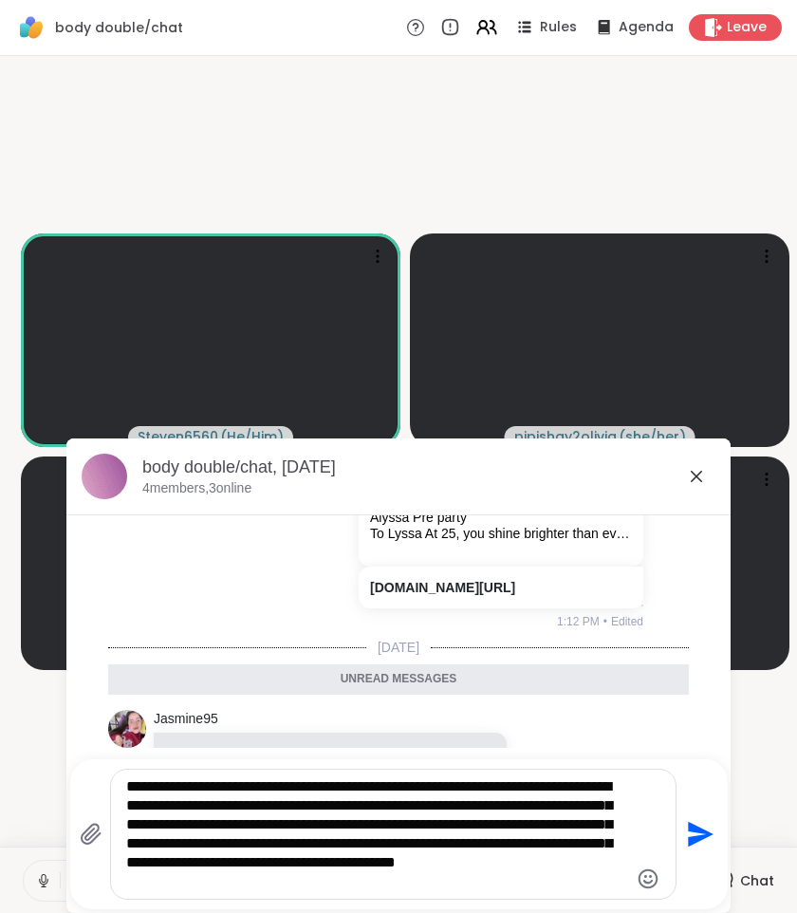
click at [366, 784] on textarea "**********" at bounding box center [377, 834] width 502 height 114
type textarea "**********"
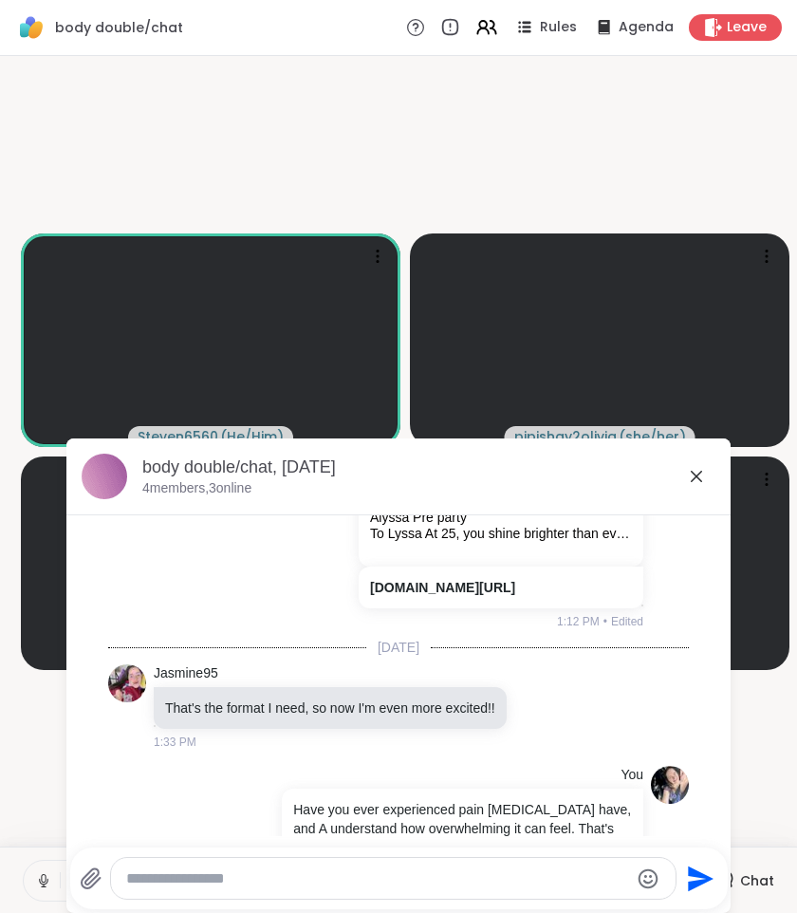
scroll to position [1172, 0]
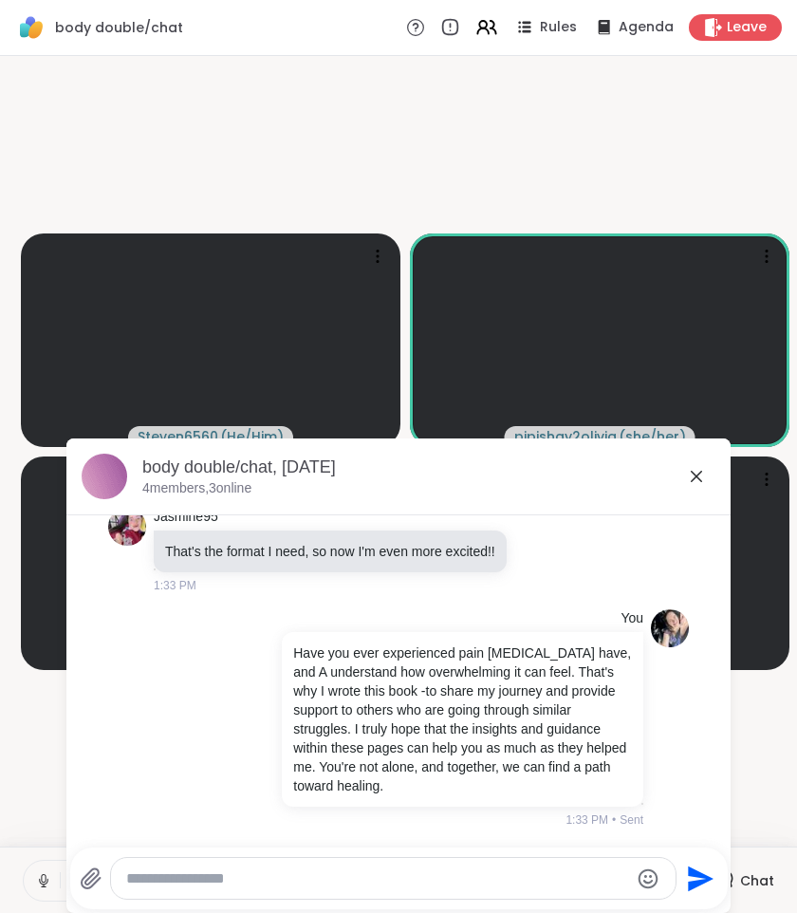
click at [200, 886] on textarea "Type your message" at bounding box center [377, 878] width 502 height 19
paste textarea "**********"
type textarea "**********"
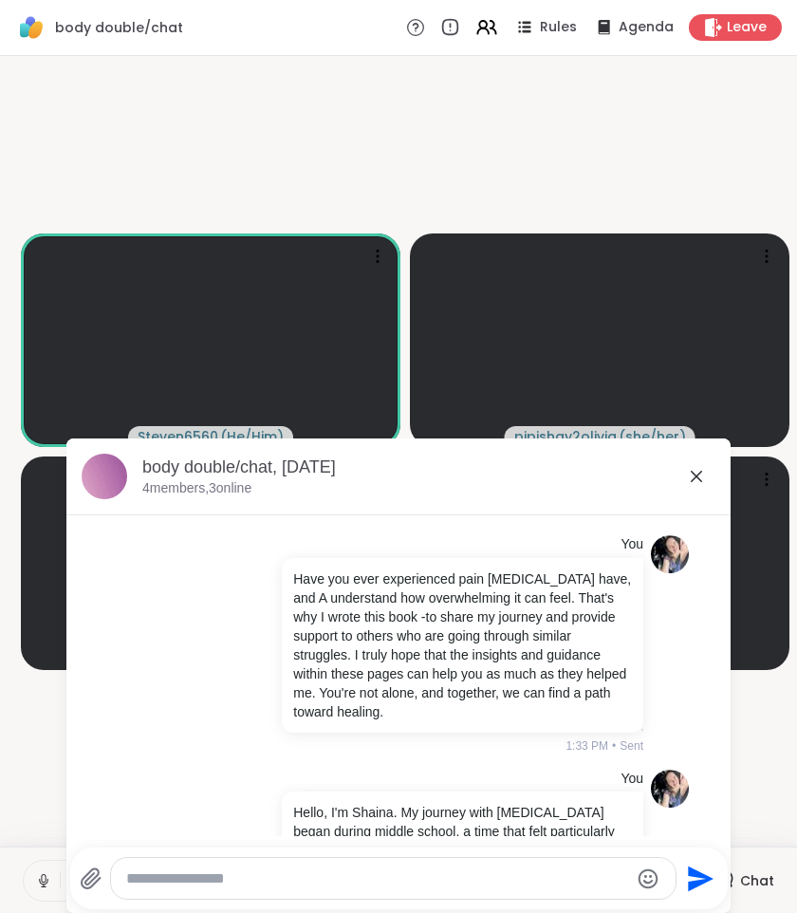
scroll to position [1193, 0]
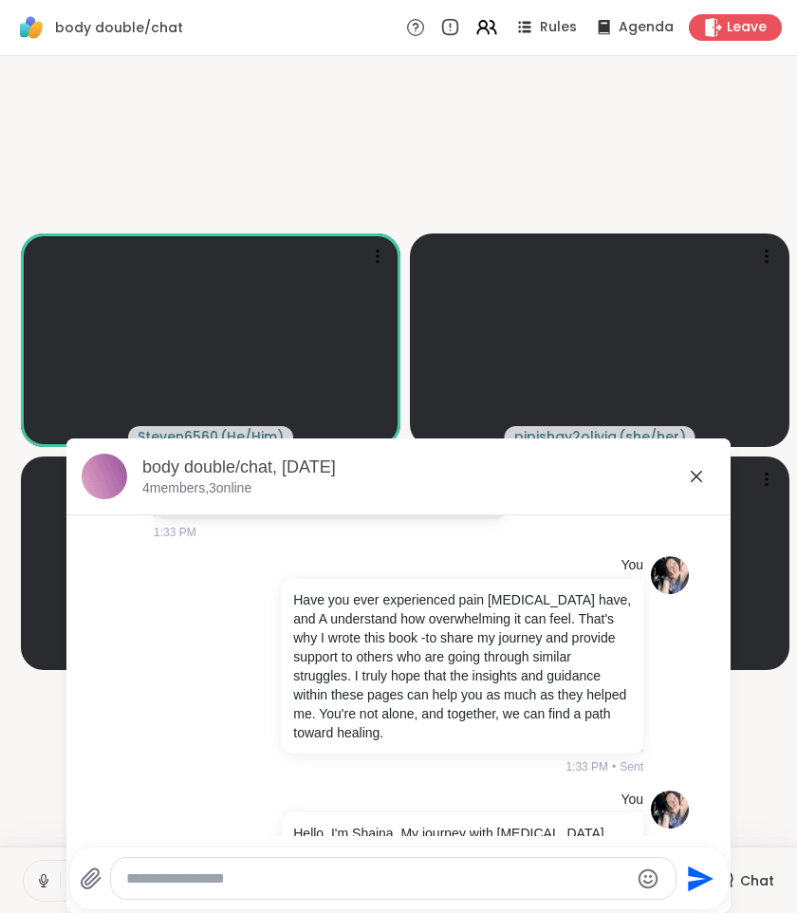
click at [696, 480] on icon at bounding box center [696, 476] width 23 height 23
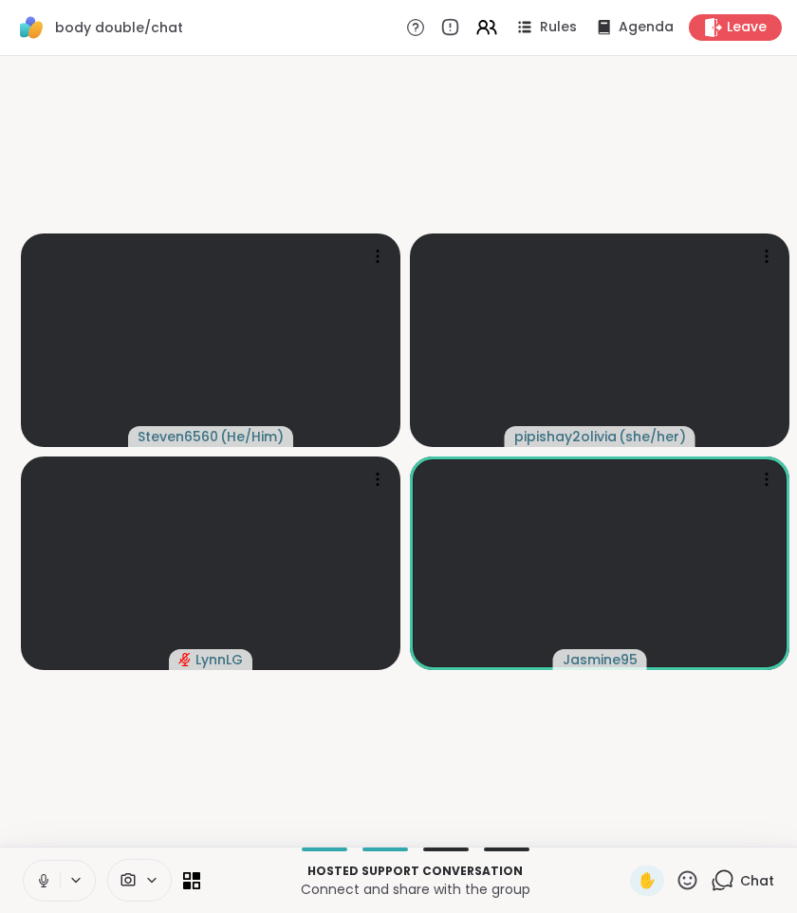
click at [717, 873] on icon at bounding box center [722, 880] width 24 height 24
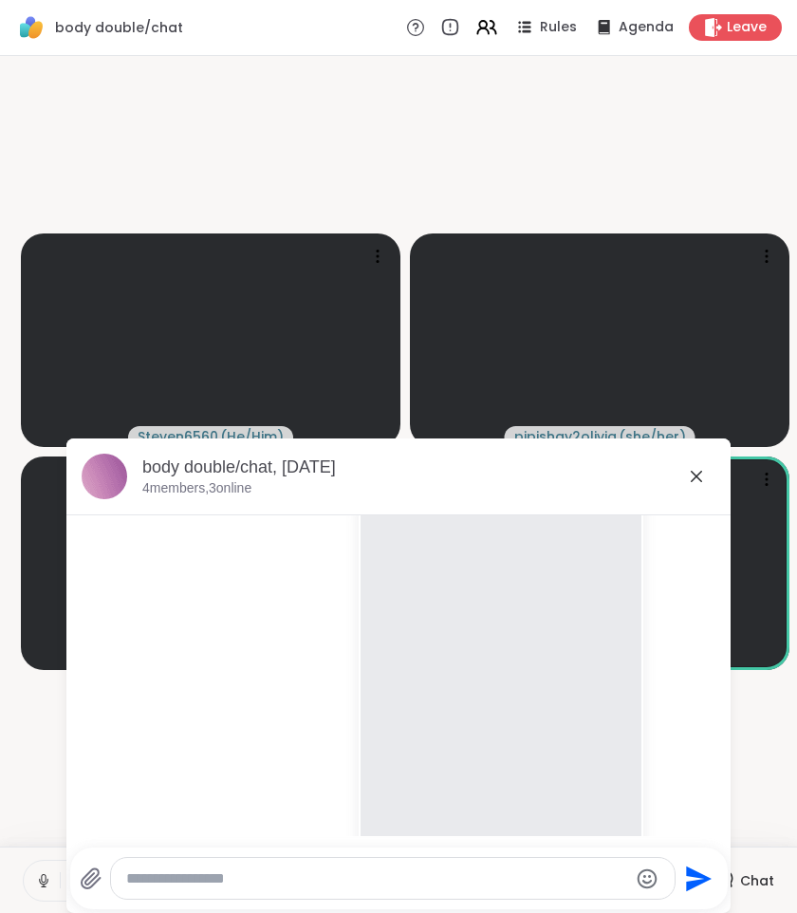
scroll to position [0, 0]
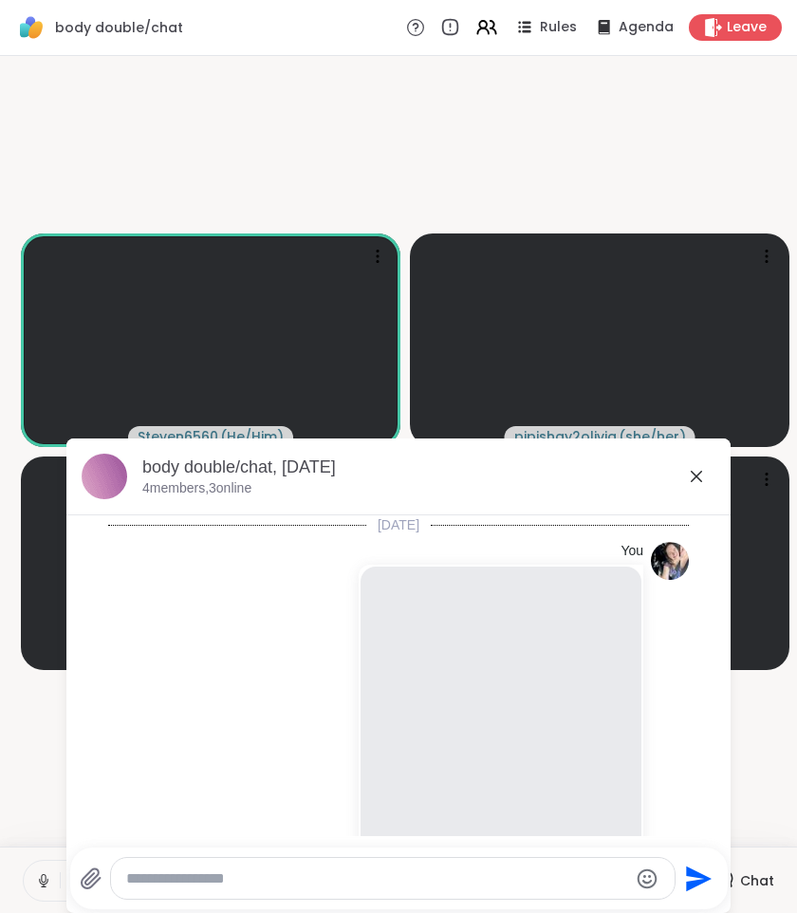
click at [701, 472] on icon at bounding box center [696, 475] width 11 height 11
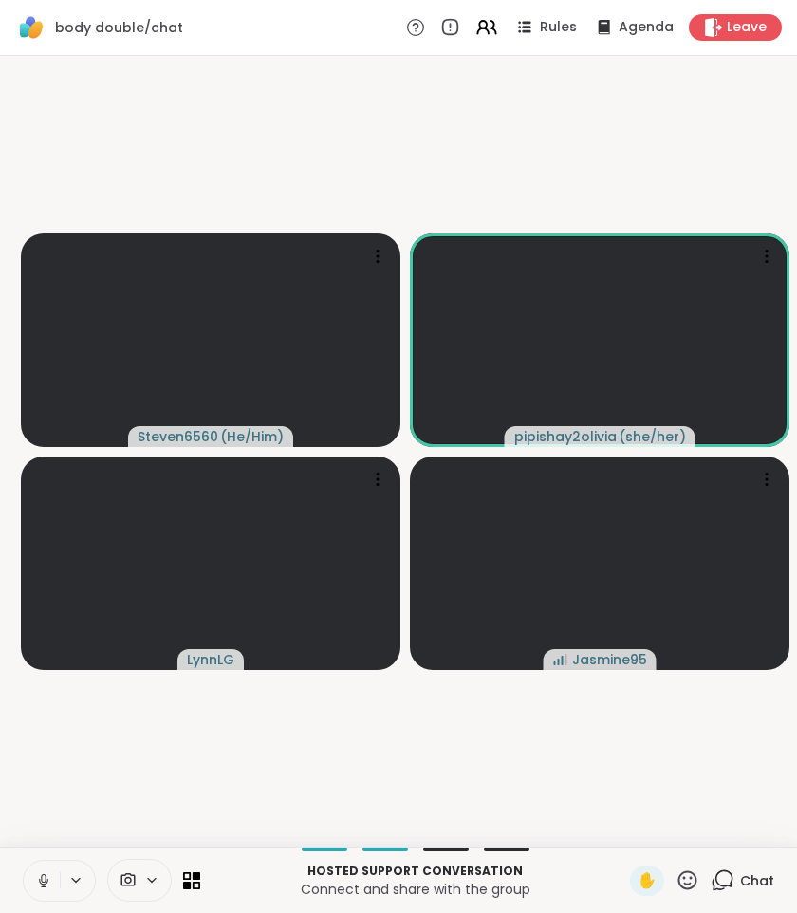
click at [49, 879] on icon at bounding box center [43, 880] width 17 height 17
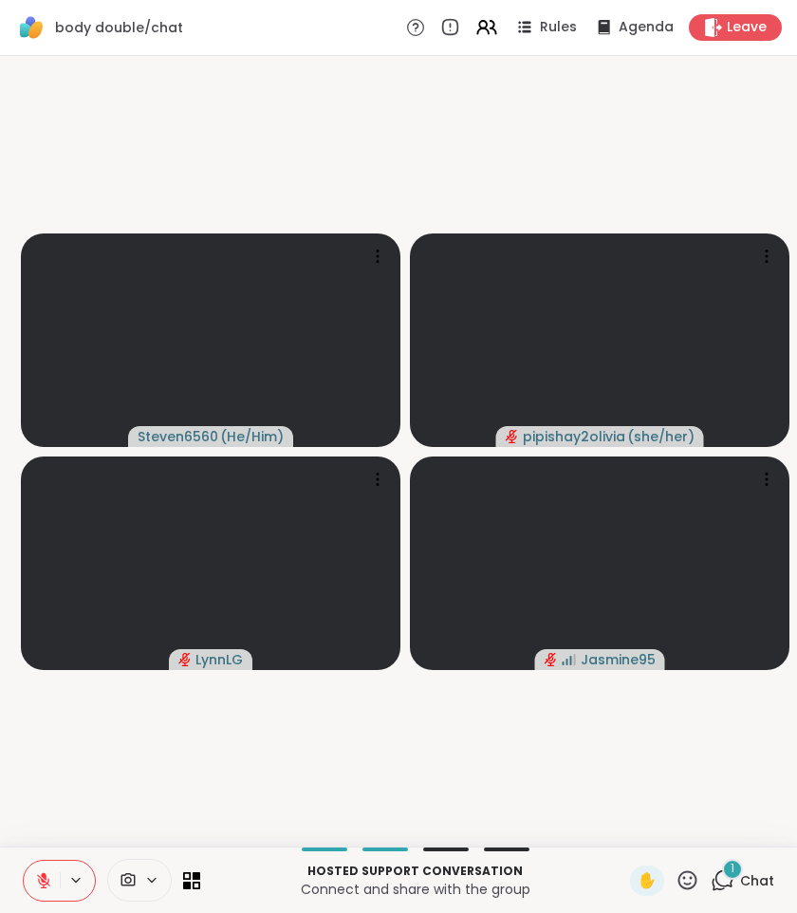
click at [729, 876] on div "1" at bounding box center [732, 868] width 21 height 21
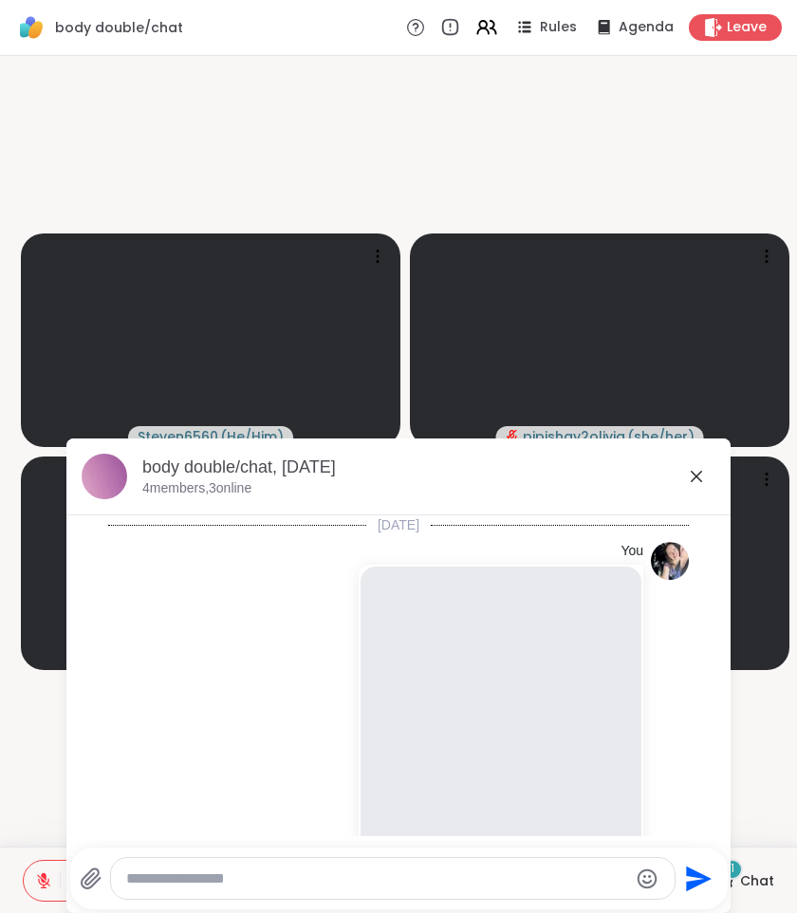
scroll to position [1665, 0]
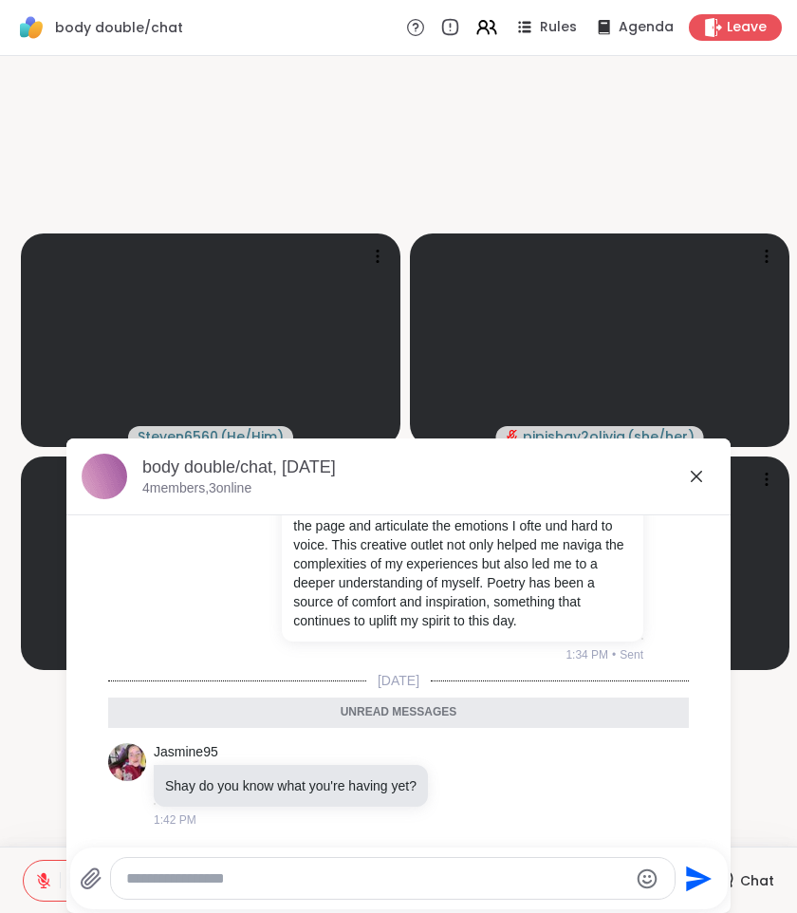
click at [684, 481] on div "body double/chat, Sep 13 4 members, 3 online" at bounding box center [428, 476] width 573 height 43
click at [691, 481] on icon at bounding box center [696, 476] width 23 height 23
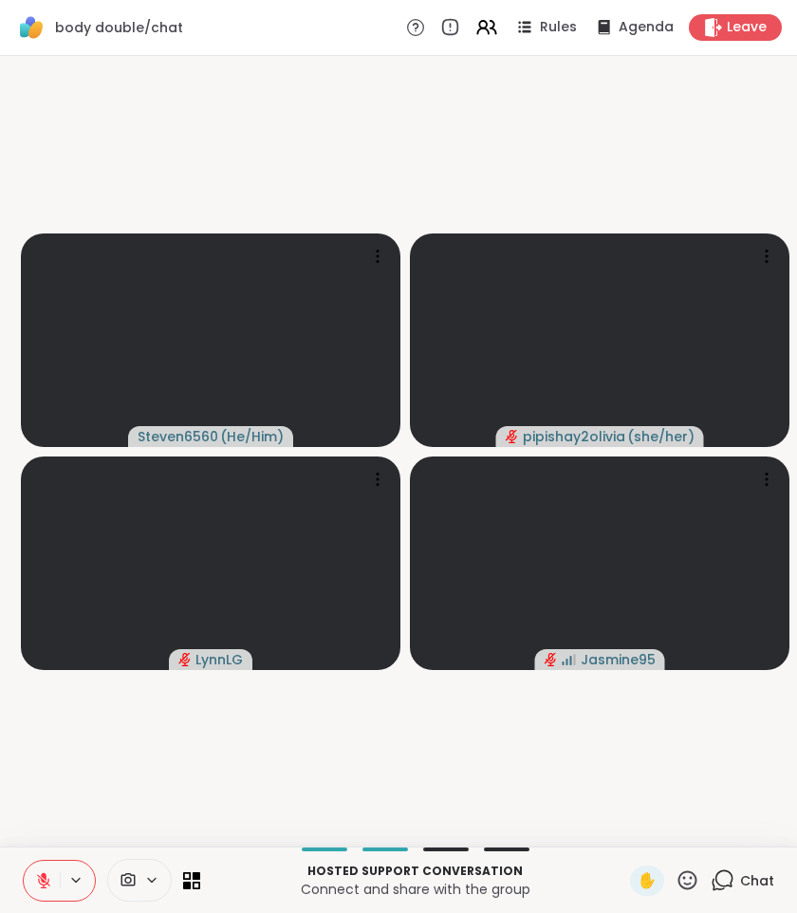
click at [41, 888] on icon at bounding box center [43, 880] width 17 height 17
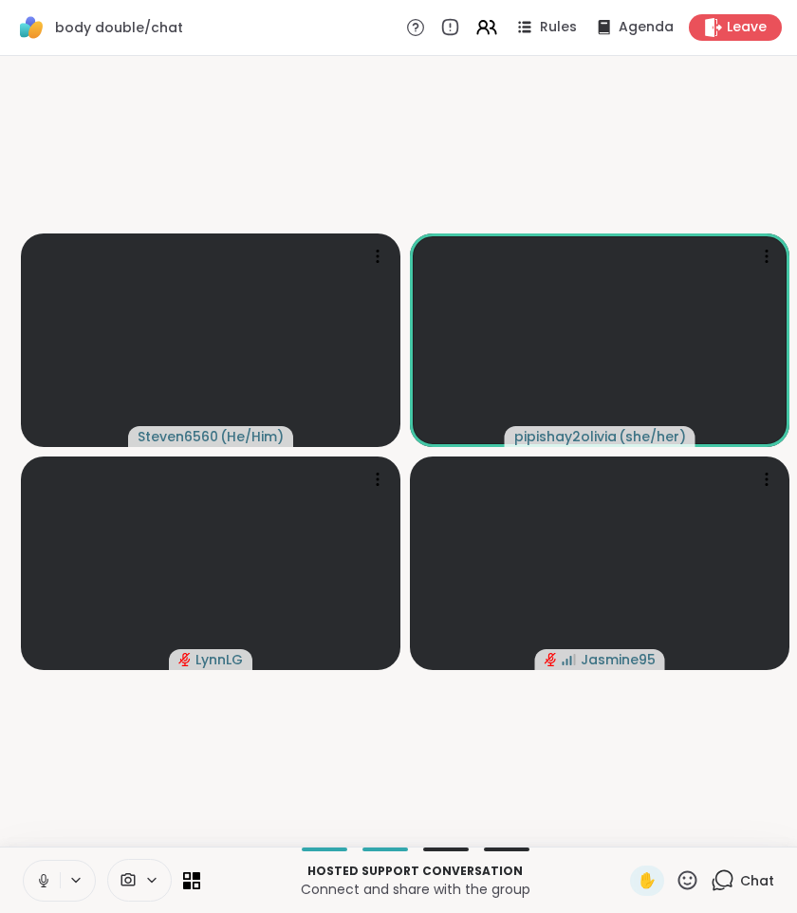
click at [729, 876] on icon at bounding box center [722, 880] width 24 height 24
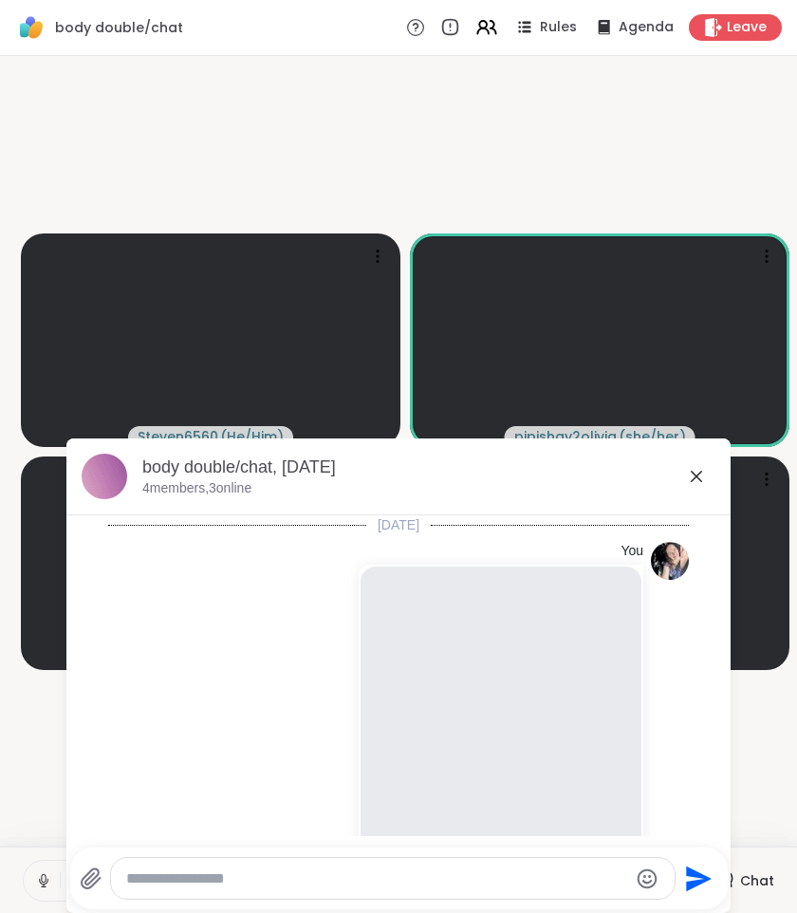
scroll to position [1601, 0]
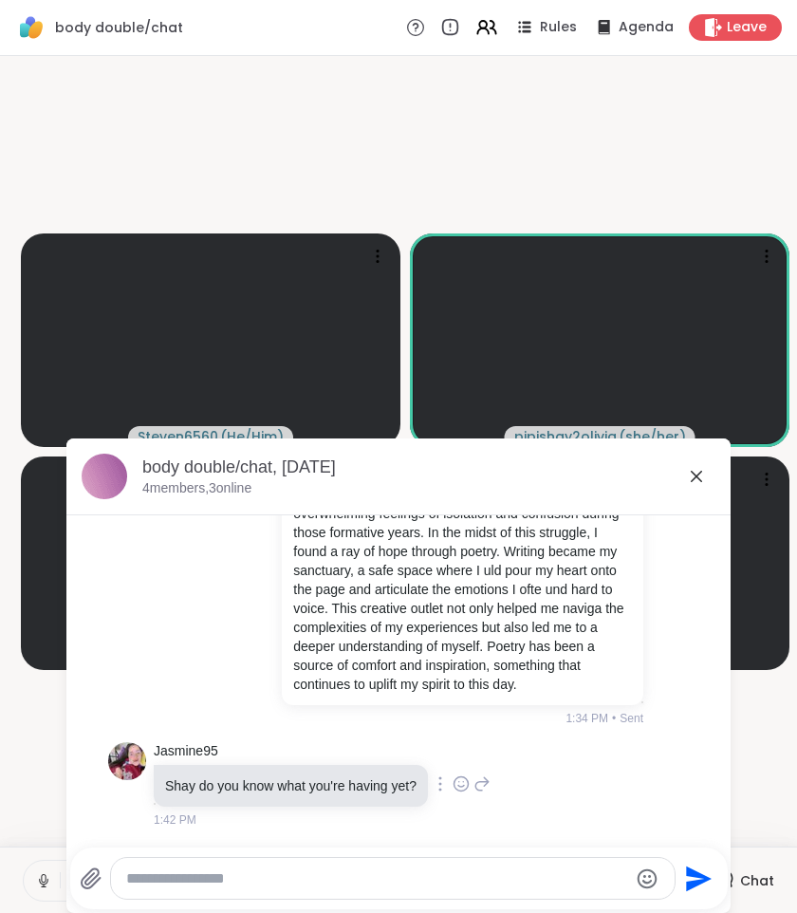
click at [470, 785] on icon at bounding box center [460, 783] width 17 height 19
click at [490, 784] on icon at bounding box center [481, 783] width 17 height 23
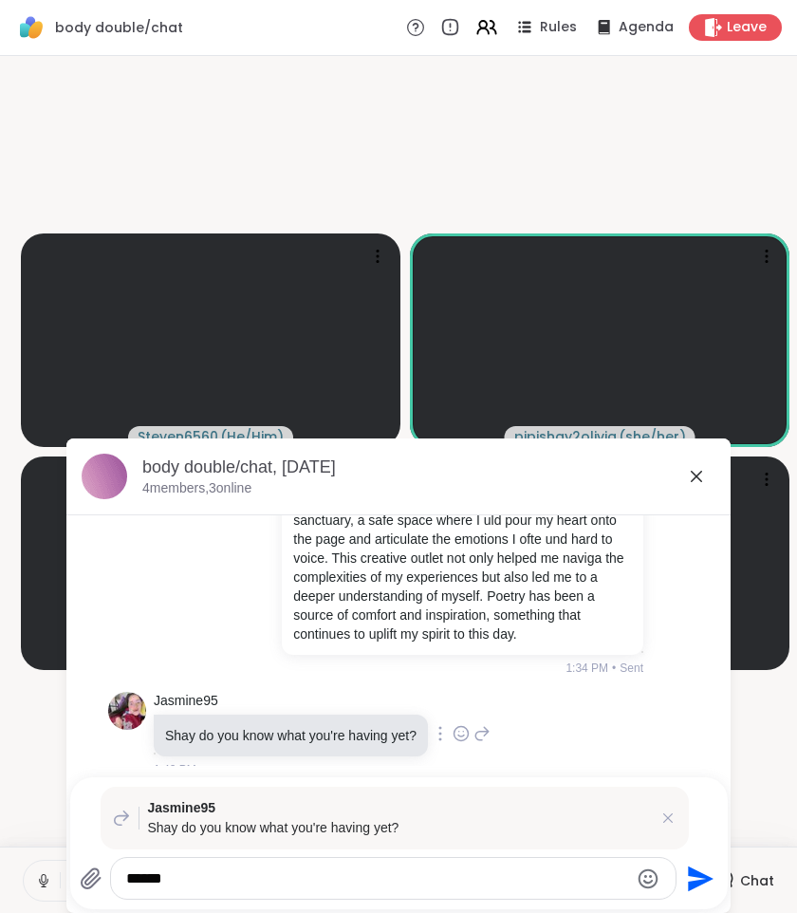
type textarea "******"
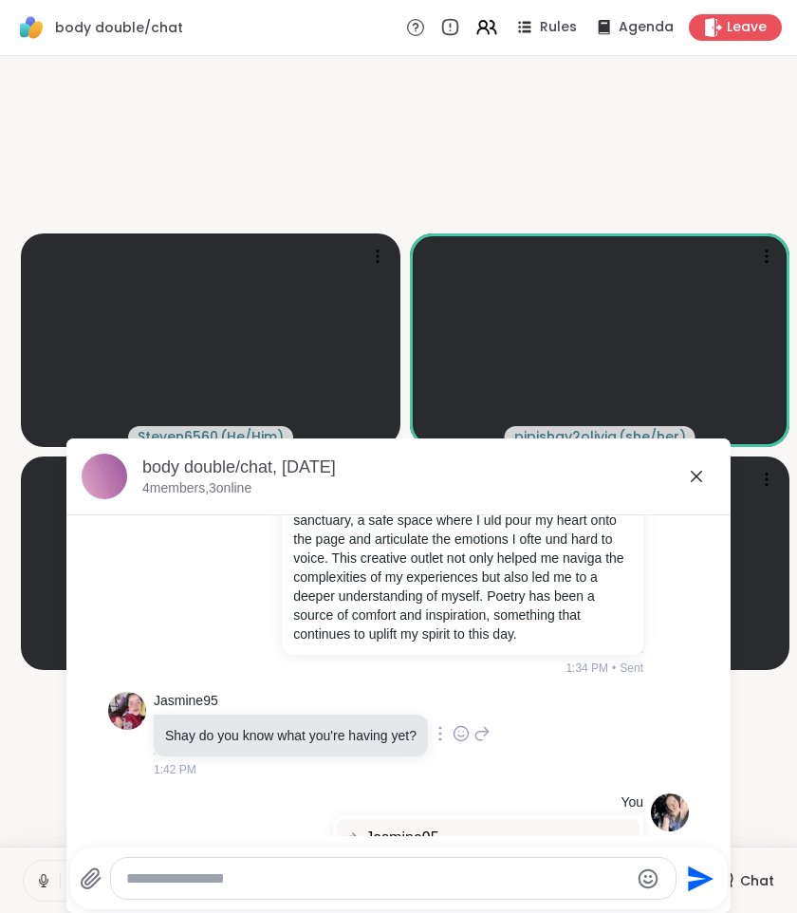
scroll to position [1766, 0]
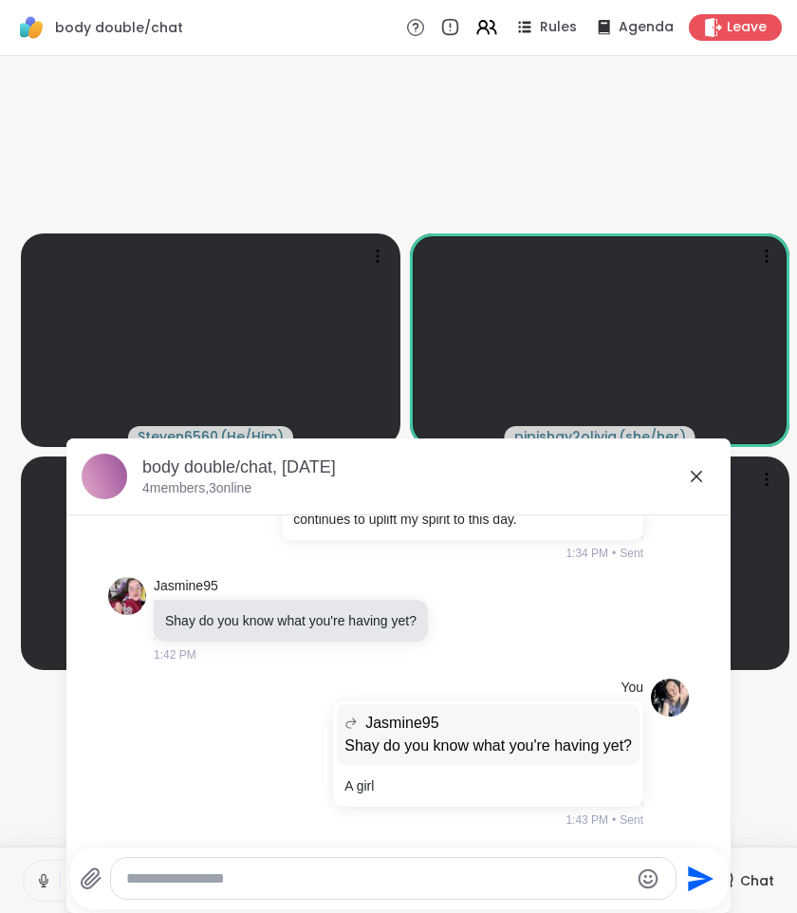
click at [694, 478] on icon at bounding box center [696, 475] width 11 height 11
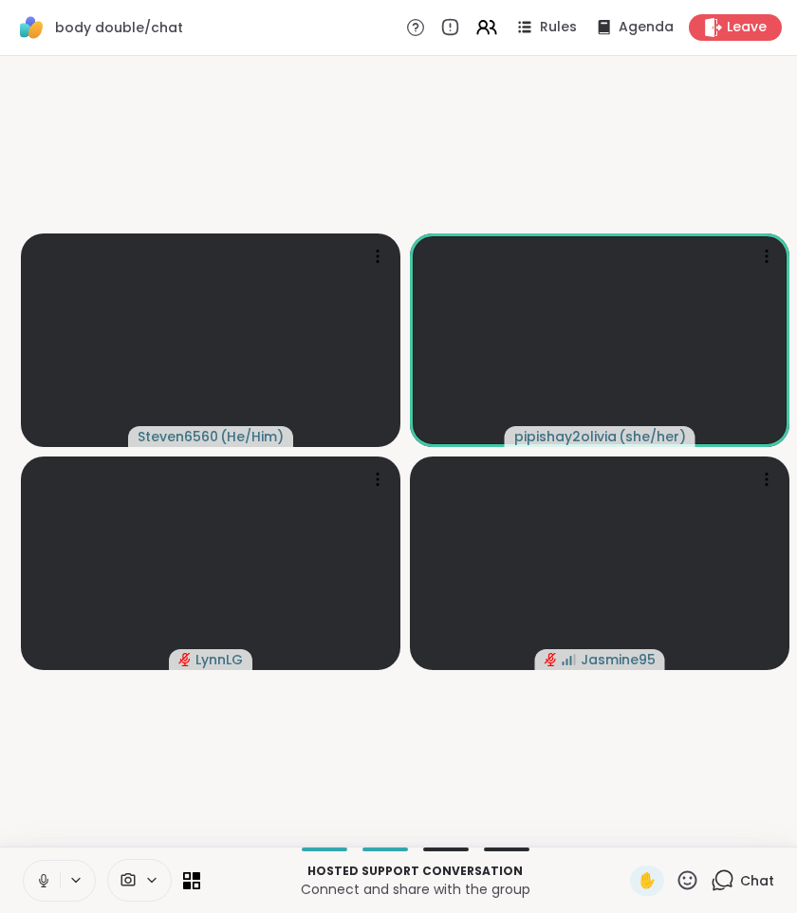
click at [729, 872] on icon at bounding box center [724, 878] width 18 height 17
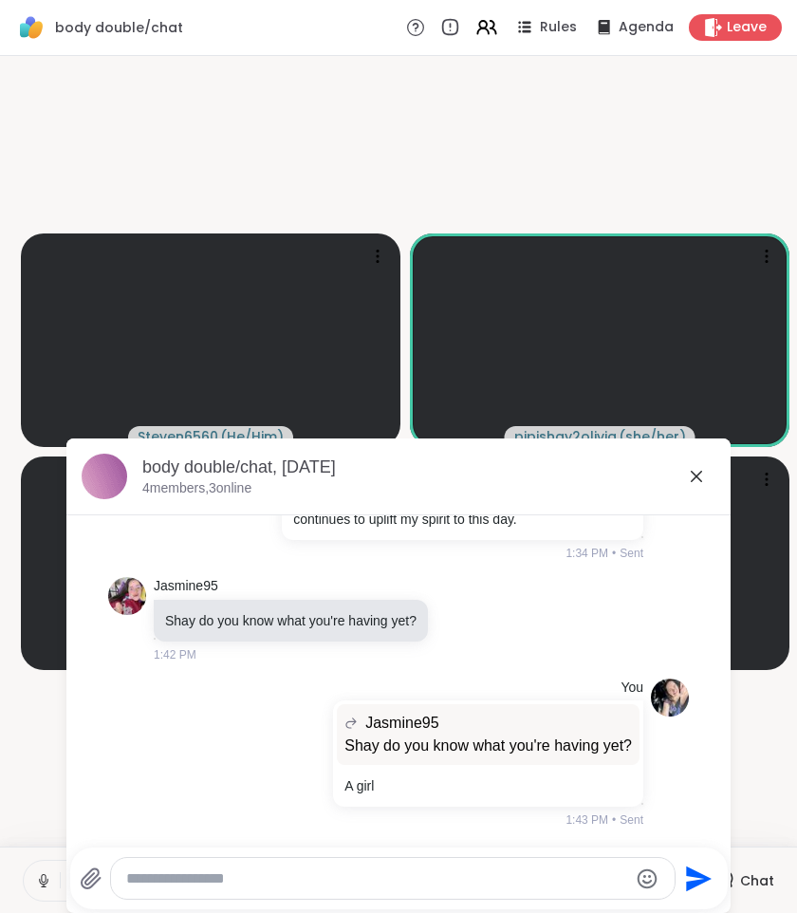
click at [451, 886] on textarea "Type your message" at bounding box center [377, 878] width 502 height 19
type textarea "*********"
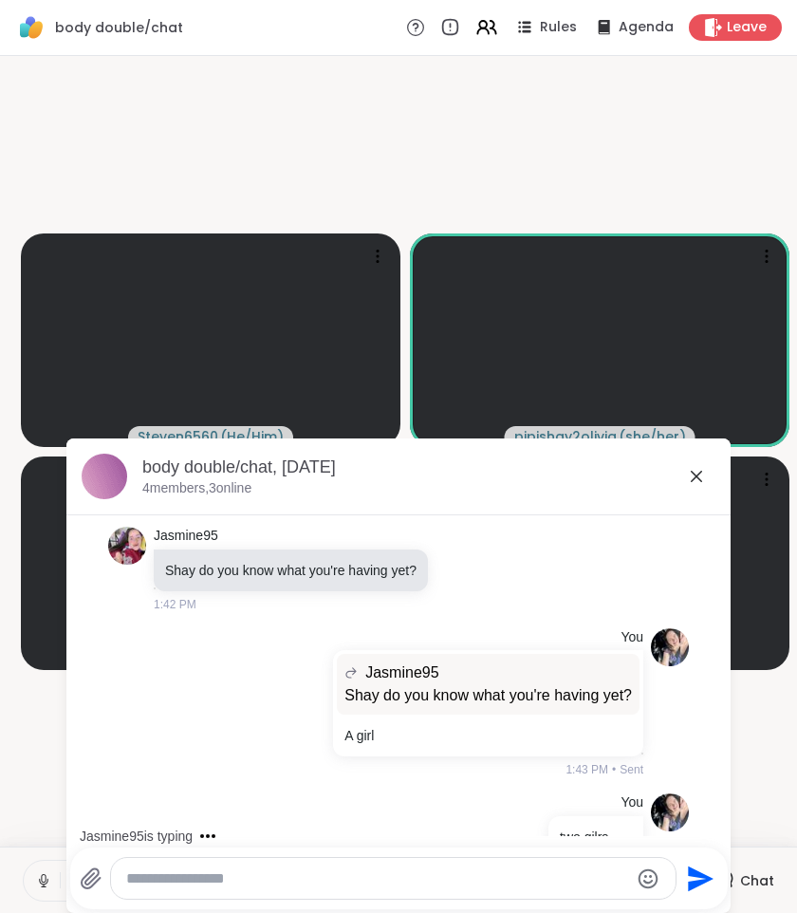
scroll to position [1867, 0]
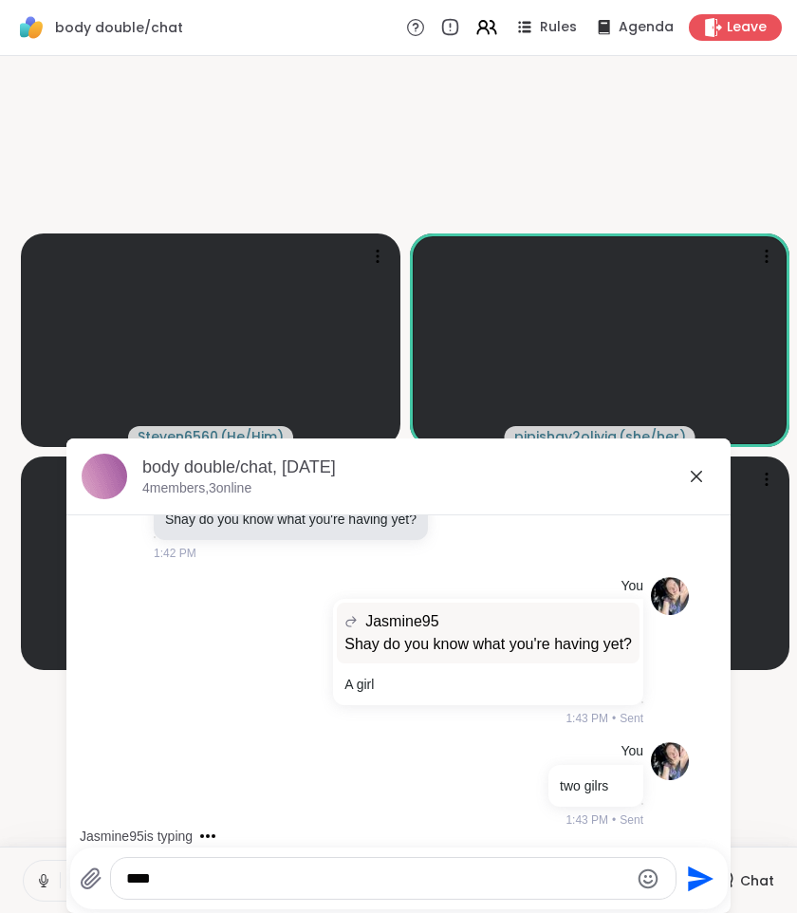
type textarea "*****"
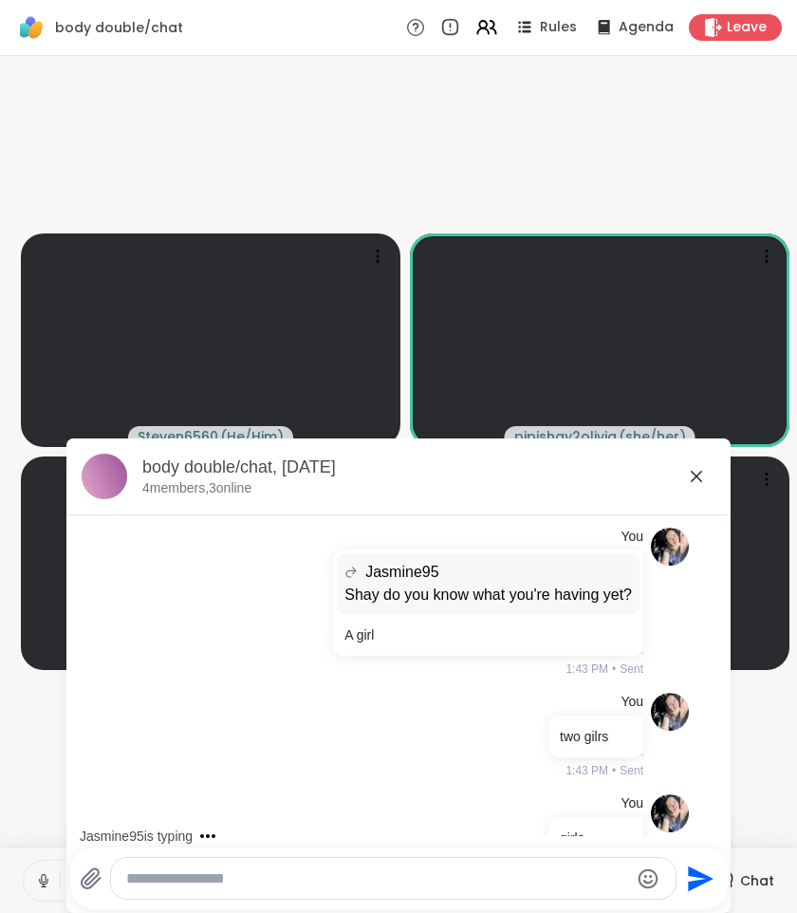
scroll to position [1967, 0]
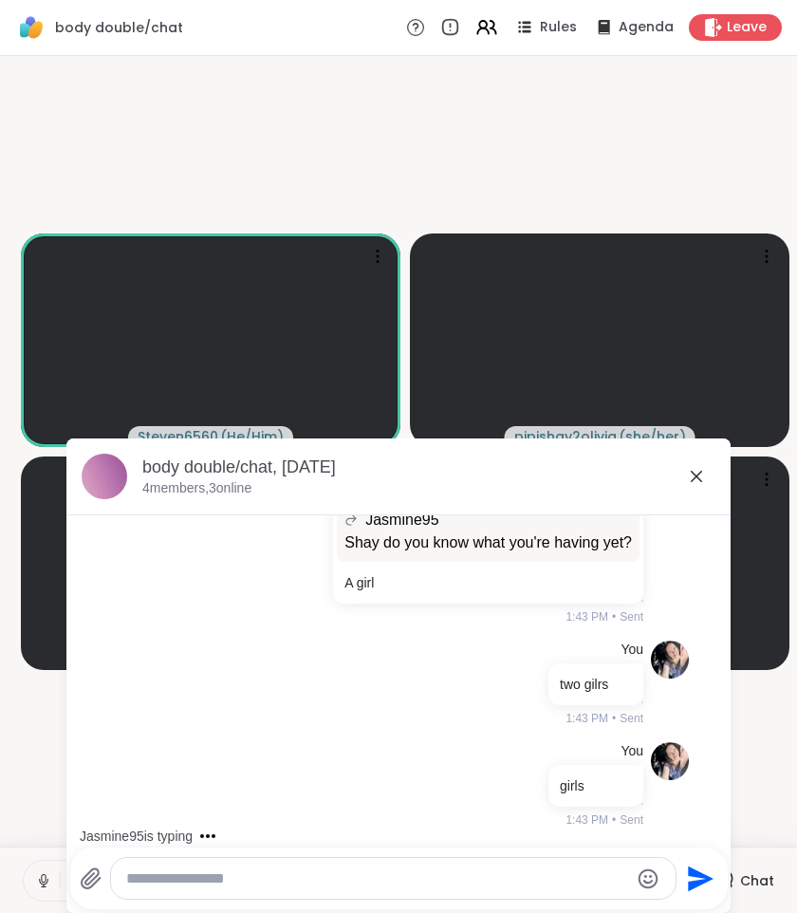
click at [708, 466] on div "body double/chat, Sep 13" at bounding box center [428, 467] width 573 height 24
click at [699, 471] on icon at bounding box center [696, 476] width 23 height 23
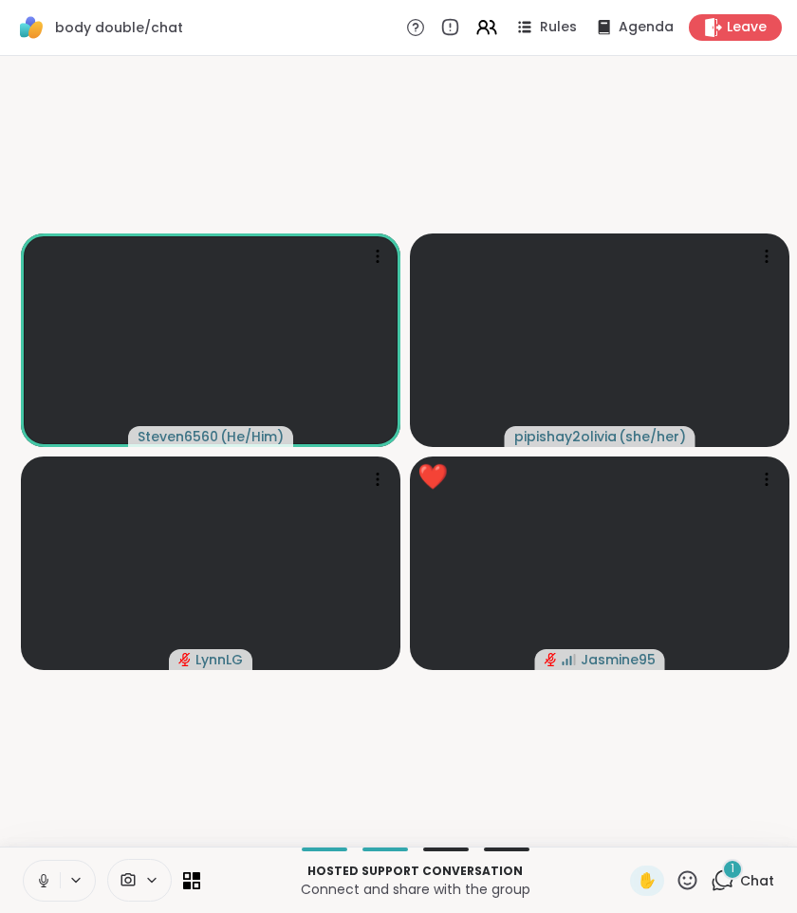
click at [723, 873] on icon at bounding box center [722, 880] width 24 height 24
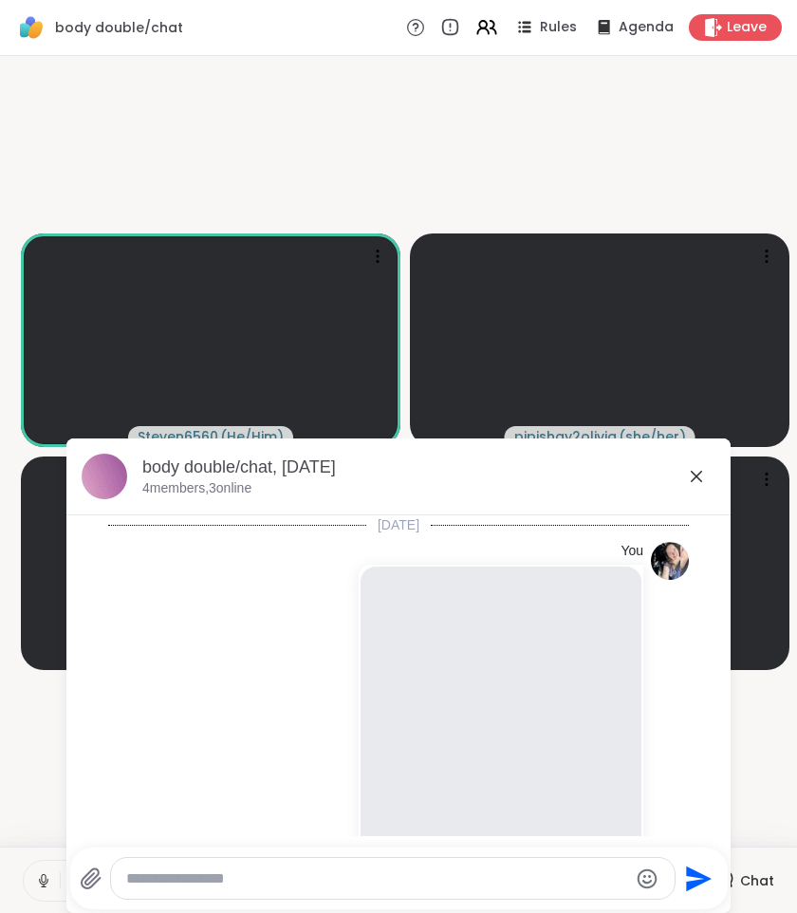
scroll to position [2196, 0]
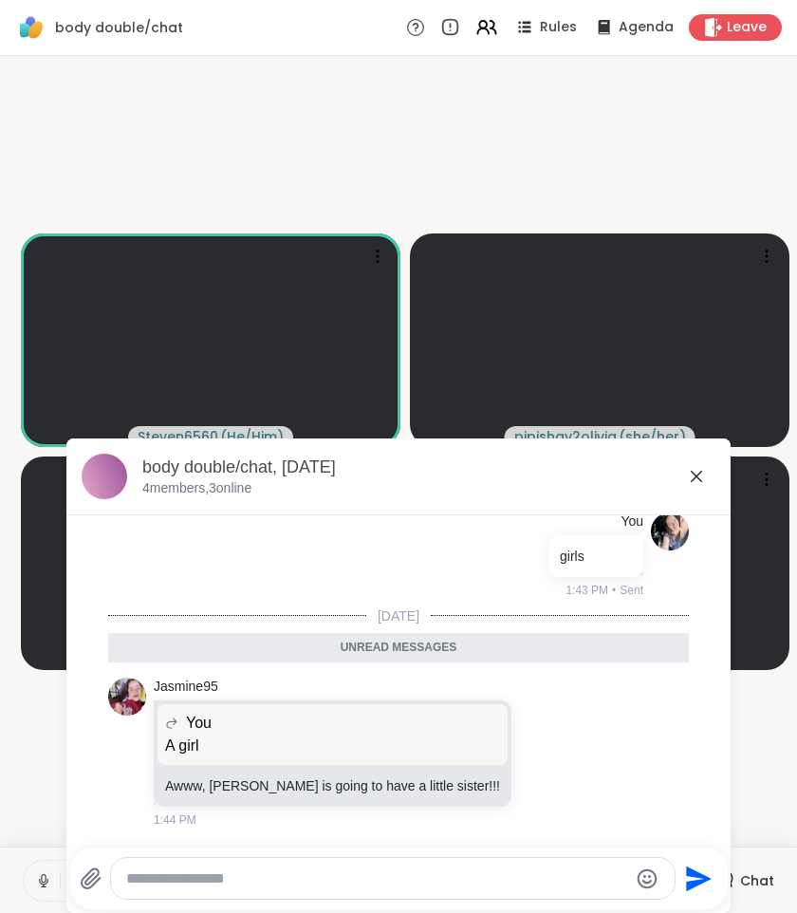
click at [285, 874] on textarea "Type your message" at bounding box center [377, 878] width 502 height 19
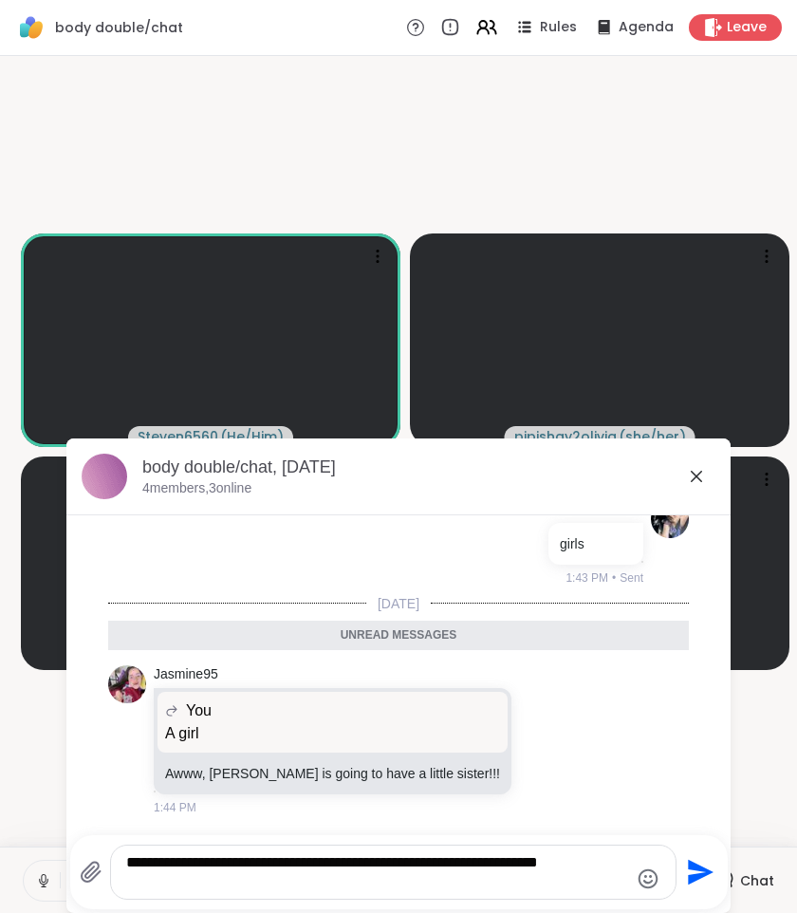
type textarea "**********"
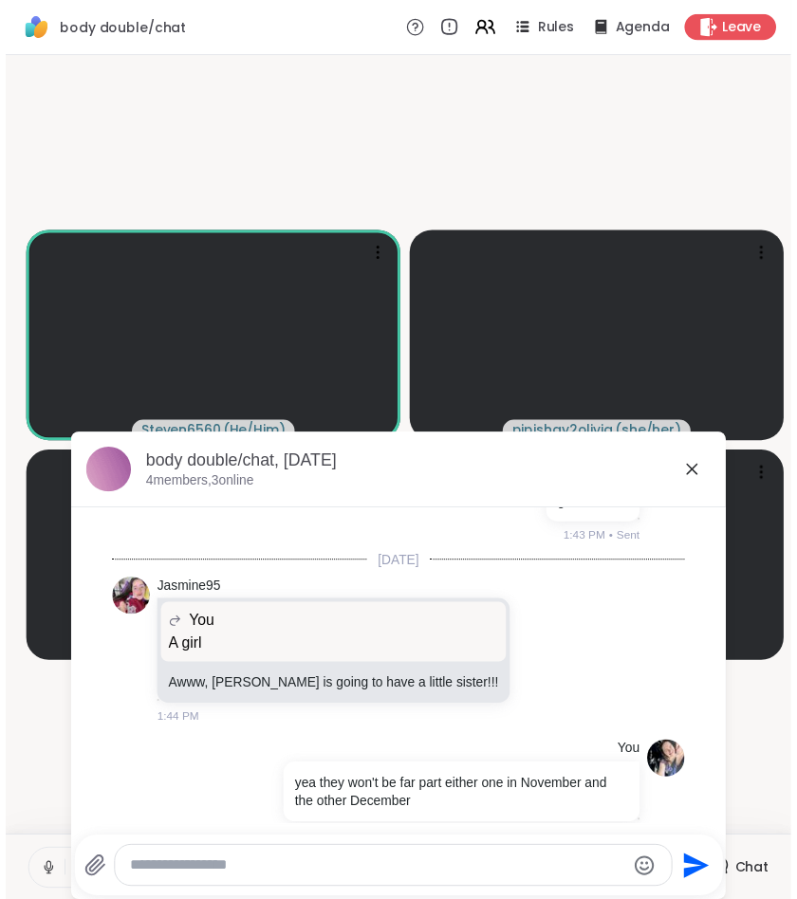
scroll to position [2271, 0]
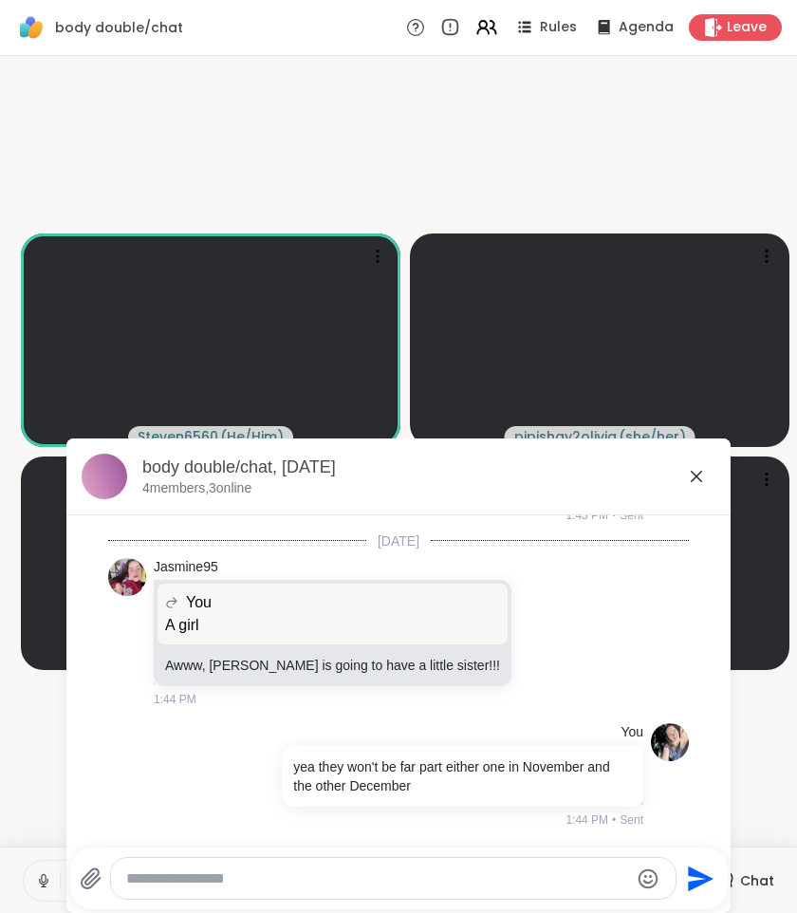
click at [697, 471] on icon at bounding box center [696, 476] width 23 height 23
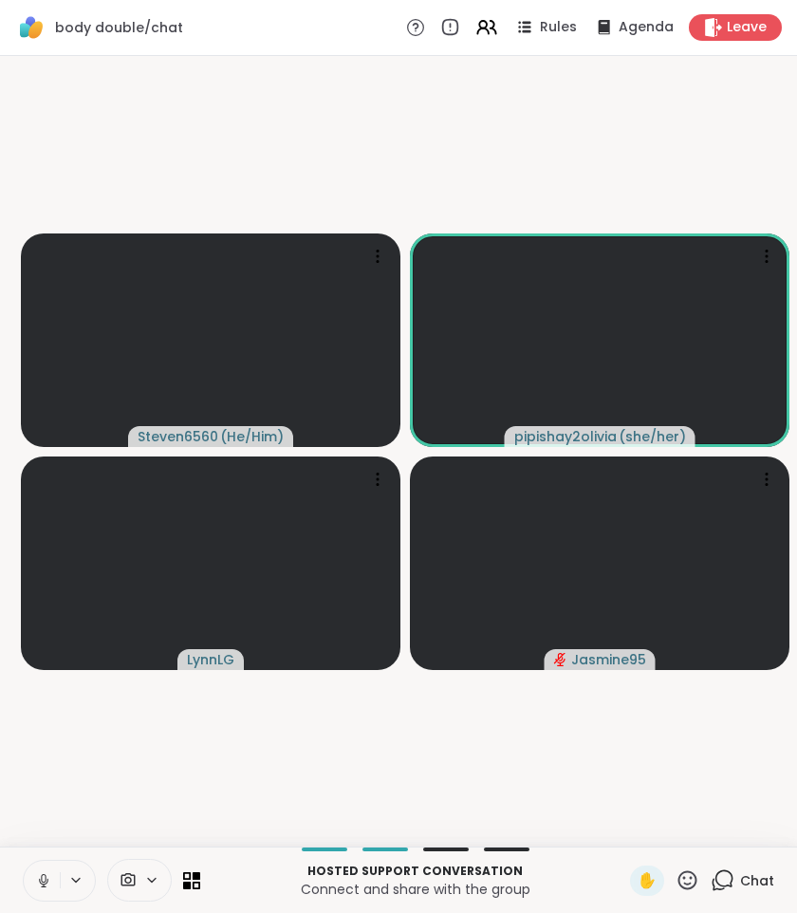
click at [230, 821] on video-player-container "Steven6560 ( He/Him ) pipishay2olivia ( she/her ) LynnLG Jasmine95" at bounding box center [398, 451] width 774 height 775
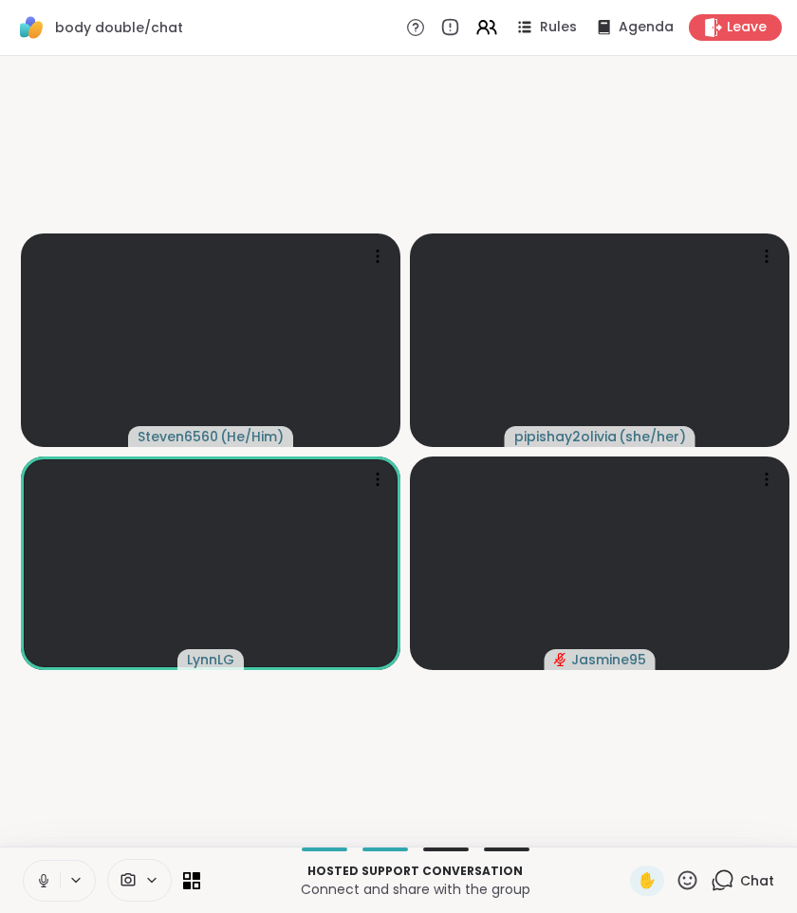
click at [45, 870] on button at bounding box center [42, 880] width 36 height 40
click at [685, 885] on icon at bounding box center [687, 880] width 24 height 24
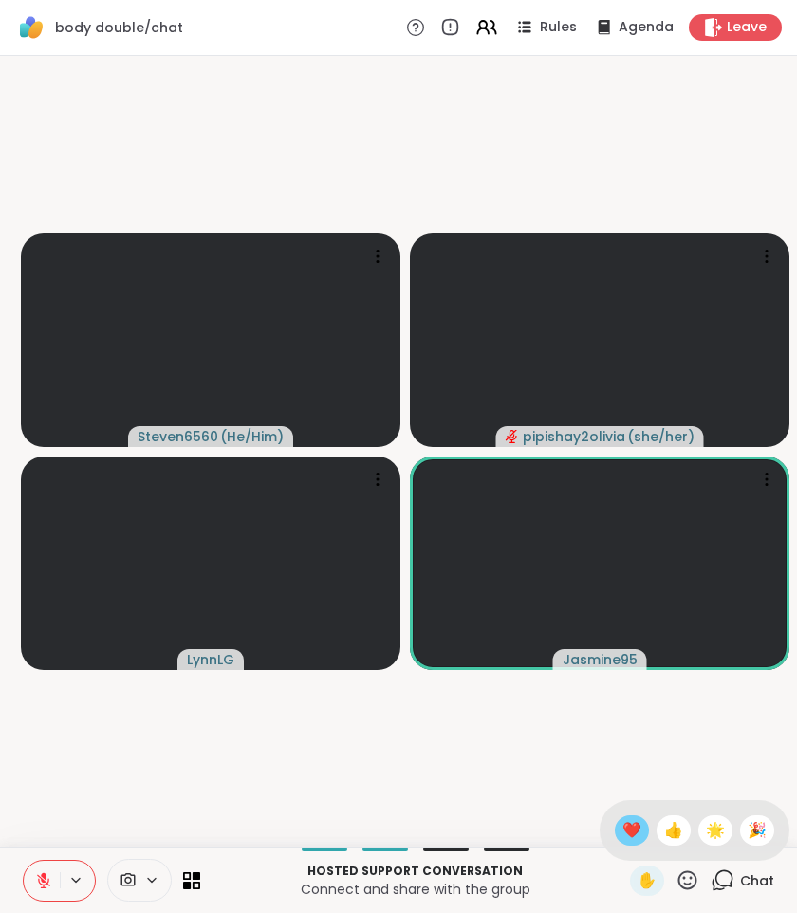
click at [622, 825] on span "❤️" at bounding box center [631, 830] width 19 height 23
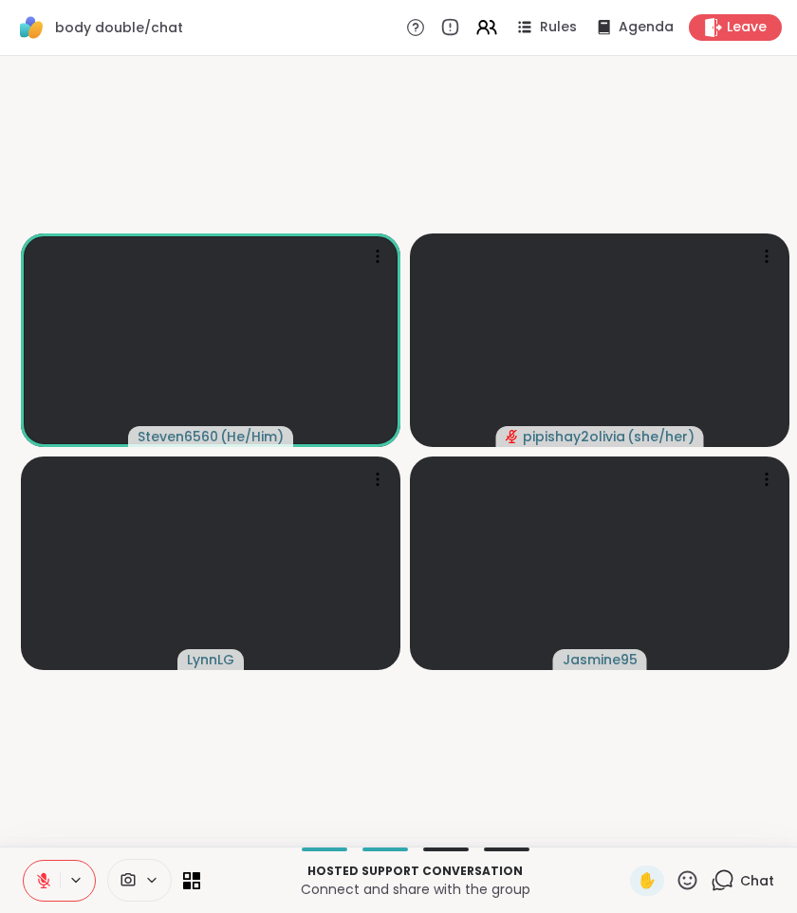
click at [741, 27] on span "Leave" at bounding box center [747, 27] width 40 height 19
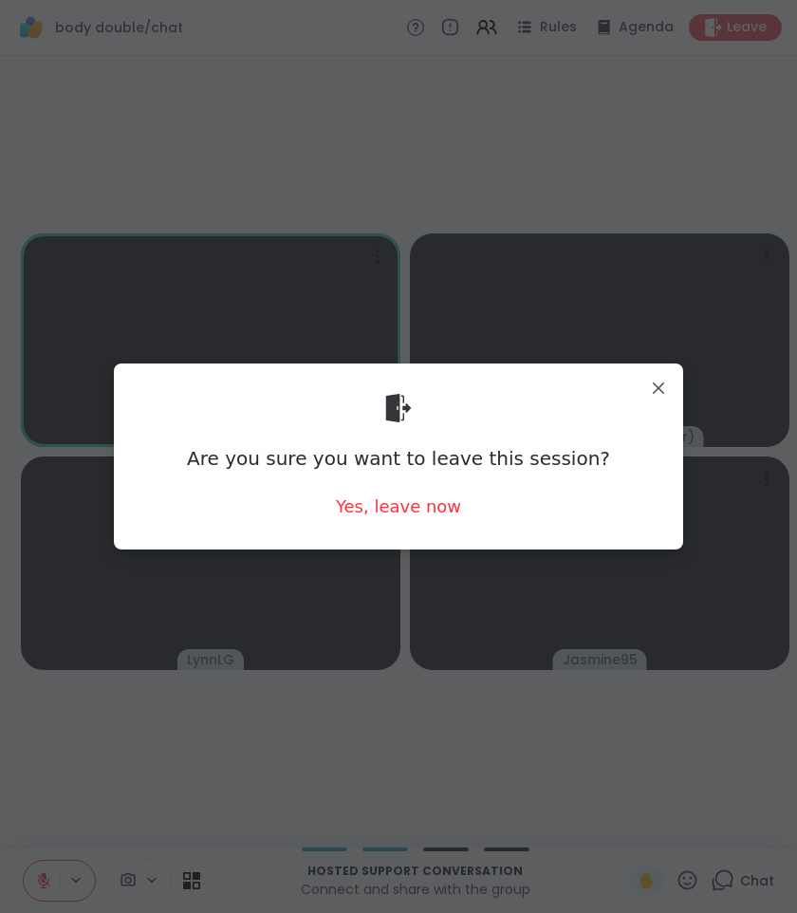
click at [405, 493] on div "Are you sure you want to leave this session? Yes, leave now" at bounding box center [398, 455] width 539 height 155
click at [405, 499] on div "Yes, leave now" at bounding box center [398, 506] width 125 height 24
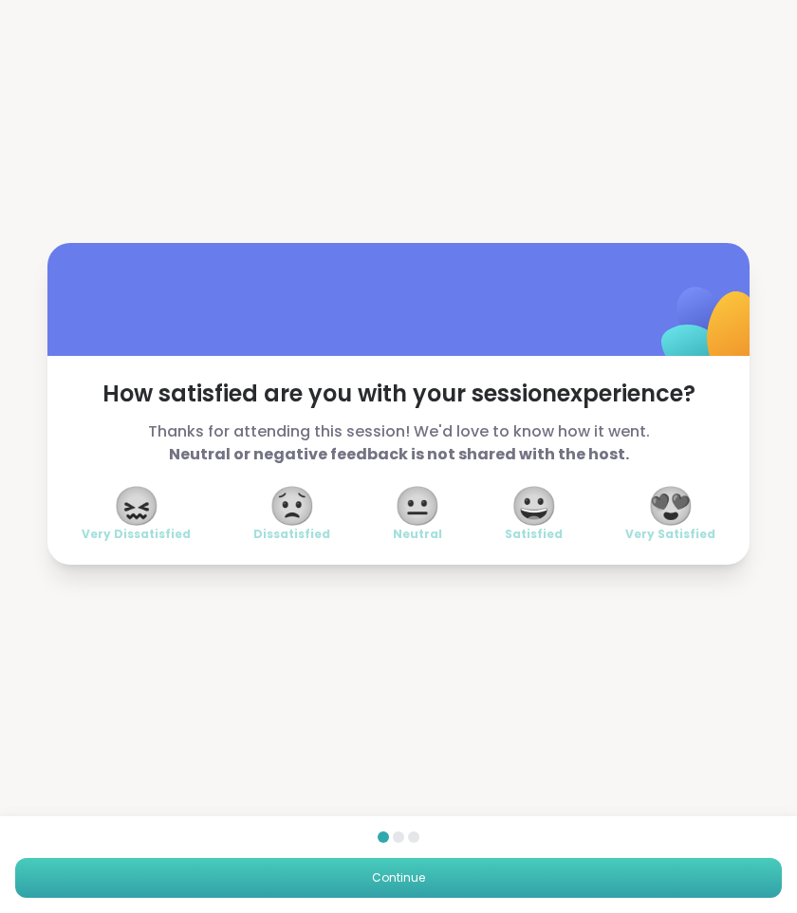
click at [536, 871] on button "Continue" at bounding box center [398, 877] width 766 height 40
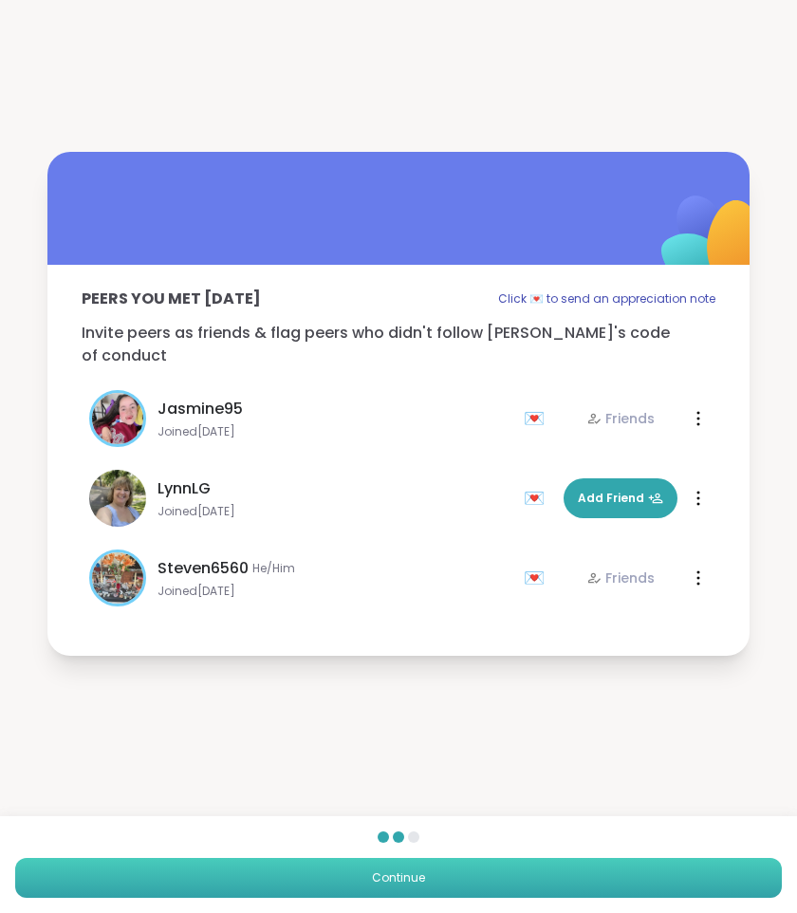
click at [536, 871] on button "Continue" at bounding box center [398, 877] width 766 height 40
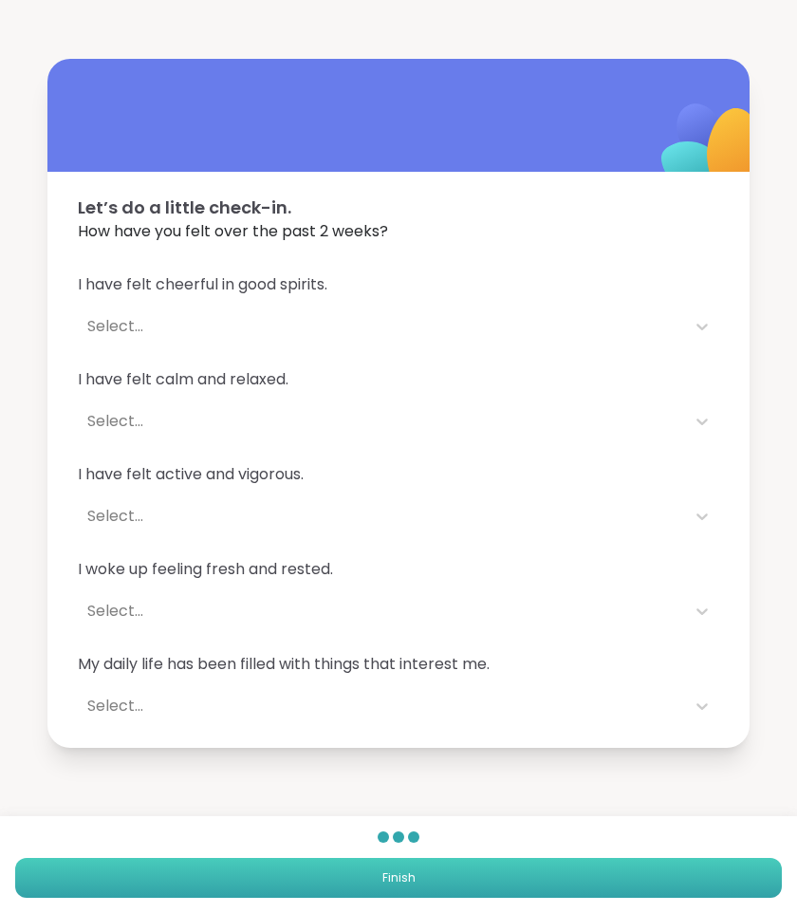
click at [488, 865] on button "Finish" at bounding box center [398, 877] width 766 height 40
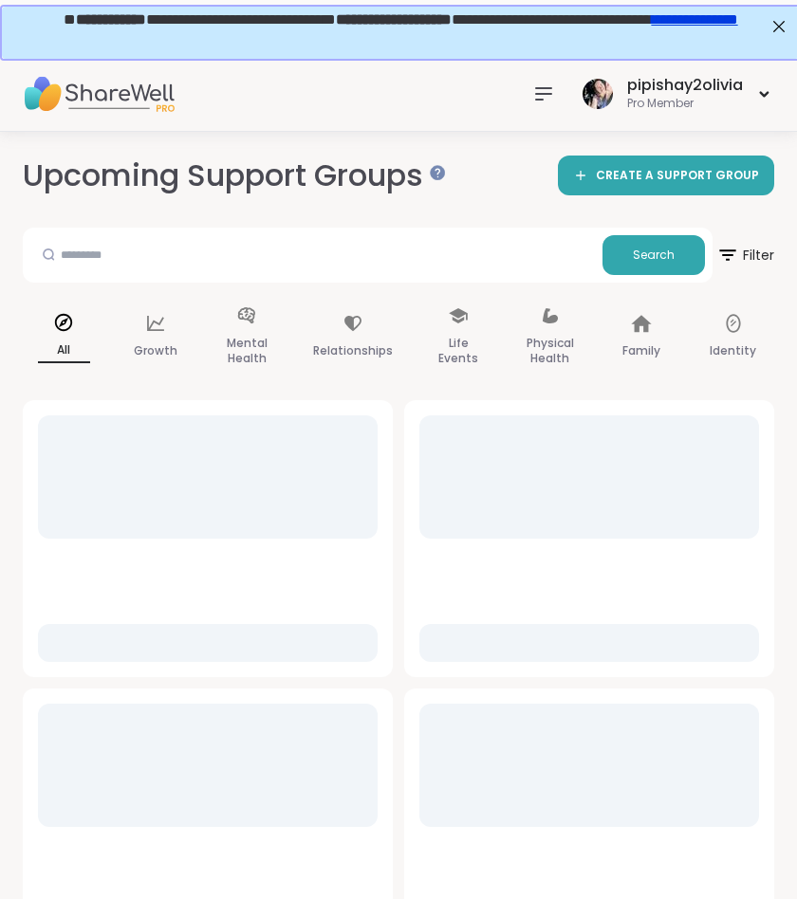
click at [549, 90] on icon at bounding box center [543, 94] width 23 height 23
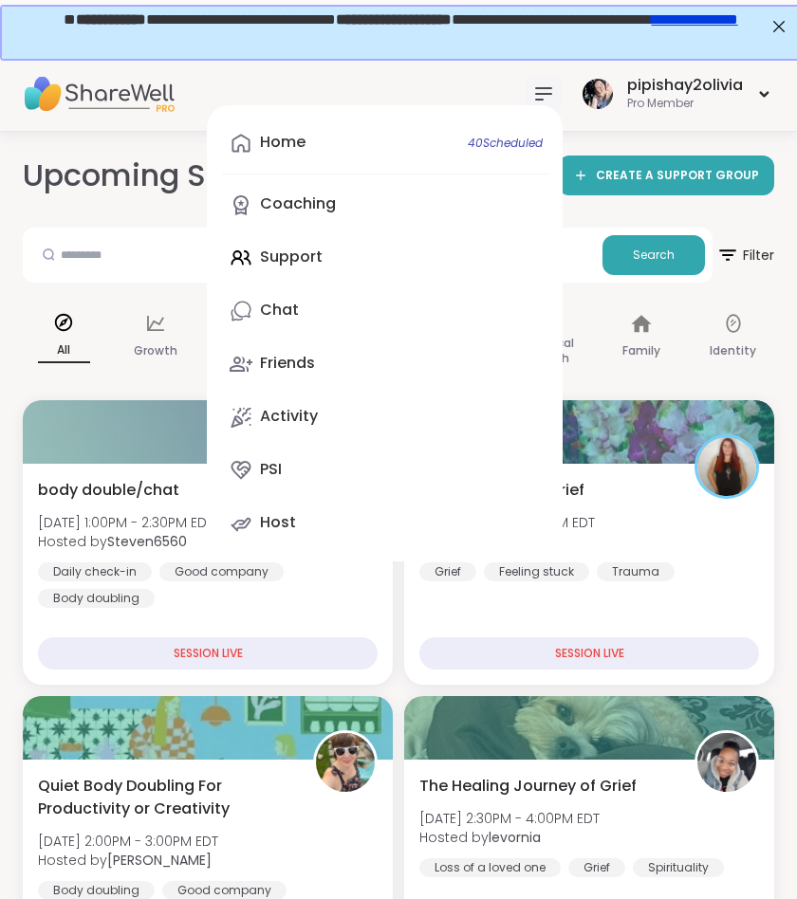
drag, startPoint x: 351, startPoint y: 318, endPoint x: 302, endPoint y: 306, distance: 50.6
click at [350, 318] on link "Chat" at bounding box center [384, 311] width 325 height 46
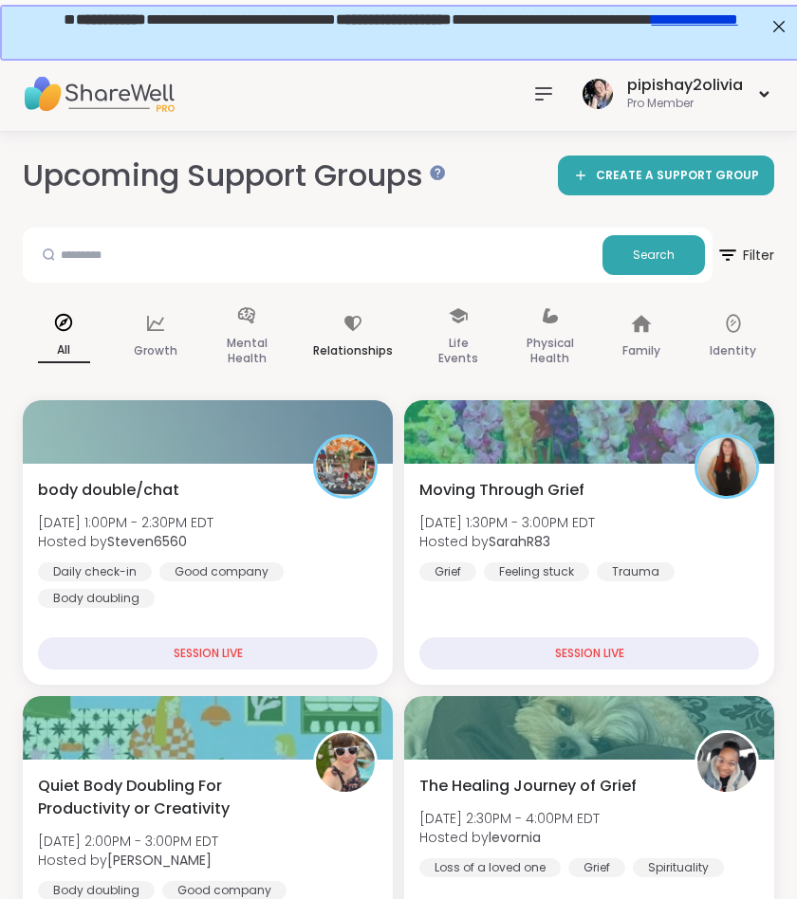
click at [302, 306] on div "Relationships" at bounding box center [353, 337] width 110 height 95
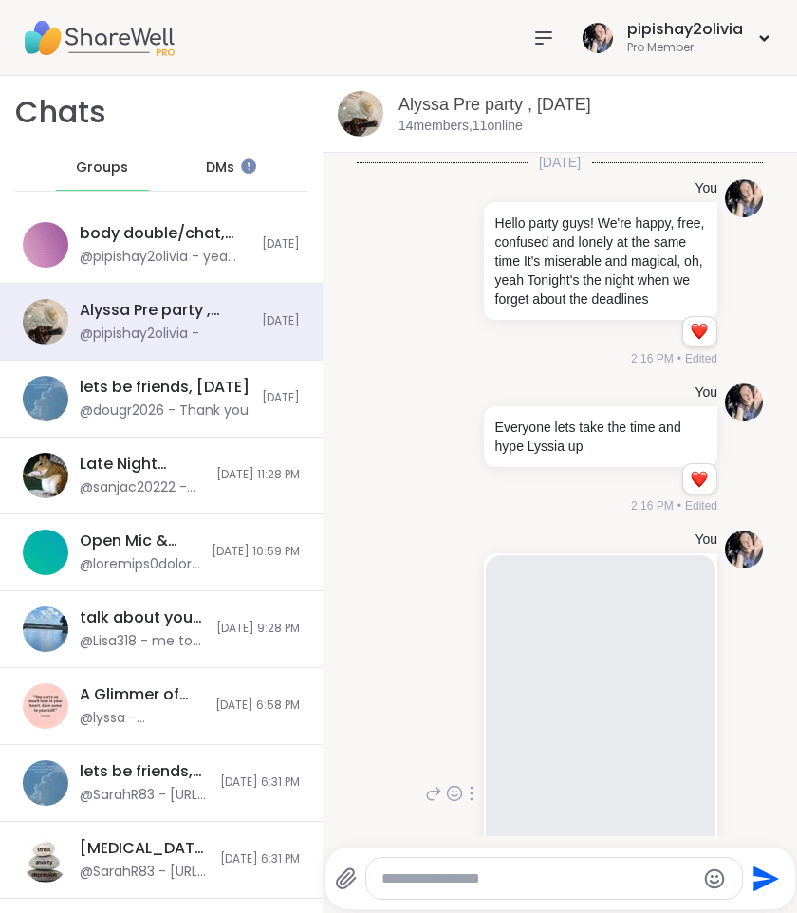
scroll to position [245, 0]
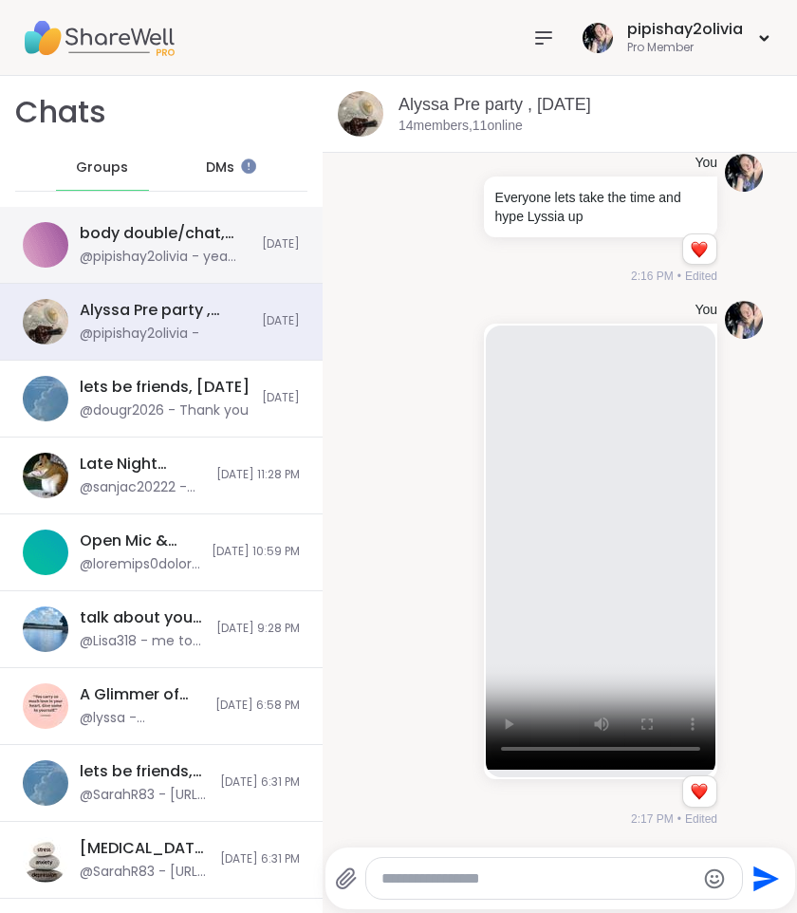
click at [186, 268] on div "body double/chat, Sep 13 @pipishay2olivia - yea they won't be far part either o…" at bounding box center [161, 245] width 323 height 77
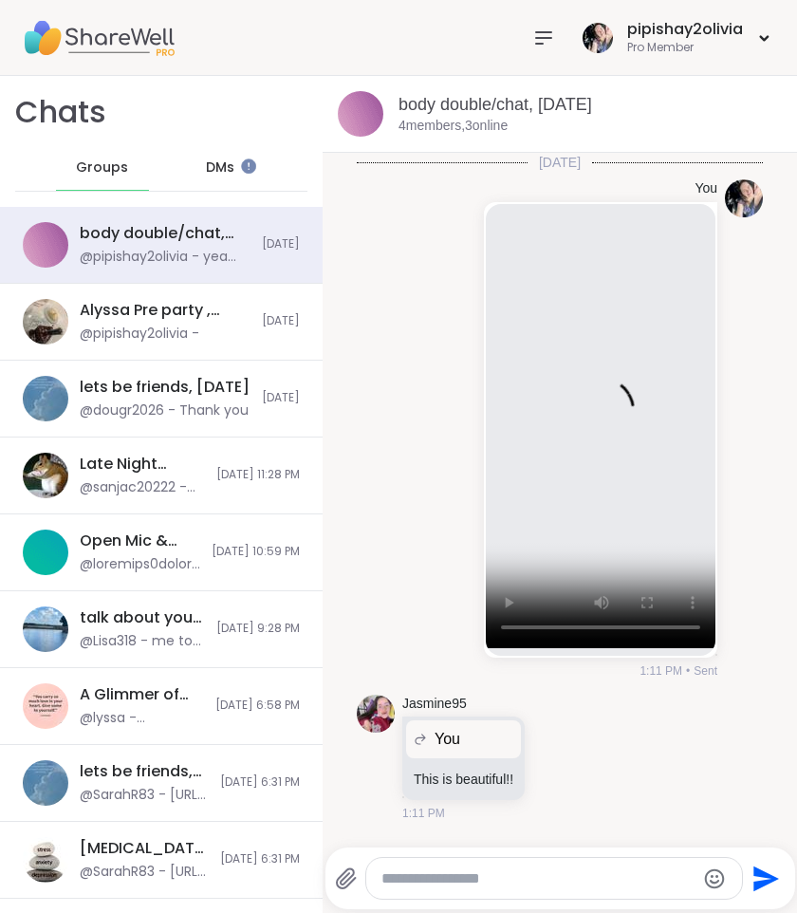
scroll to position [2273, 0]
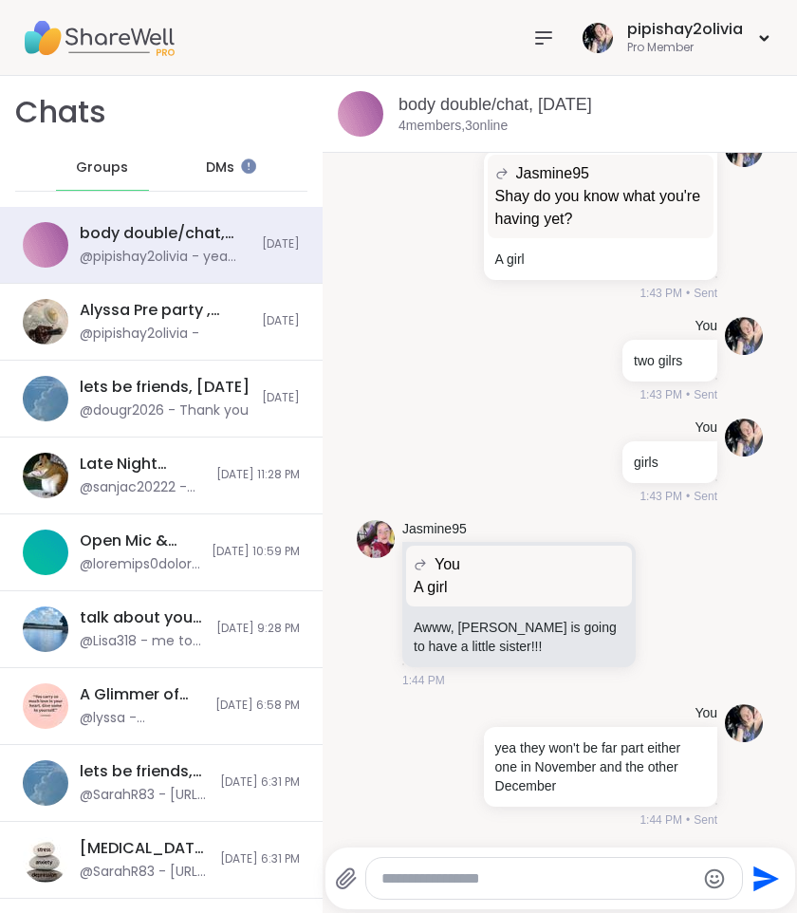
click at [421, 885] on textarea "Type your message" at bounding box center [538, 878] width 314 height 19
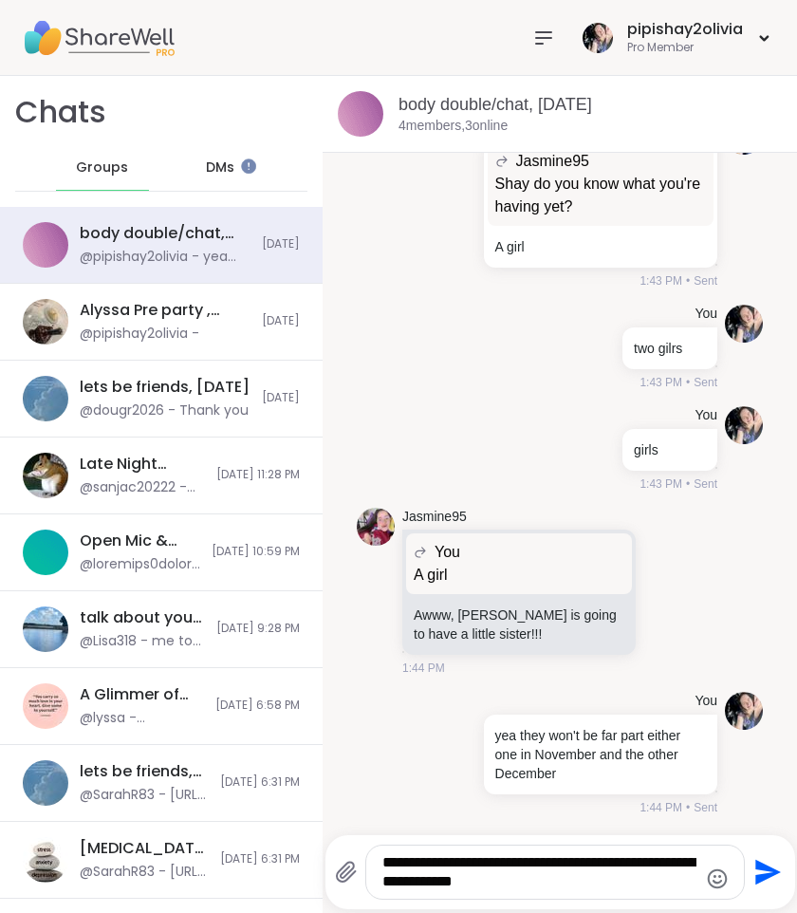
type textarea "**********"
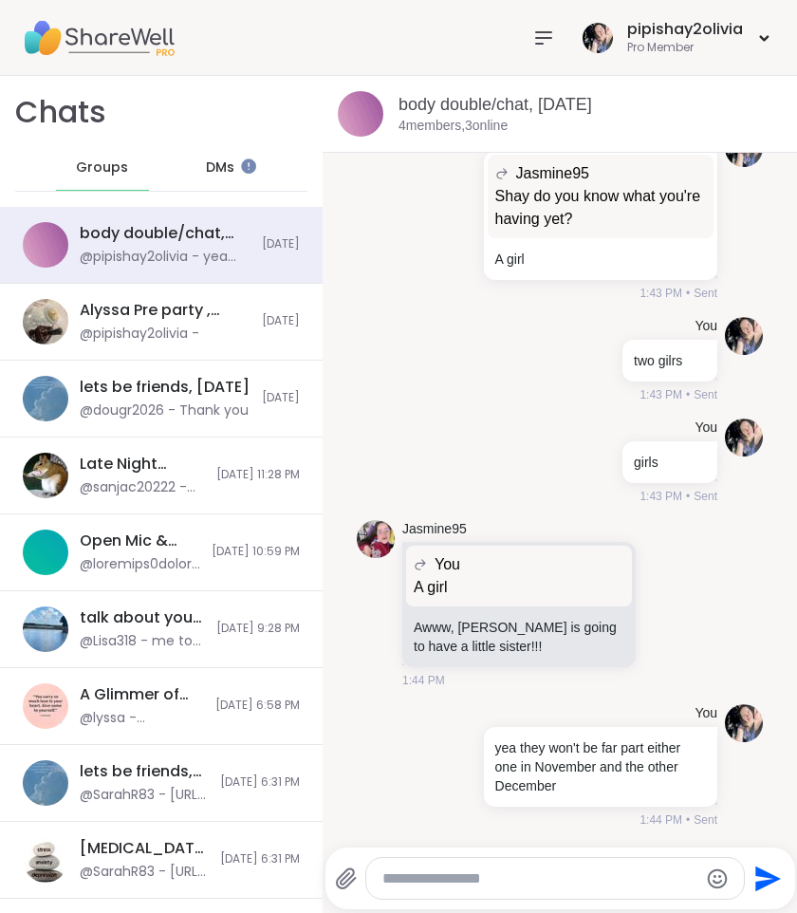
scroll to position [2411, 0]
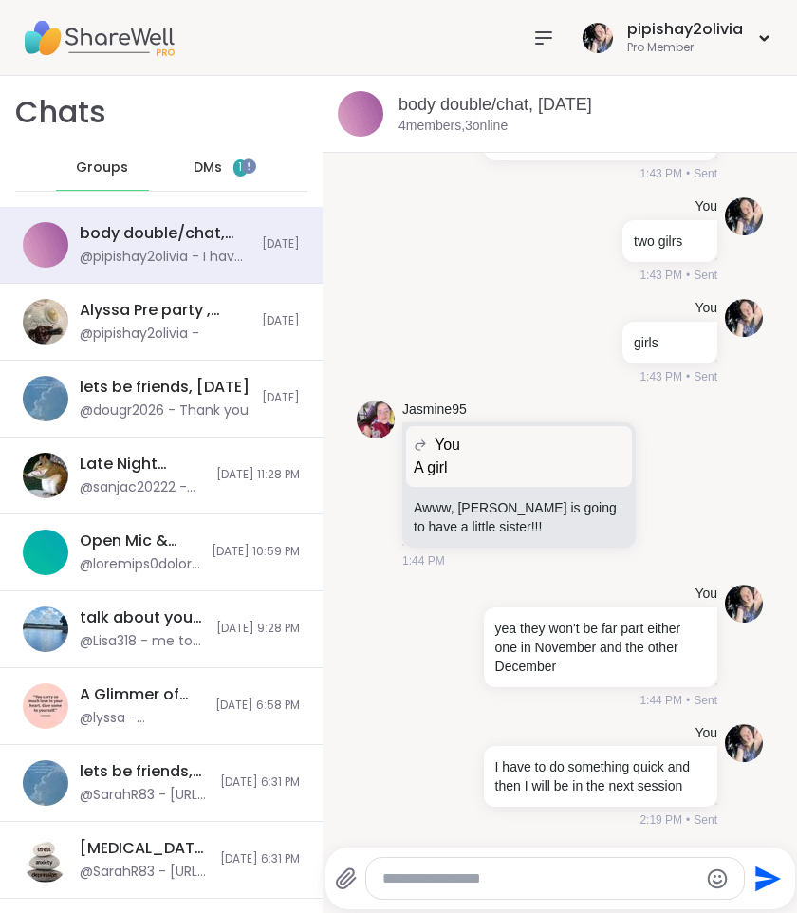
click at [207, 170] on span "DMs" at bounding box center [208, 167] width 28 height 19
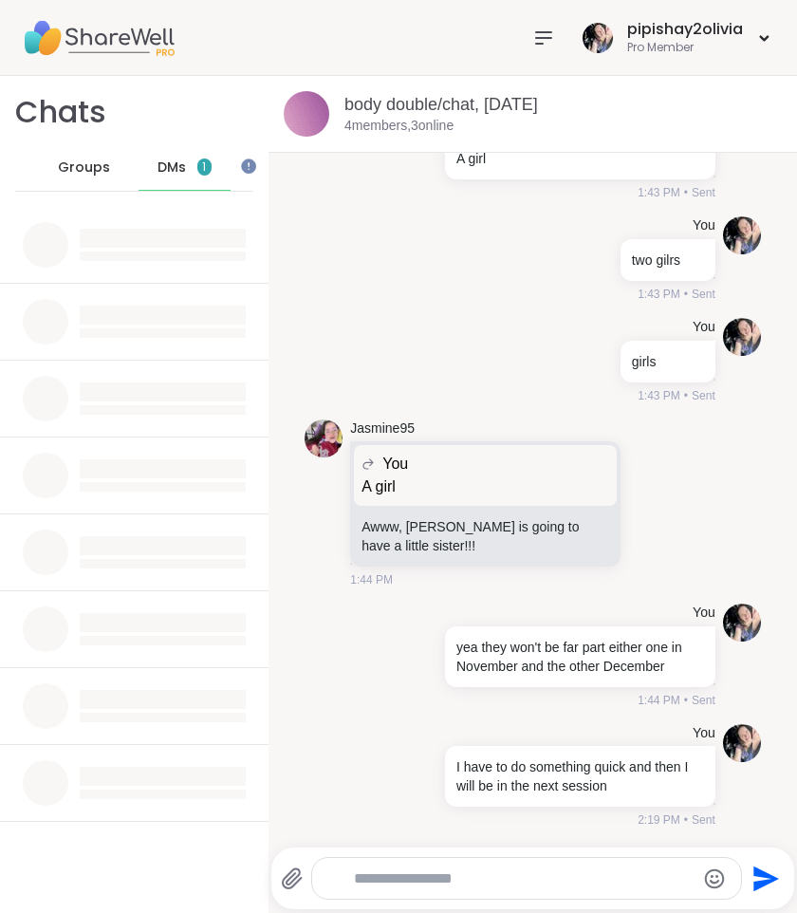
scroll to position [2297, 0]
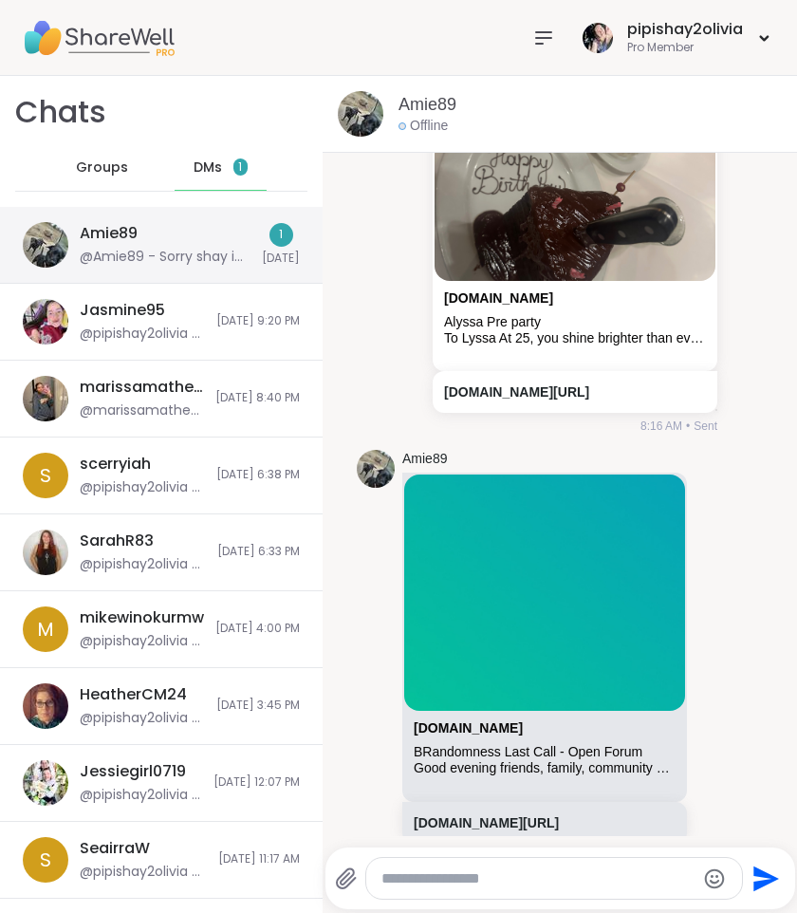
click at [184, 257] on div "@Amie89 - Sorry shay im spending the day with the husband ☺️ 😌" at bounding box center [165, 257] width 171 height 19
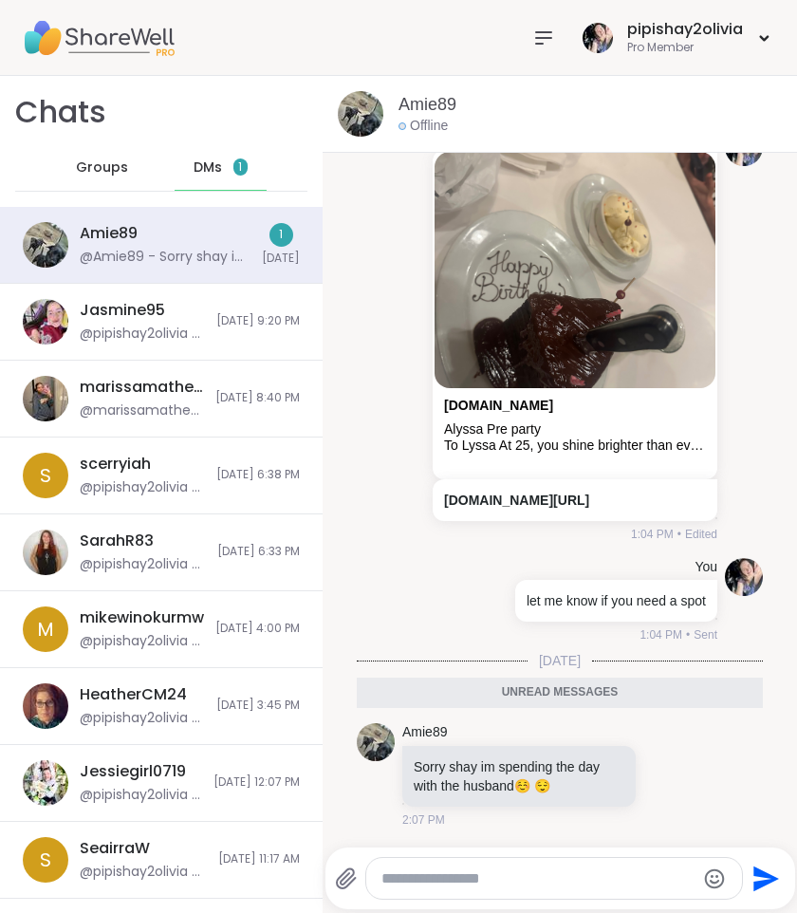
scroll to position [6906, 0]
click at [666, 778] on icon at bounding box center [669, 777] width 6 height 2
click at [660, 748] on div "Select Reaction: Heart" at bounding box center [668, 743] width 17 height 17
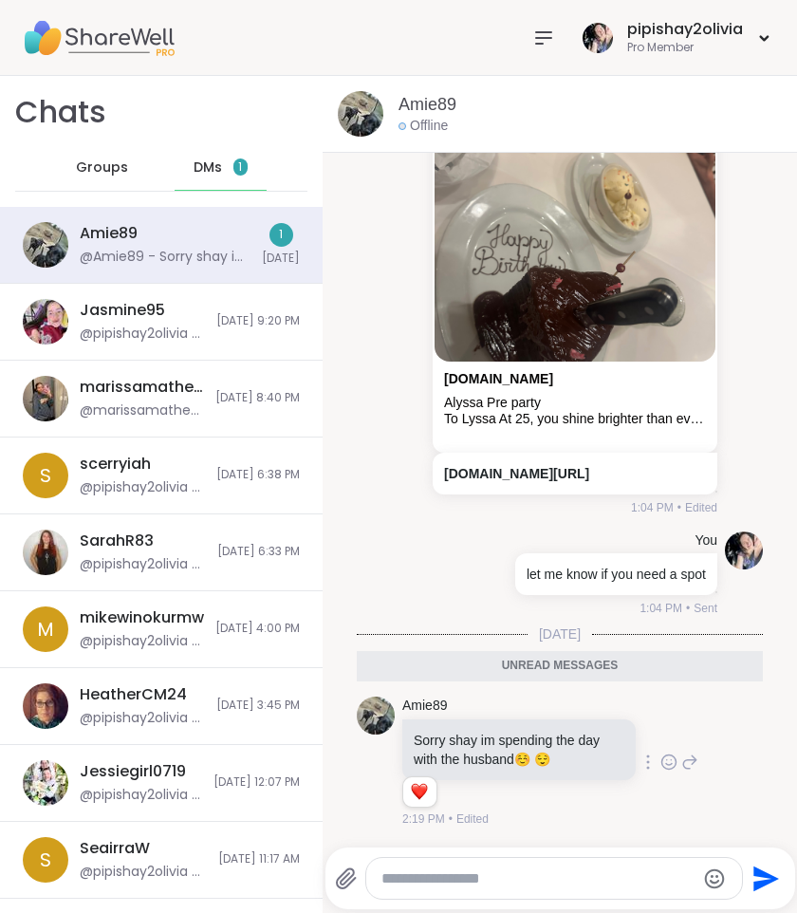
click at [681, 773] on icon at bounding box center [689, 761] width 17 height 23
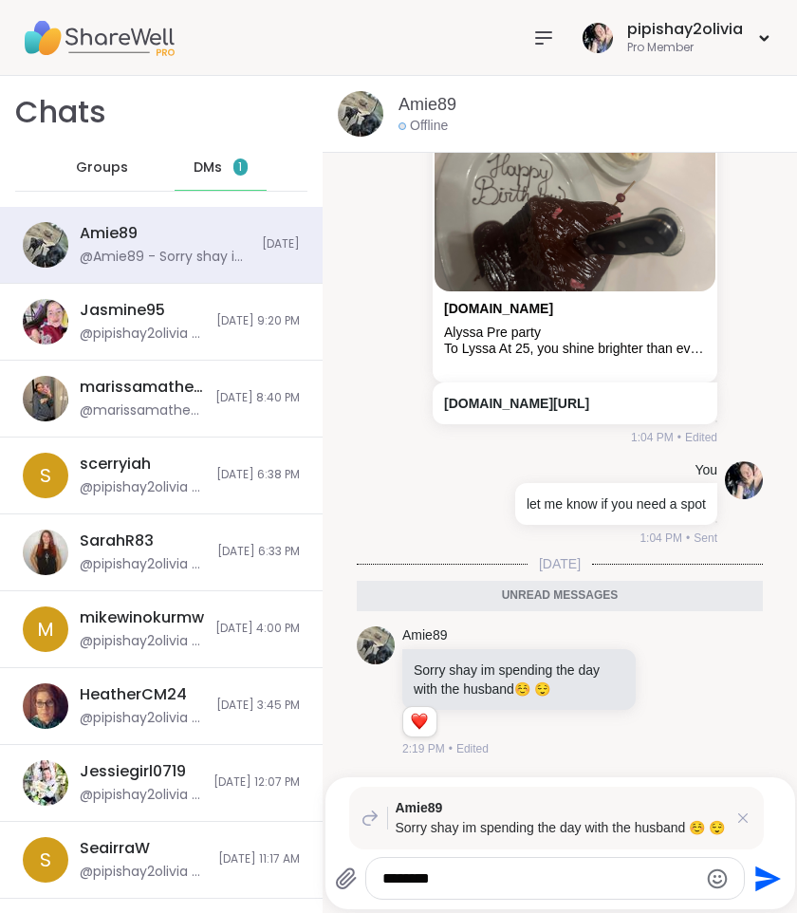
type textarea "********"
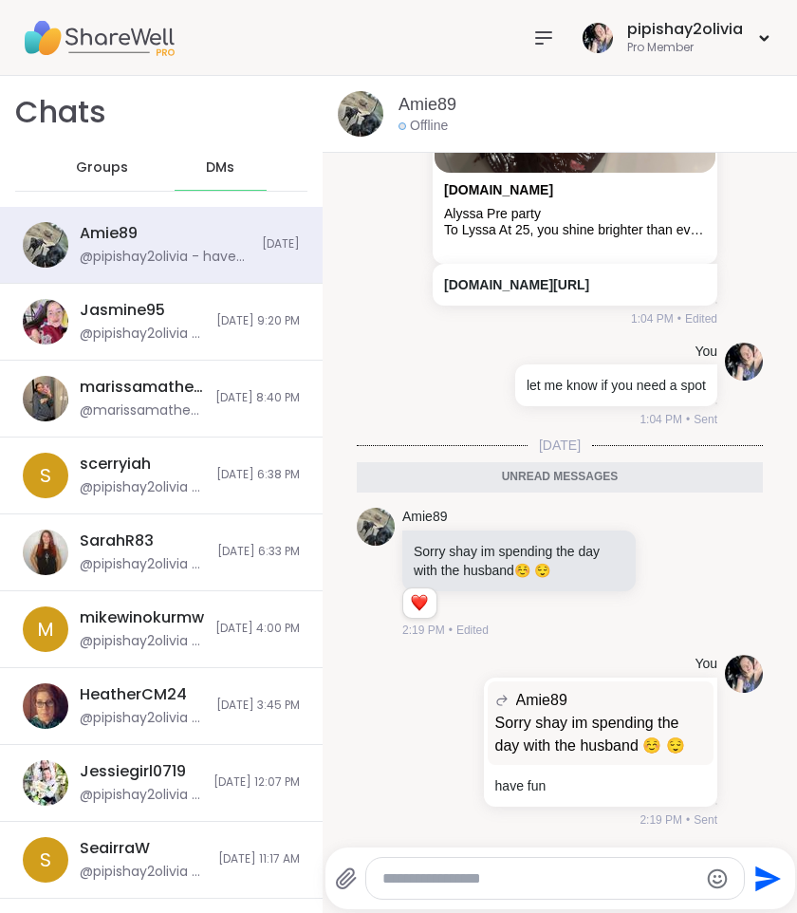
scroll to position [7098, 0]
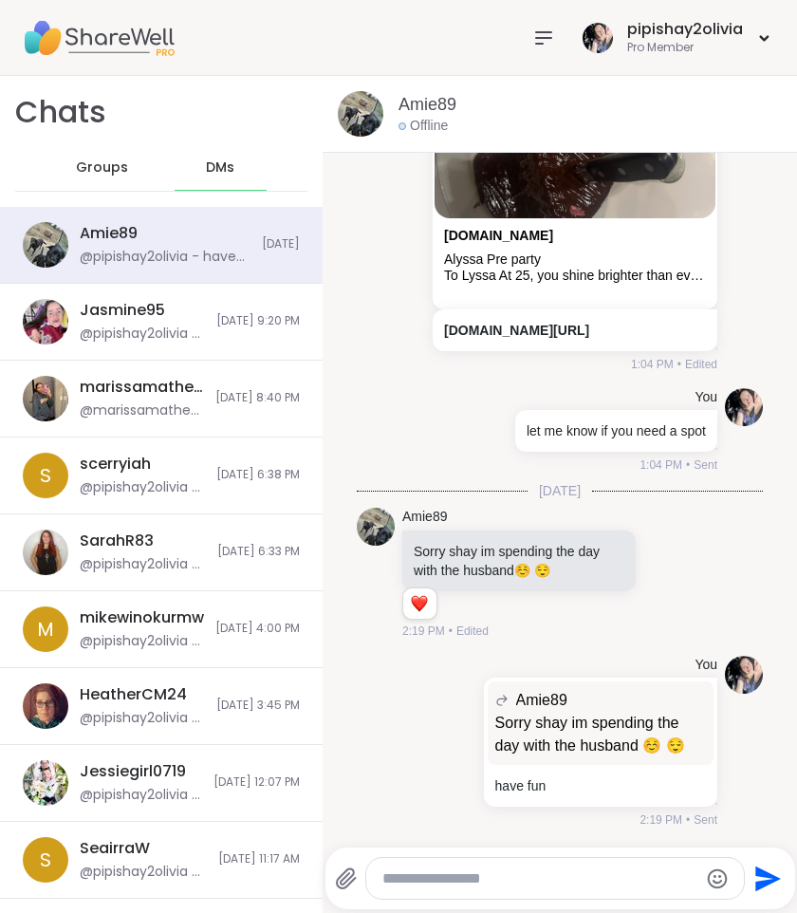
click at [105, 165] on span "Groups" at bounding box center [102, 167] width 52 height 19
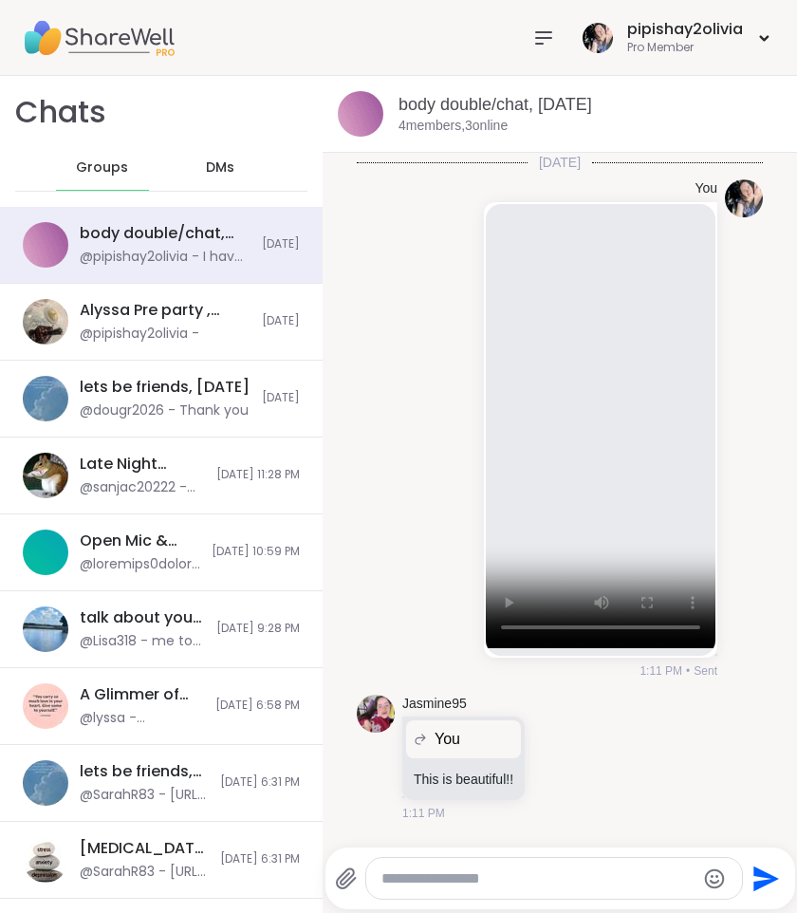
scroll to position [2411, 0]
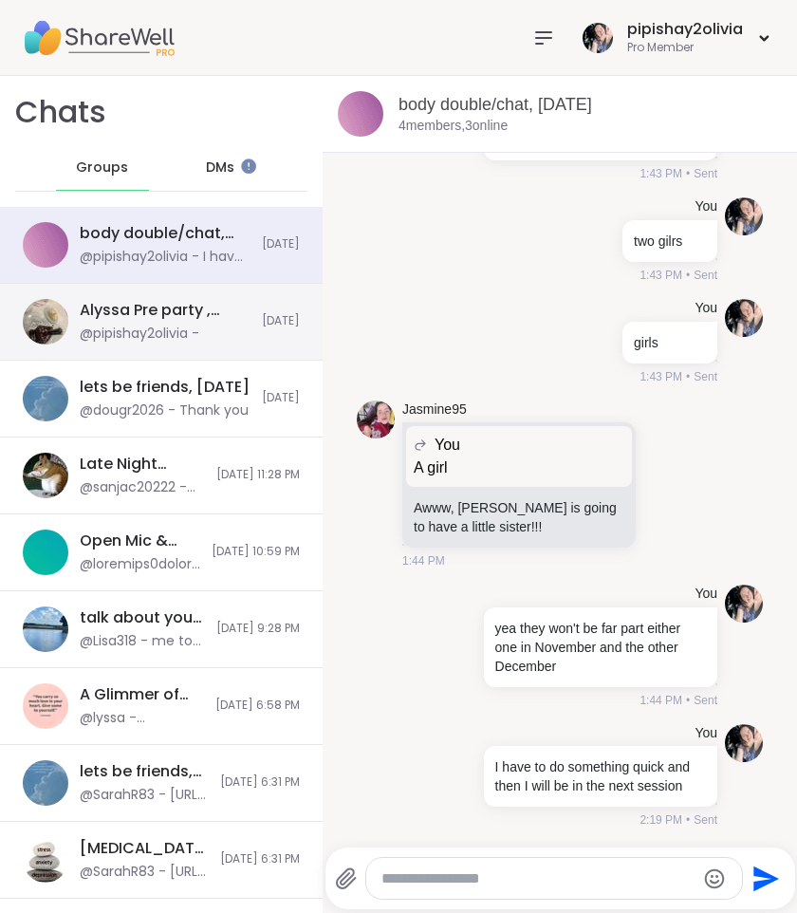
click at [146, 339] on div "@pipishay2olivia -" at bounding box center [140, 333] width 120 height 19
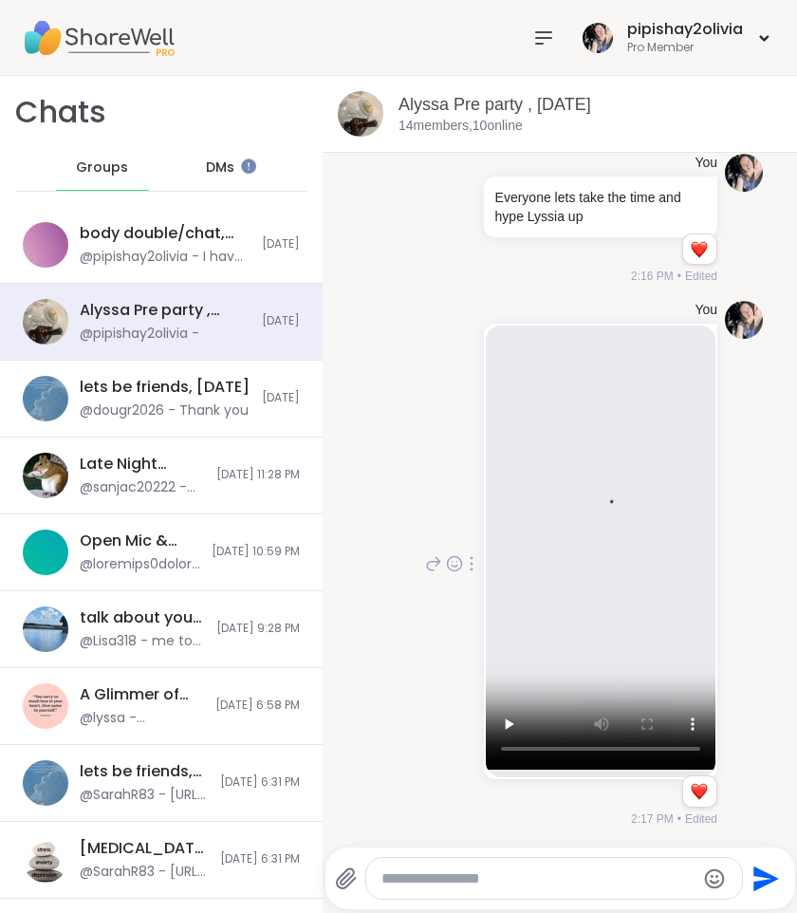
scroll to position [0, 0]
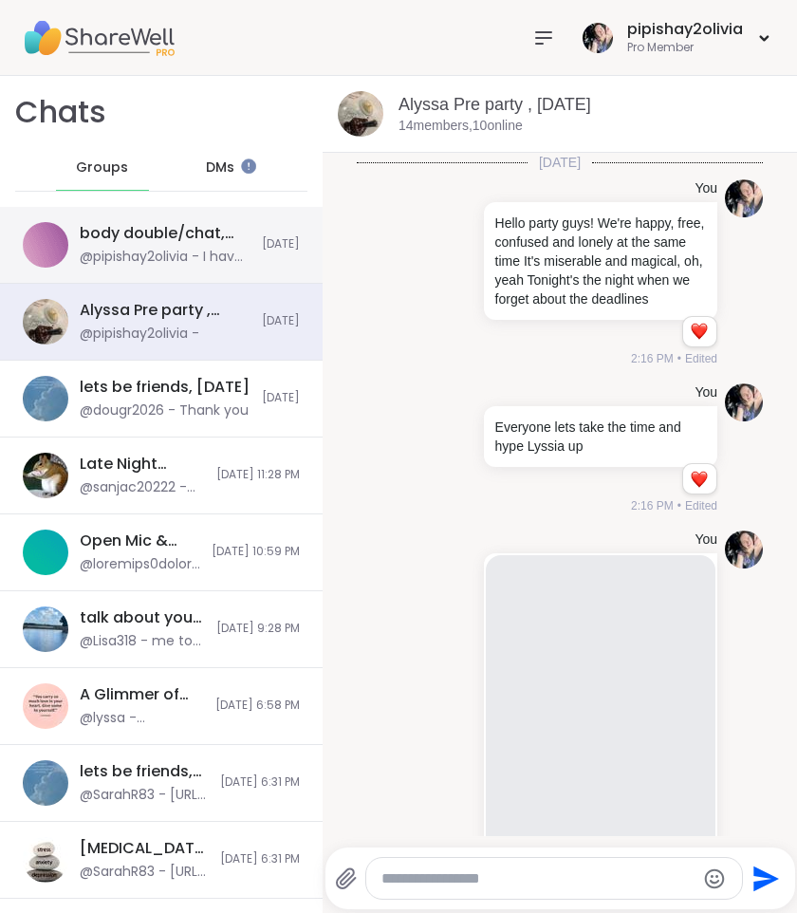
click at [232, 244] on div "body double/chat, Sep 13 @pipishay2olivia - I have to do something quick and th…" at bounding box center [165, 245] width 171 height 44
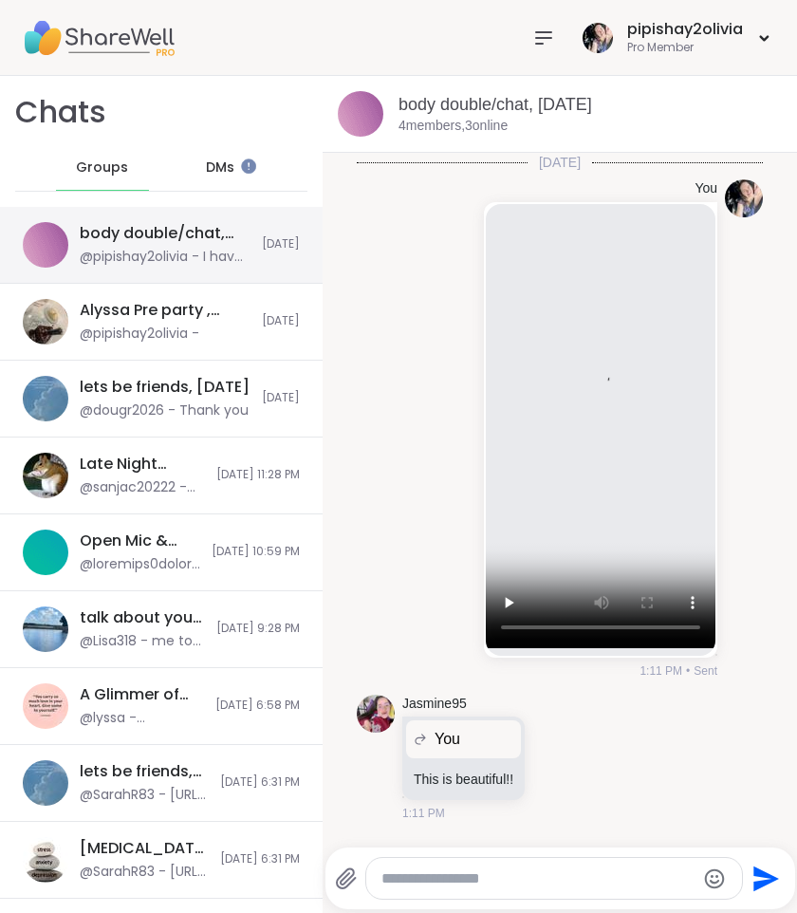
scroll to position [2411, 0]
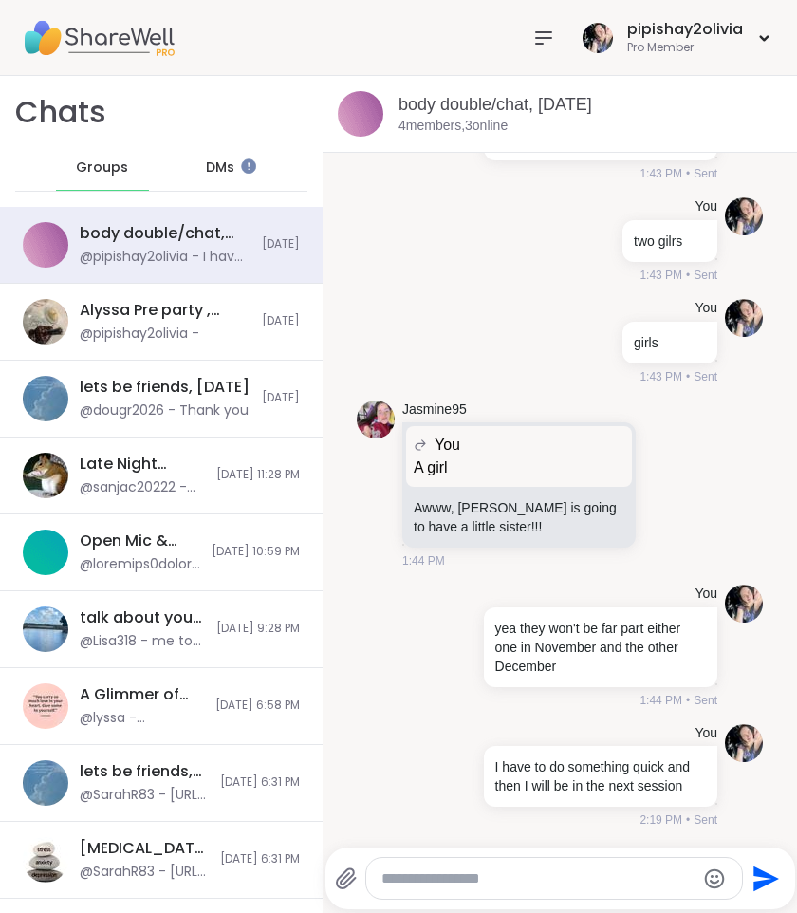
click at [536, 32] on icon at bounding box center [543, 37] width 15 height 11
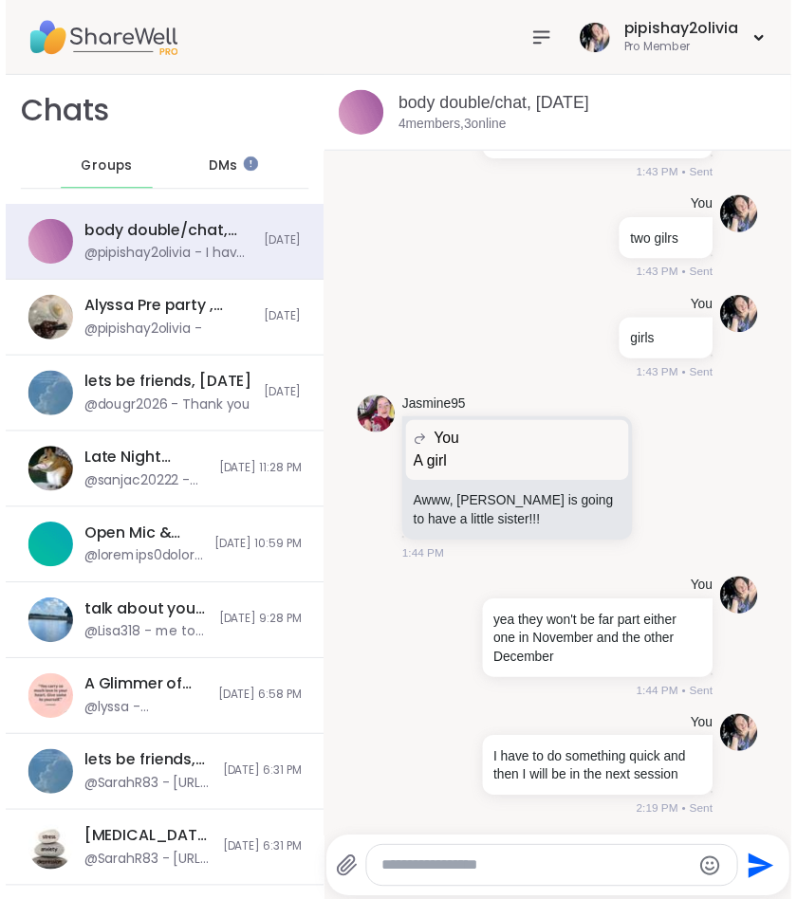
scroll to position [0, 0]
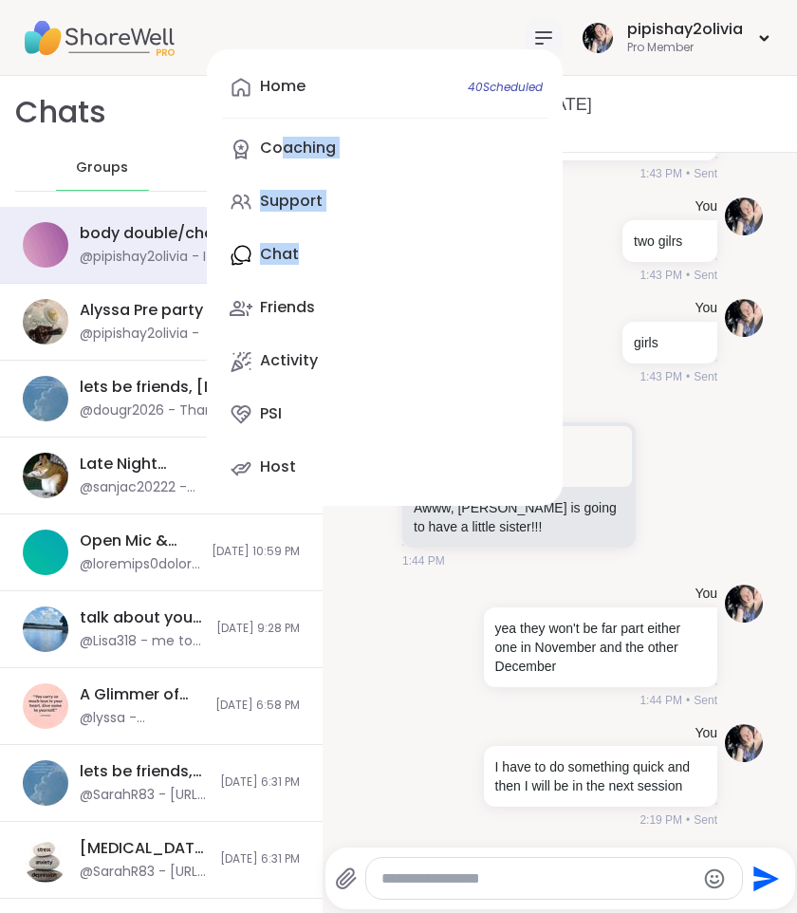
drag, startPoint x: 297, startPoint y: 246, endPoint x: 290, endPoint y: 116, distance: 130.1
click at [288, 122] on div "Home 40 Scheduled Coaching Support Chat Friends Activity PSI Host" at bounding box center [385, 277] width 356 height 456
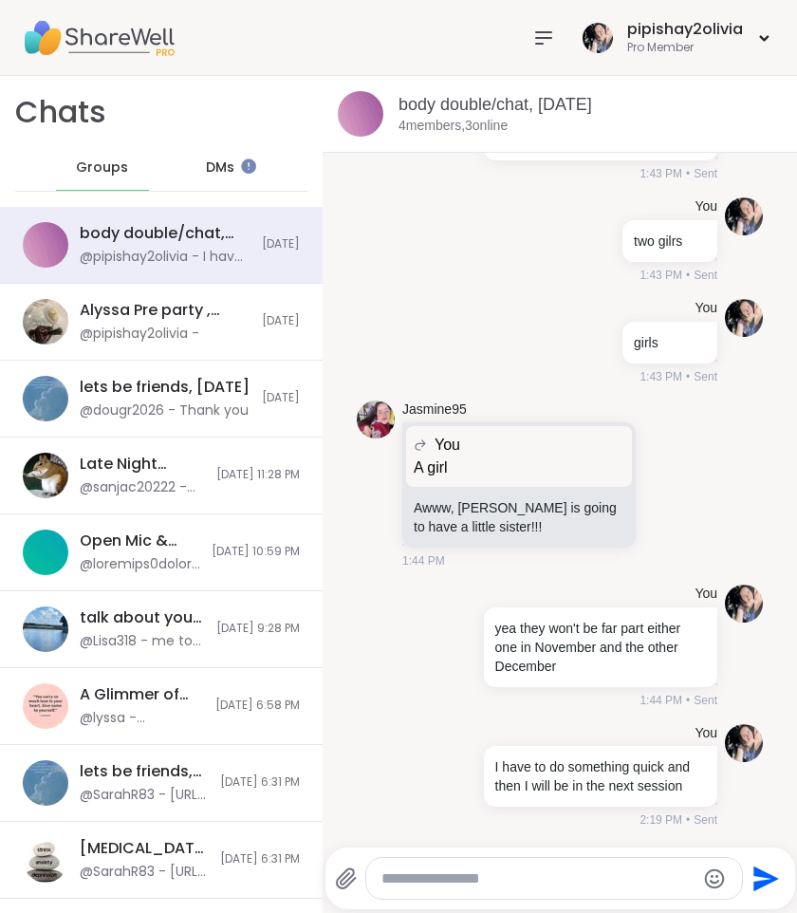
click at [546, 55] on div at bounding box center [544, 38] width 38 height 38
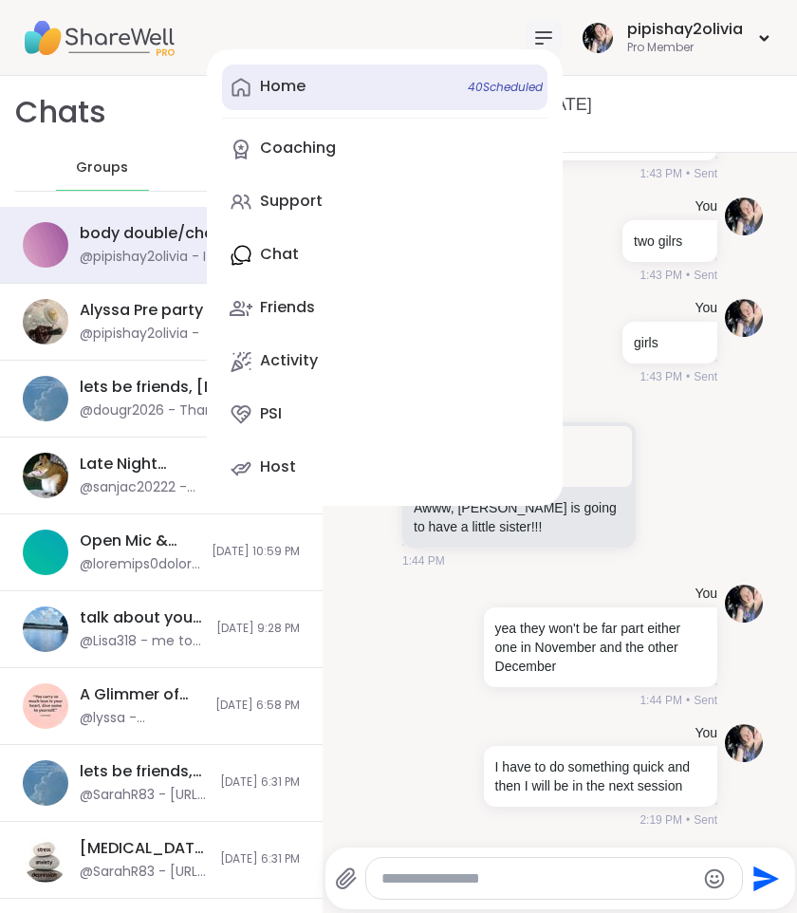
click at [339, 88] on link "Home 40 Scheduled" at bounding box center [384, 88] width 325 height 46
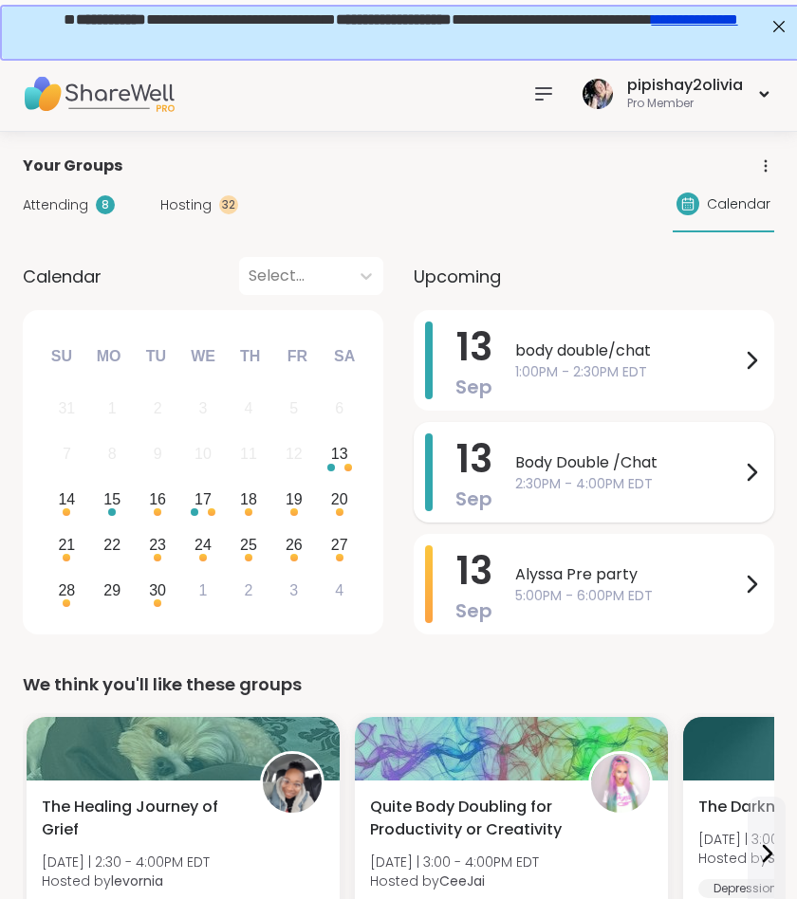
click at [561, 508] on div "Body Double /Chat 2:30PM - 4:00PM EDT" at bounding box center [639, 472] width 248 height 78
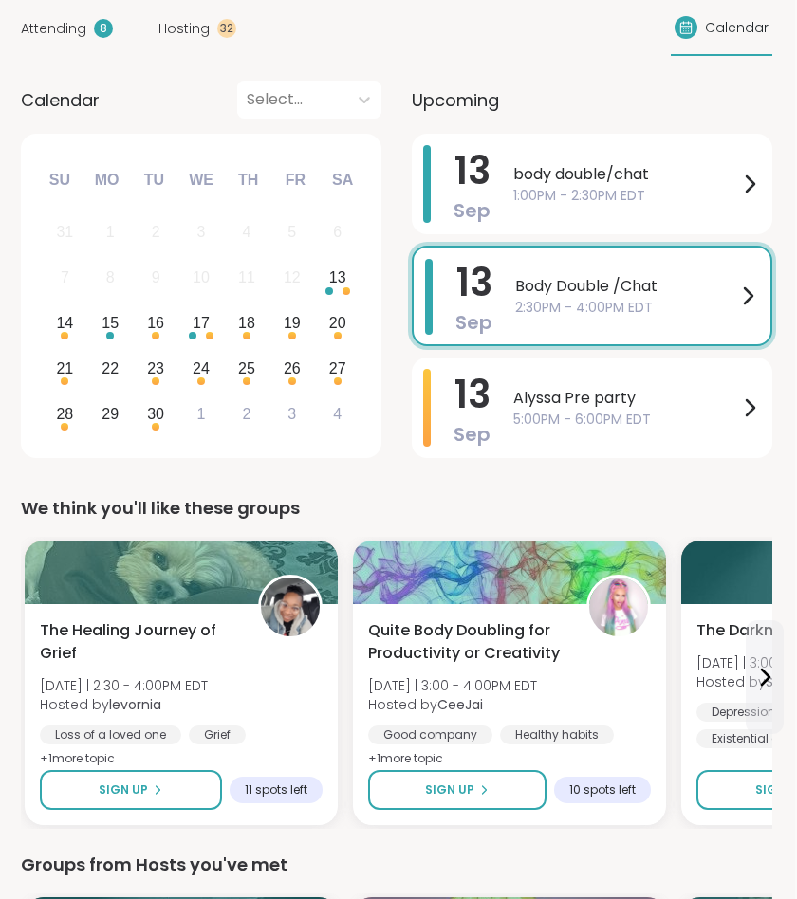
scroll to position [428, 2]
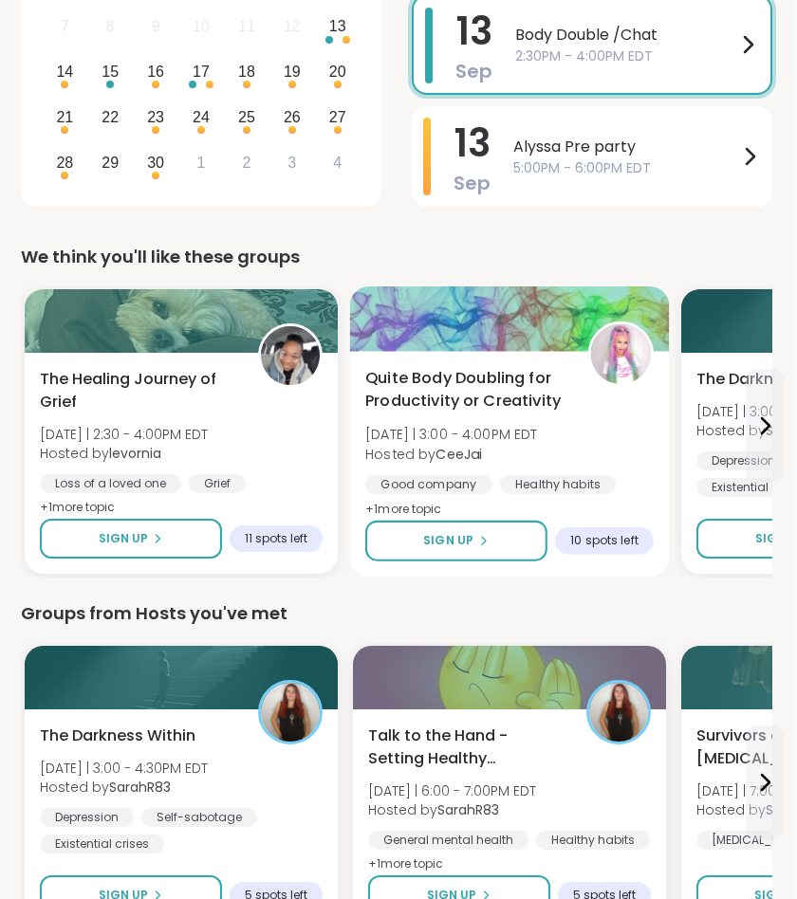
click at [582, 328] on div at bounding box center [510, 318] width 320 height 65
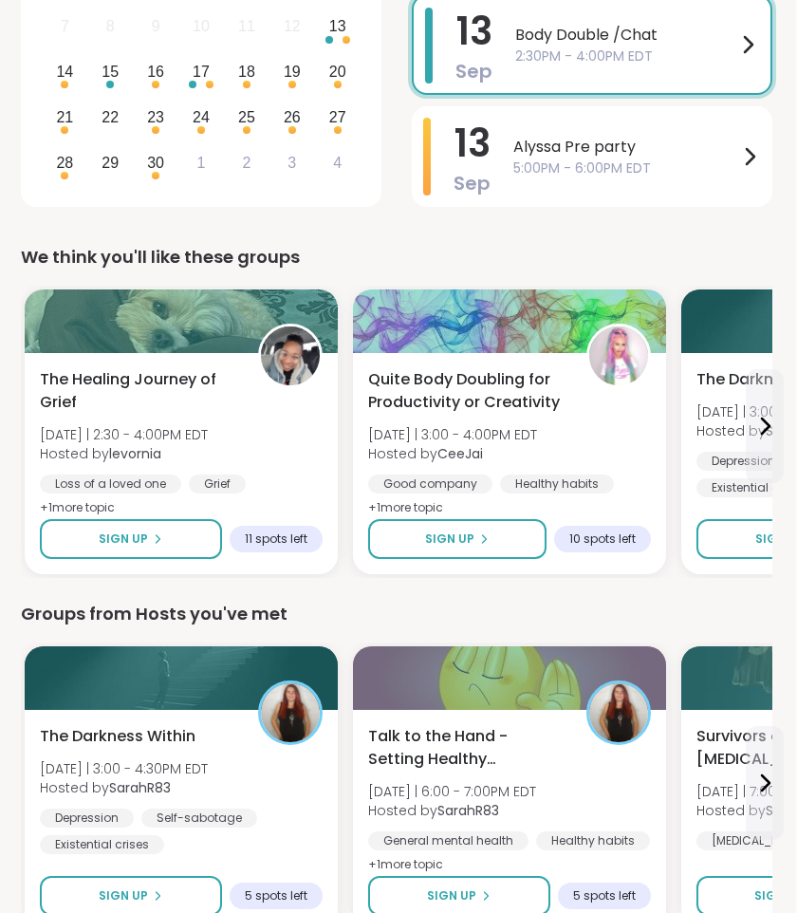
click at [245, 625] on div "Groups from Hosts you've met" at bounding box center [396, 613] width 751 height 27
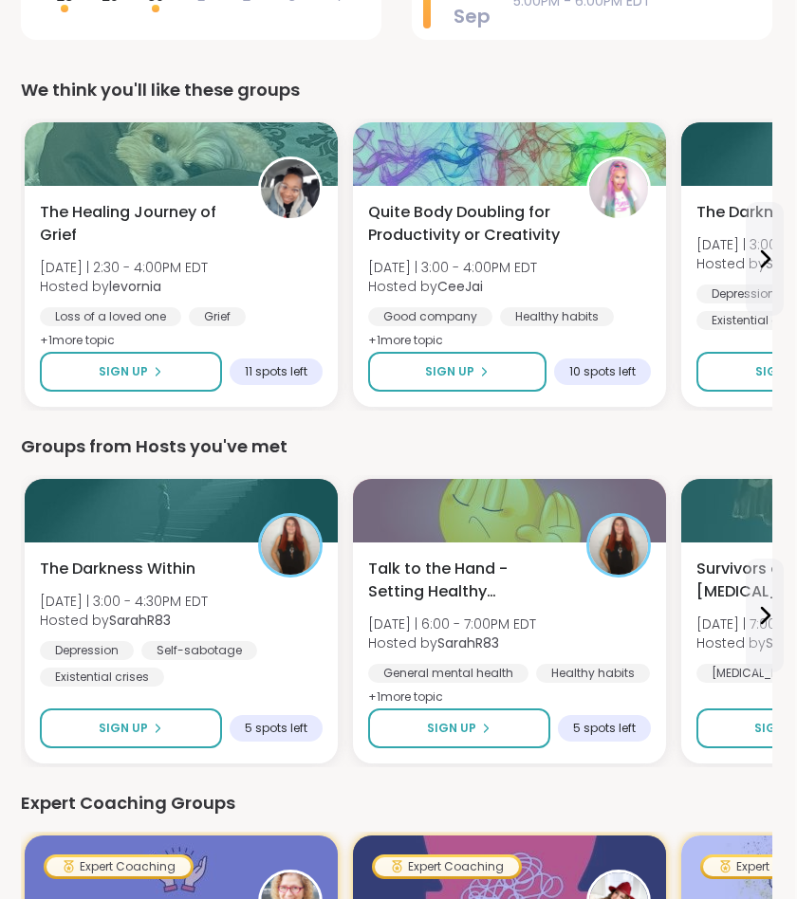
scroll to position [600, 2]
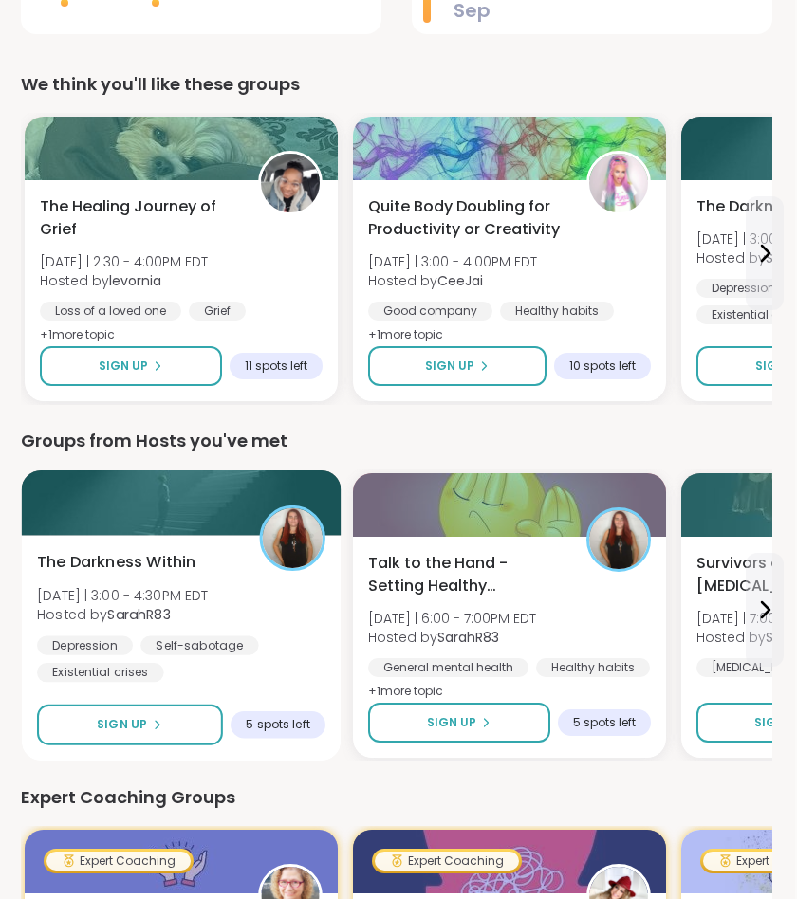
click at [314, 646] on div "Depression Self-sabotage Existential crises" at bounding box center [181, 659] width 288 height 46
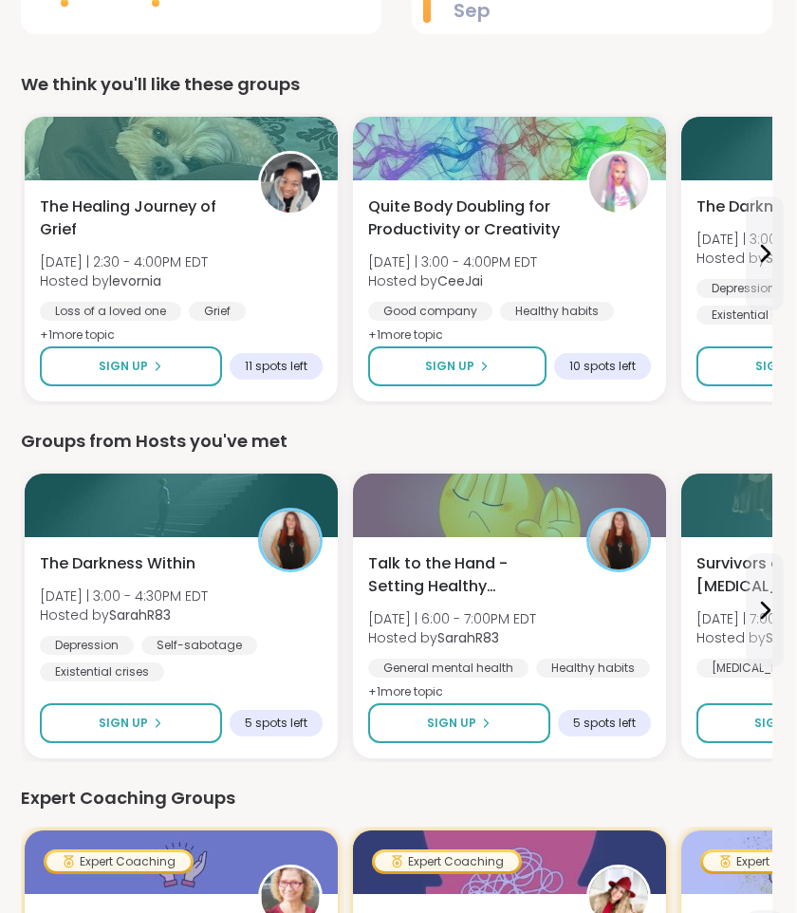
click at [258, 806] on div "Expert Coaching Groups" at bounding box center [396, 797] width 751 height 27
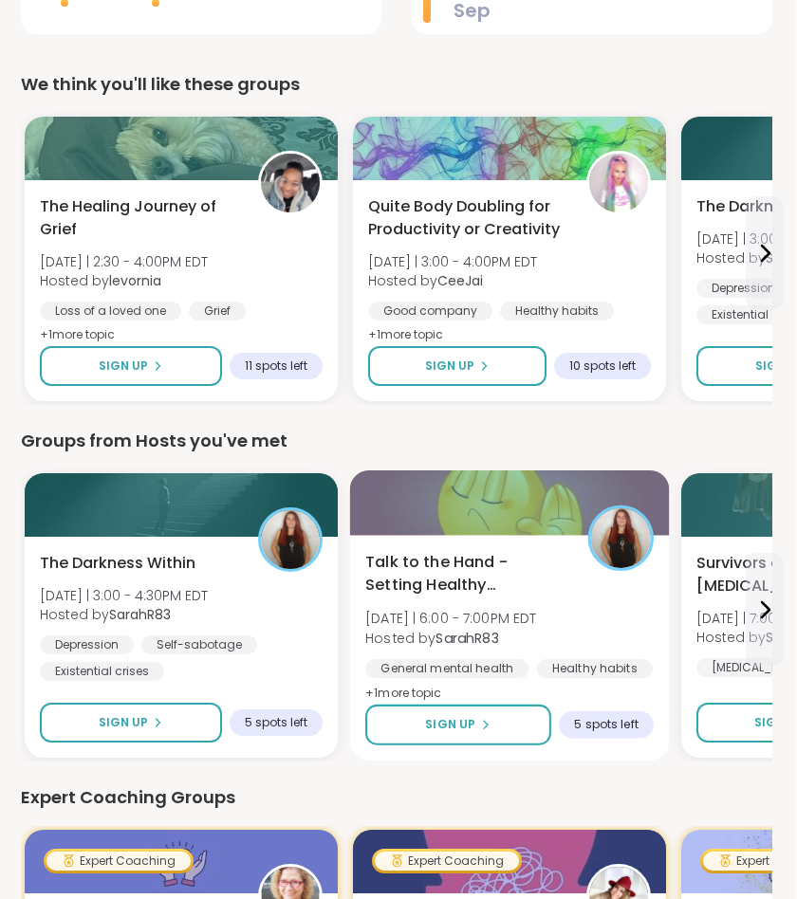
click at [527, 544] on div "Talk to the Hand - Setting Healthy Boundaries Sat 9/13 | 6:00 - 7:00PM EDT Host…" at bounding box center [510, 648] width 320 height 226
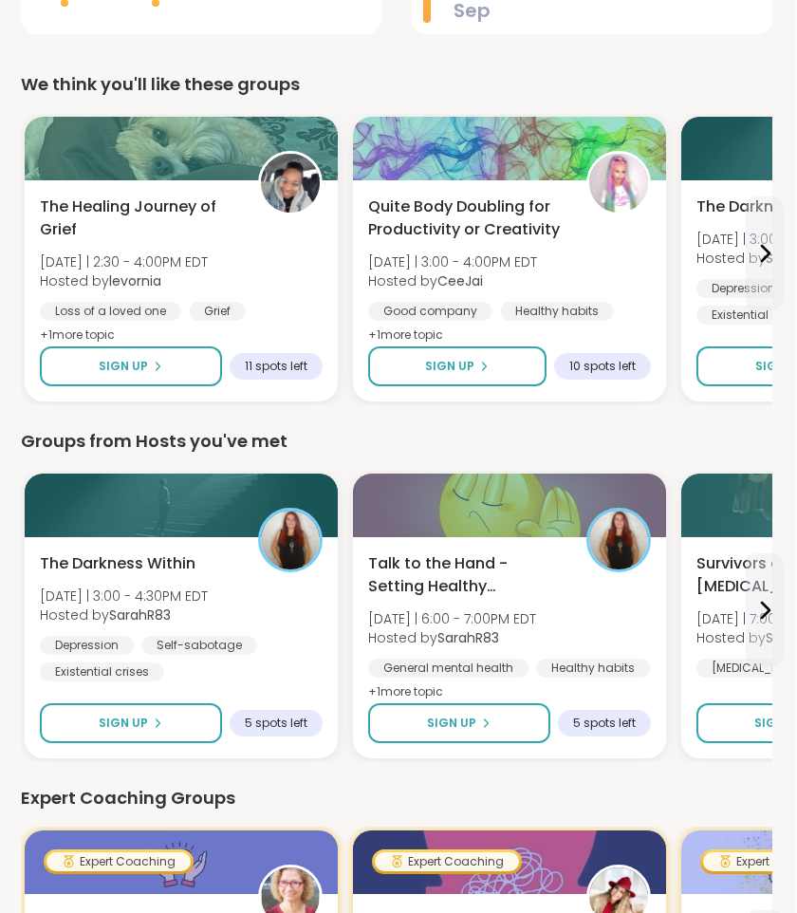
click at [232, 784] on div "Expert Coaching Groups" at bounding box center [396, 797] width 751 height 27
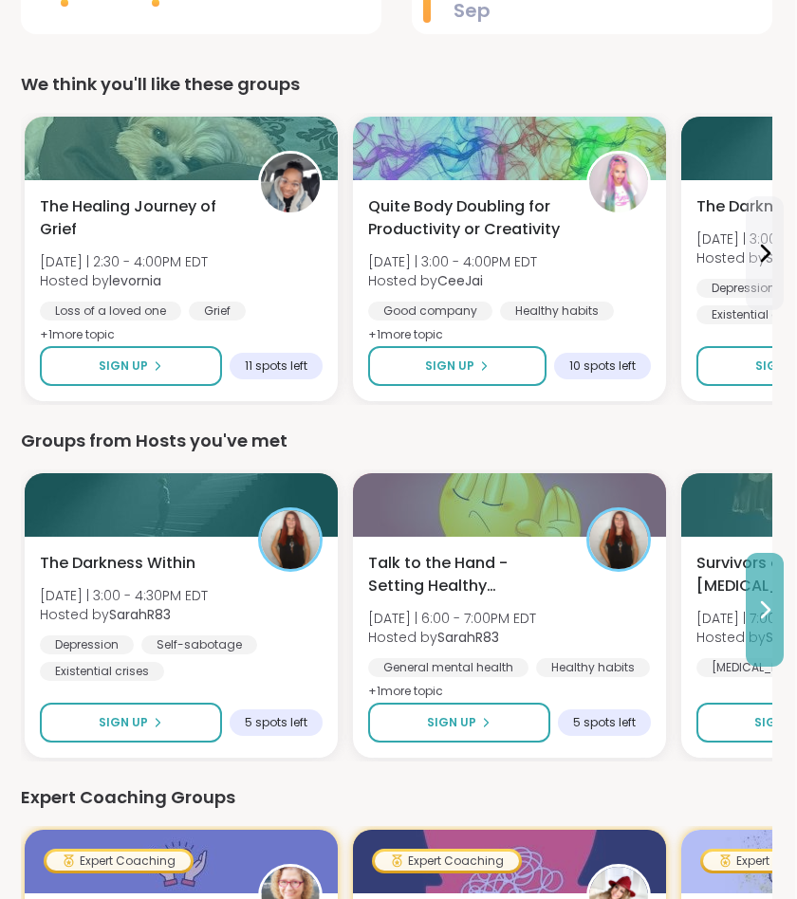
click at [781, 592] on button at bounding box center [765, 610] width 38 height 114
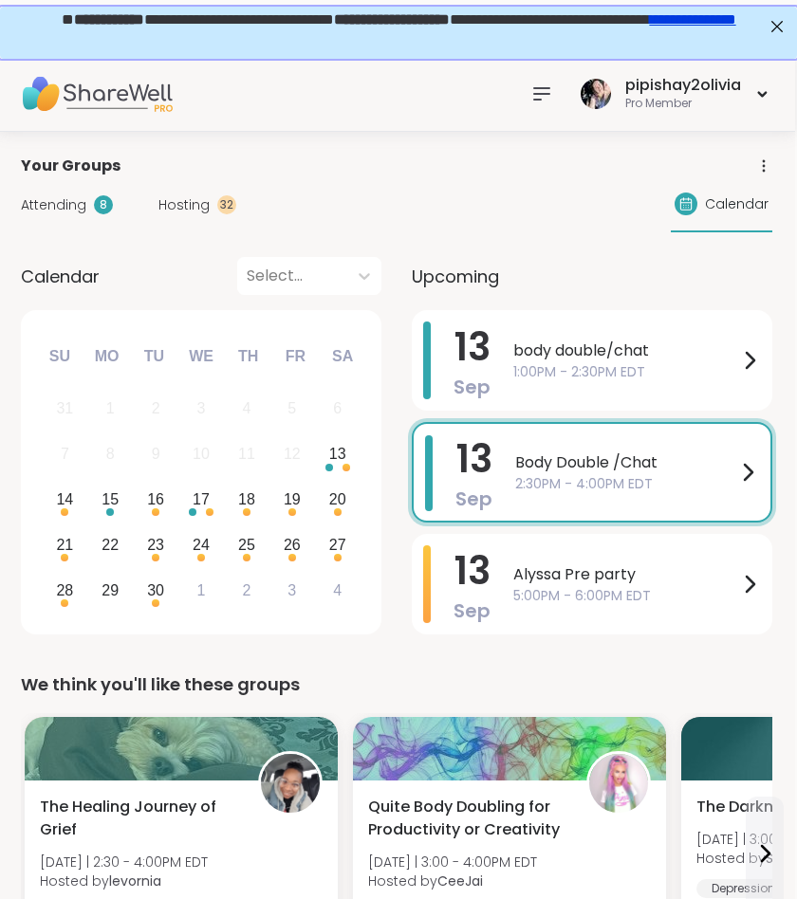
scroll to position [0, 2]
click at [613, 462] on span "Body Double /Chat" at bounding box center [625, 463] width 221 height 23
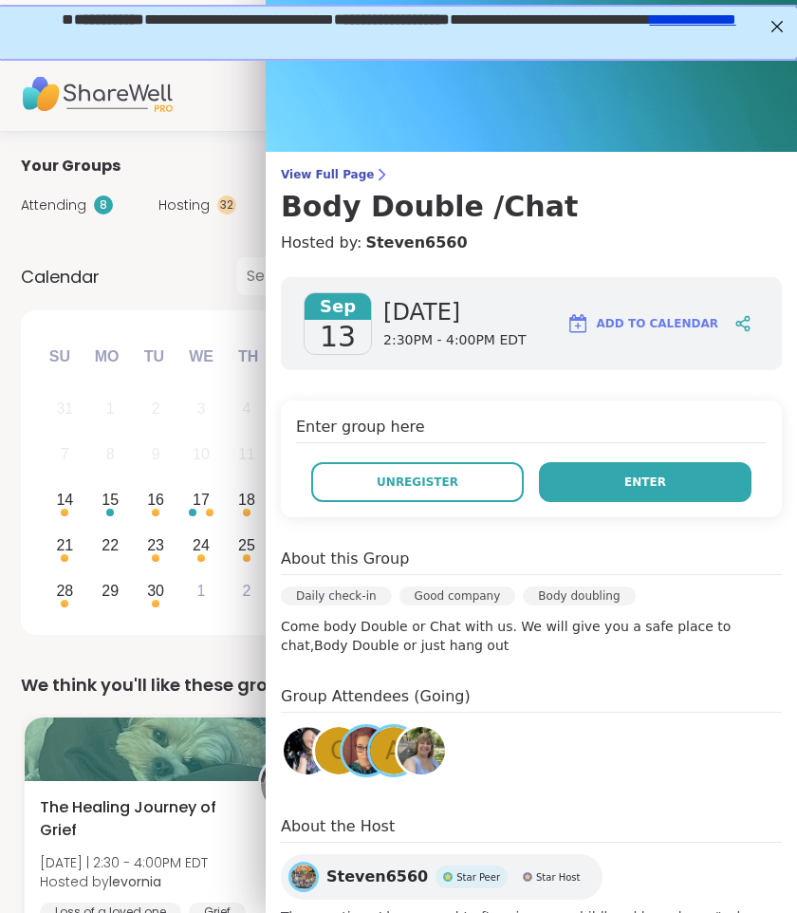
click at [643, 471] on button "Enter" at bounding box center [645, 482] width 212 height 40
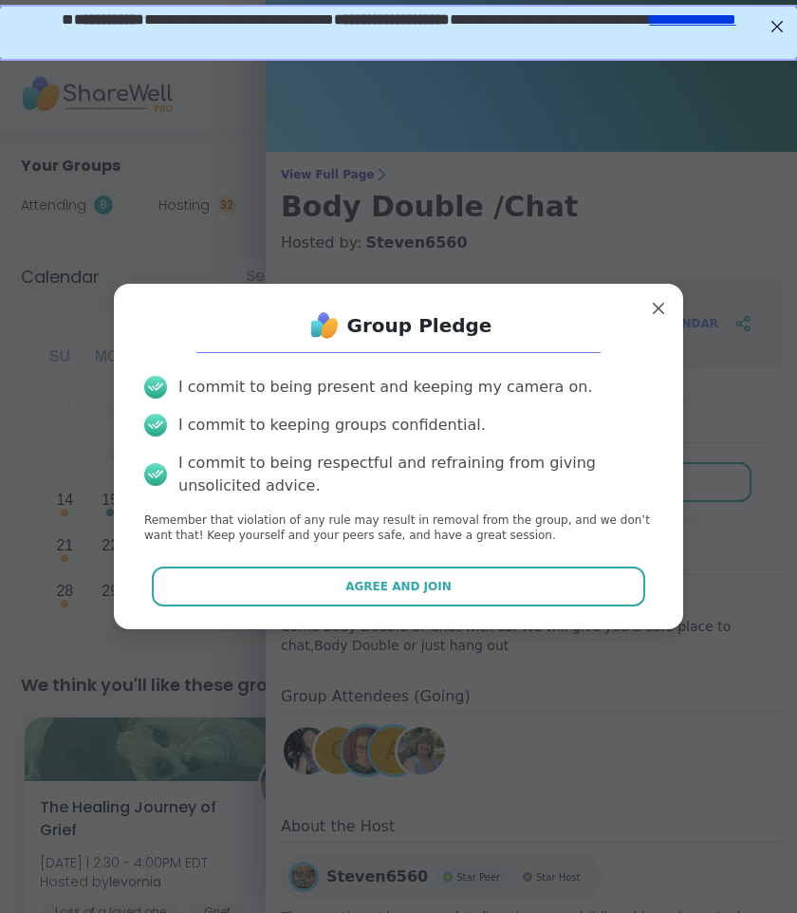
click at [589, 564] on div "Group Pledge I commit to being present and keeping my camera on. I commit to ke…" at bounding box center [398, 456] width 539 height 315
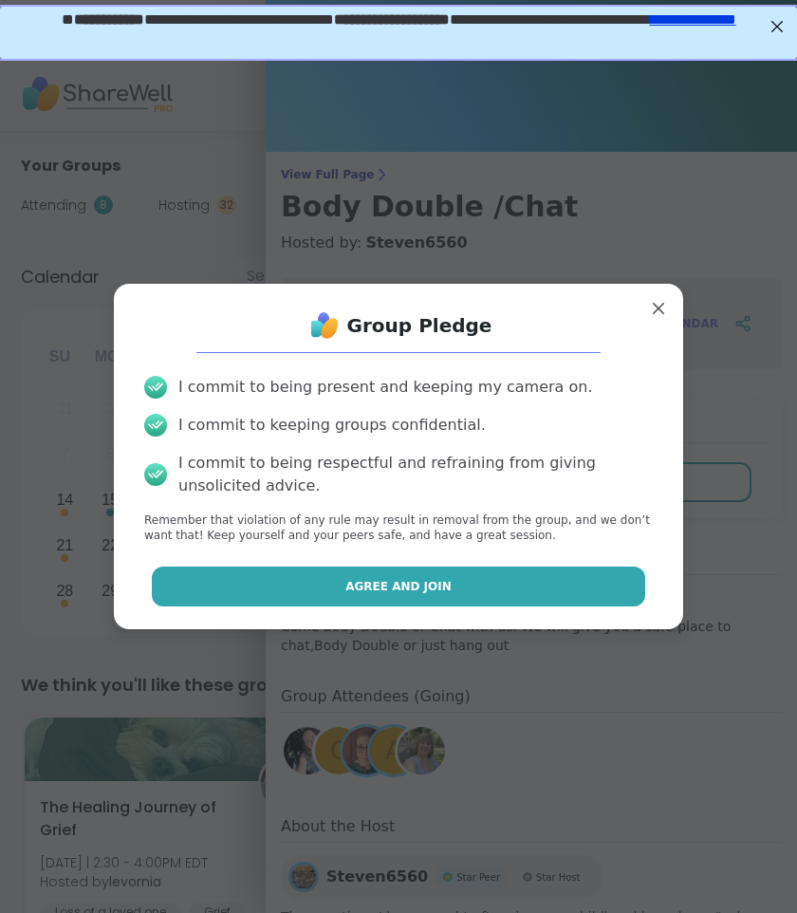
click at [588, 593] on button "Agree and Join" at bounding box center [399, 586] width 494 height 40
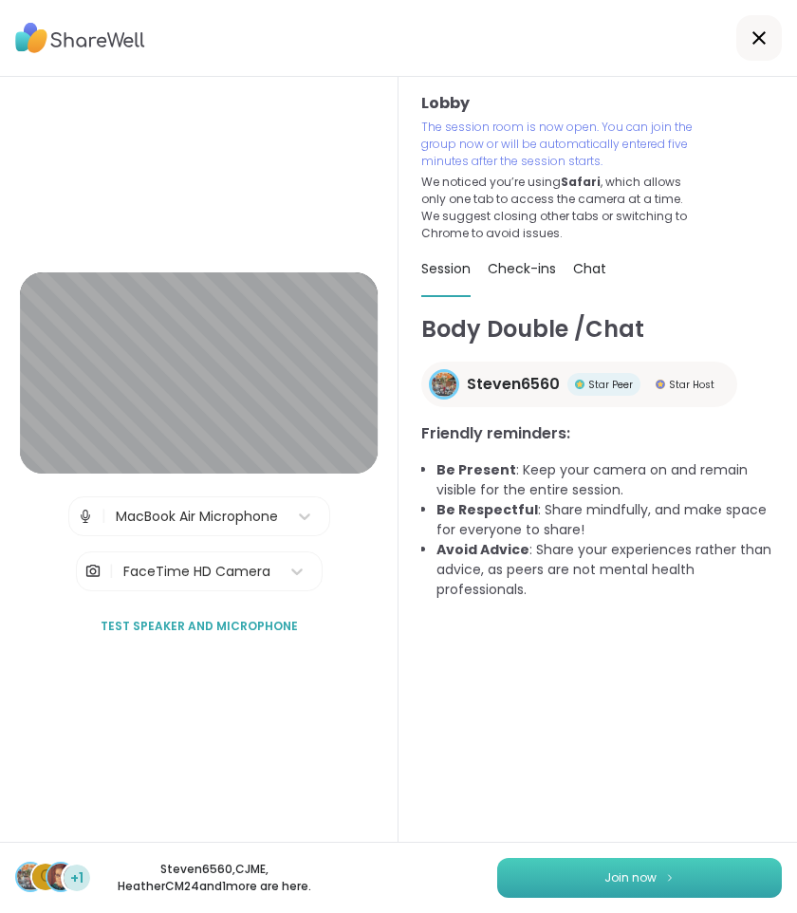
click at [562, 876] on button "Join now" at bounding box center [639, 877] width 285 height 40
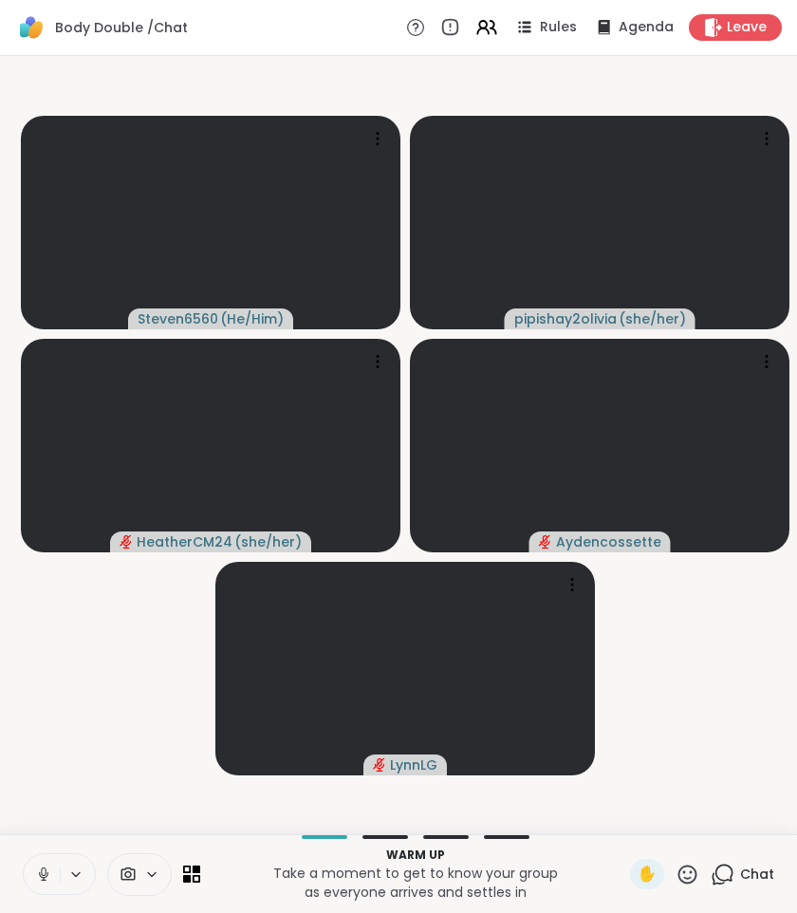
click at [37, 871] on icon at bounding box center [43, 873] width 17 height 17
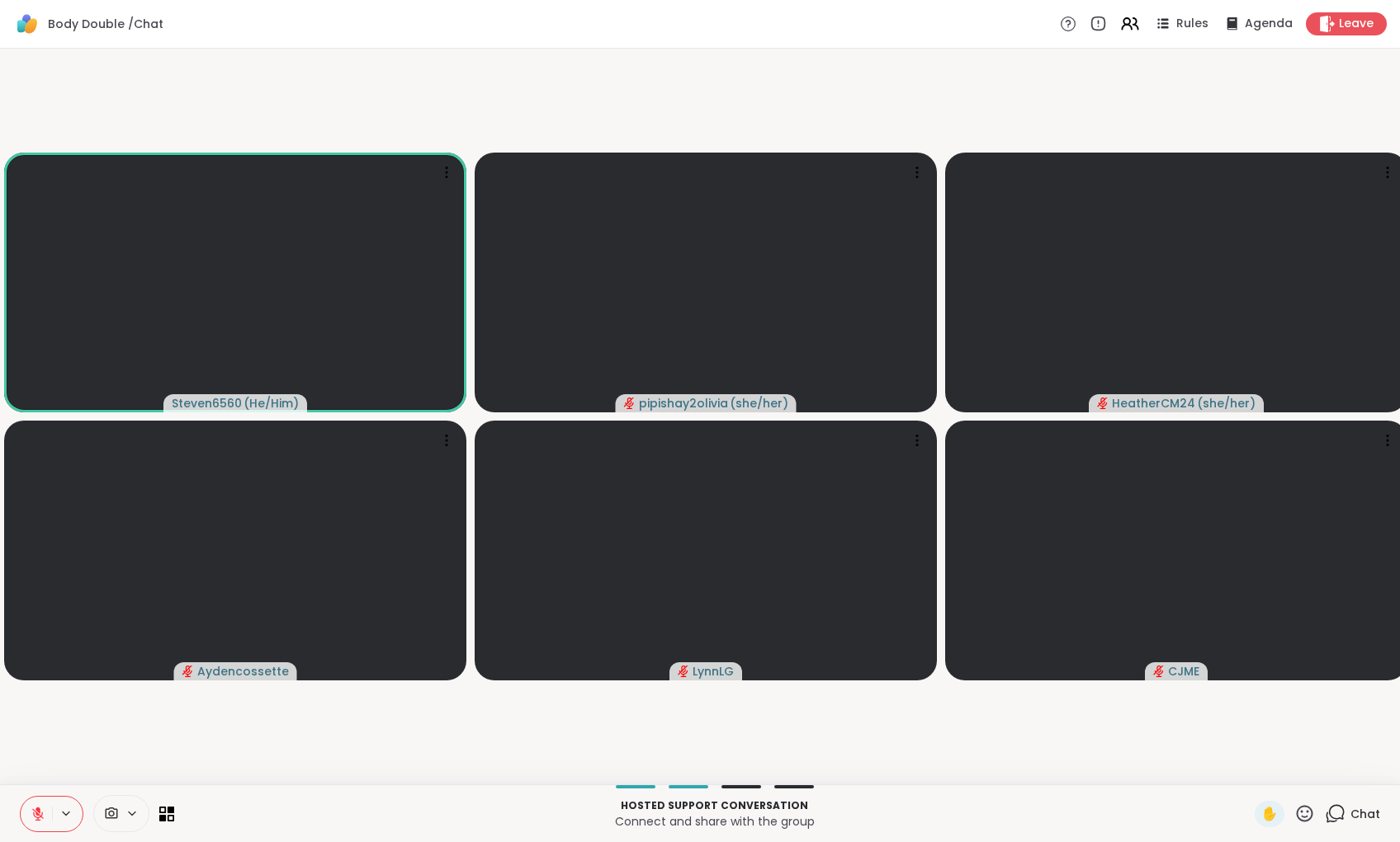
click at [35, 791] on icon at bounding box center [37, 814] width 15 height 15
click at [37, 791] on icon at bounding box center [37, 812] width 4 height 8
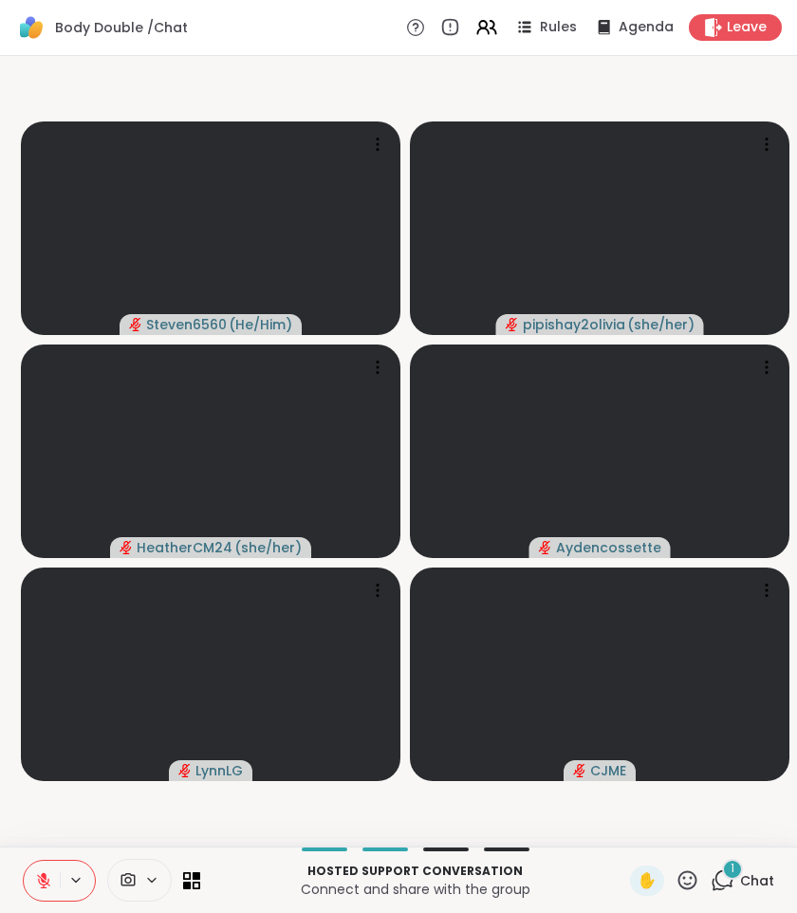
click at [739, 872] on div "1" at bounding box center [732, 868] width 21 height 21
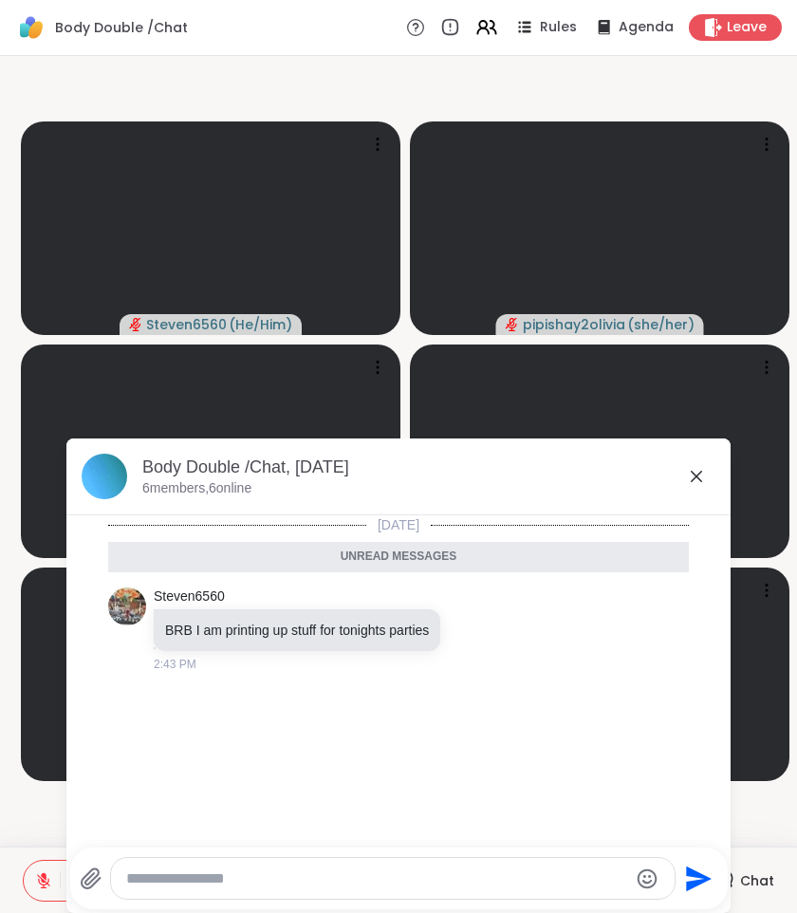
click at [703, 483] on icon at bounding box center [696, 476] width 23 height 23
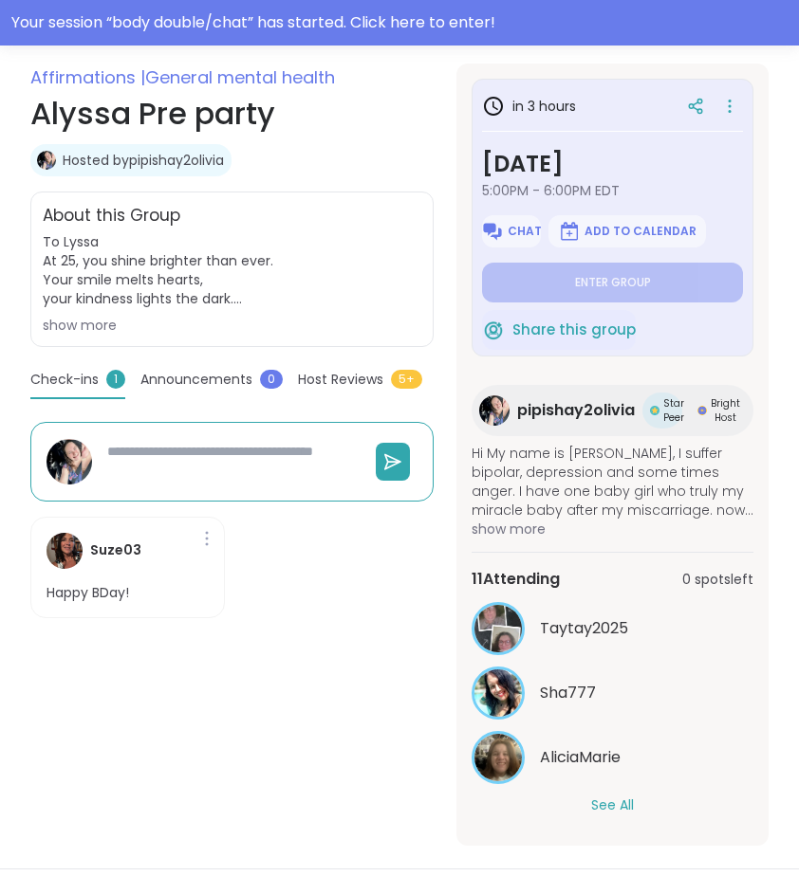
scroll to position [328, 0]
click at [93, 390] on div "Check-ins 1" at bounding box center [77, 385] width 95 height 29
click at [174, 385] on span "Announcements" at bounding box center [196, 381] width 112 height 20
type textarea "*"
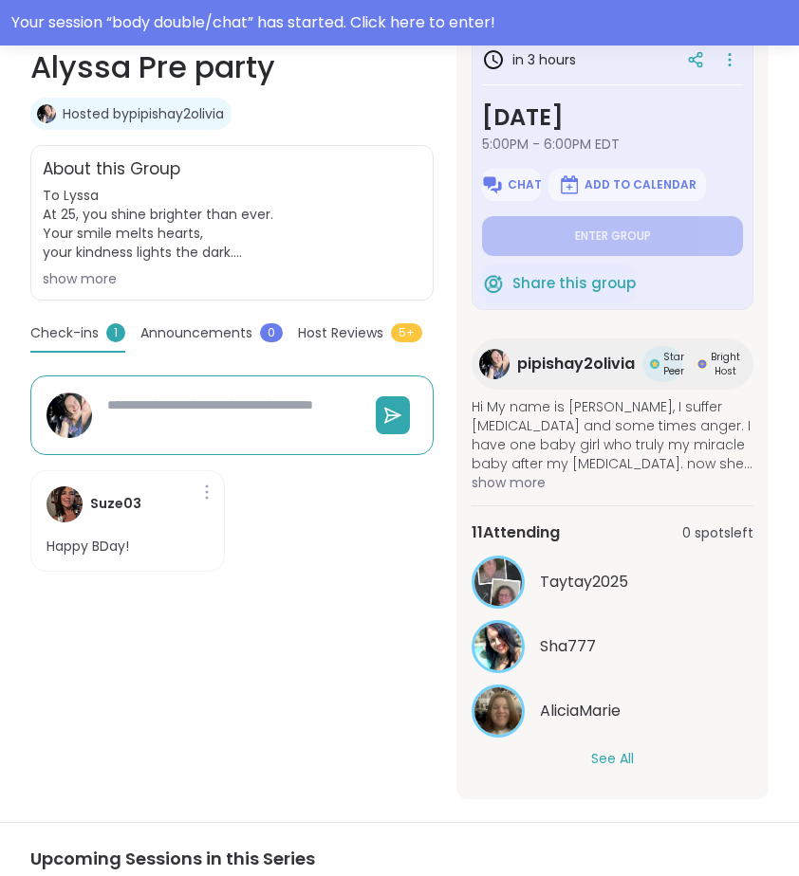
scroll to position [410, 0]
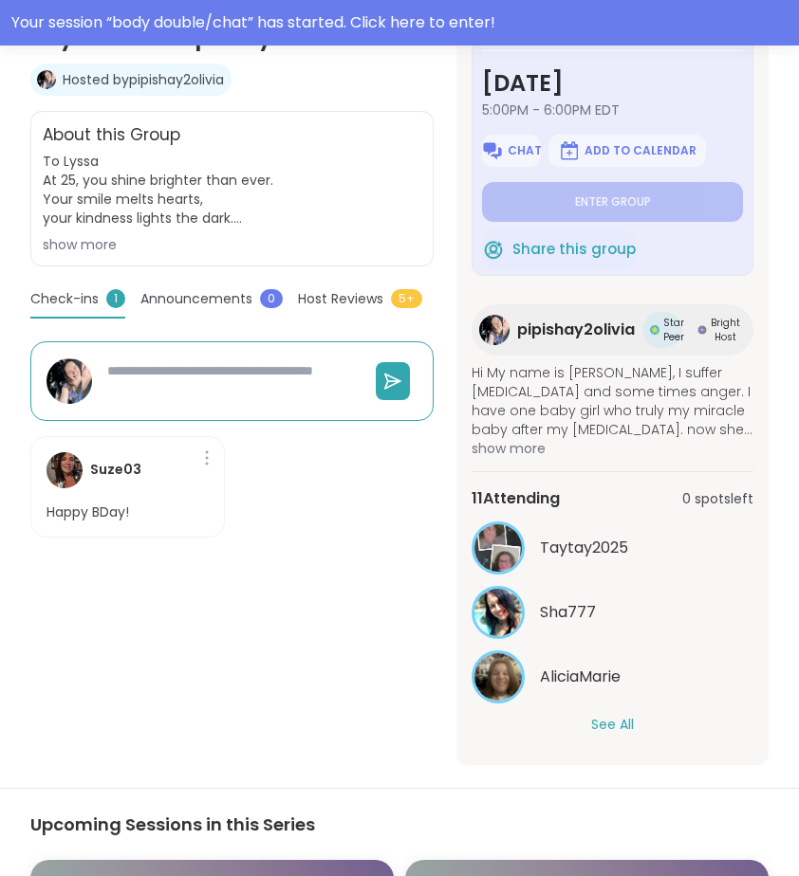
click at [613, 734] on button "See All" at bounding box center [612, 725] width 43 height 20
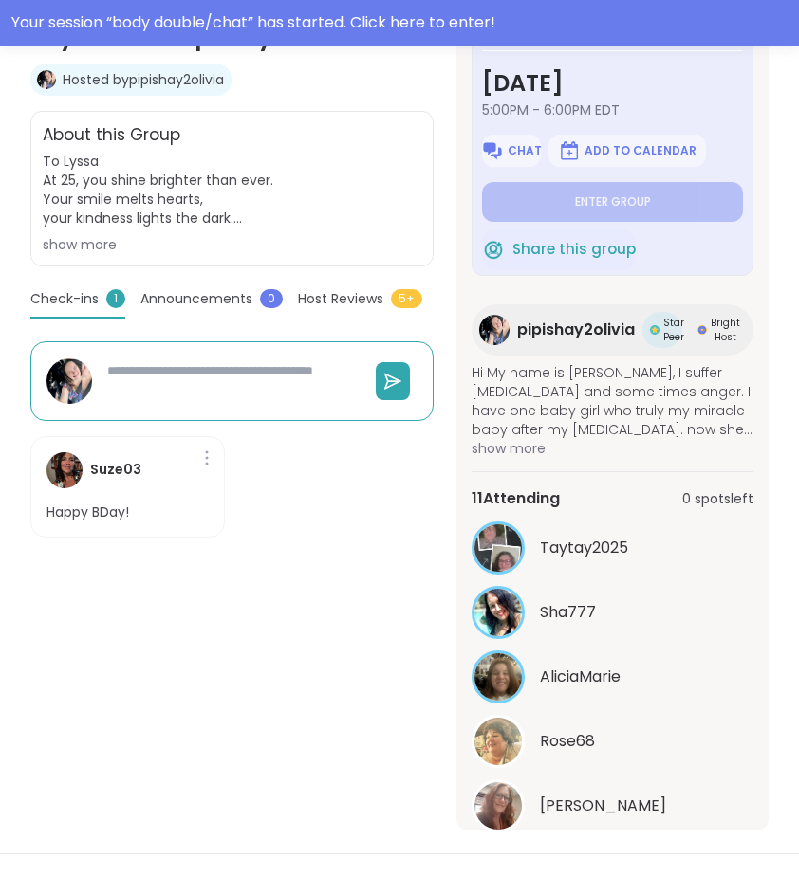
scroll to position [0, 0]
click at [542, 251] on span "Share this group" at bounding box center [573, 250] width 123 height 22
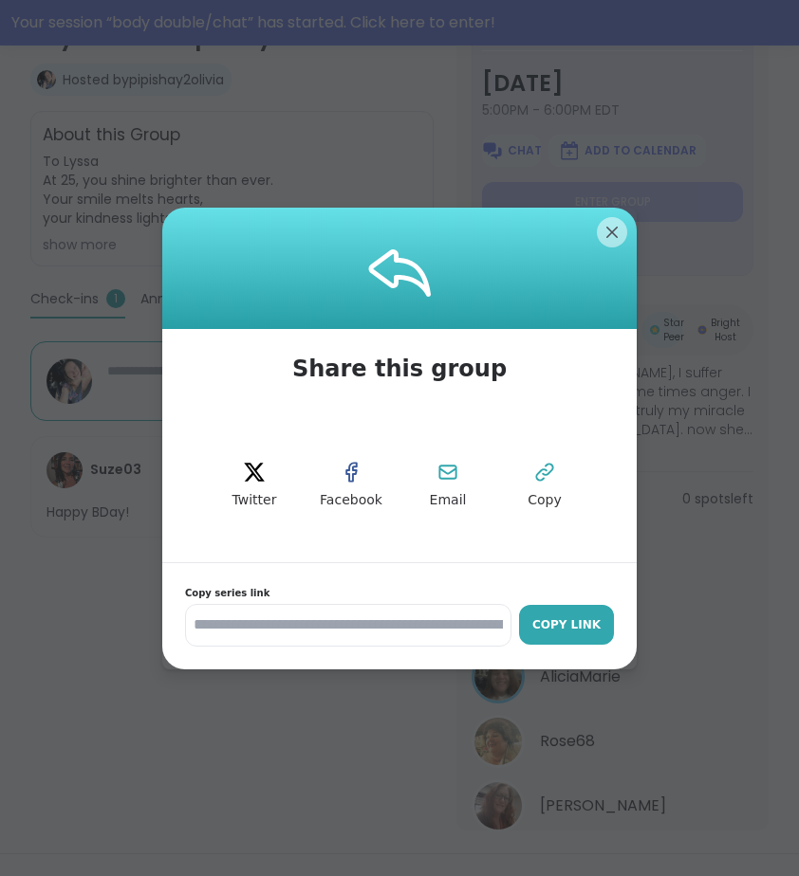
click at [553, 621] on div "Copy Link" at bounding box center [566, 625] width 76 height 17
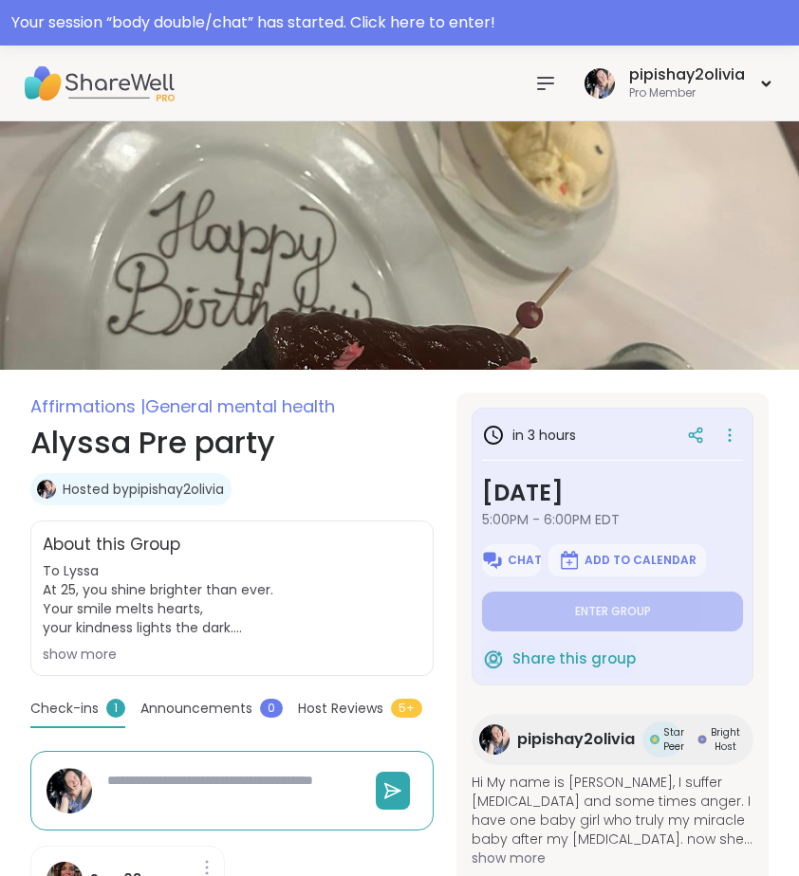
click at [556, 101] on div at bounding box center [545, 84] width 38 height 38
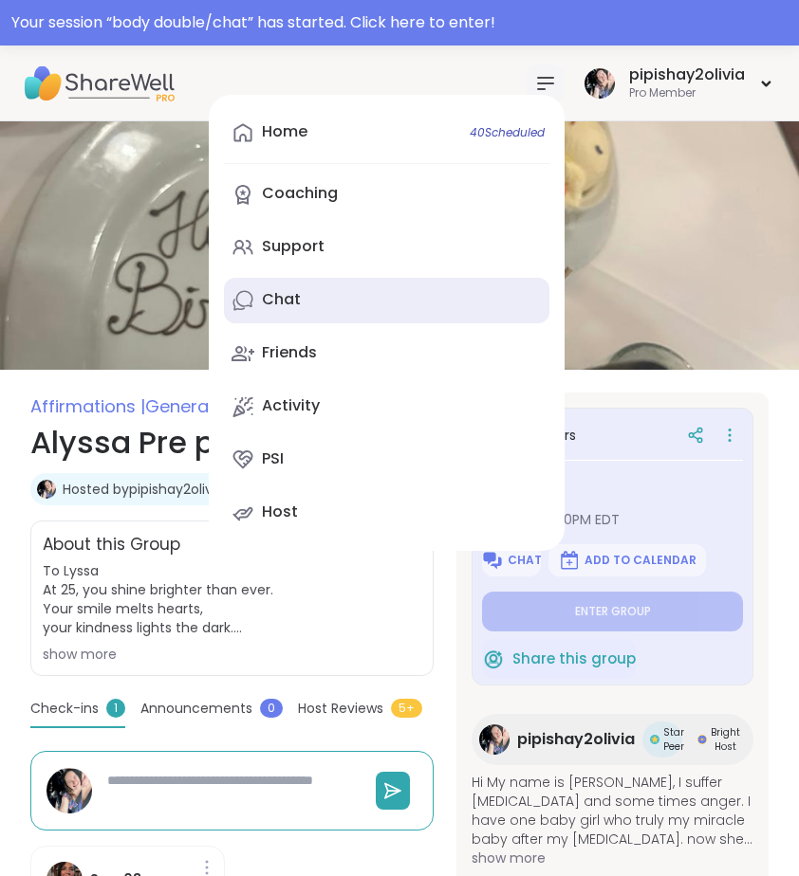
click at [402, 302] on link "Chat" at bounding box center [386, 301] width 325 height 46
type textarea "*"
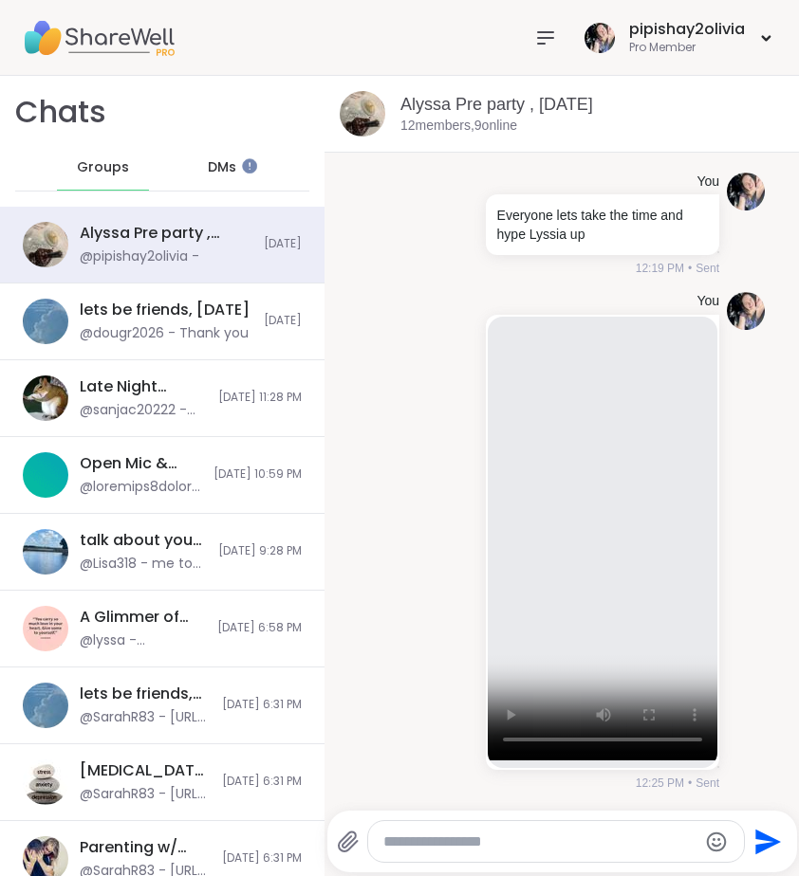
click at [208, 199] on div "Chats Groups DMs" at bounding box center [162, 141] width 324 height 131
click at [214, 174] on span "DMs" at bounding box center [222, 167] width 28 height 19
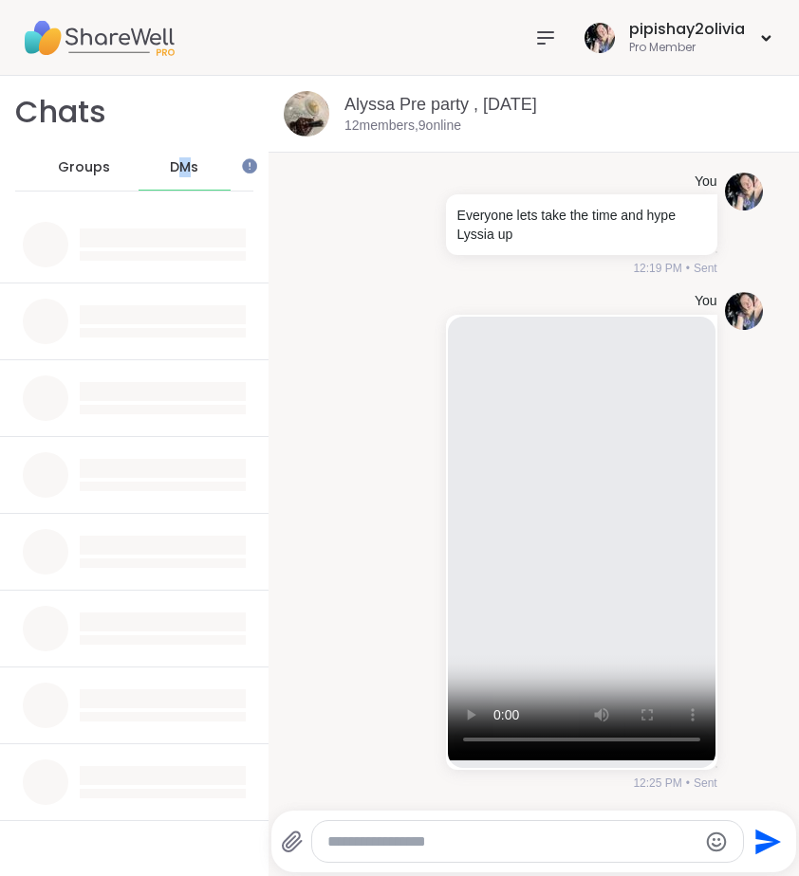
scroll to position [182, 0]
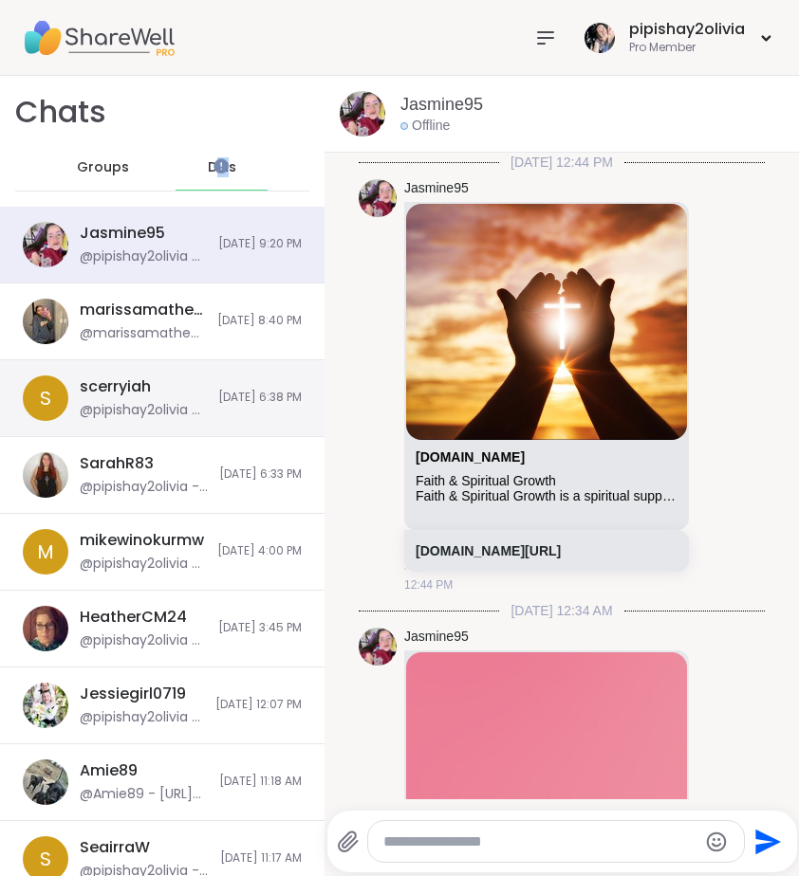
scroll to position [1395, 0]
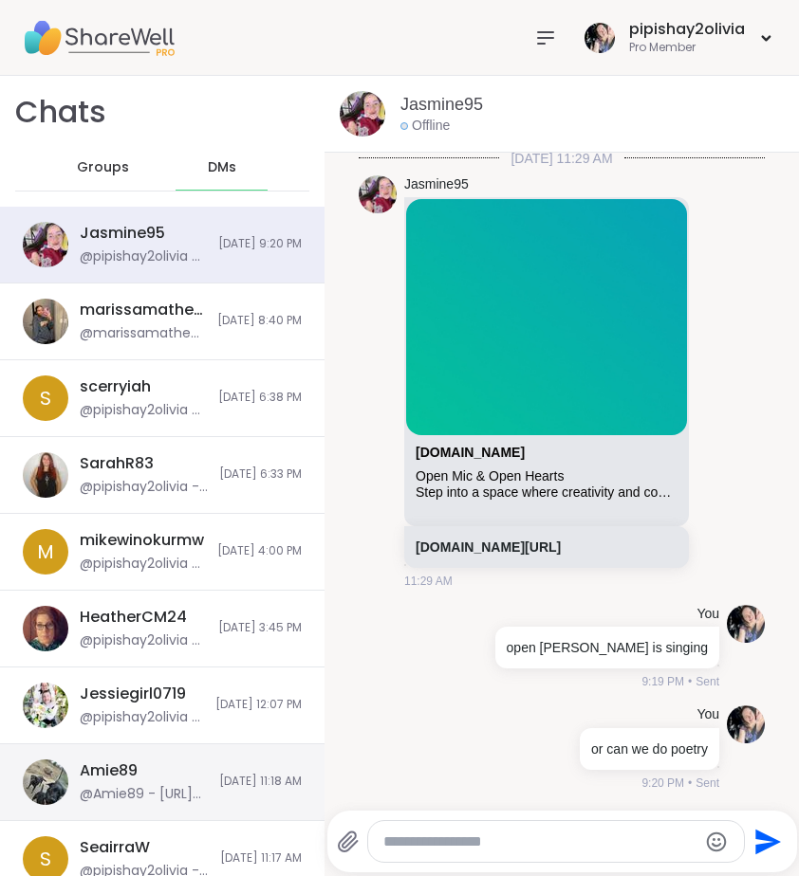
click at [169, 763] on div "Amie89 @Amie89 - [URL][DOMAIN_NAME]" at bounding box center [144, 783] width 128 height 44
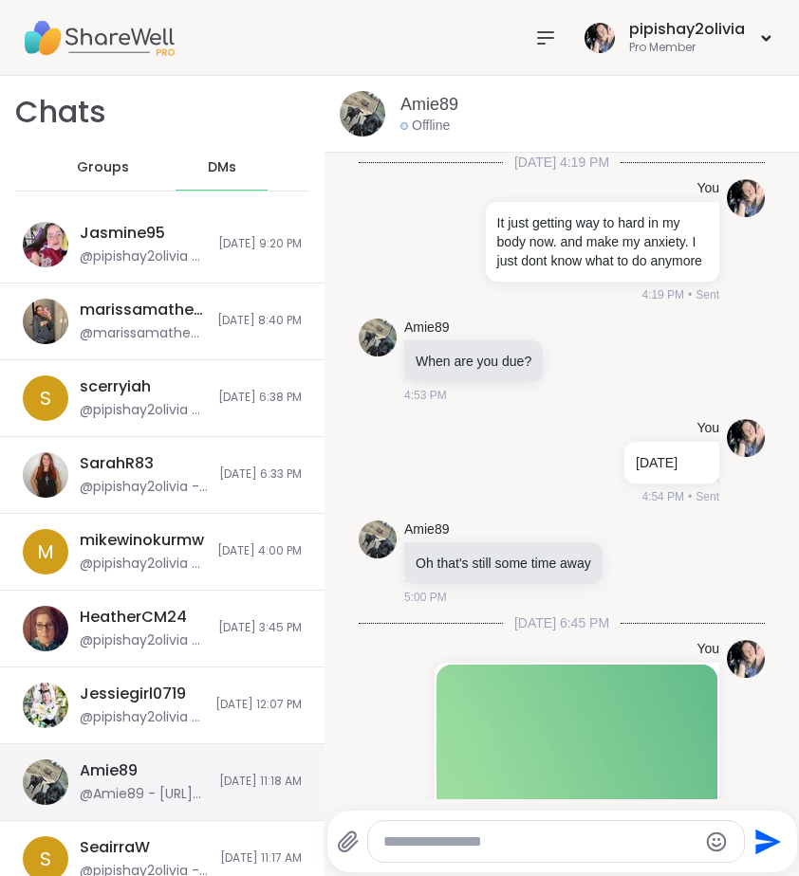
scroll to position [5199, 0]
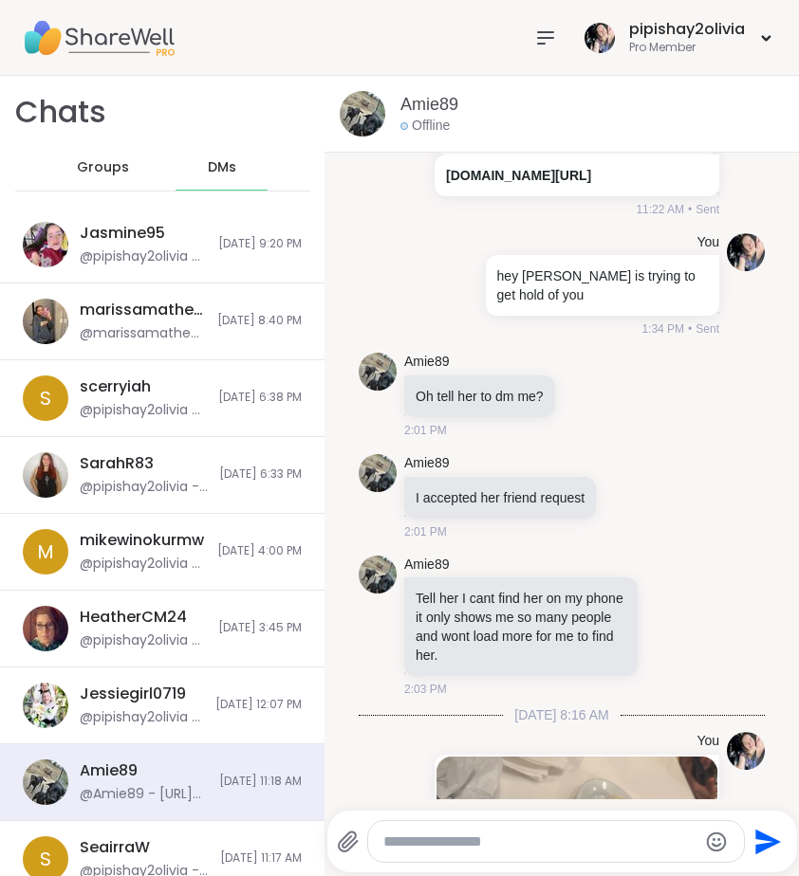
click at [422, 838] on textarea "Type your message" at bounding box center [540, 842] width 314 height 19
paste textarea "**********"
type textarea "**********"
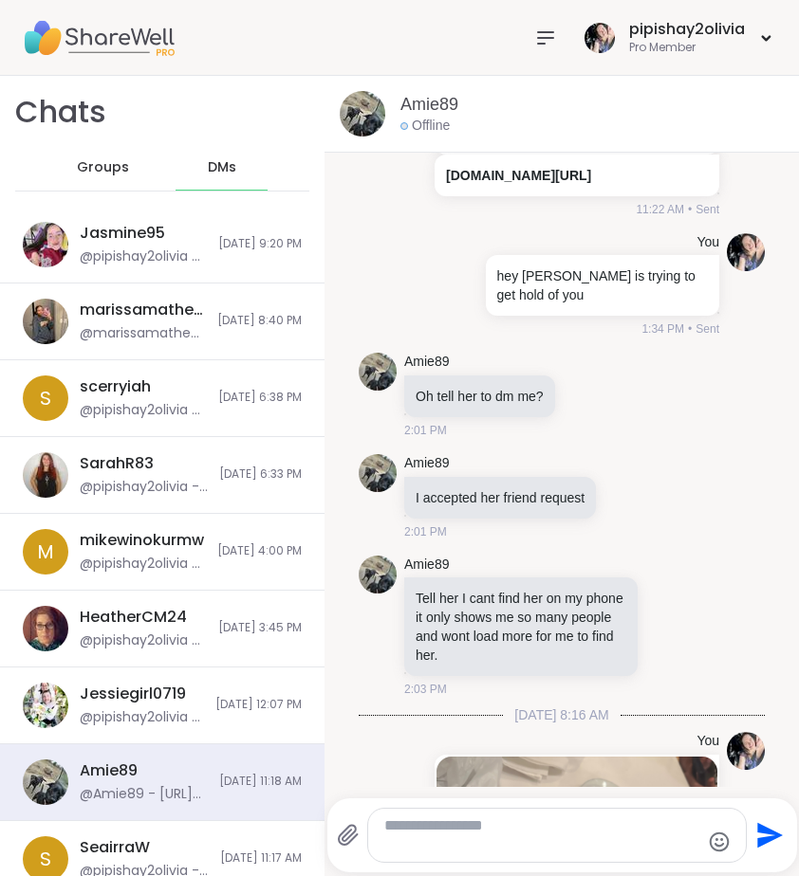
scroll to position [6351, 0]
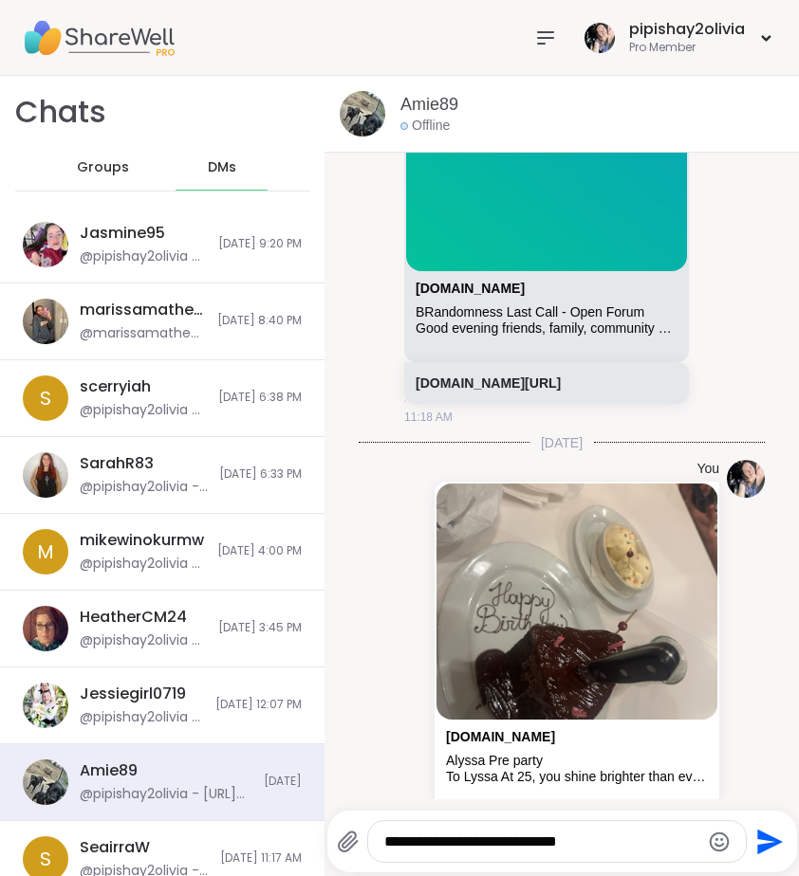
type textarea "**********"
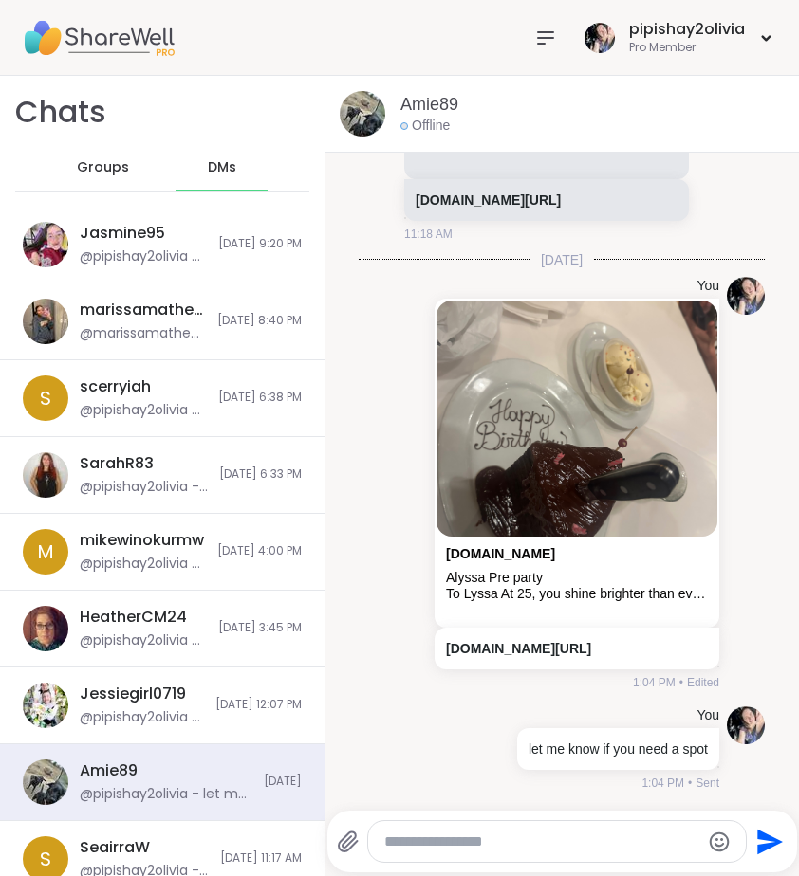
click at [117, 171] on span "Groups" at bounding box center [103, 167] width 52 height 19
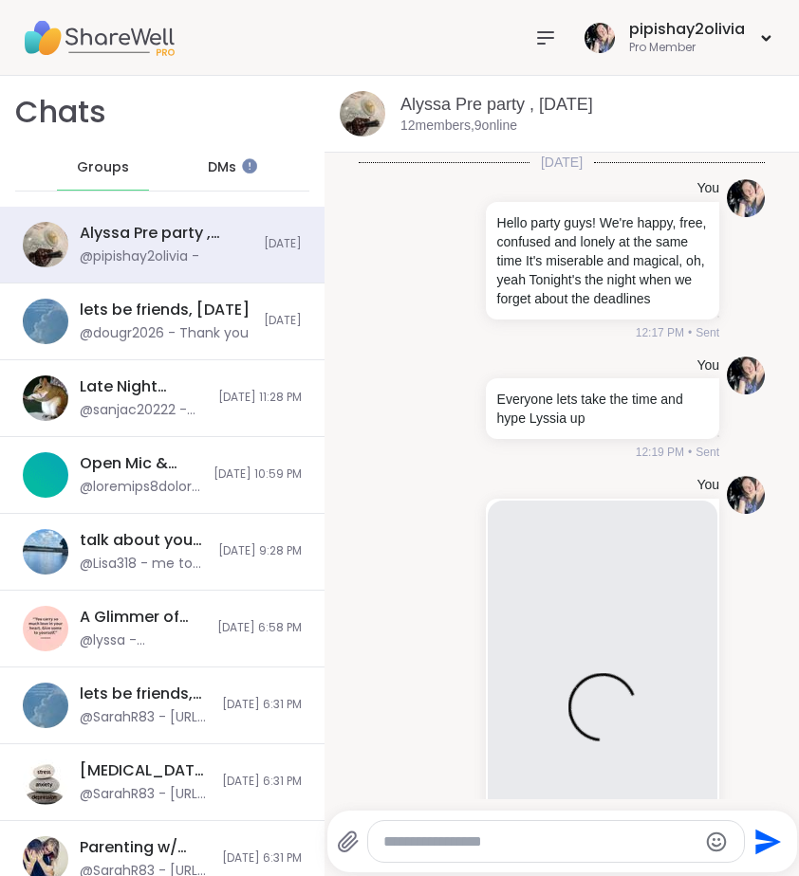
scroll to position [201, 0]
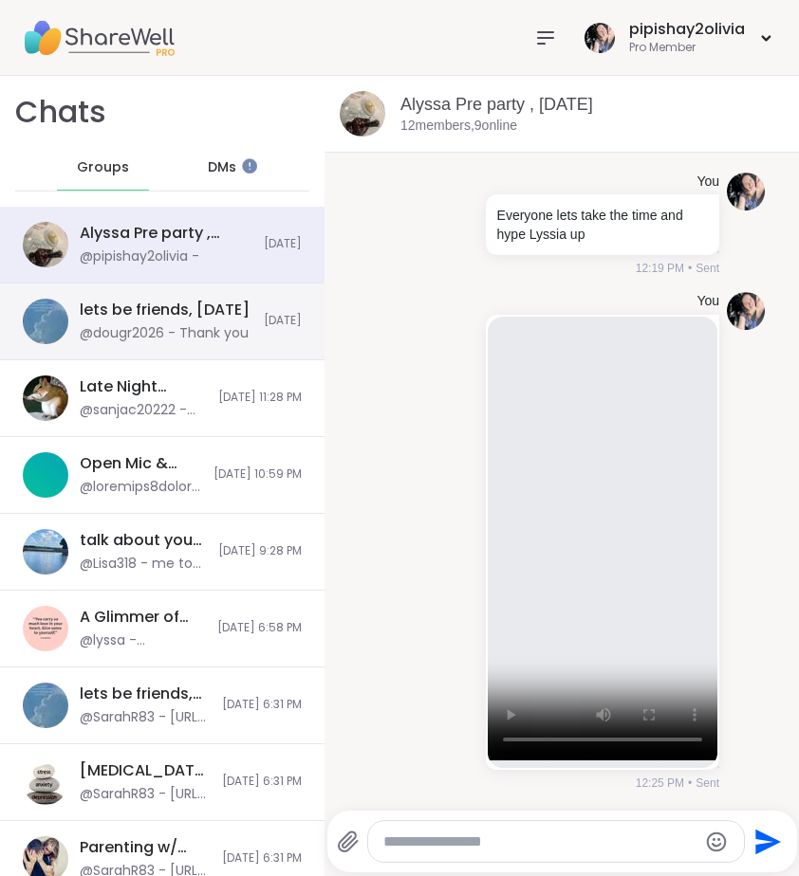
click at [156, 332] on div "@dougr2026 - Thank you" at bounding box center [164, 333] width 169 height 19
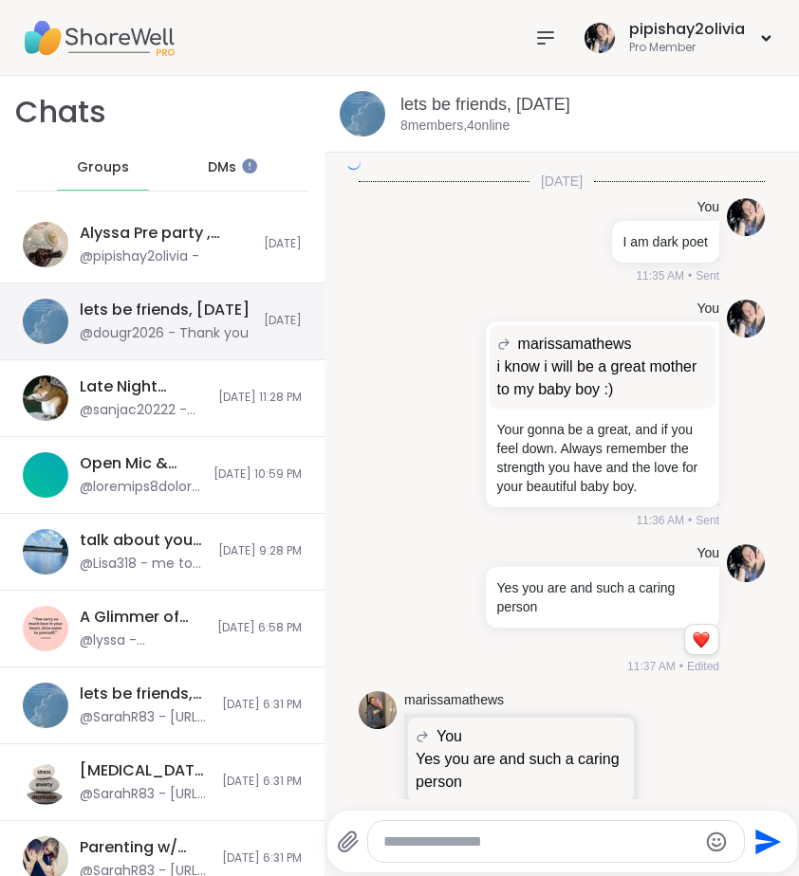
scroll to position [3831, 0]
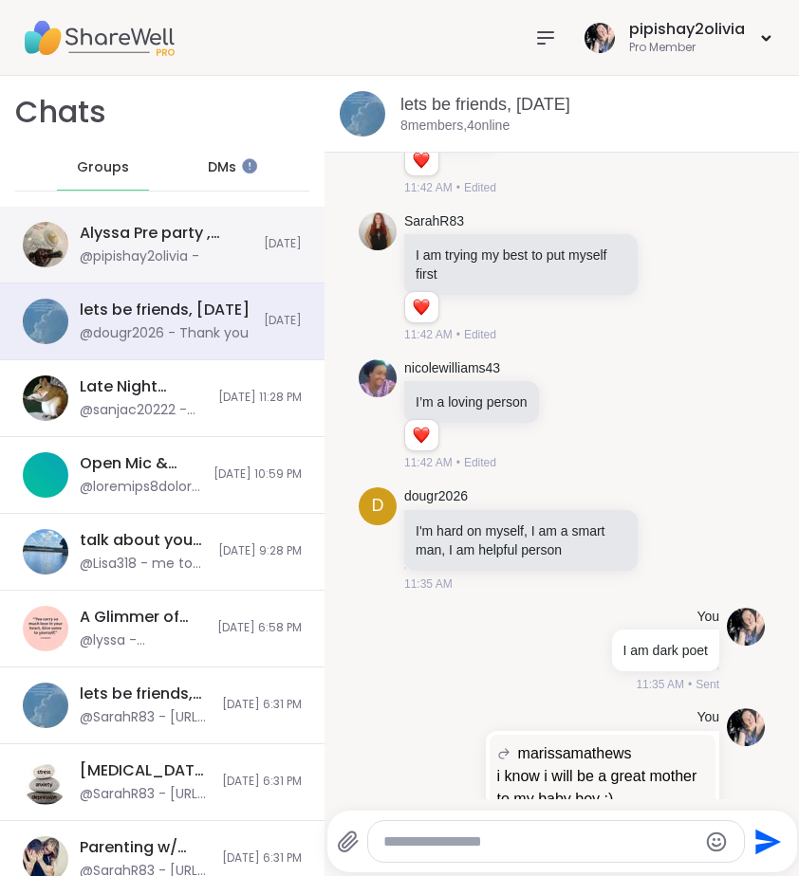
click at [165, 255] on div "@pipishay2olivia -" at bounding box center [140, 257] width 120 height 19
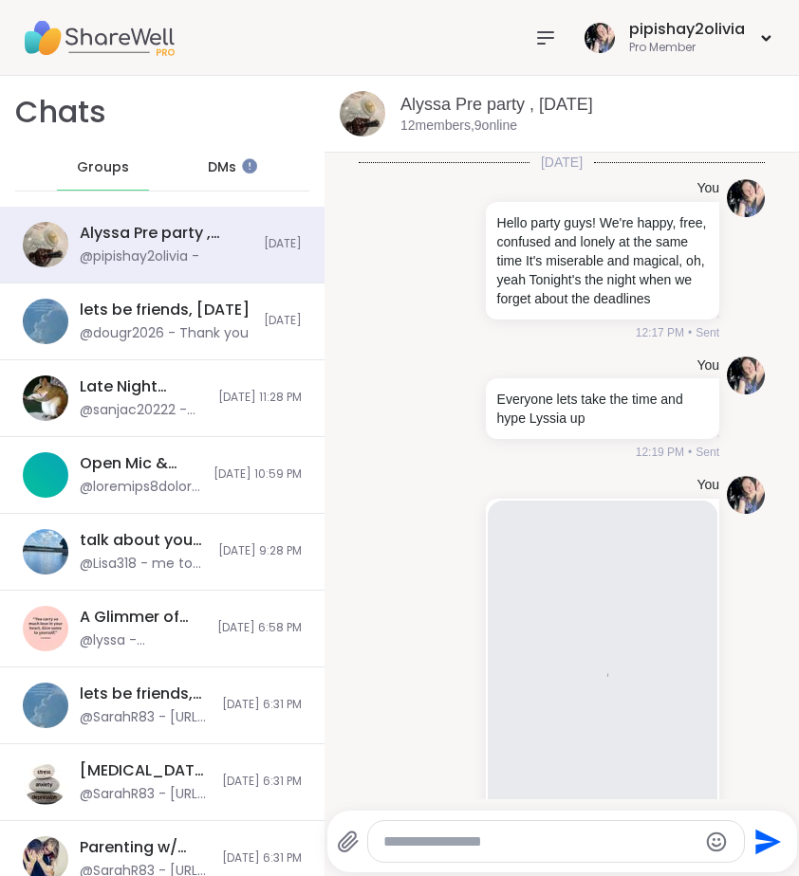
scroll to position [201, 0]
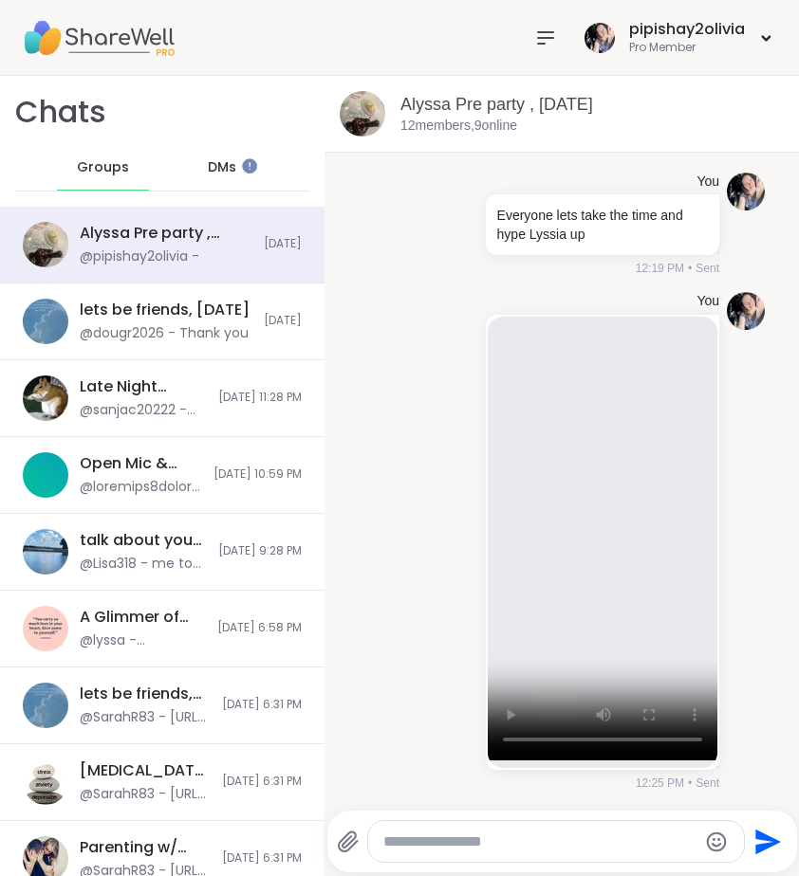
click at [226, 168] on span "DMs" at bounding box center [222, 167] width 28 height 19
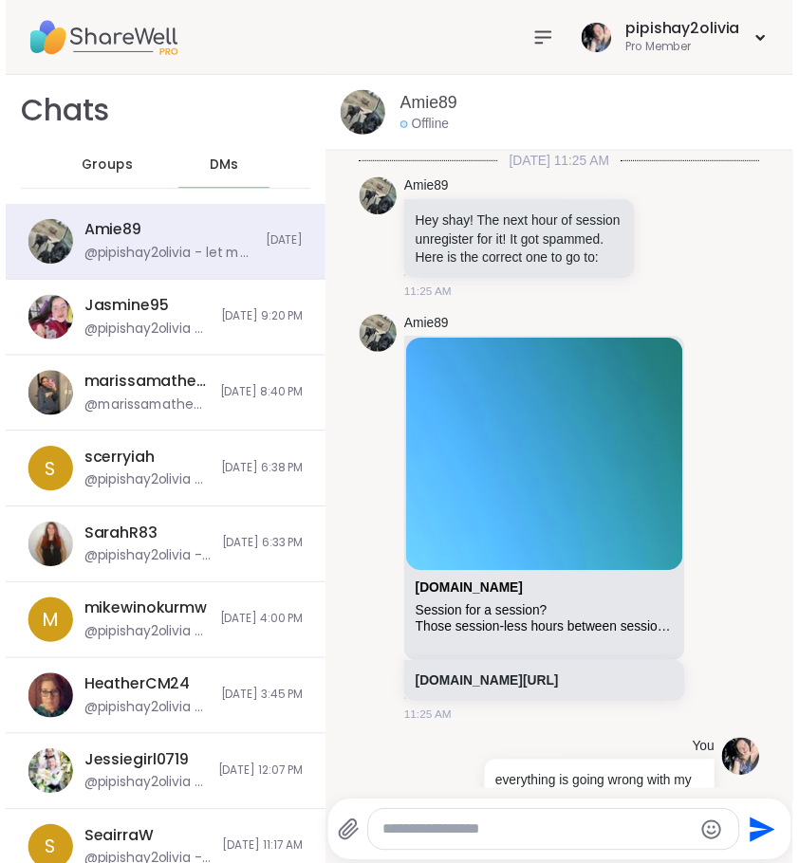
scroll to position [6758, 0]
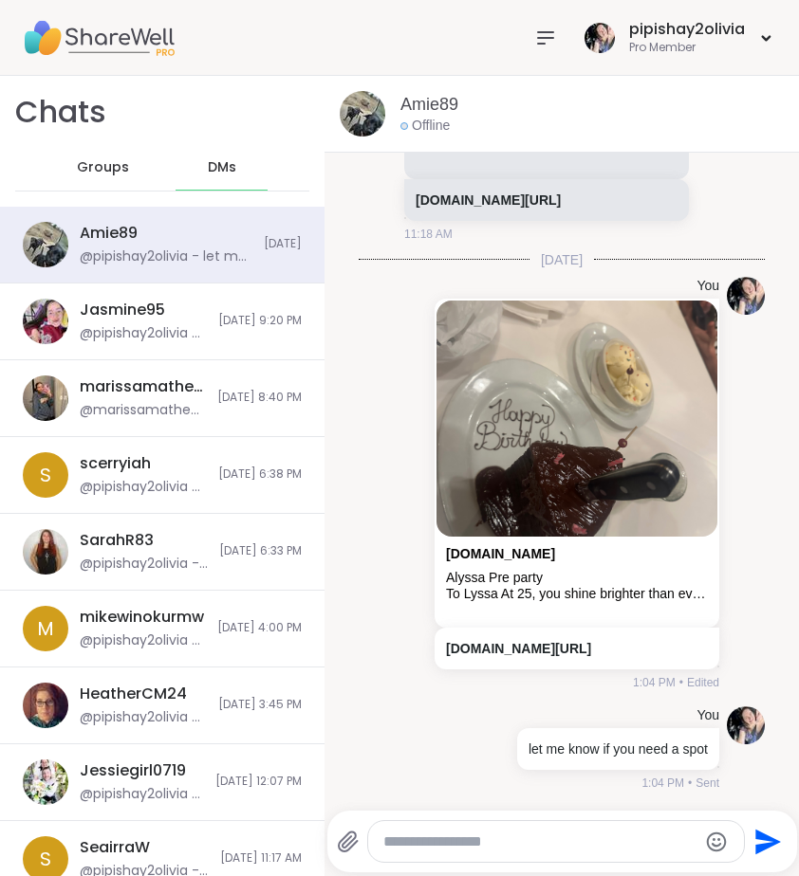
click at [536, 34] on icon at bounding box center [545, 38] width 23 height 23
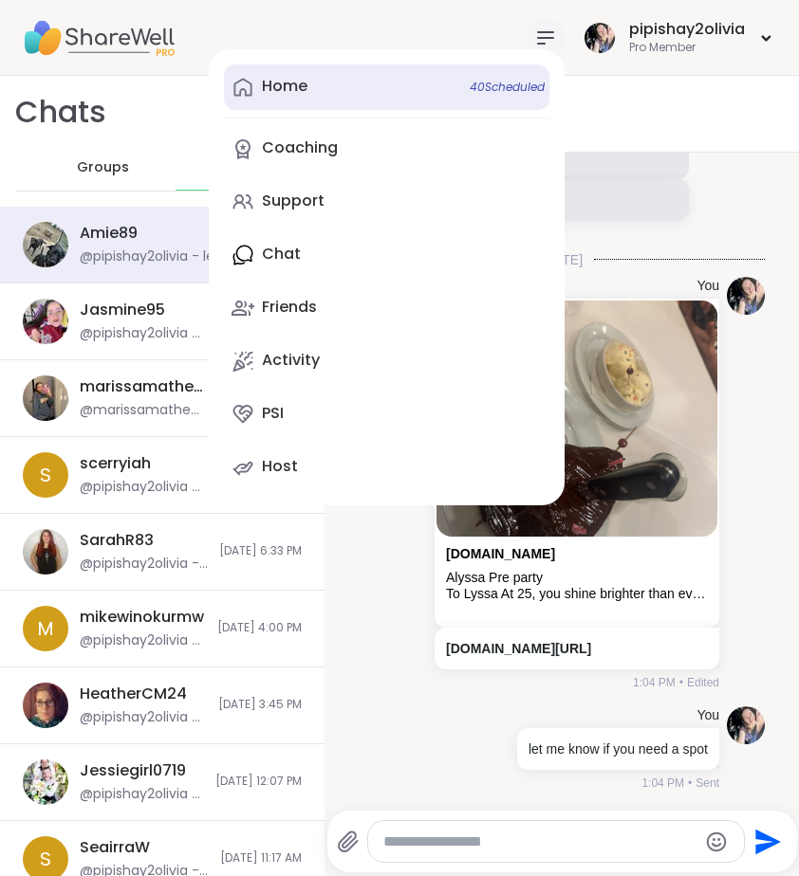
click at [333, 91] on link "Home 40 Scheduled" at bounding box center [386, 88] width 325 height 46
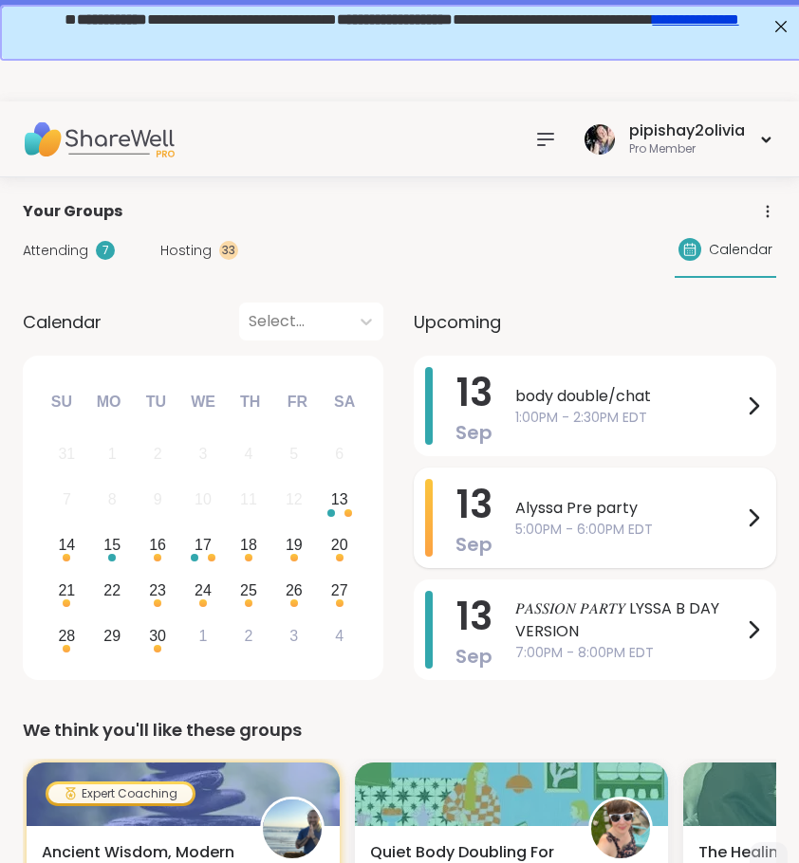
click at [712, 490] on div "Alyssa Pre party 5:00PM - 6:00PM EDT" at bounding box center [639, 518] width 249 height 78
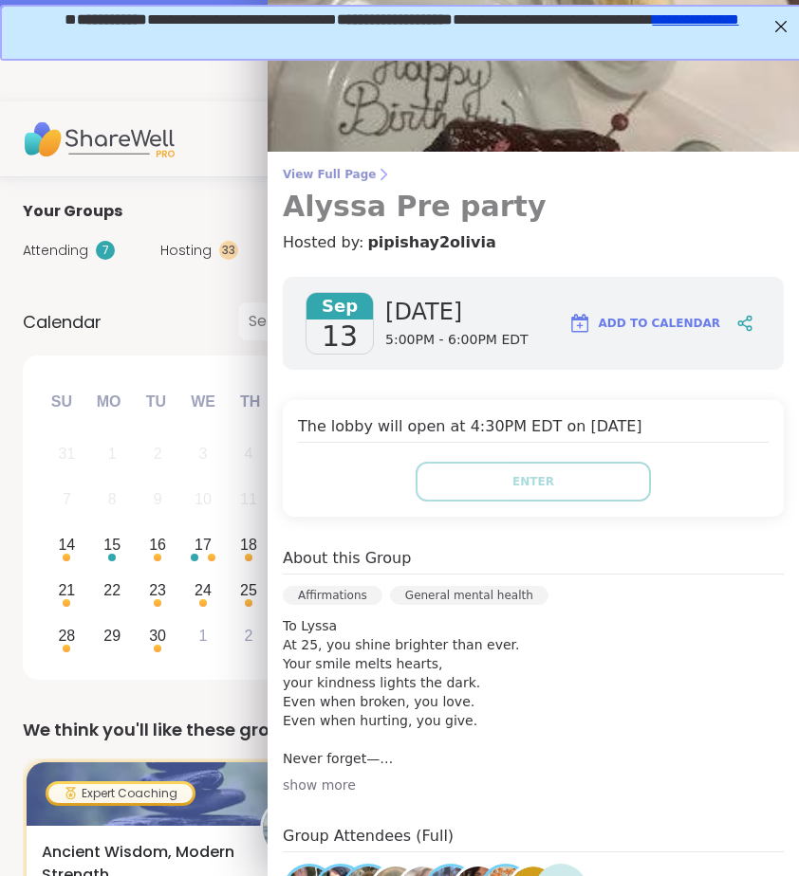
click at [376, 168] on icon at bounding box center [383, 174] width 15 height 15
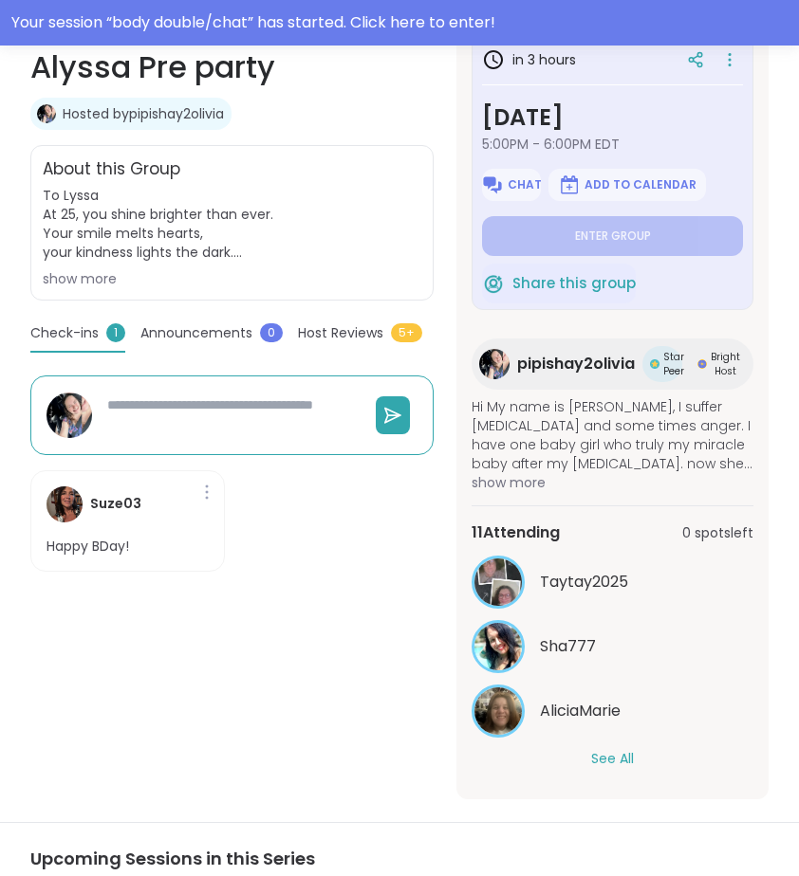
scroll to position [475, 0]
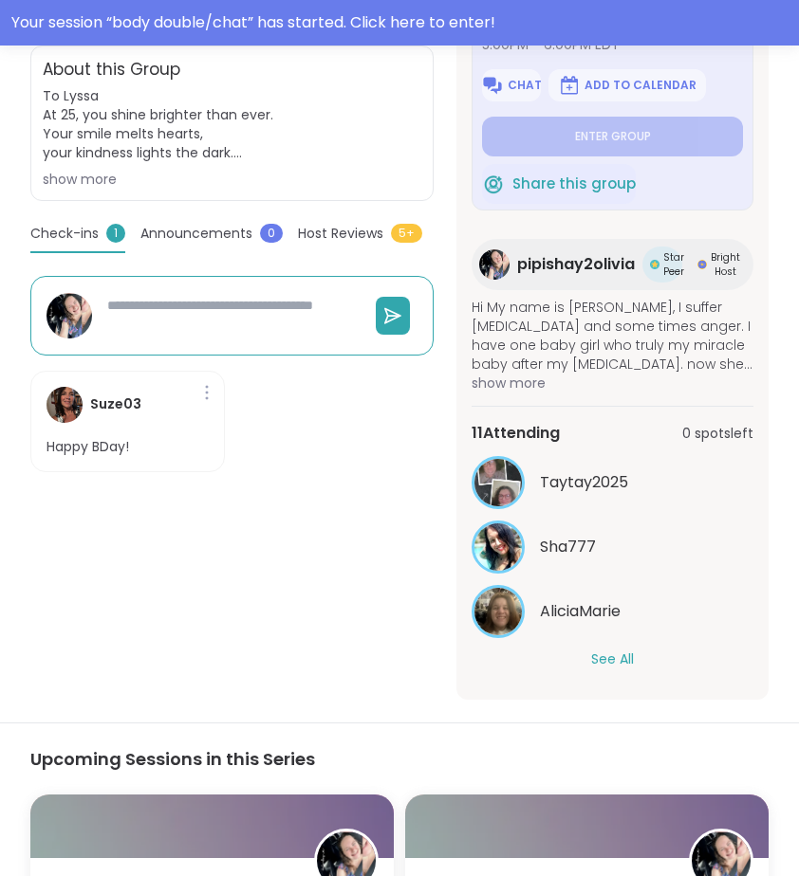
click at [601, 659] on button "See All" at bounding box center [612, 660] width 43 height 20
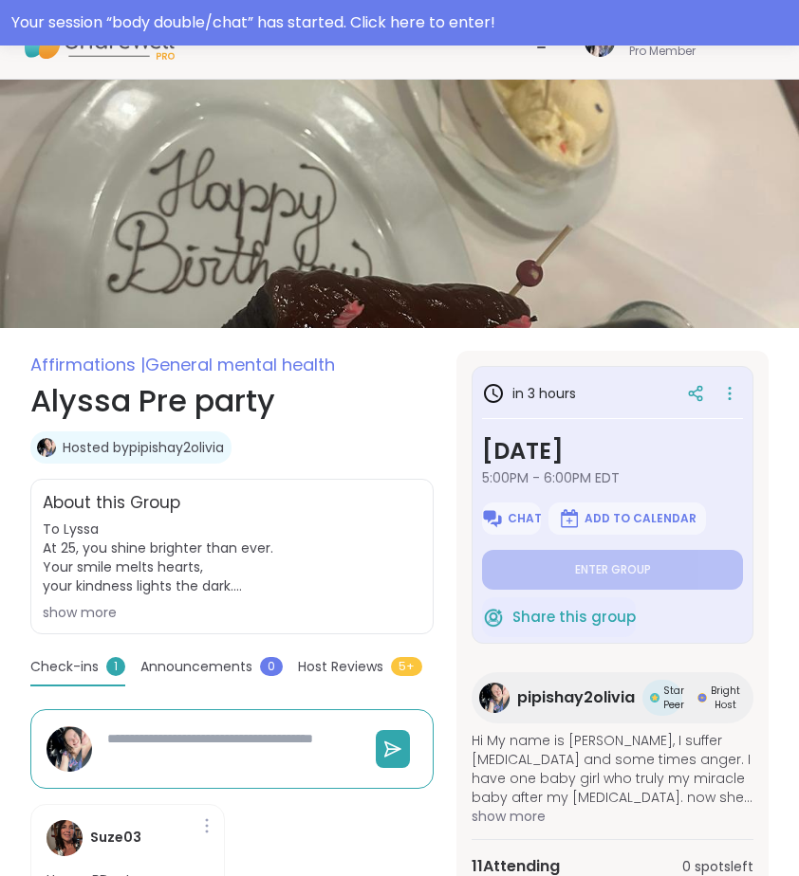
scroll to position [0, 0]
click at [510, 520] on span "Chat" at bounding box center [524, 518] width 34 height 15
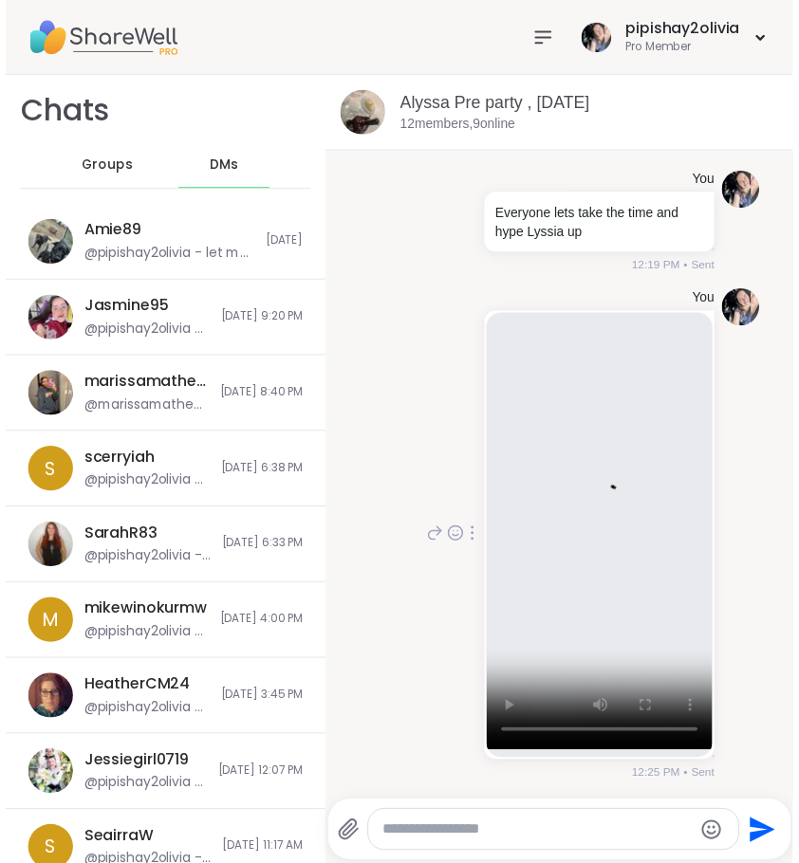
scroll to position [200, 0]
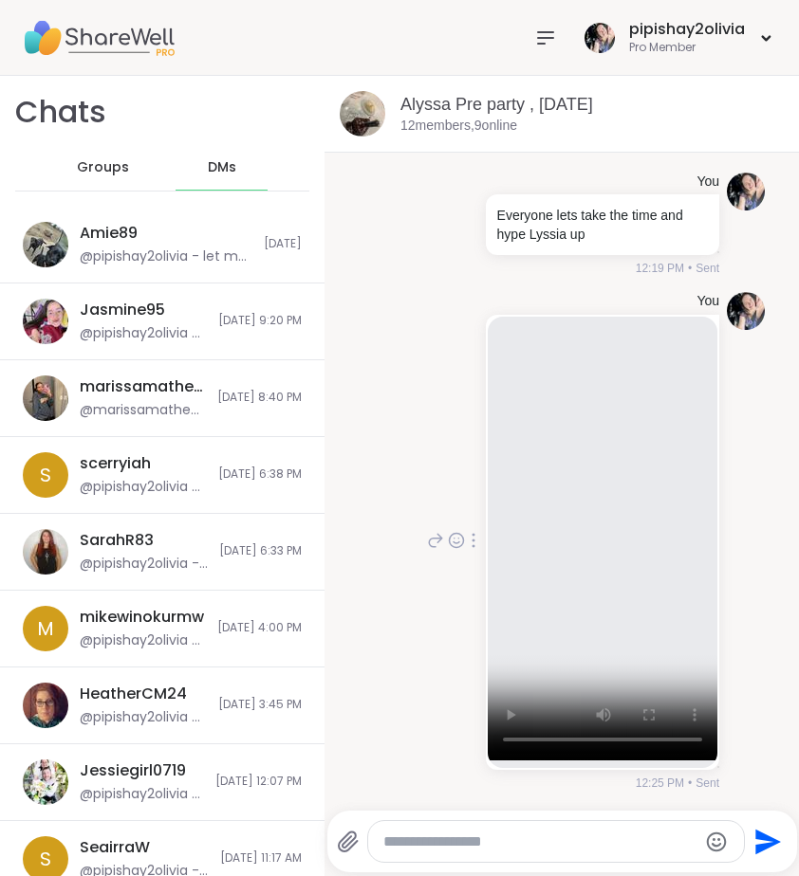
click at [387, 511] on div "You 12:25 PM • Sent" at bounding box center [562, 542] width 406 height 515
click at [549, 33] on icon at bounding box center [545, 38] width 23 height 23
click at [546, 42] on icon at bounding box center [545, 38] width 23 height 23
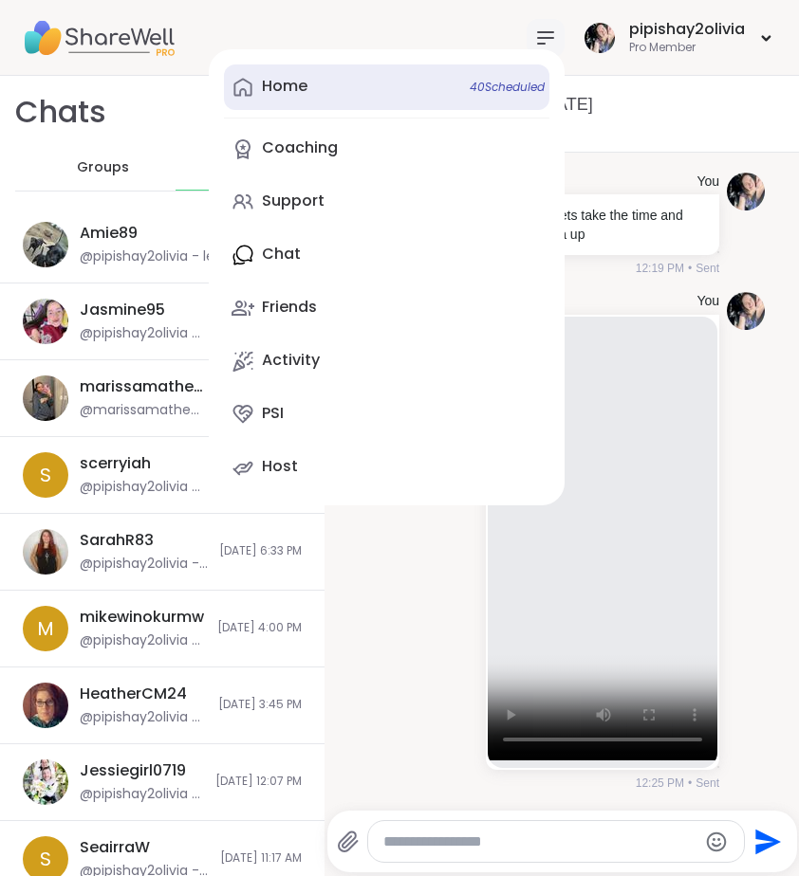
click at [320, 96] on link "Home 40 Scheduled" at bounding box center [386, 88] width 325 height 46
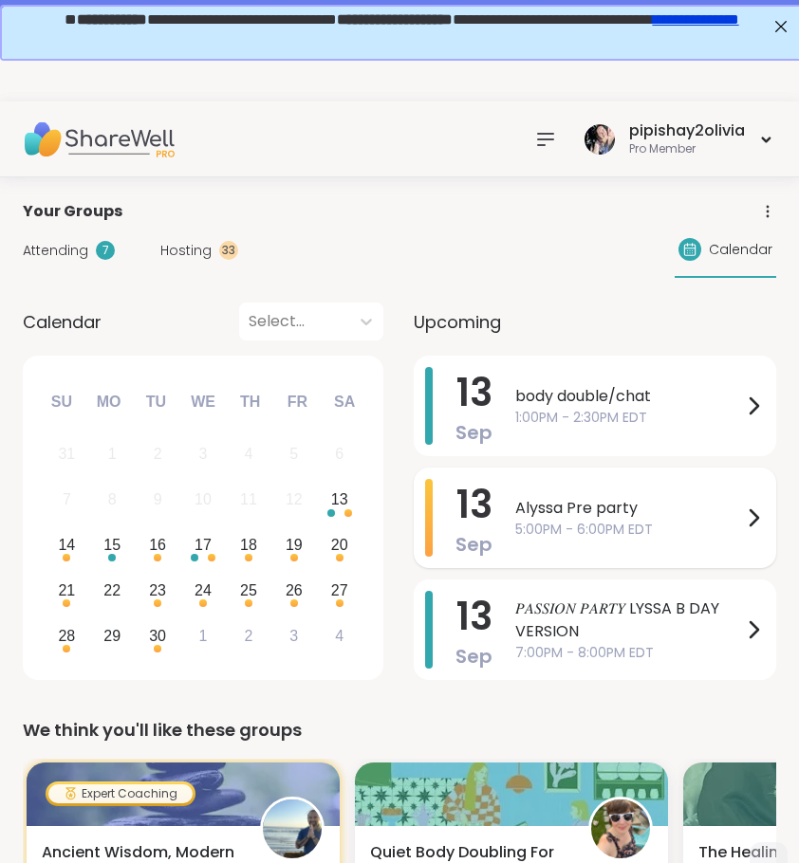
click at [646, 542] on div "Alyssa Pre party 5:00PM - 6:00PM EDT" at bounding box center [639, 518] width 249 height 78
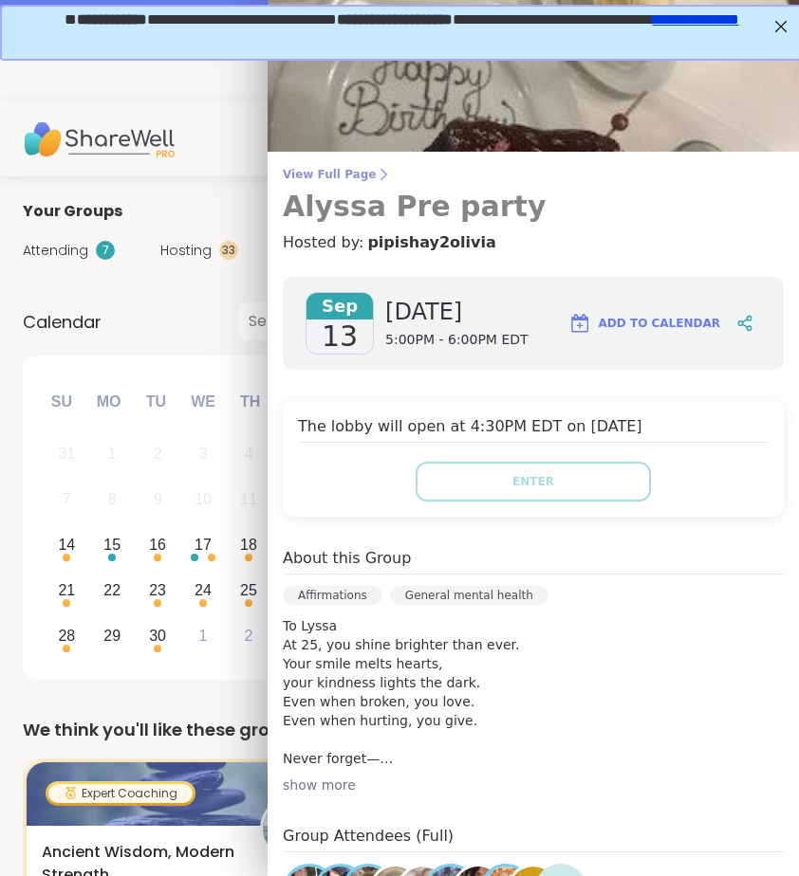
click at [335, 170] on span "View Full Page" at bounding box center [533, 174] width 501 height 15
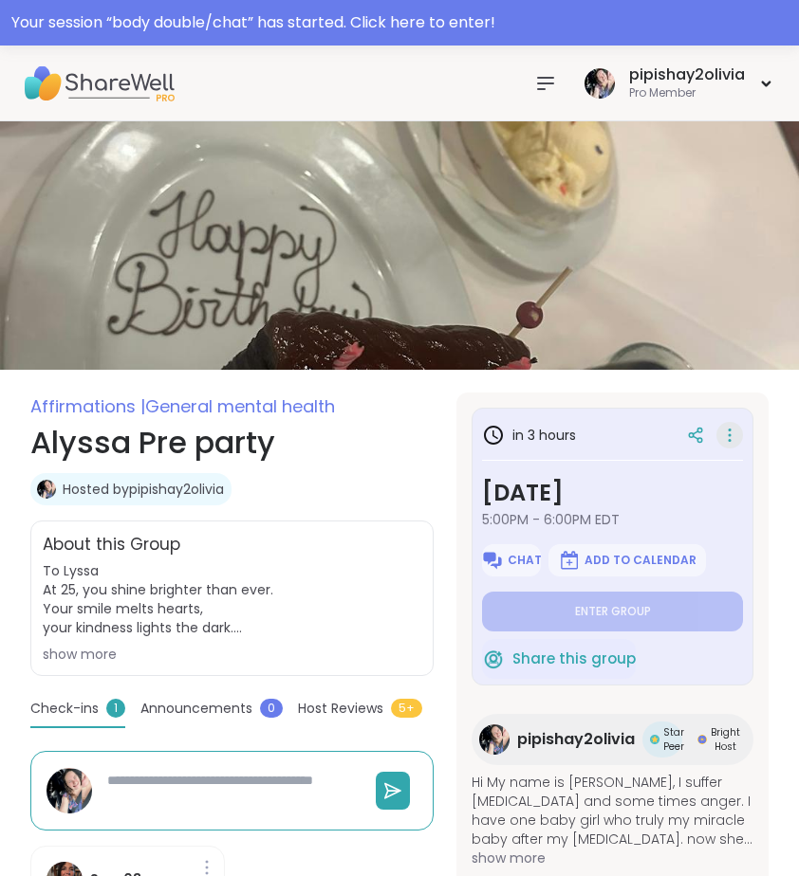
click at [728, 428] on icon at bounding box center [729, 435] width 19 height 27
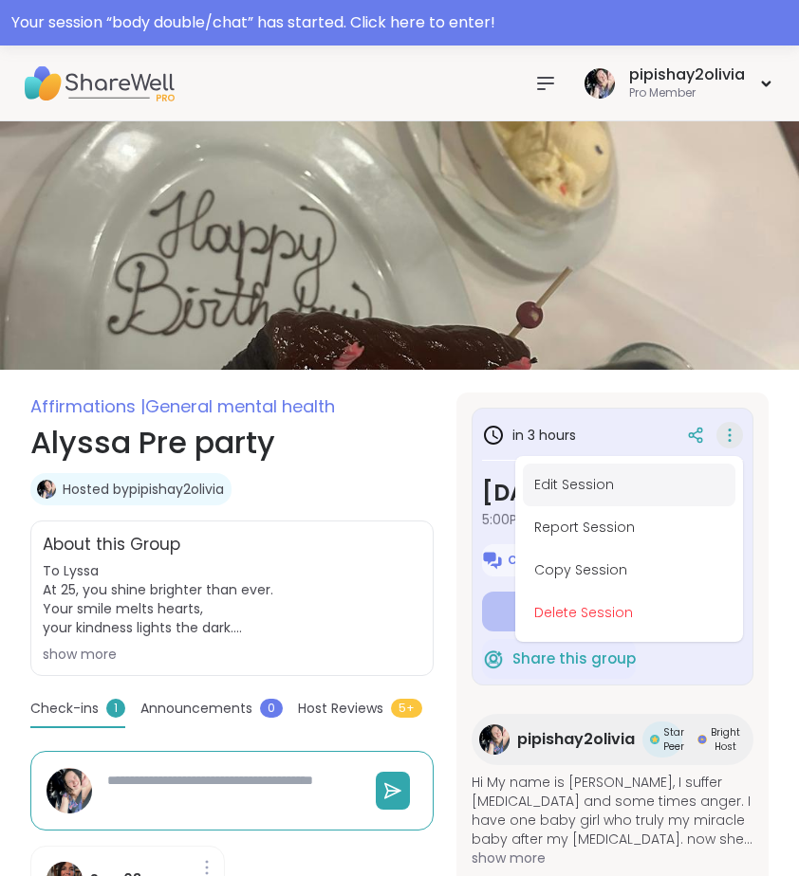
click at [630, 494] on button "Edit Session" at bounding box center [629, 485] width 212 height 43
type textarea "*"
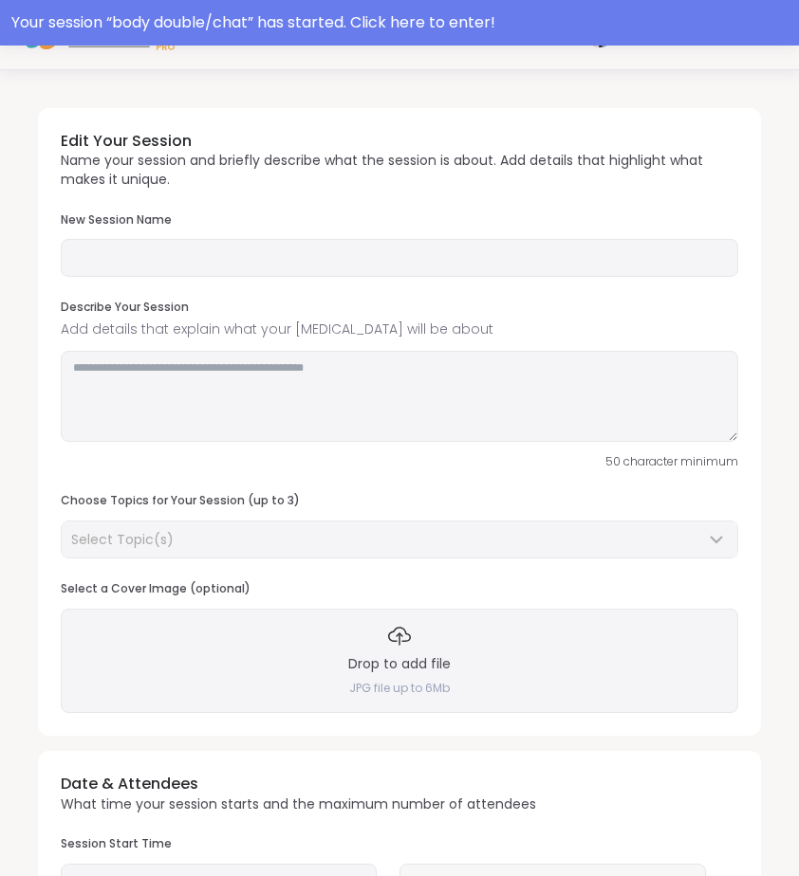
type input "**********"
type textarea "**********"
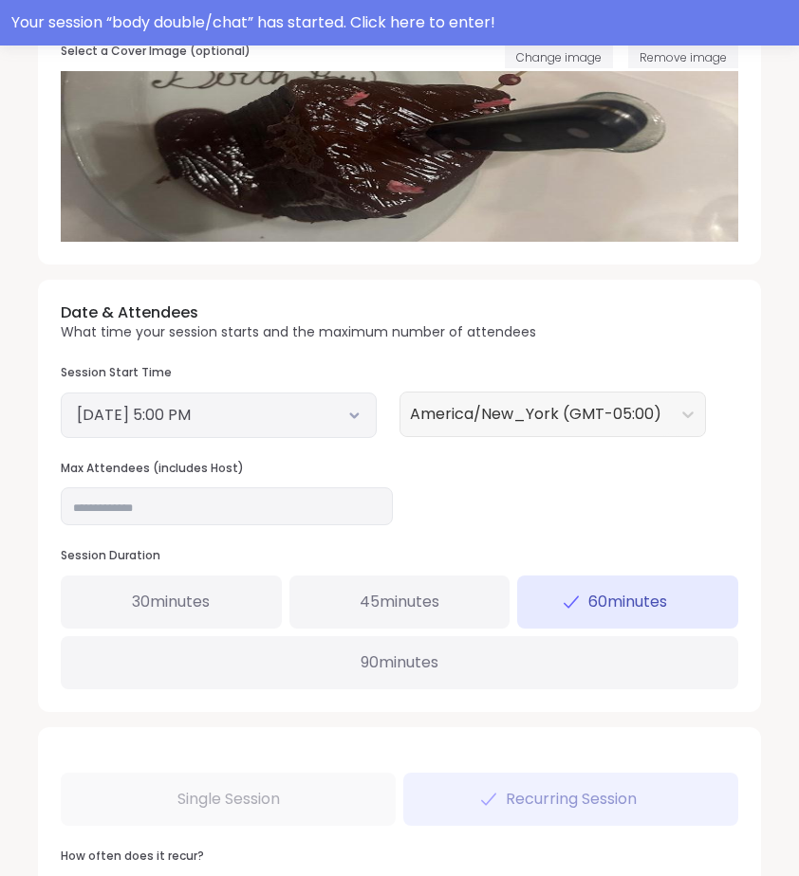
scroll to position [659, 0]
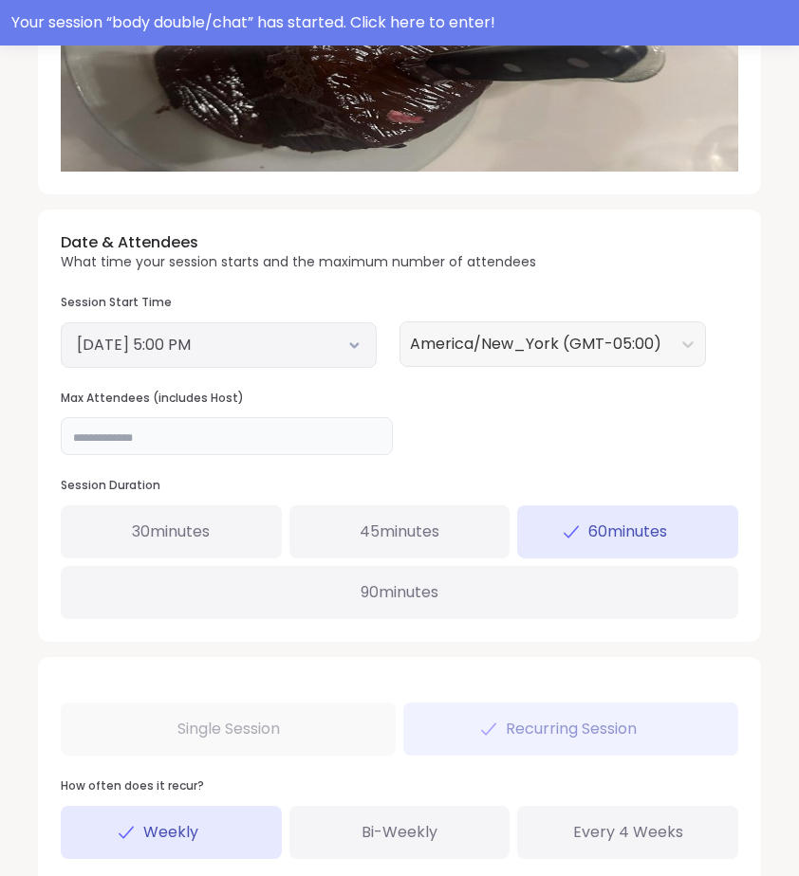
click at [297, 426] on input "**" at bounding box center [227, 436] width 332 height 38
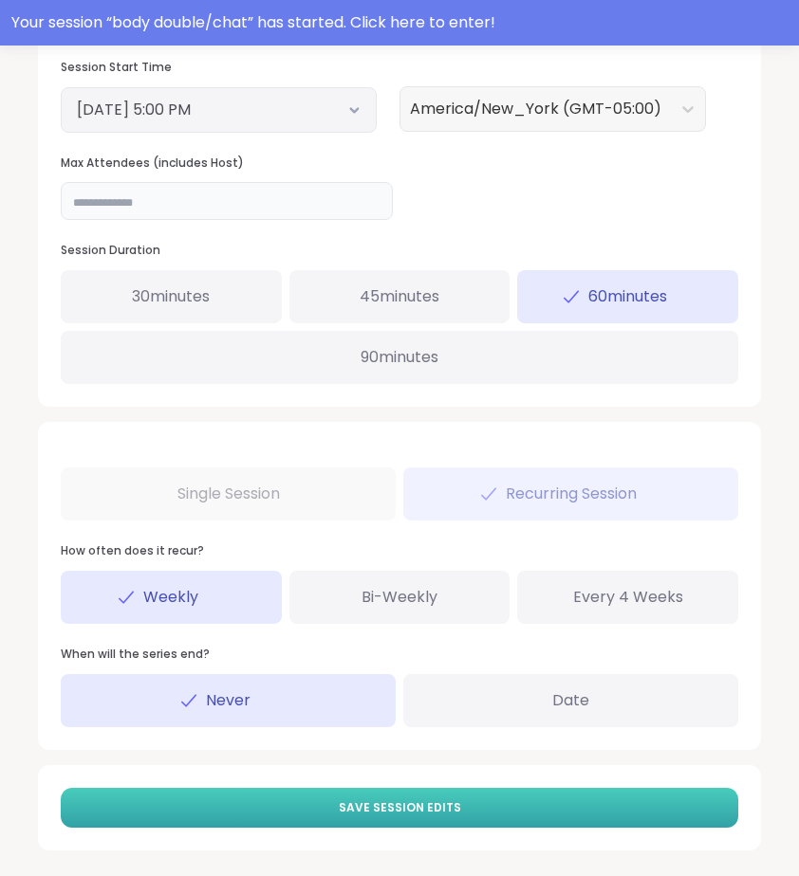
scroll to position [894, 0]
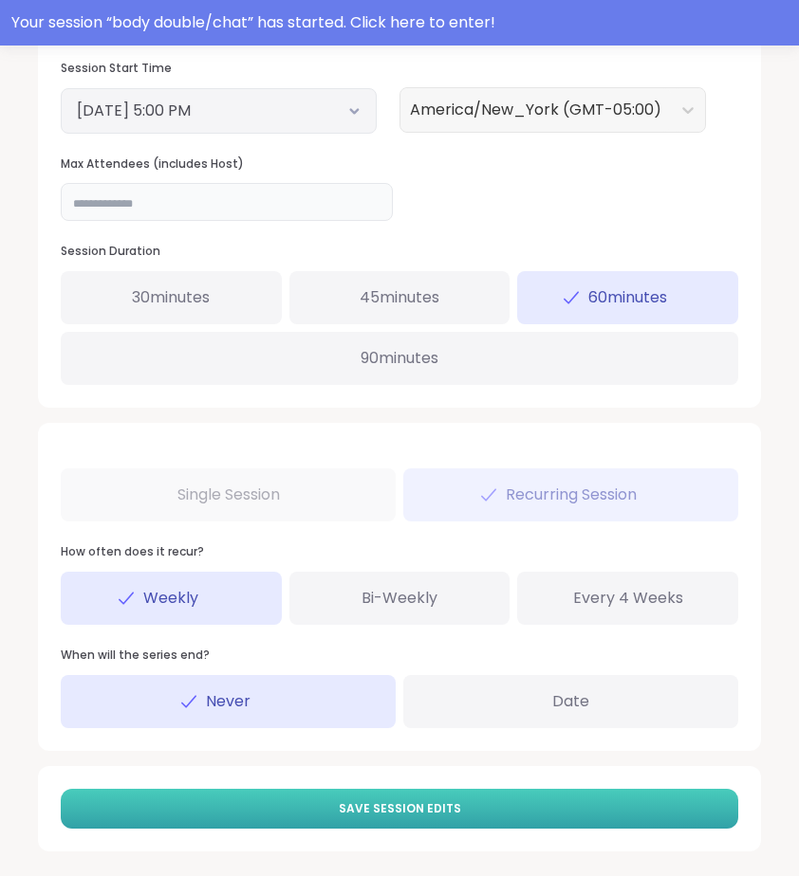
type input "**"
click at [558, 802] on button "Save Session Edits" at bounding box center [399, 809] width 677 height 40
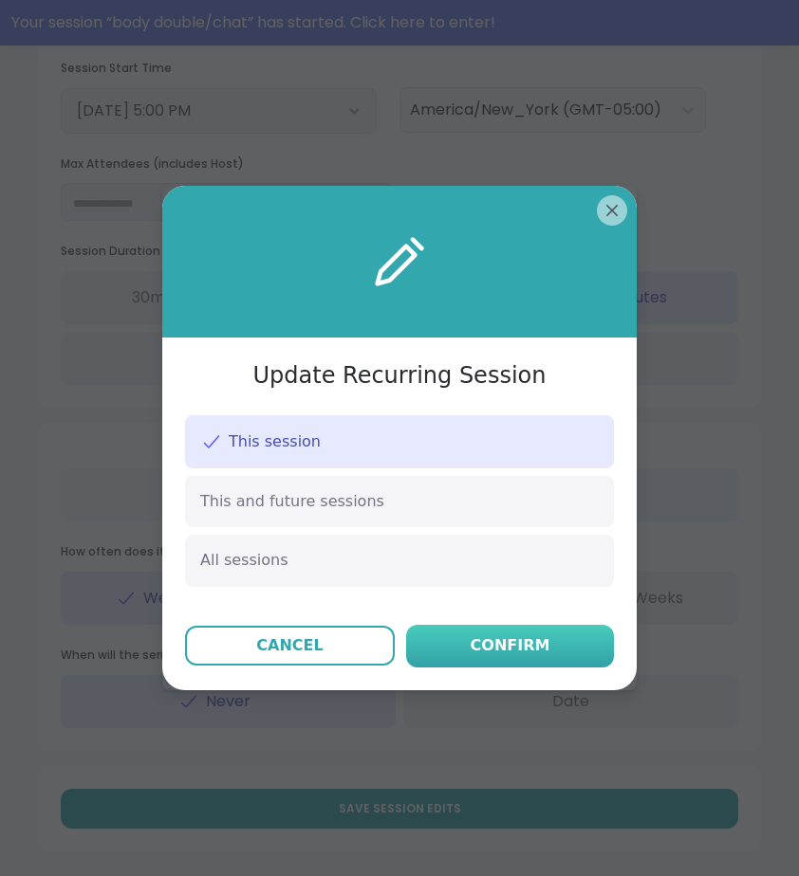
click at [527, 638] on div "Confirm" at bounding box center [510, 646] width 80 height 23
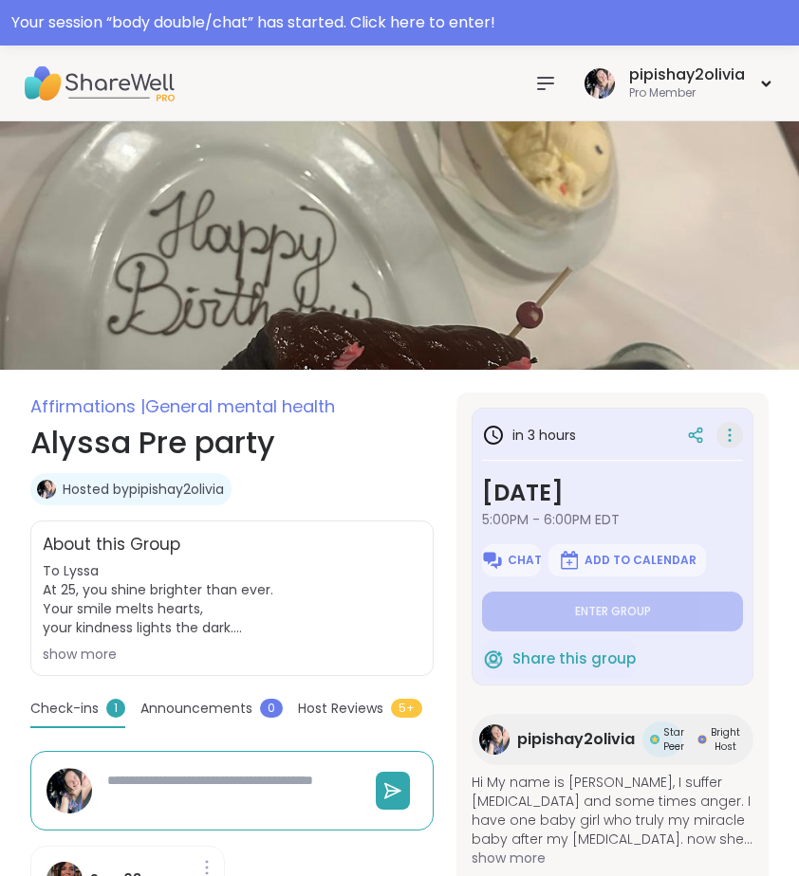
click at [728, 426] on icon at bounding box center [729, 435] width 19 height 27
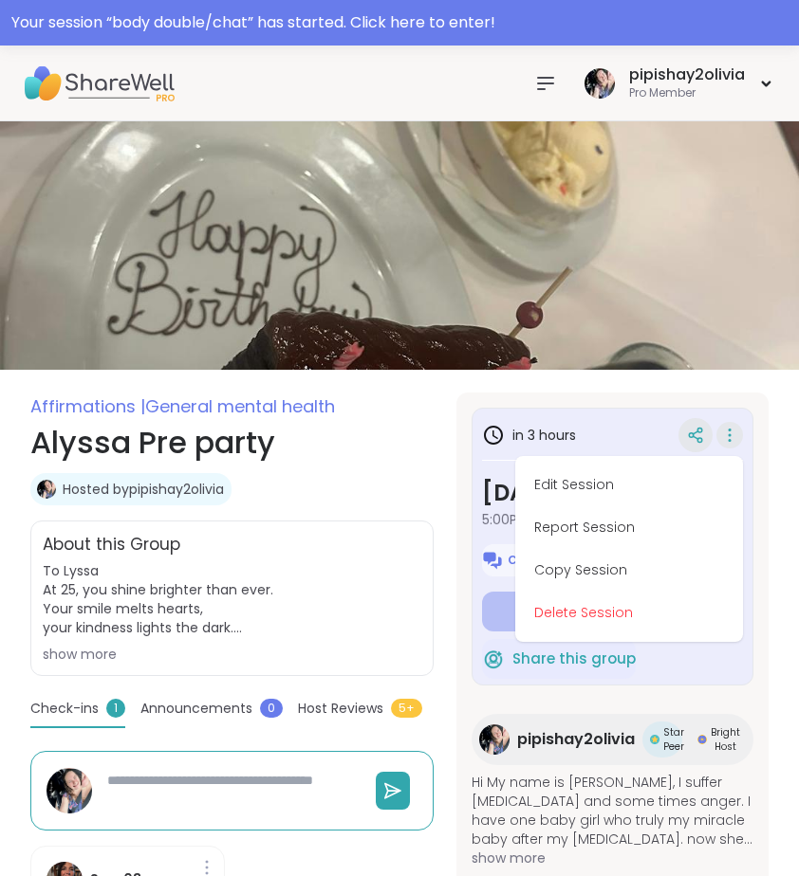
click at [692, 443] on icon at bounding box center [695, 435] width 17 height 17
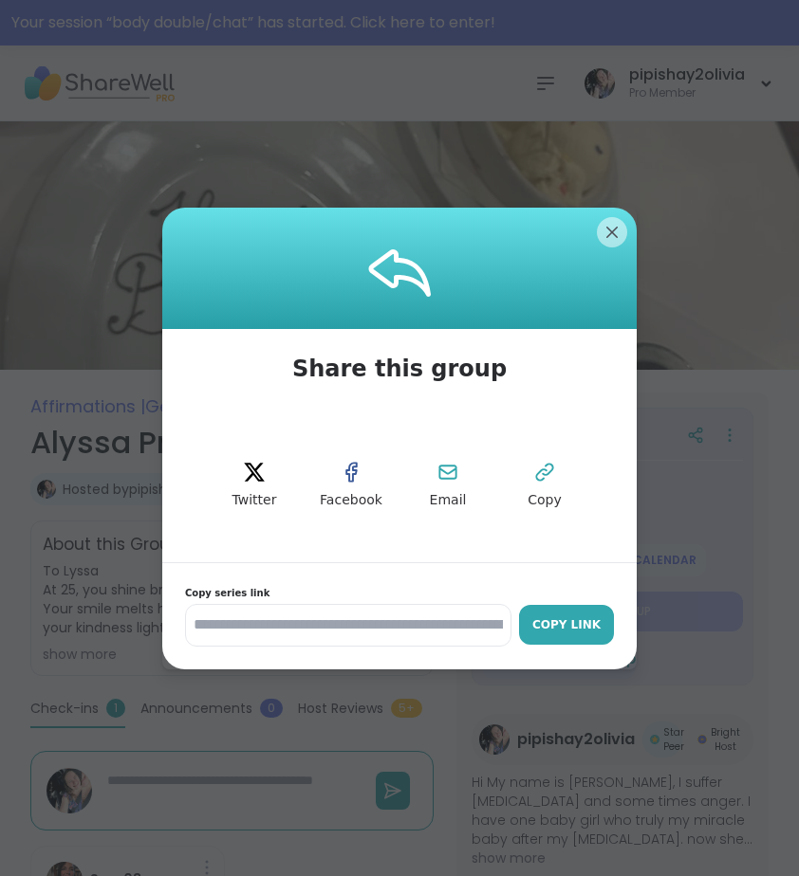
click at [544, 631] on div "Copy Link" at bounding box center [566, 625] width 76 height 17
click at [607, 239] on img at bounding box center [399, 245] width 799 height 249
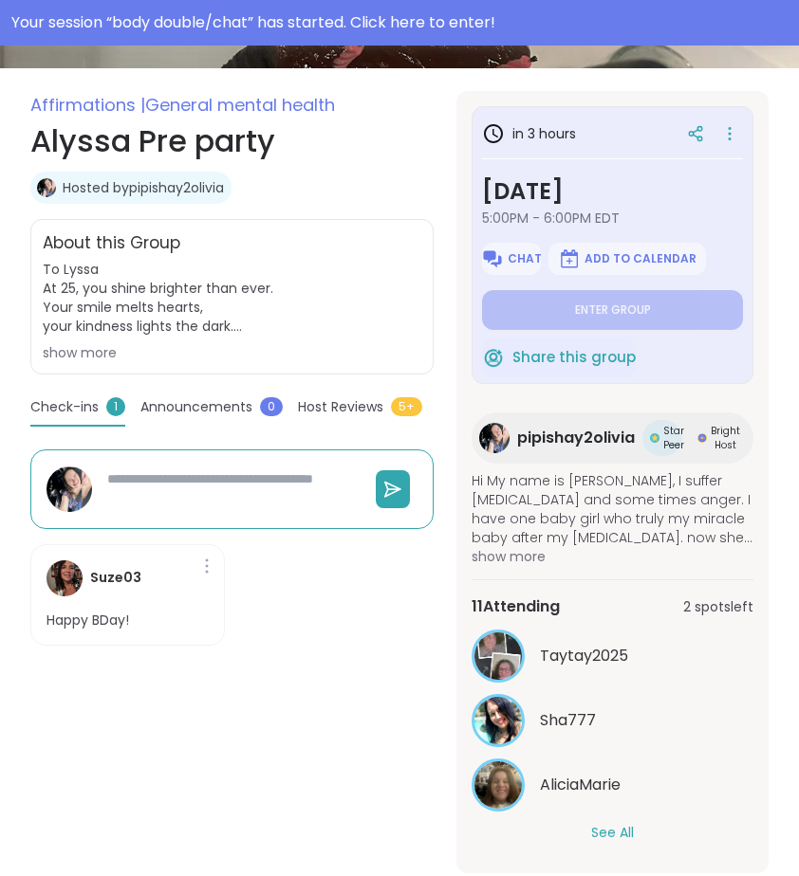
scroll to position [535, 0]
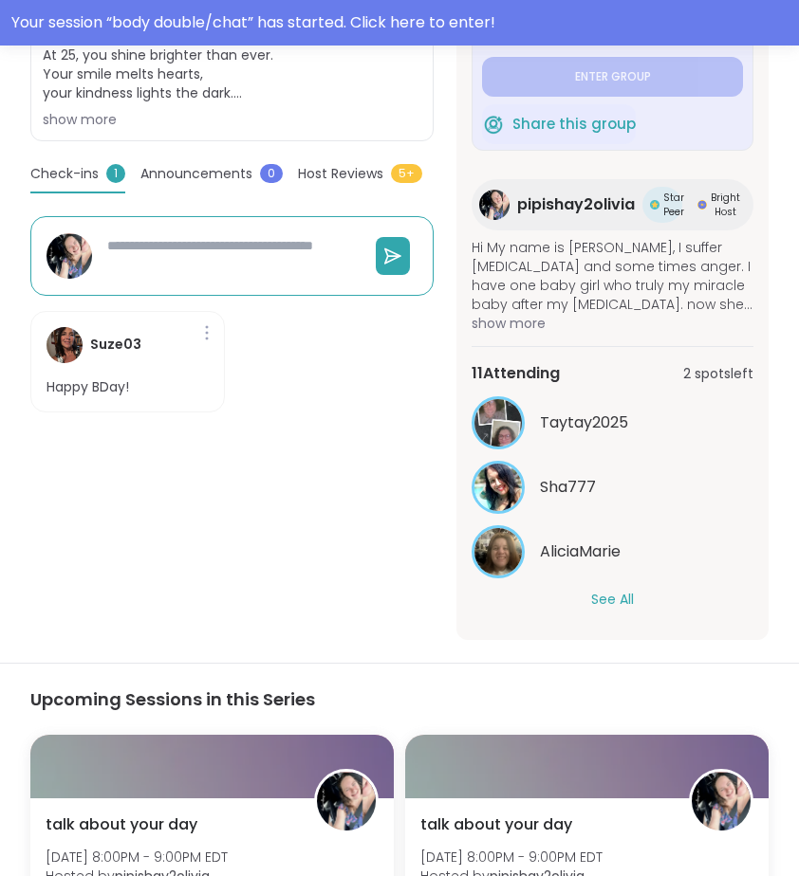
click at [613, 585] on div "Taytay2025 Sha777 AliciaMarie See All" at bounding box center [612, 502] width 282 height 213
click at [614, 600] on button "See All" at bounding box center [612, 600] width 43 height 20
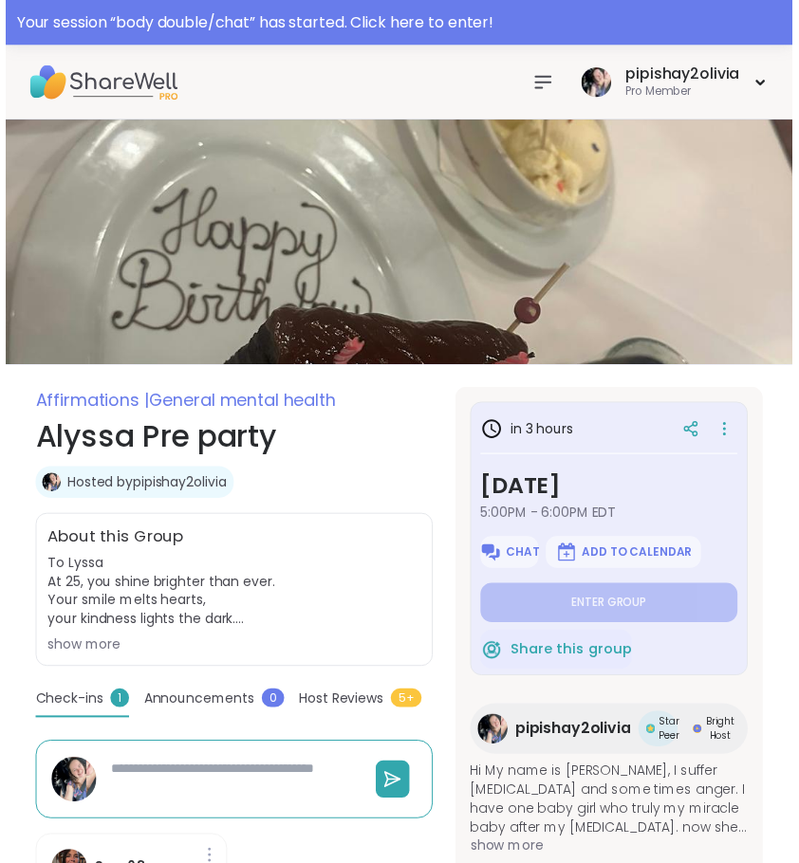
scroll to position [0, 0]
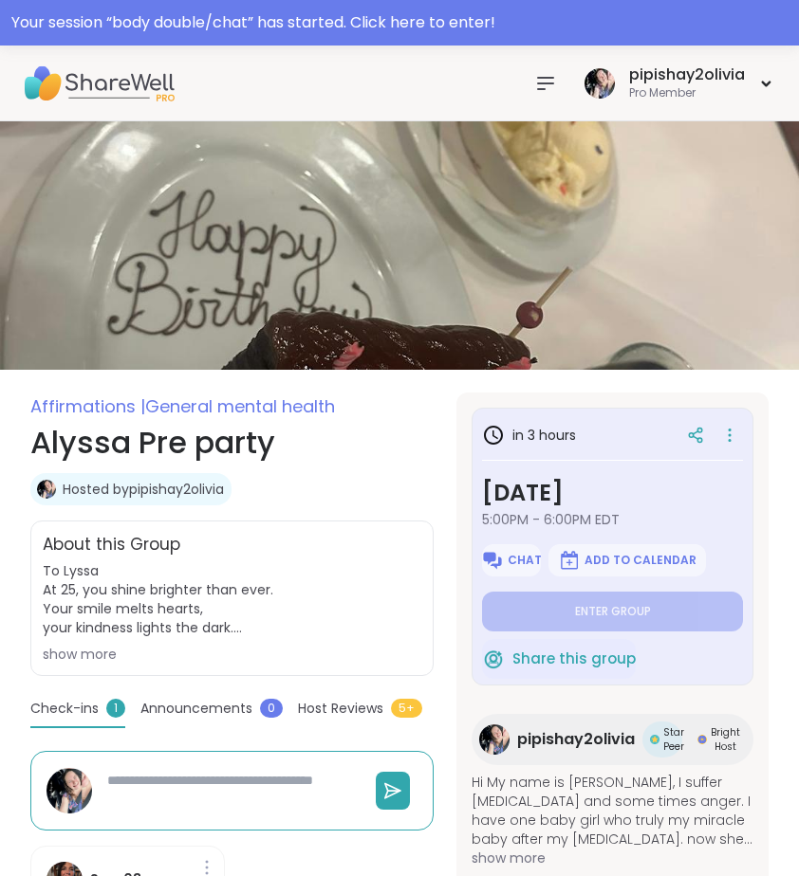
click at [547, 89] on icon at bounding box center [545, 83] width 23 height 23
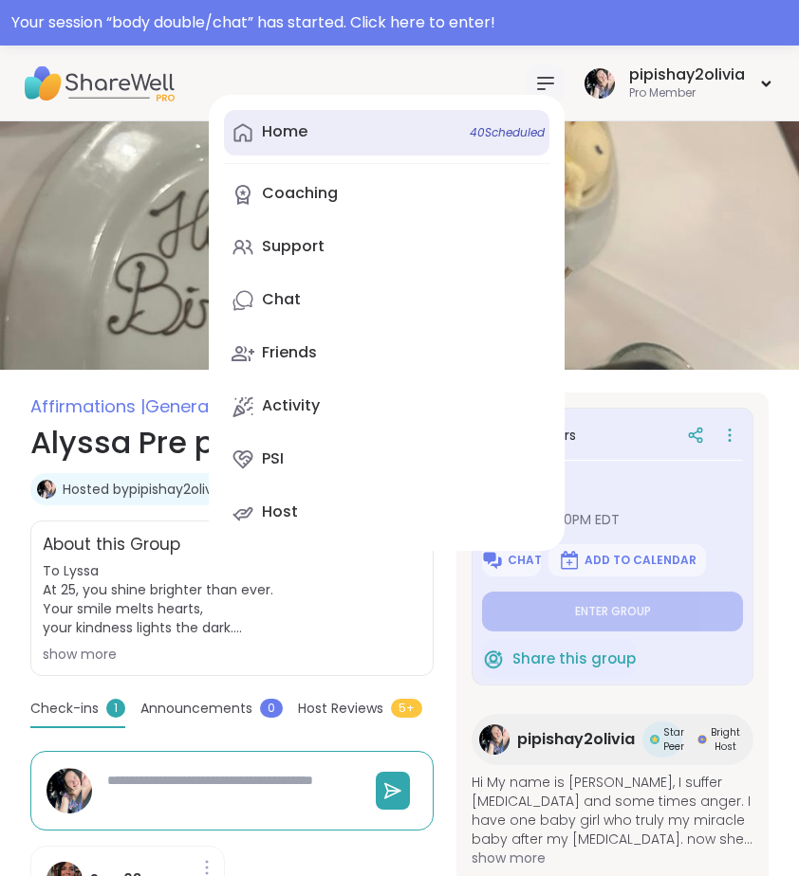
click at [408, 133] on link "Home 40 Scheduled" at bounding box center [386, 133] width 325 height 46
type textarea "*"
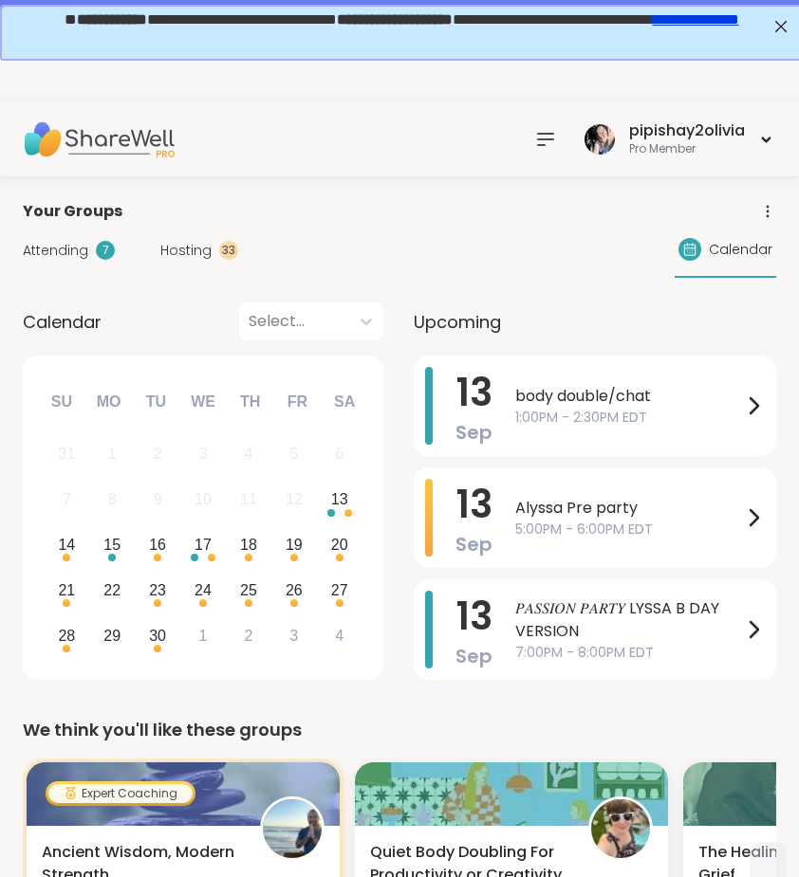
click at [781, 28] on div "Your session “ body double/chat ” has started. Click here to enter!" at bounding box center [399, 22] width 776 height 23
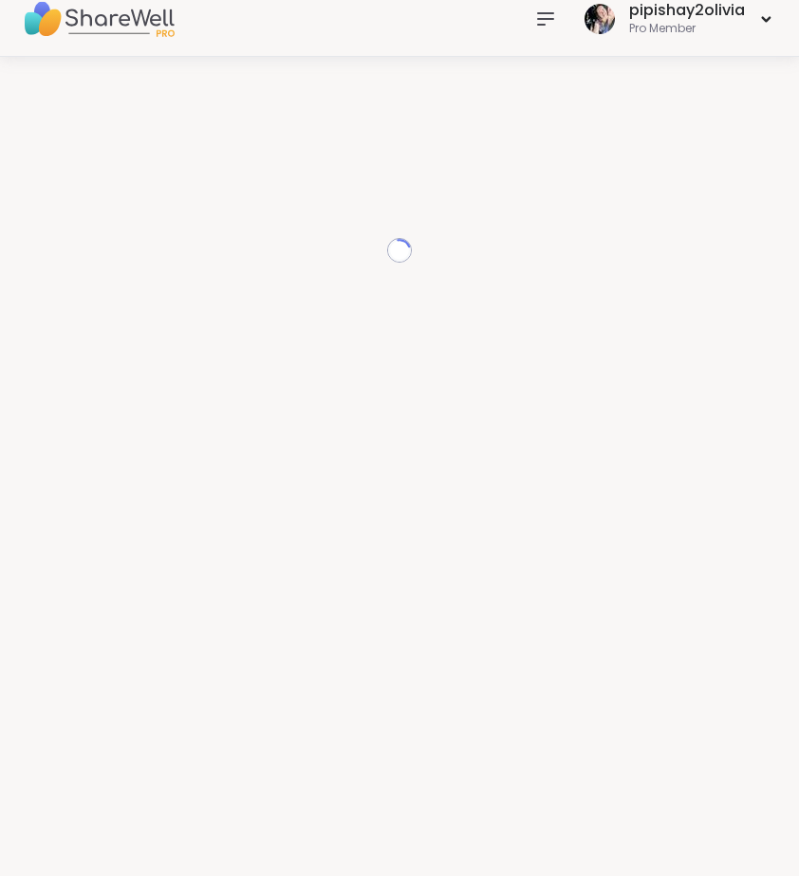
scroll to position [19, 0]
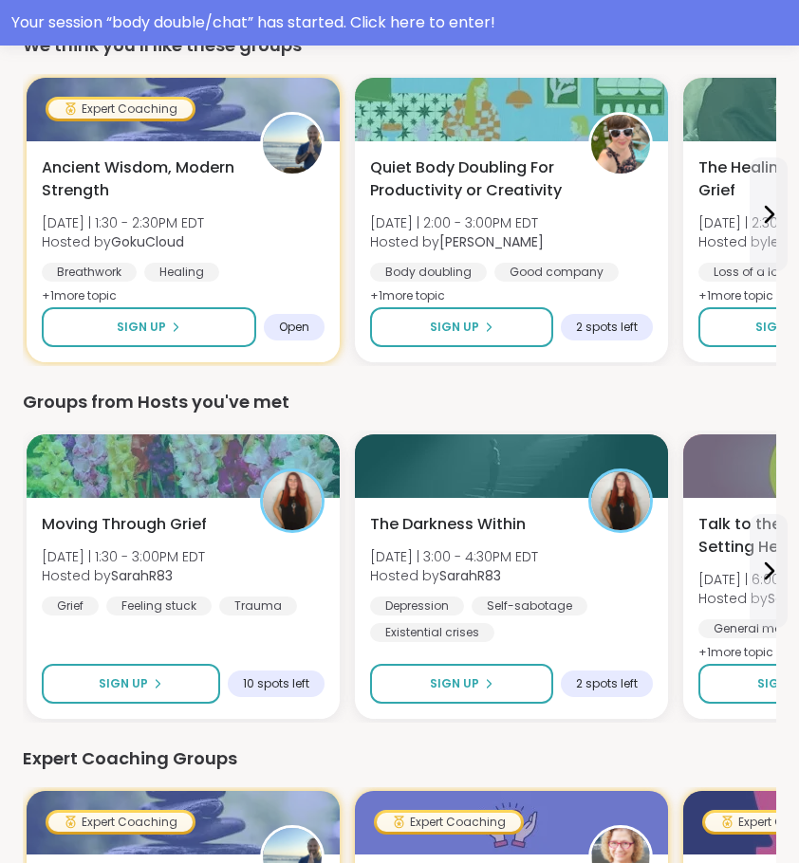
scroll to position [899, 0]
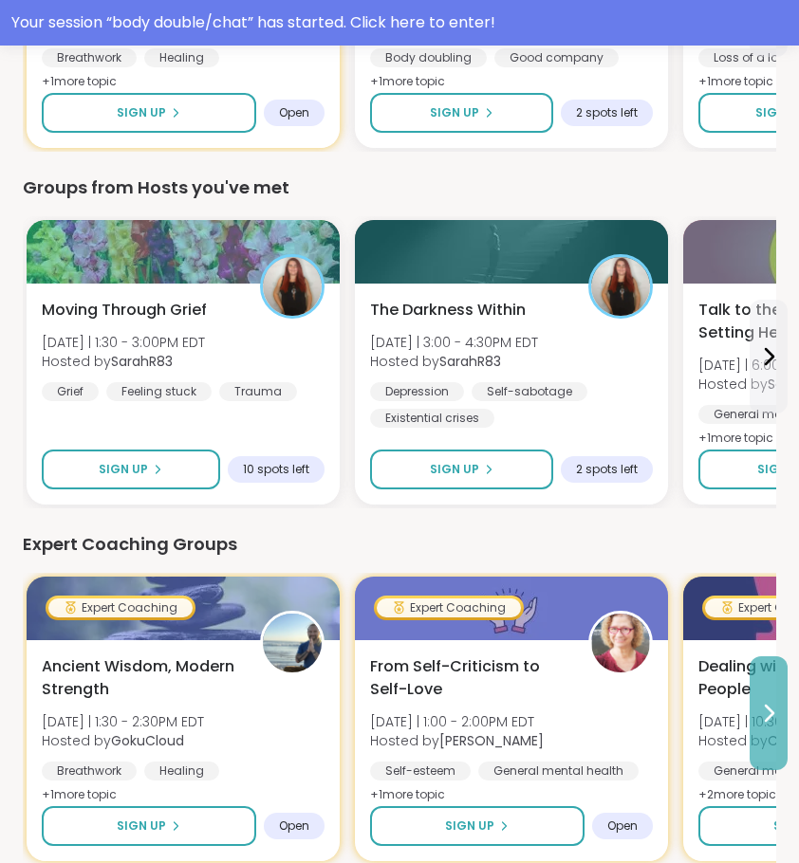
click at [779, 722] on icon at bounding box center [768, 713] width 23 height 23
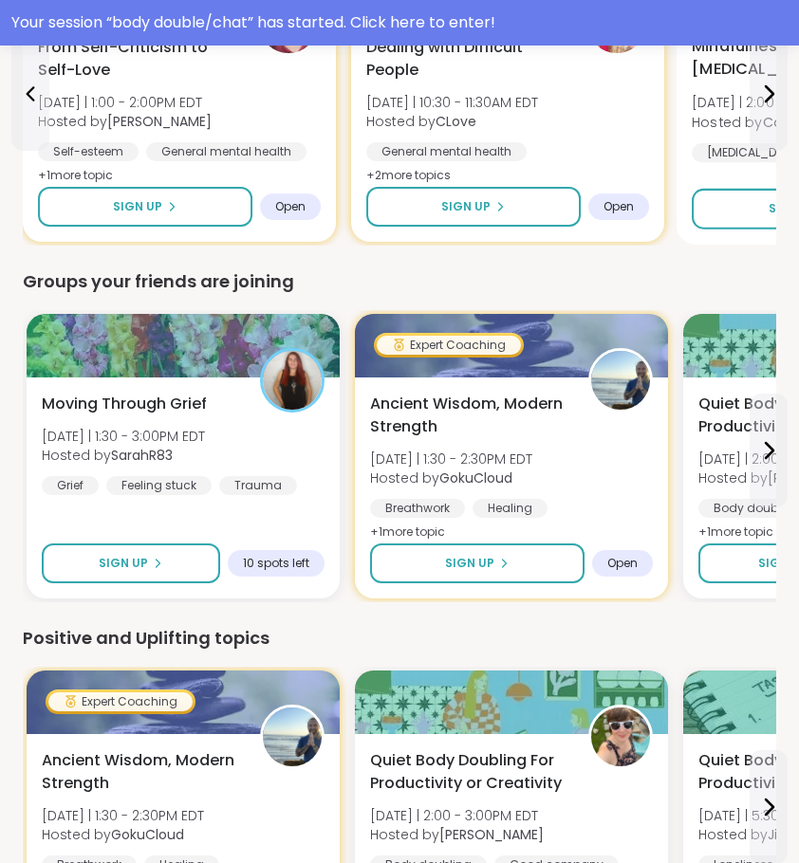
scroll to position [1564, 0]
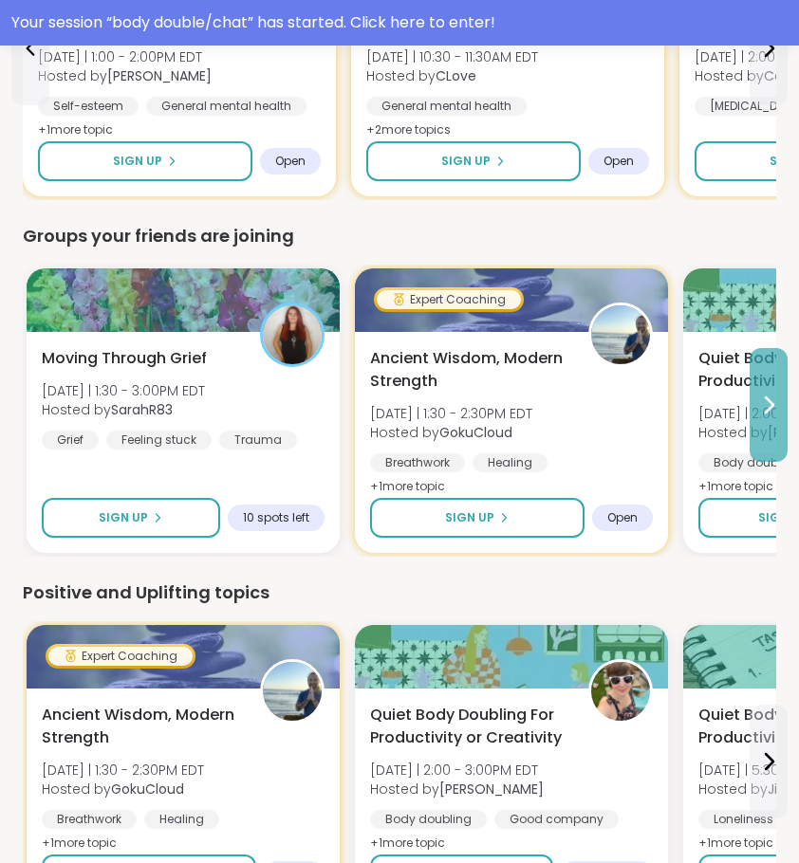
click at [780, 419] on button at bounding box center [768, 405] width 38 height 114
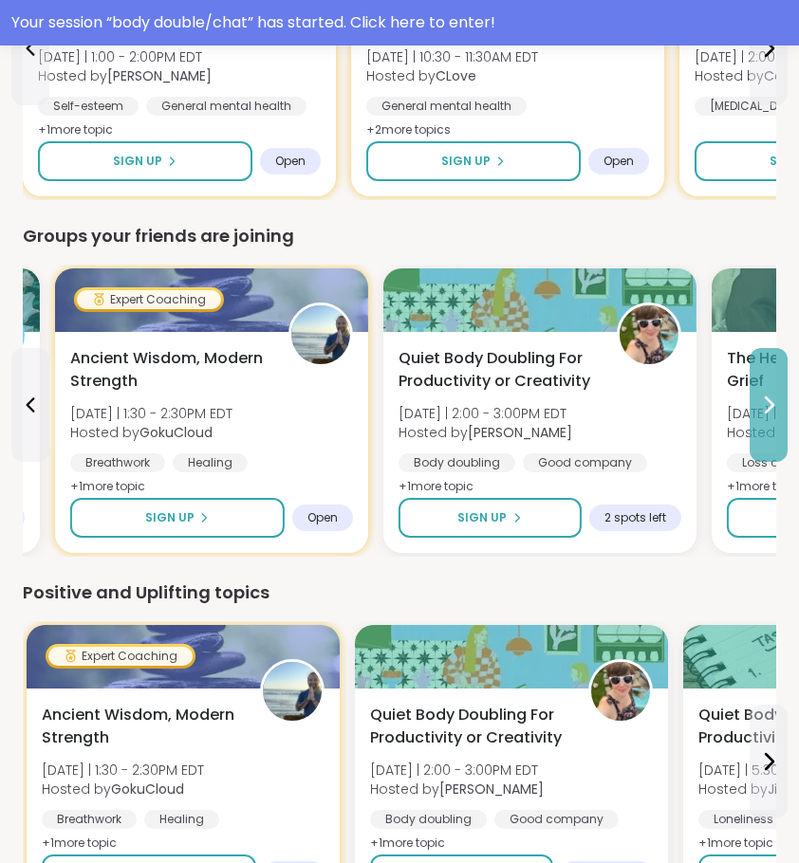
click at [780, 419] on button at bounding box center [768, 405] width 38 height 114
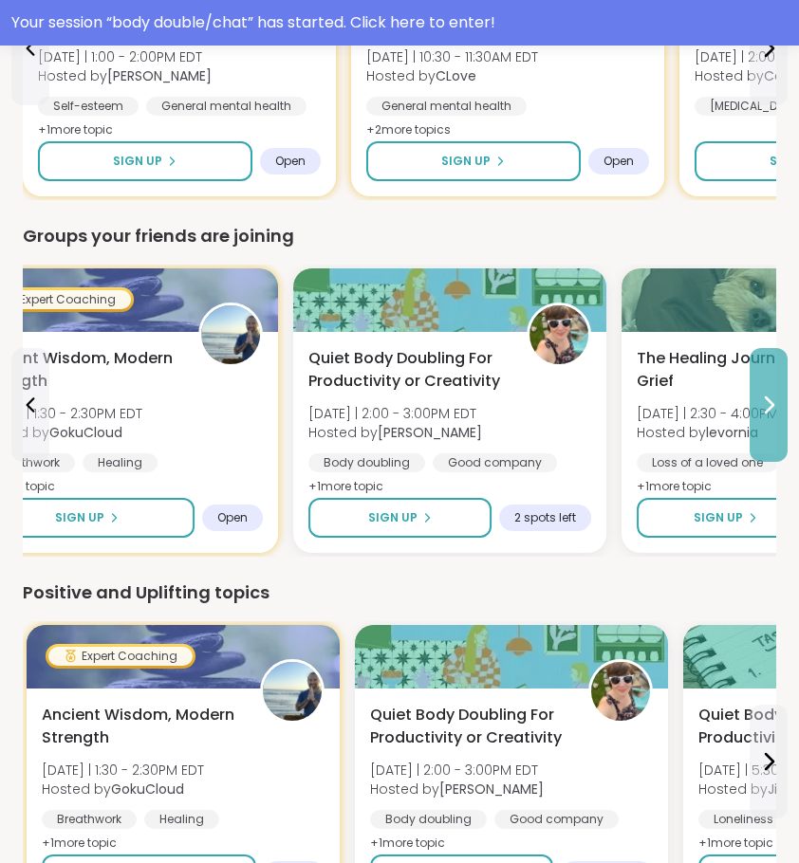
click at [780, 419] on button at bounding box center [768, 405] width 38 height 114
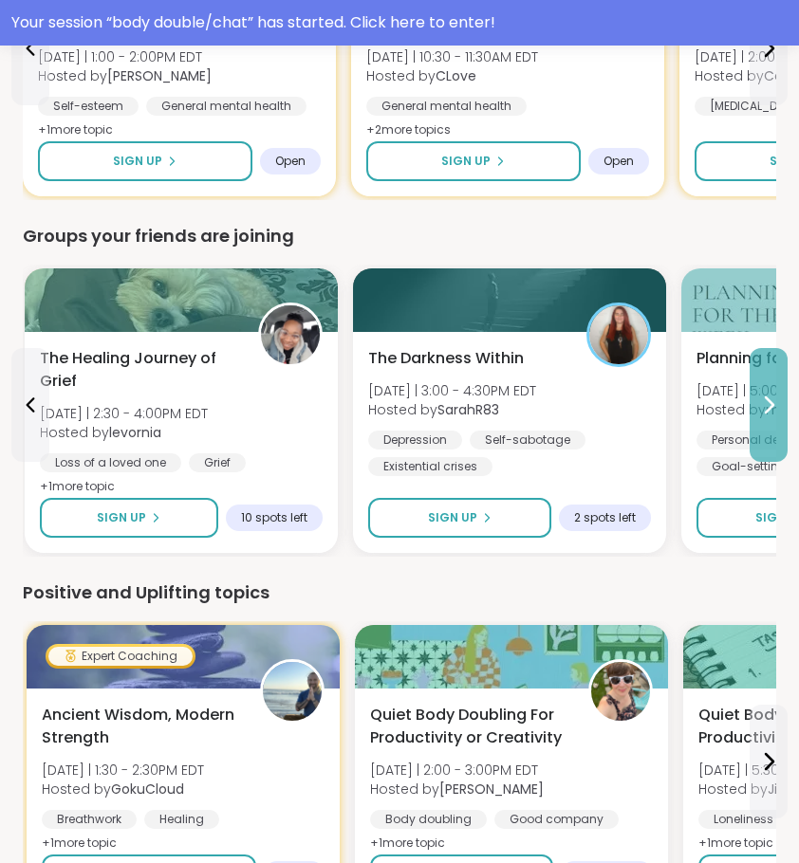
click at [780, 419] on button at bounding box center [768, 405] width 38 height 114
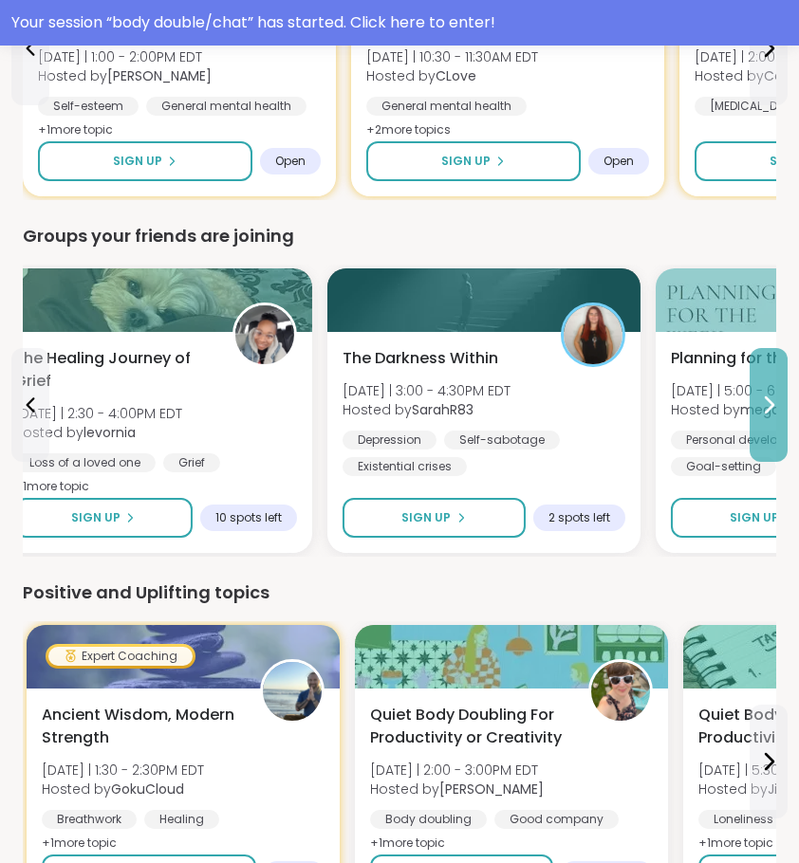
click at [780, 419] on button at bounding box center [768, 405] width 38 height 114
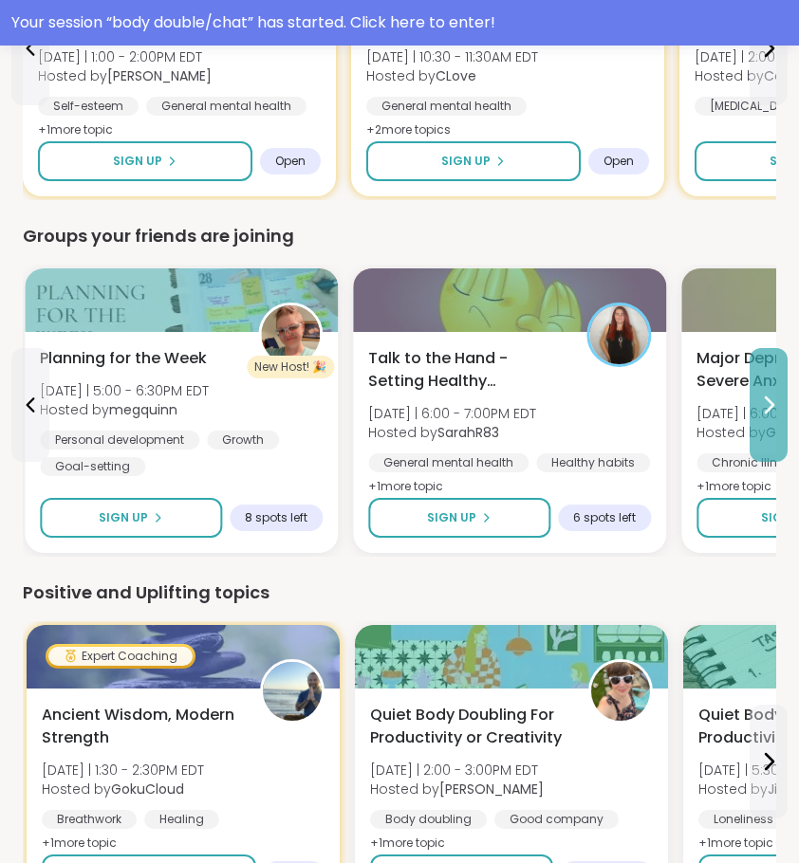
click at [780, 419] on button at bounding box center [768, 405] width 38 height 114
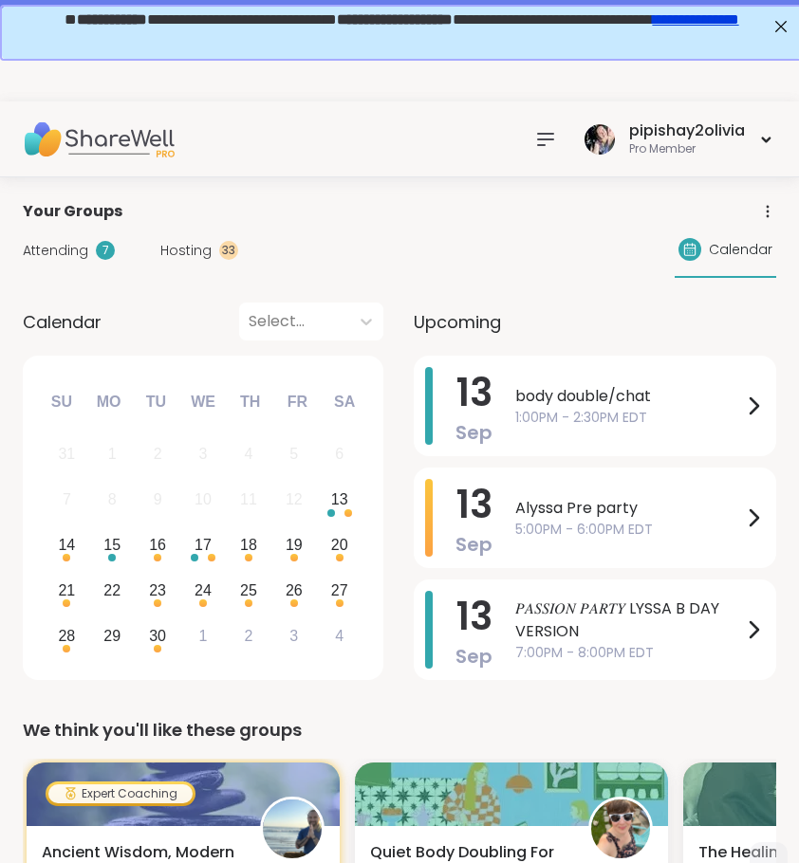
scroll to position [0, 0]
click at [564, 153] on div "pipishay2olivia Pro Member" at bounding box center [650, 139] width 249 height 45
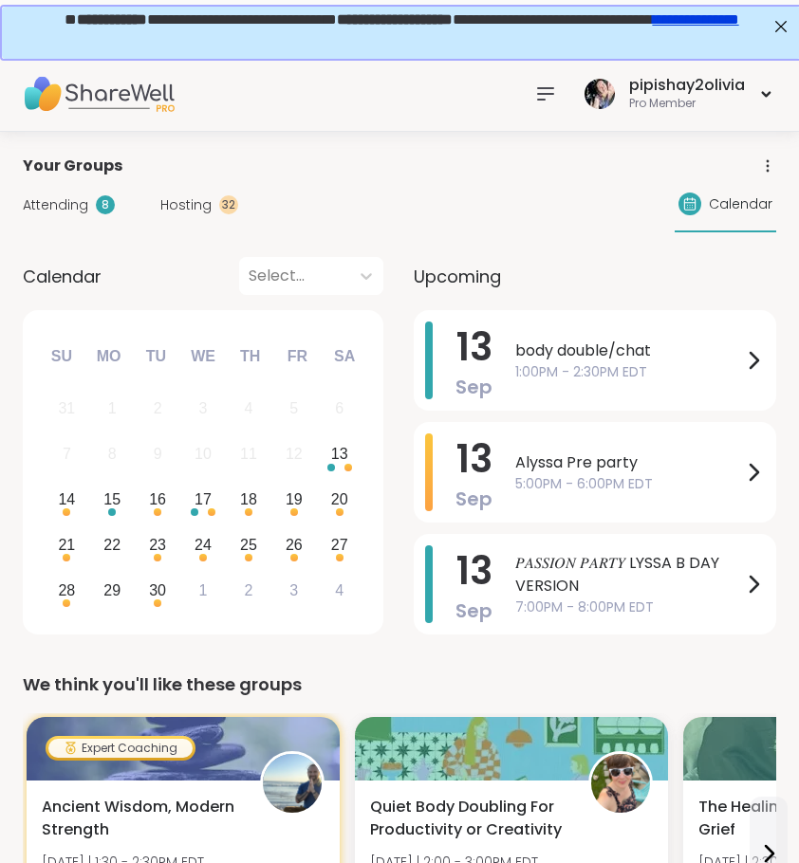
click at [535, 91] on icon at bounding box center [545, 94] width 23 height 23
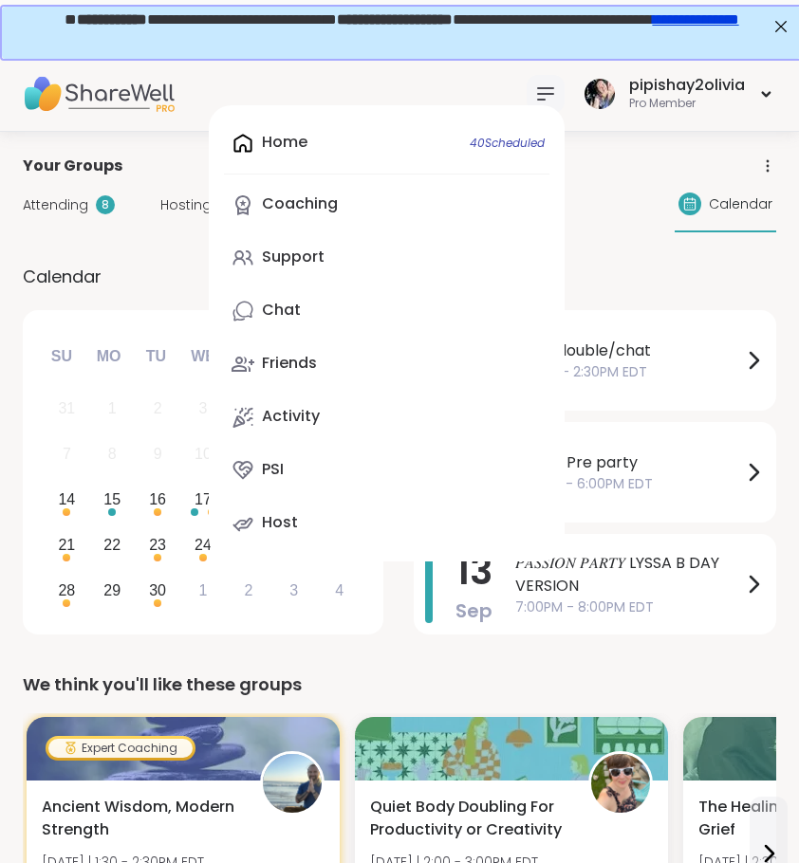
click at [446, 136] on div "Home 40 Scheduled Coaching Support Chat Friends Activity PSI Host" at bounding box center [387, 333] width 356 height 456
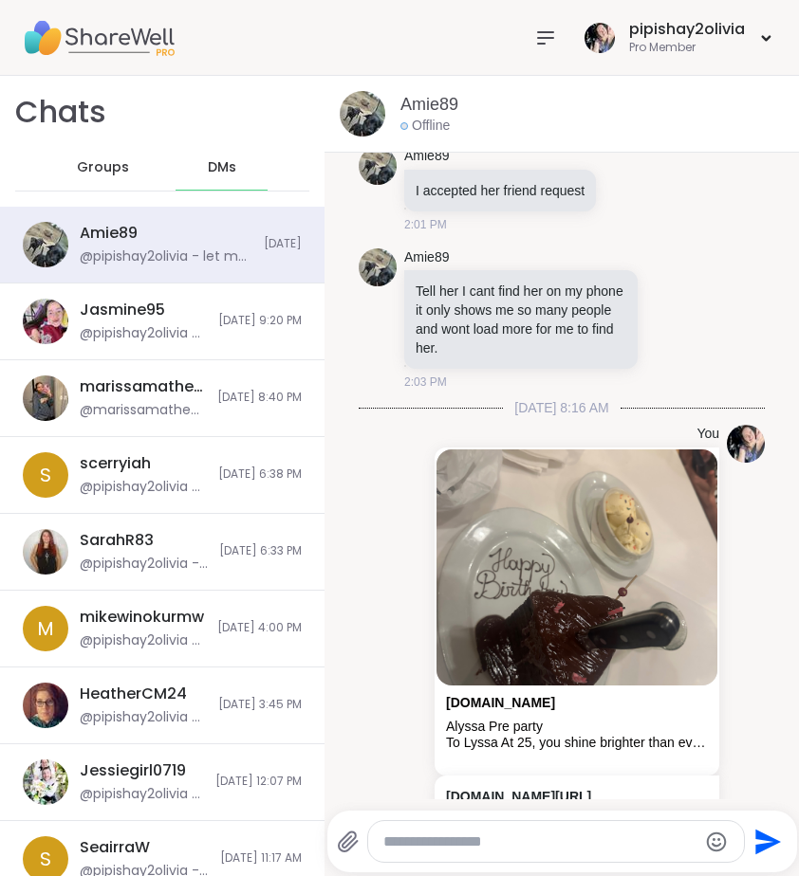
click at [93, 165] on span "Groups" at bounding box center [103, 167] width 52 height 19
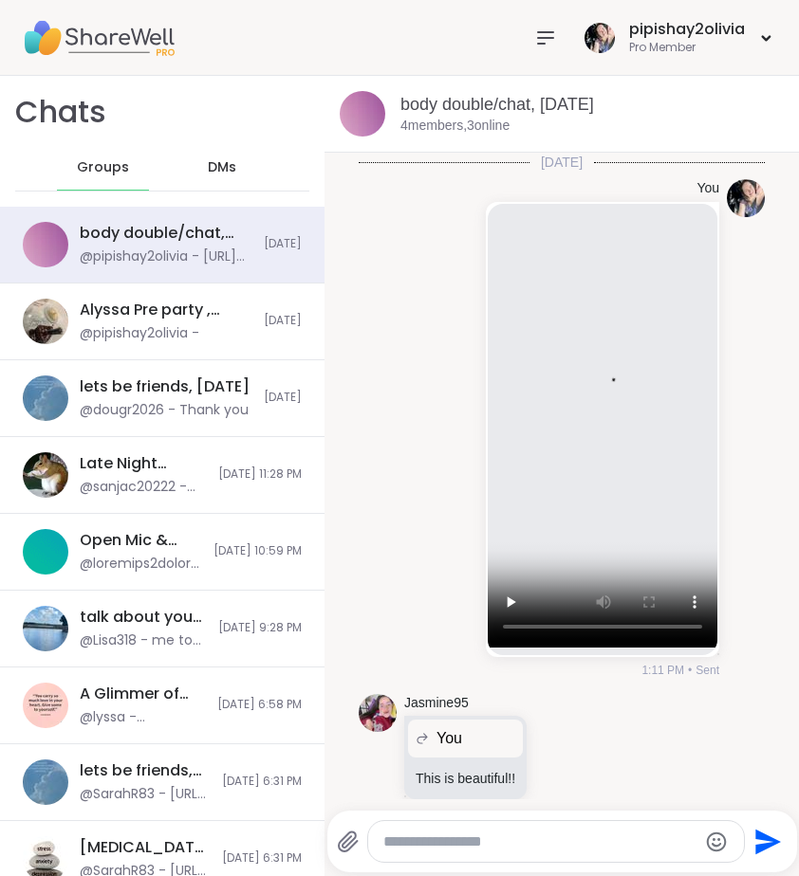
scroll to position [474, 0]
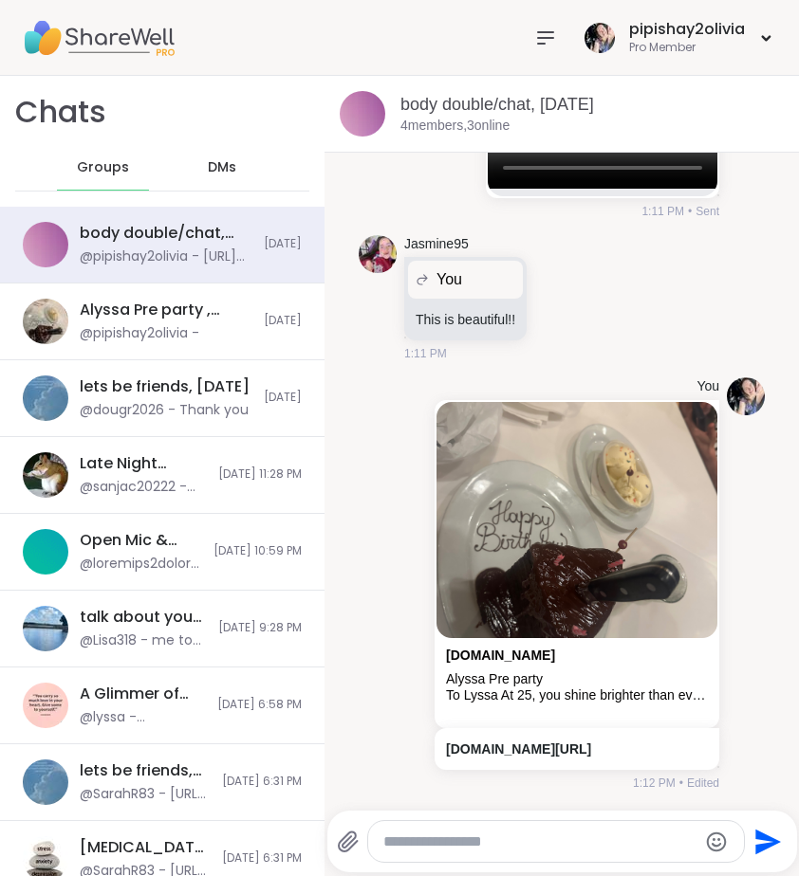
click at [546, 37] on icon at bounding box center [545, 37] width 15 height 11
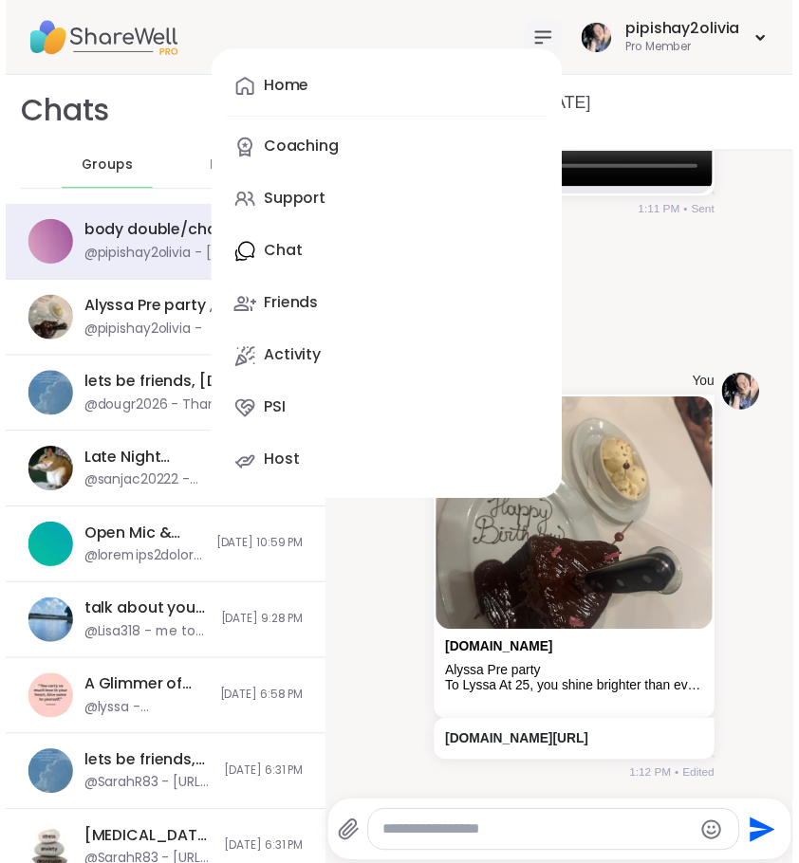
scroll to position [0, 0]
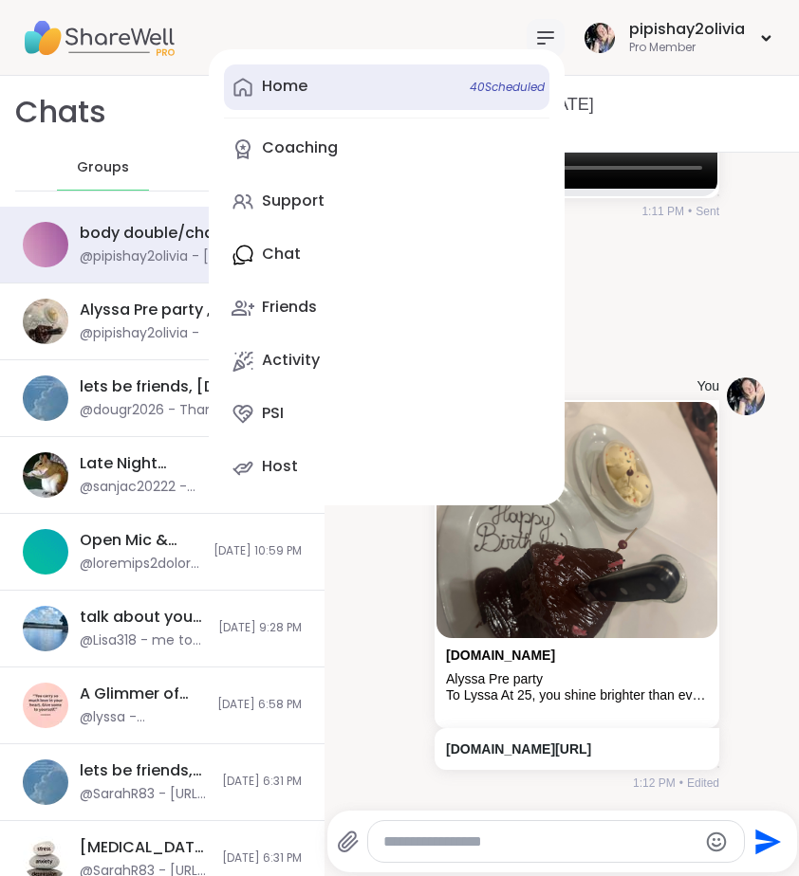
click at [361, 101] on link "Home 40 Scheduled" at bounding box center [386, 88] width 325 height 46
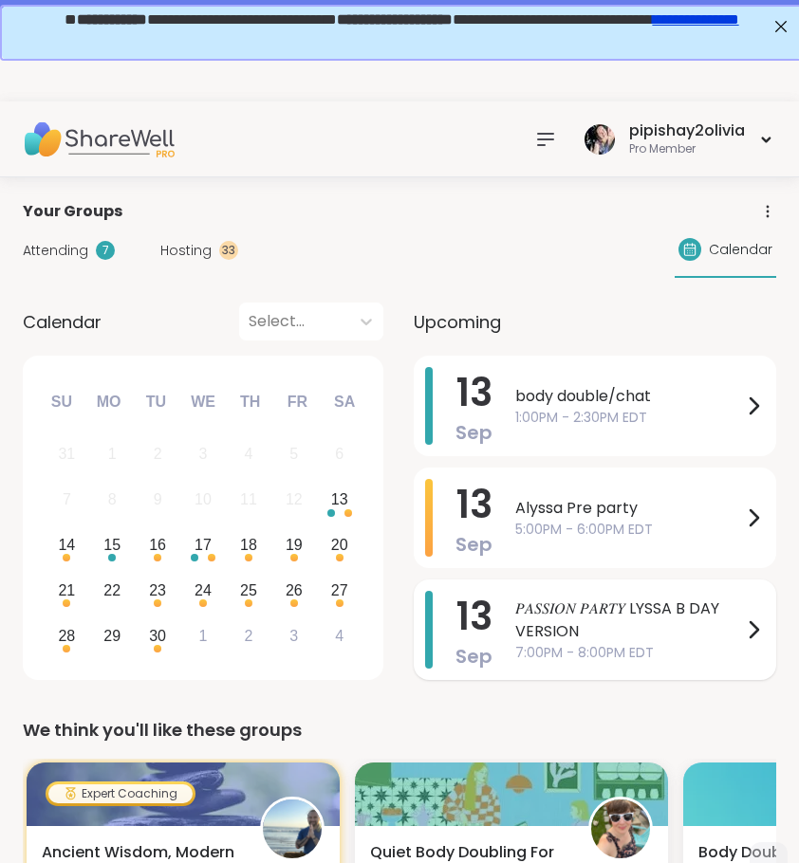
click at [650, 645] on span "7:00PM - 8:00PM EDT" at bounding box center [628, 653] width 227 height 20
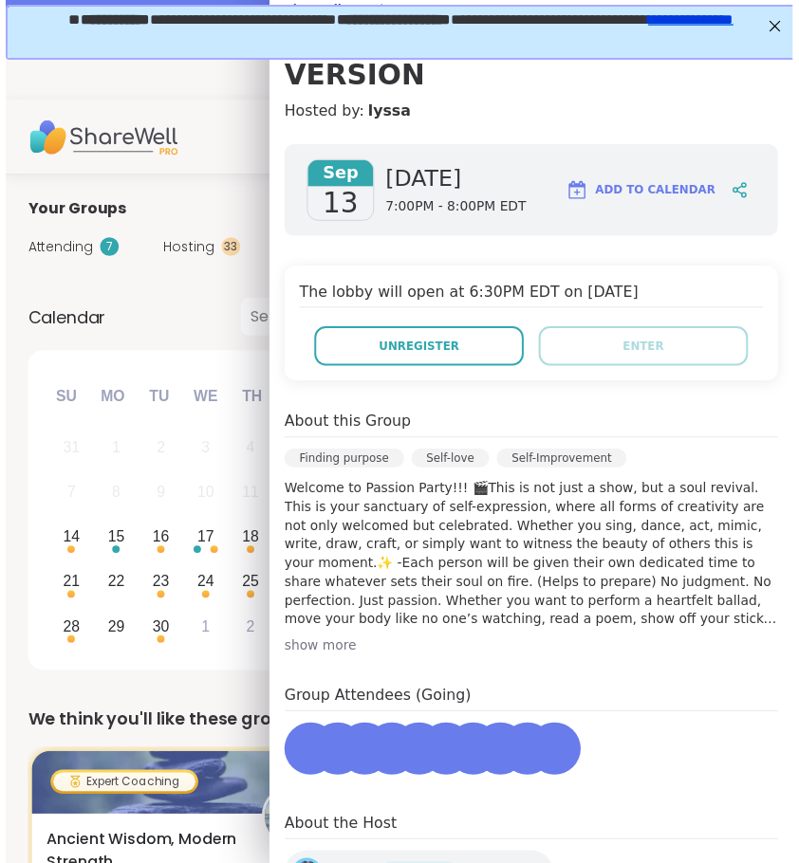
scroll to position [212, 0]
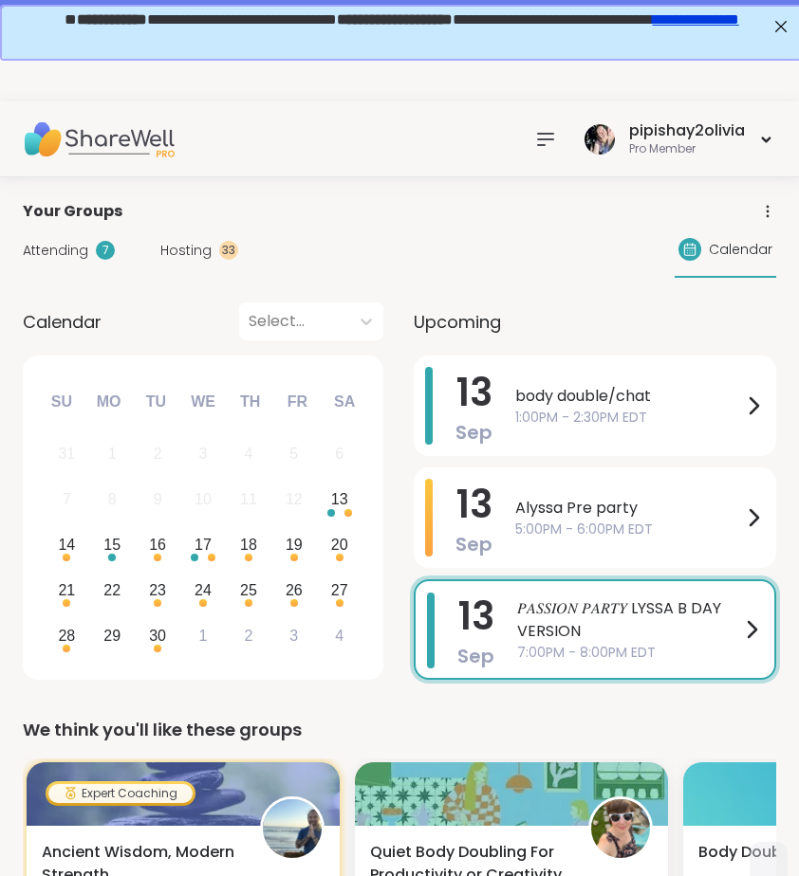
click at [223, 353] on div "Calendar Select... Previous Month Next Month September 2025 Su Mo Tu We Th Fr S…" at bounding box center [203, 495] width 360 height 384
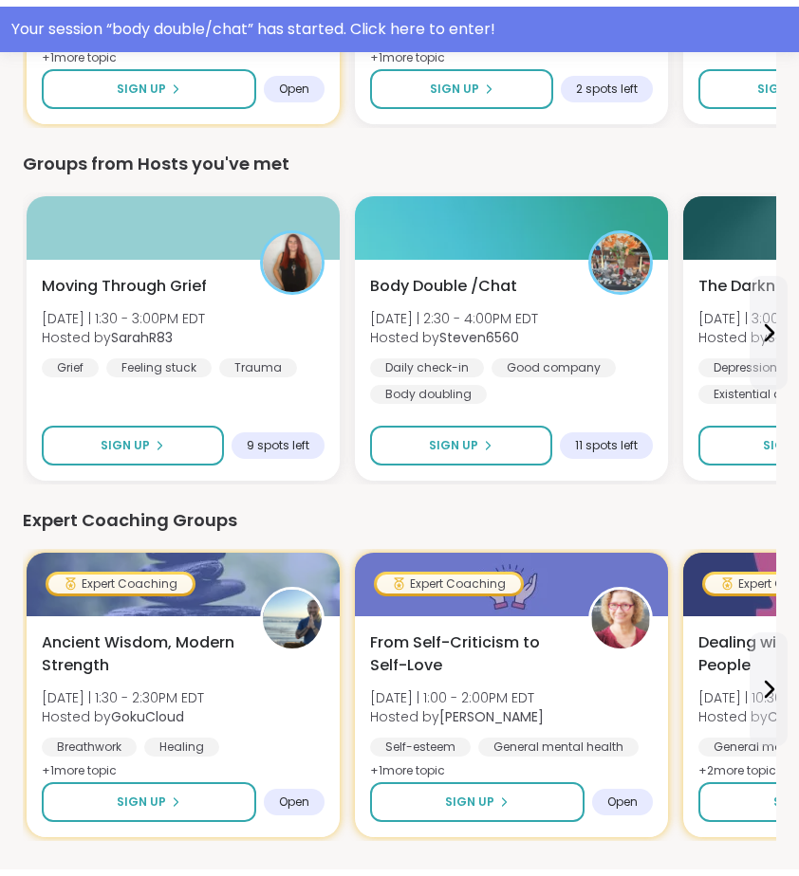
scroll to position [1001, 0]
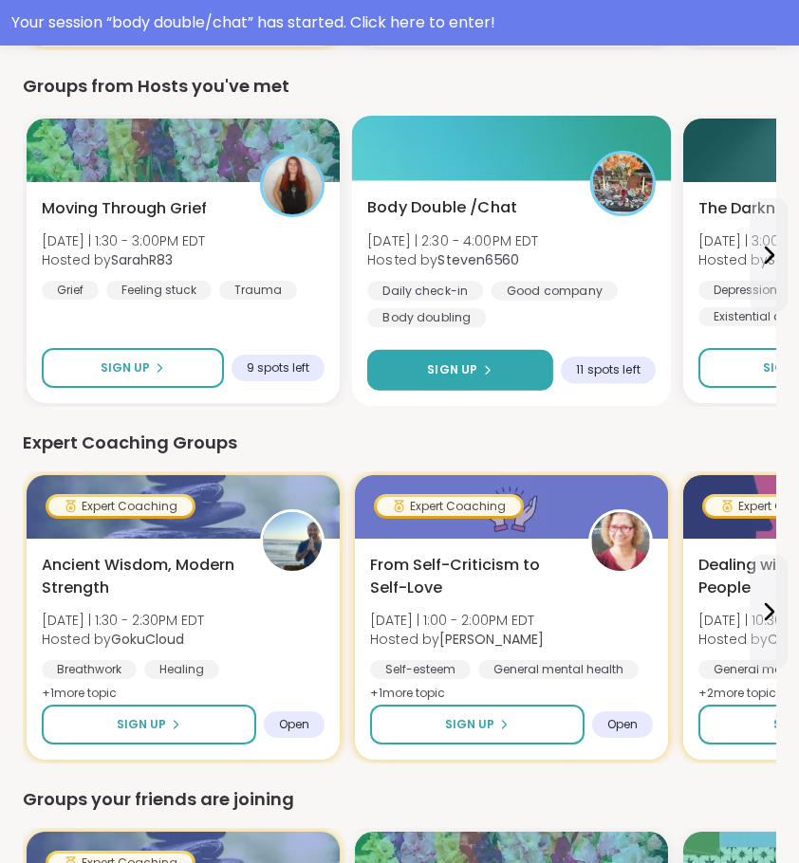
click at [495, 360] on button "Sign Up" at bounding box center [460, 370] width 186 height 41
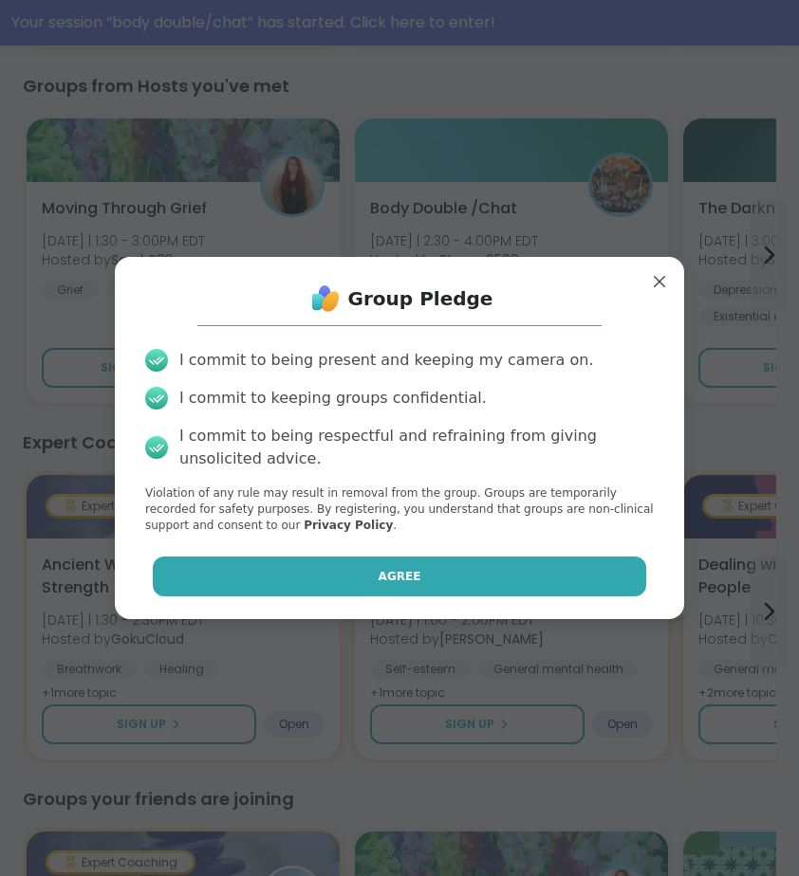
click at [552, 557] on button "Agree" at bounding box center [400, 577] width 494 height 40
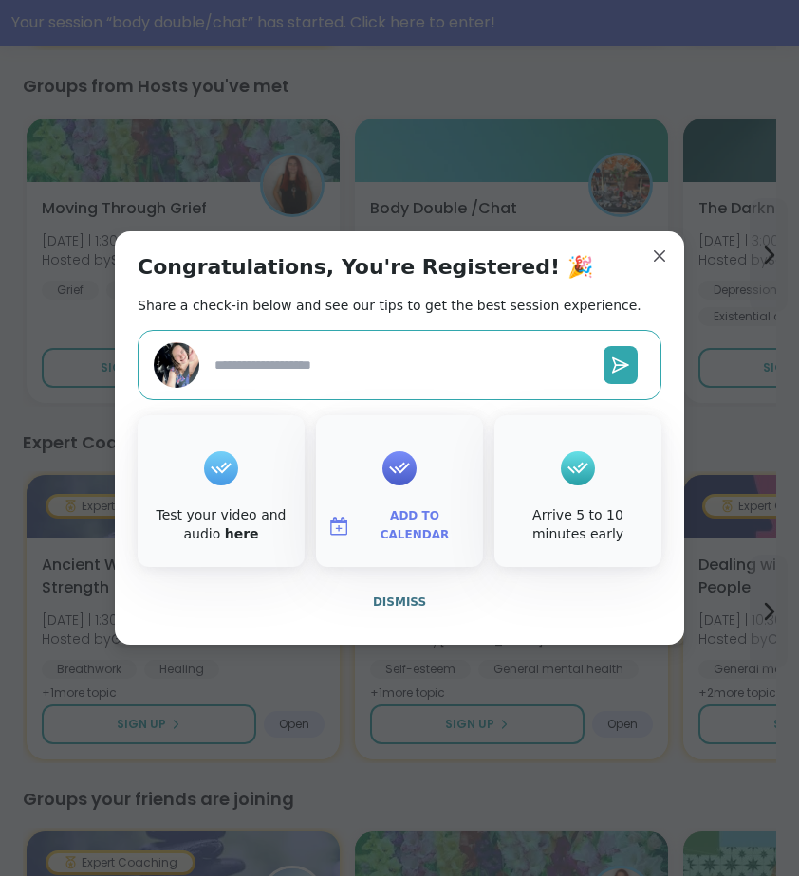
type textarea "*"
click at [637, 265] on div "Congratulations, You're Registered! 🎉 Share a check-in below and see our tips t…" at bounding box center [399, 438] width 569 height 414
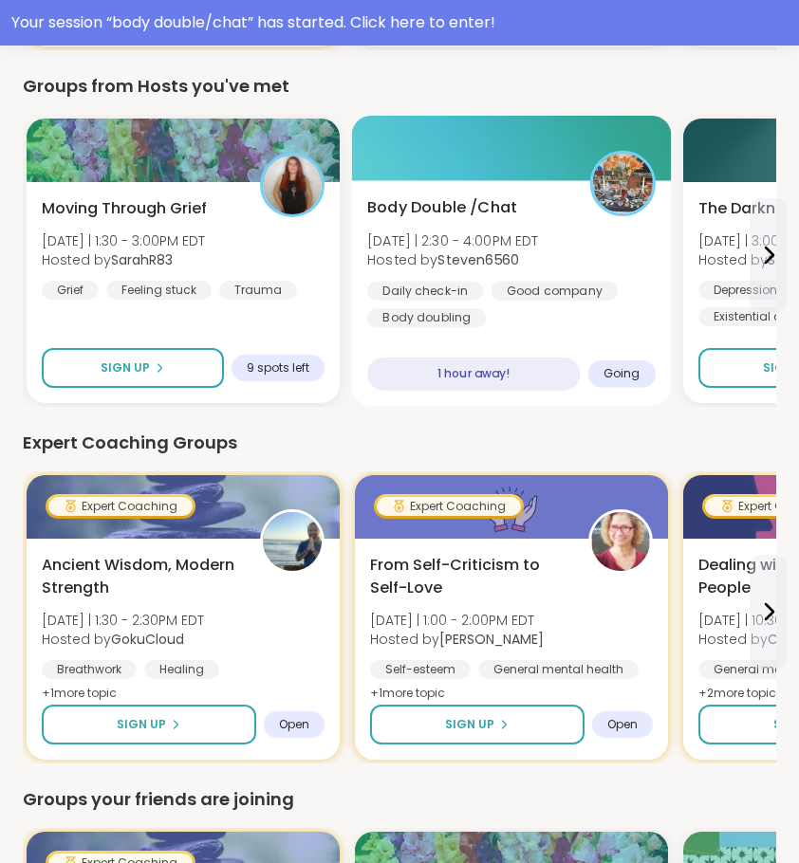
click at [635, 230] on div "Body Double /Chat Sat 9/13 | 2:30 - 4:00PM EDT Hosted by Steven6560 Daily check…" at bounding box center [511, 262] width 288 height 132
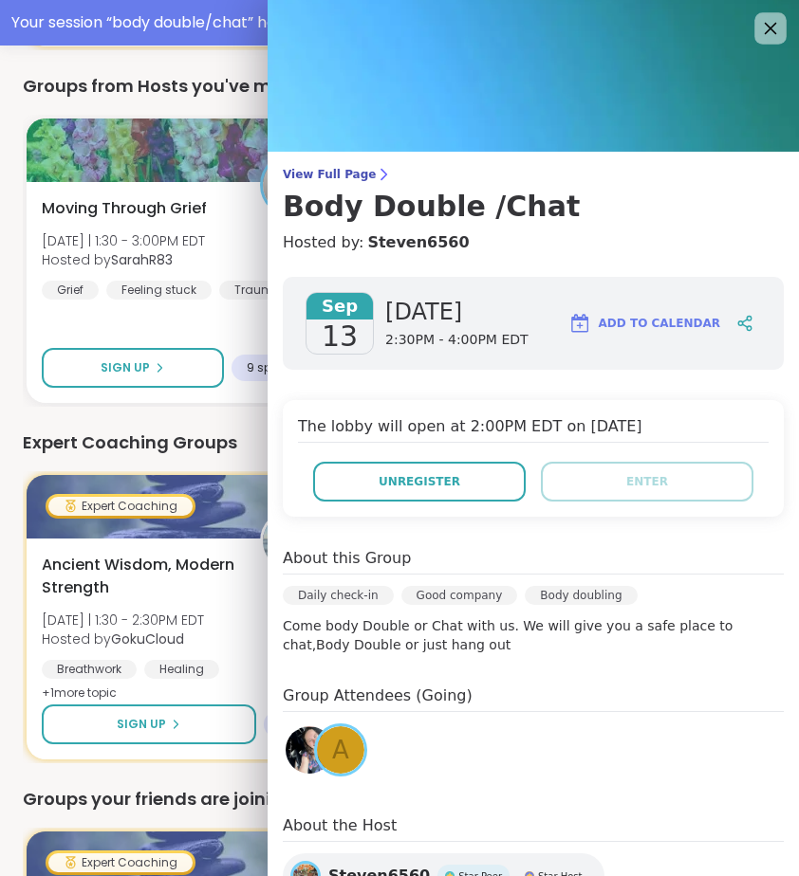
click at [770, 24] on div at bounding box center [770, 28] width 32 height 32
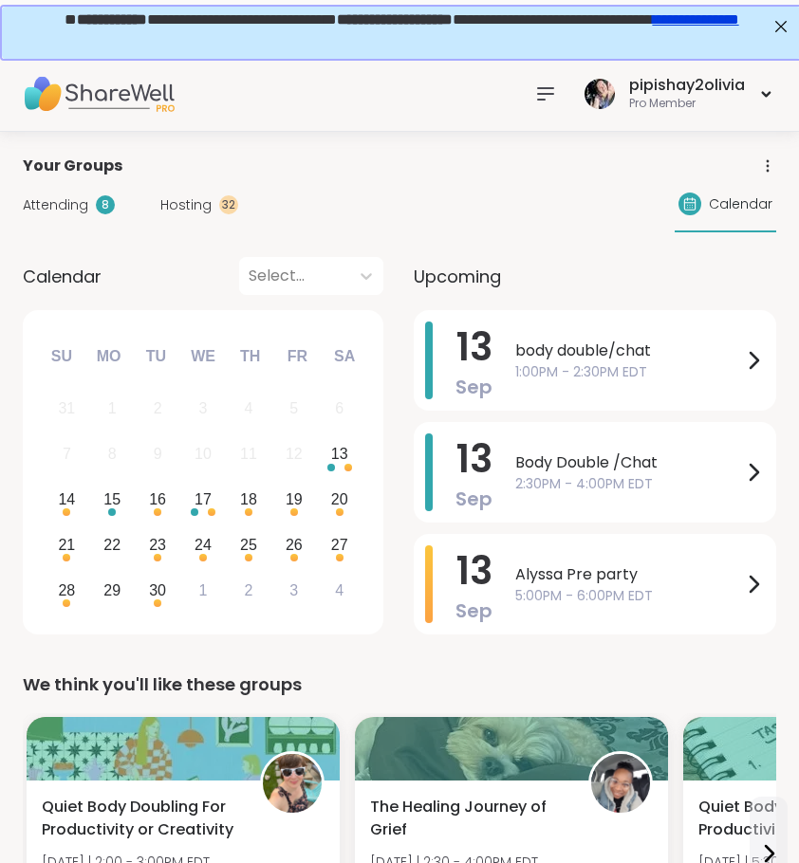
click at [555, 92] on icon at bounding box center [545, 94] width 23 height 23
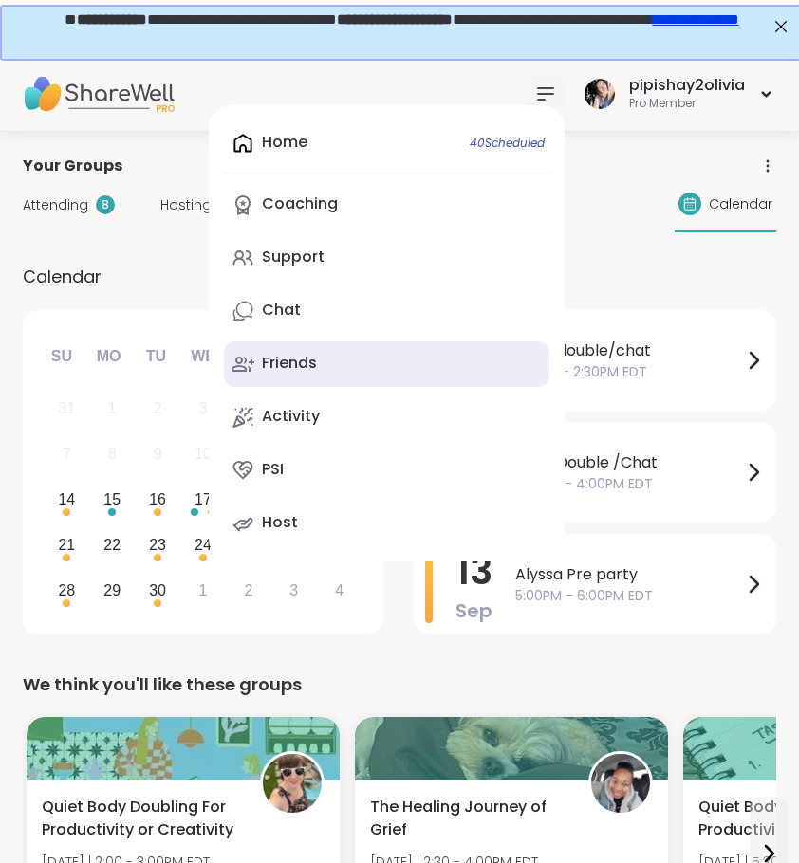
click at [333, 354] on link "Friends" at bounding box center [386, 364] width 325 height 46
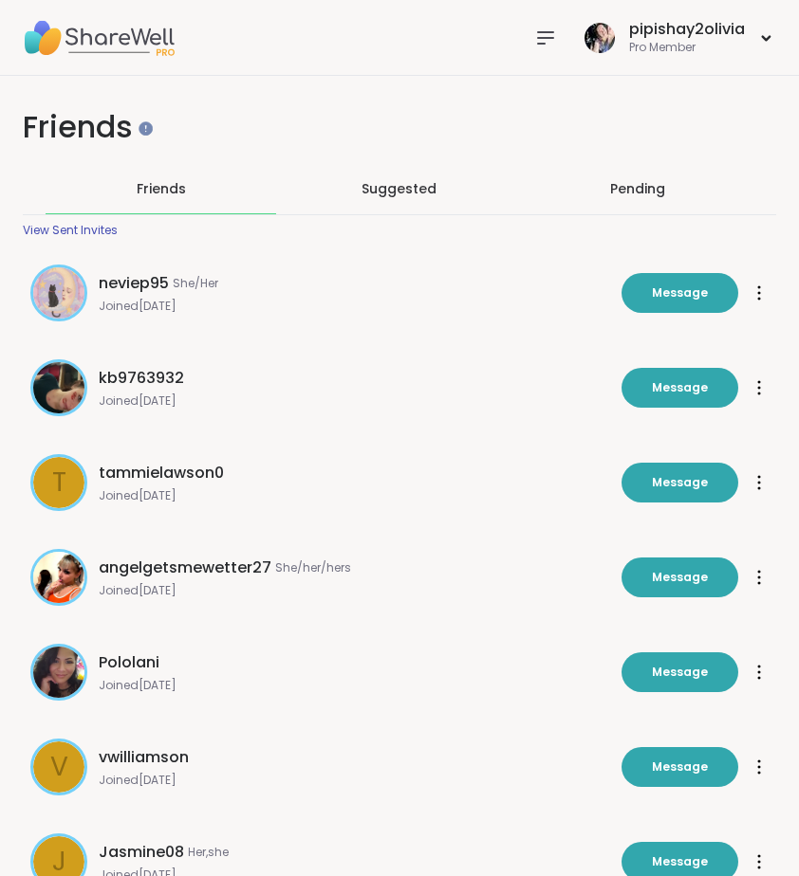
click at [407, 192] on span "Suggested" at bounding box center [398, 188] width 75 height 19
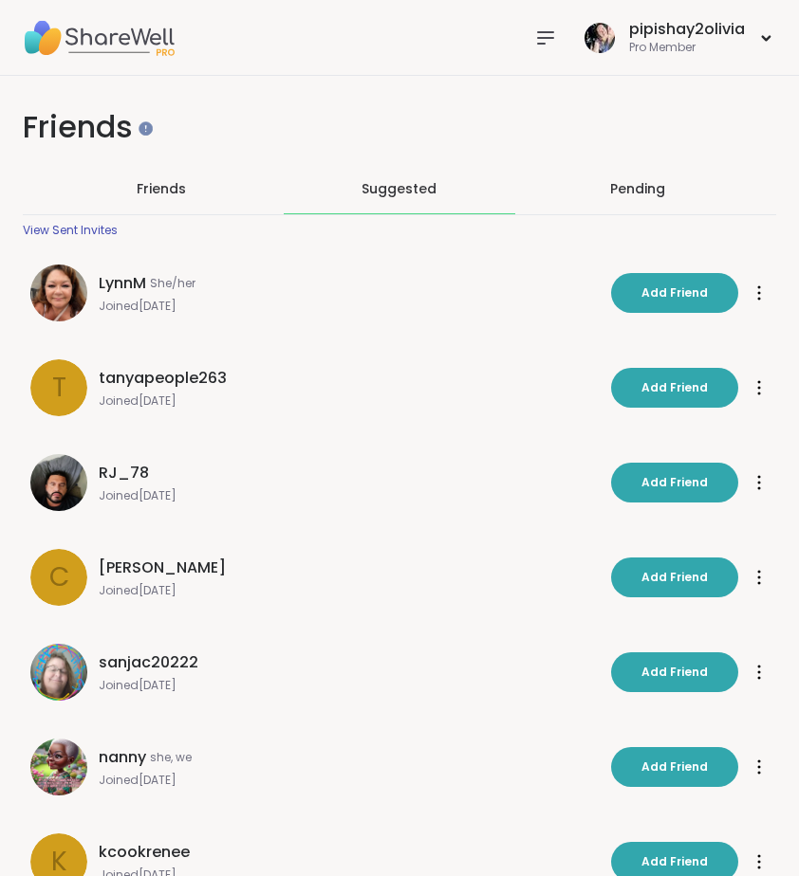
click at [85, 231] on div "View Sent Invites" at bounding box center [70, 230] width 95 height 15
click at [174, 193] on span "Friends" at bounding box center [161, 188] width 49 height 19
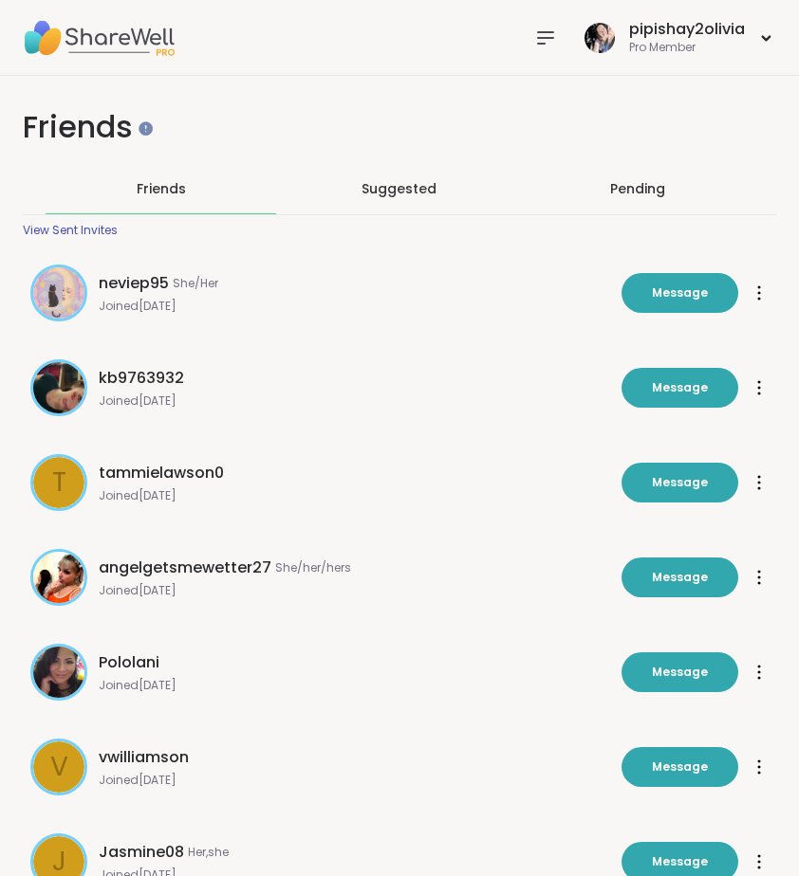
click at [555, 34] on icon at bounding box center [545, 38] width 23 height 23
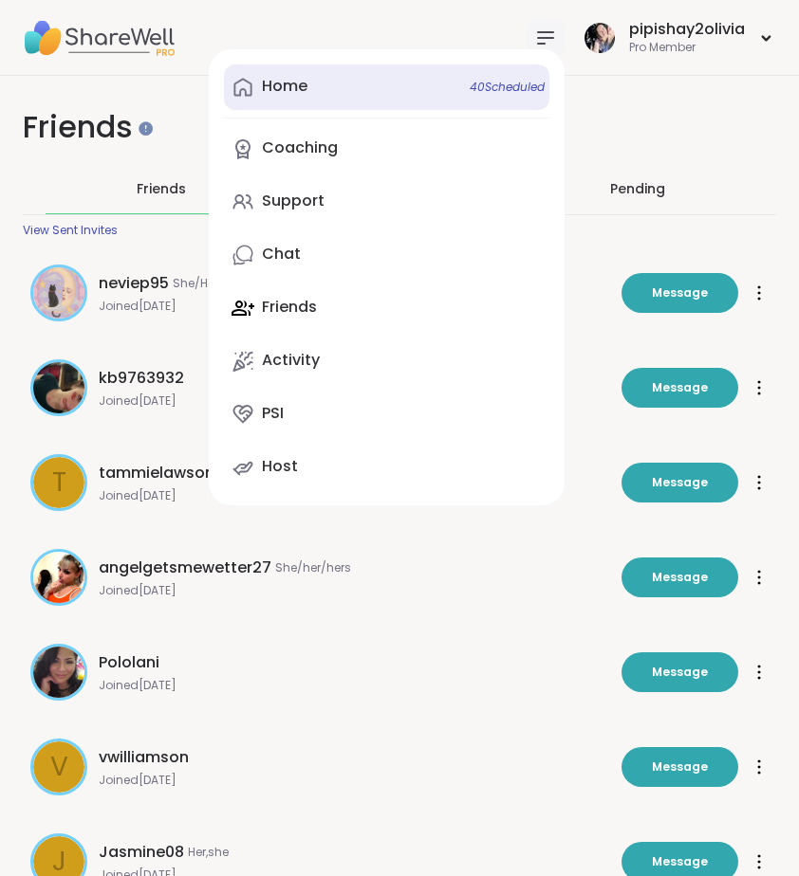
click at [418, 91] on link "Home 40 Scheduled" at bounding box center [386, 88] width 325 height 46
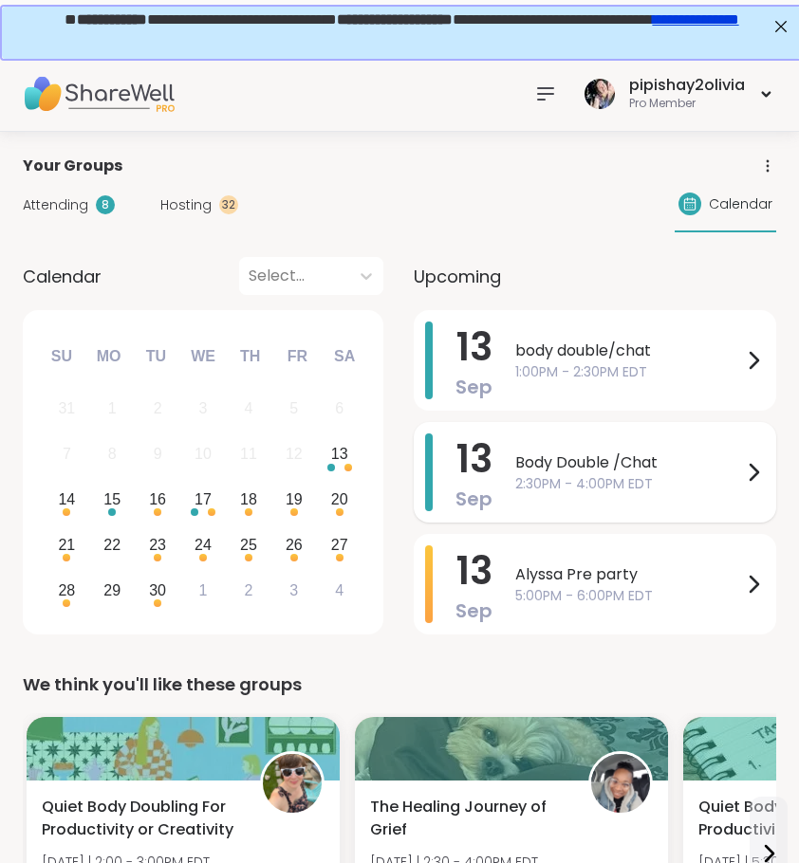
click at [608, 457] on span "Body Double /Chat" at bounding box center [628, 463] width 227 height 23
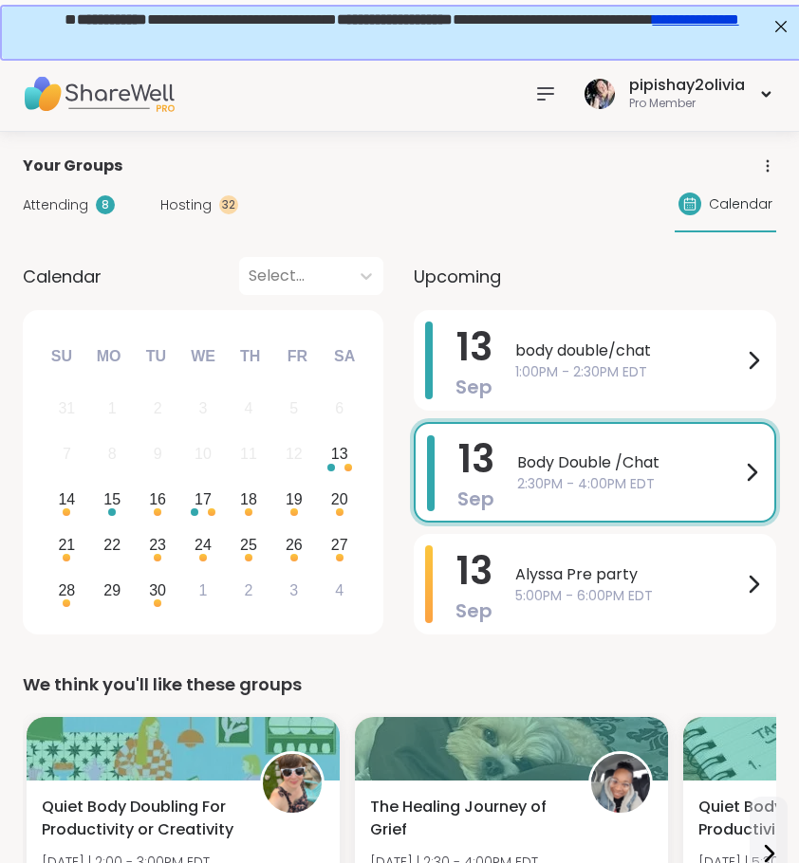
click at [545, 113] on div "pipishay2olivia Pro Member" at bounding box center [650, 93] width 249 height 45
click at [546, 94] on icon at bounding box center [545, 93] width 15 height 11
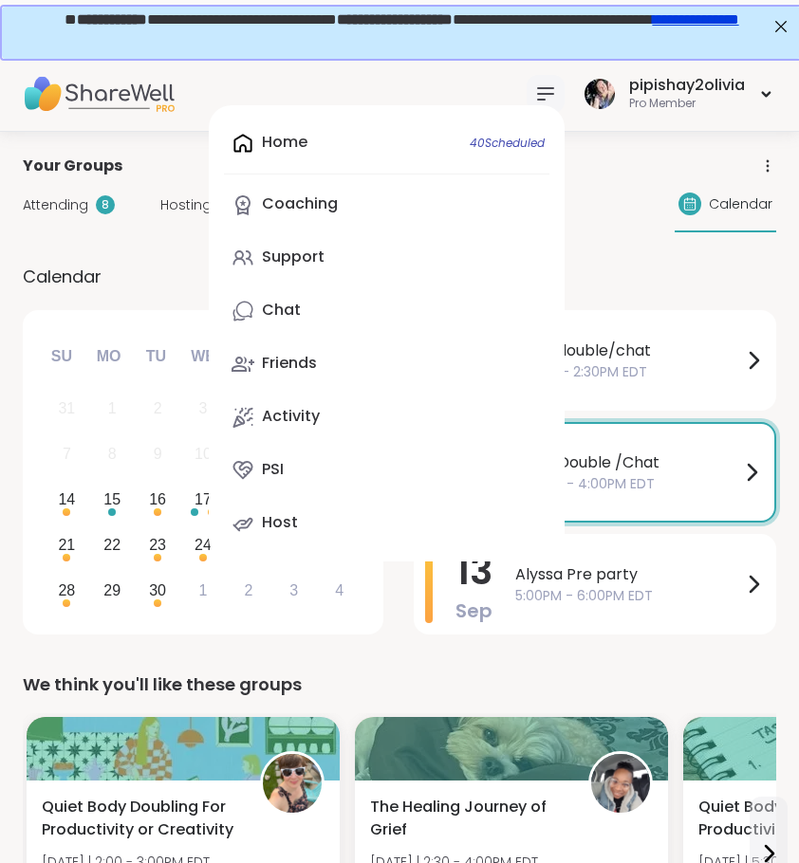
click at [392, 133] on div "Home 40 Scheduled Coaching Support Chat Friends Activity PSI Host" at bounding box center [387, 333] width 356 height 456
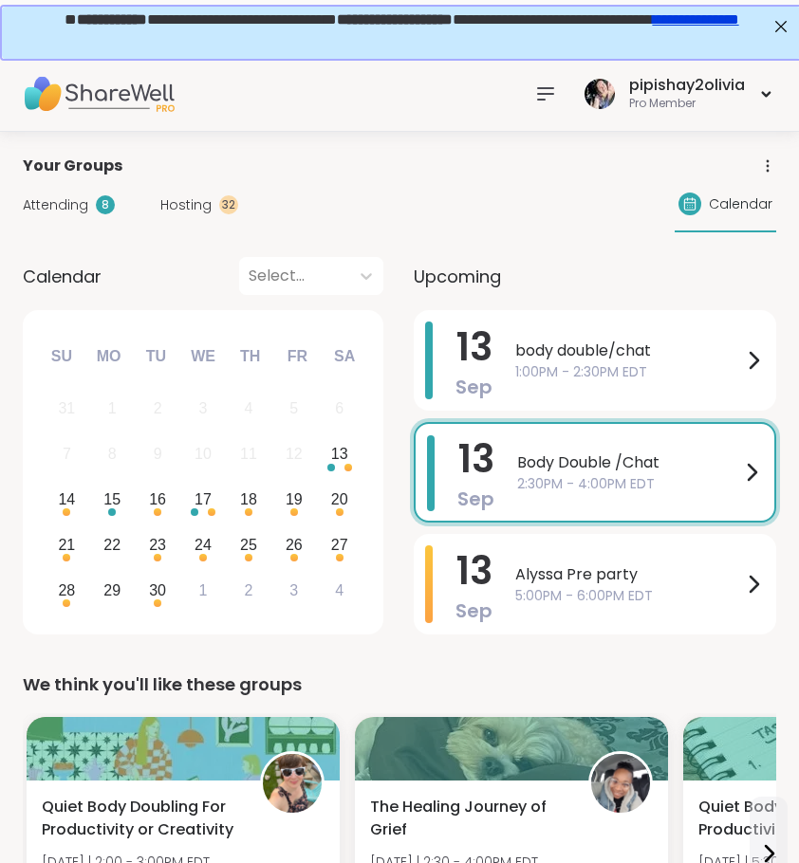
click at [214, 196] on div "Hosting 32" at bounding box center [199, 205] width 78 height 20
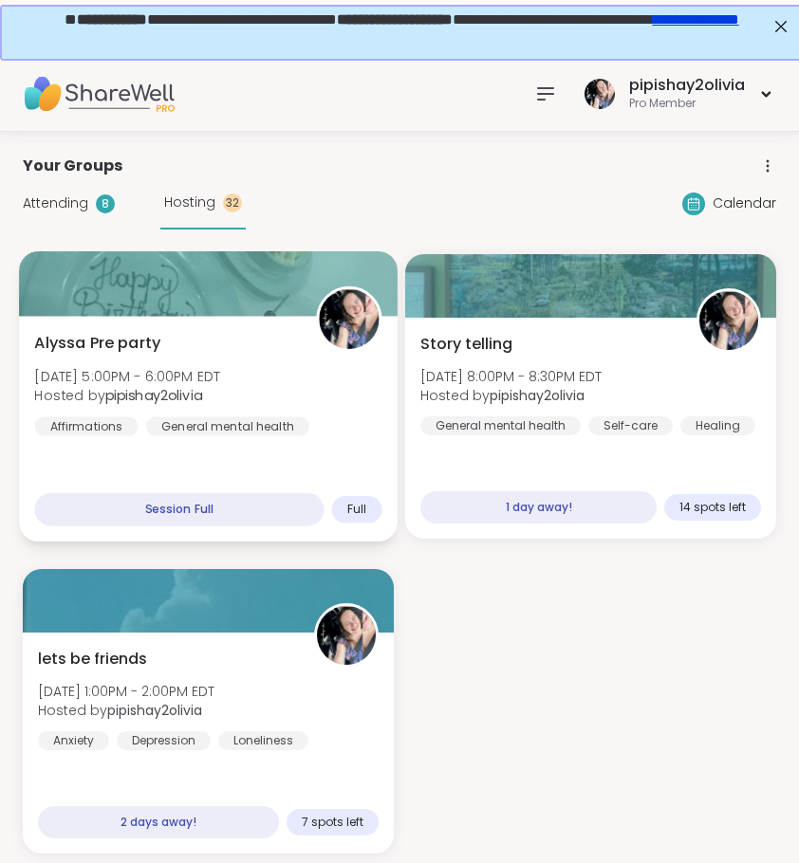
click at [288, 479] on div "Alyssa Pre party [DATE] 5:00PM - 6:00PM EDT Hosted by pipishay2olivia Affirmati…" at bounding box center [208, 429] width 378 height 226
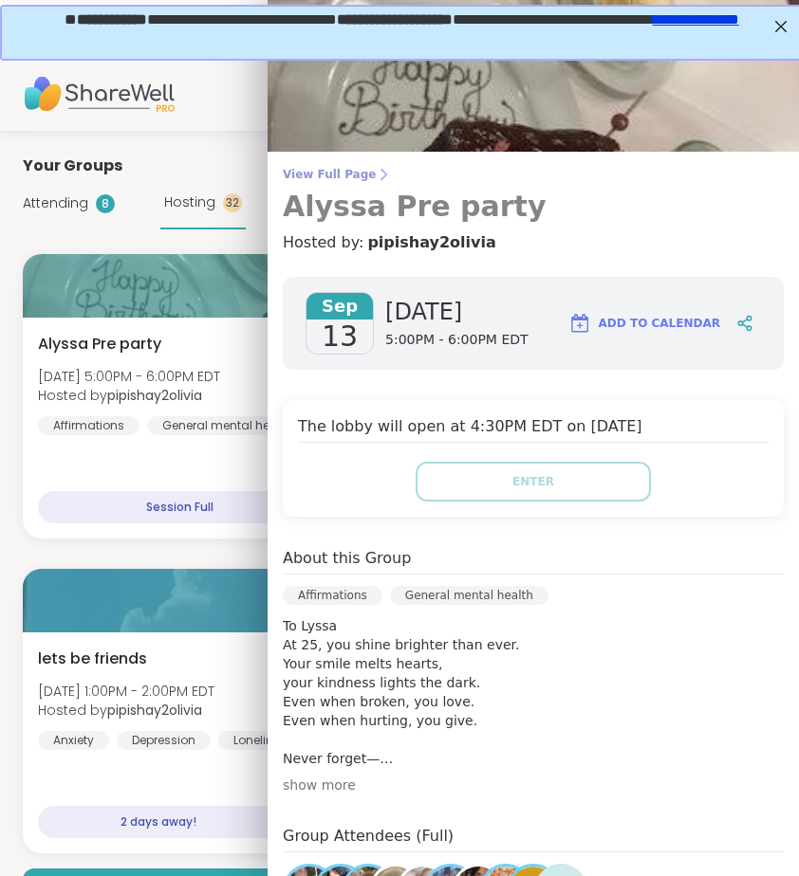
click at [376, 171] on icon at bounding box center [383, 174] width 15 height 15
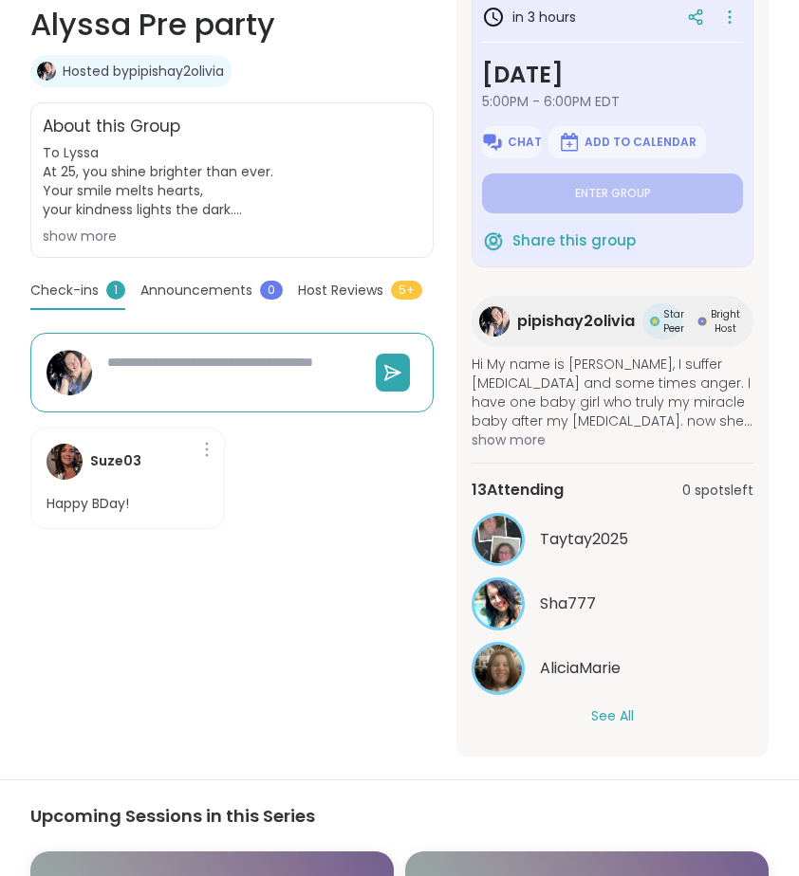
scroll to position [462, 0]
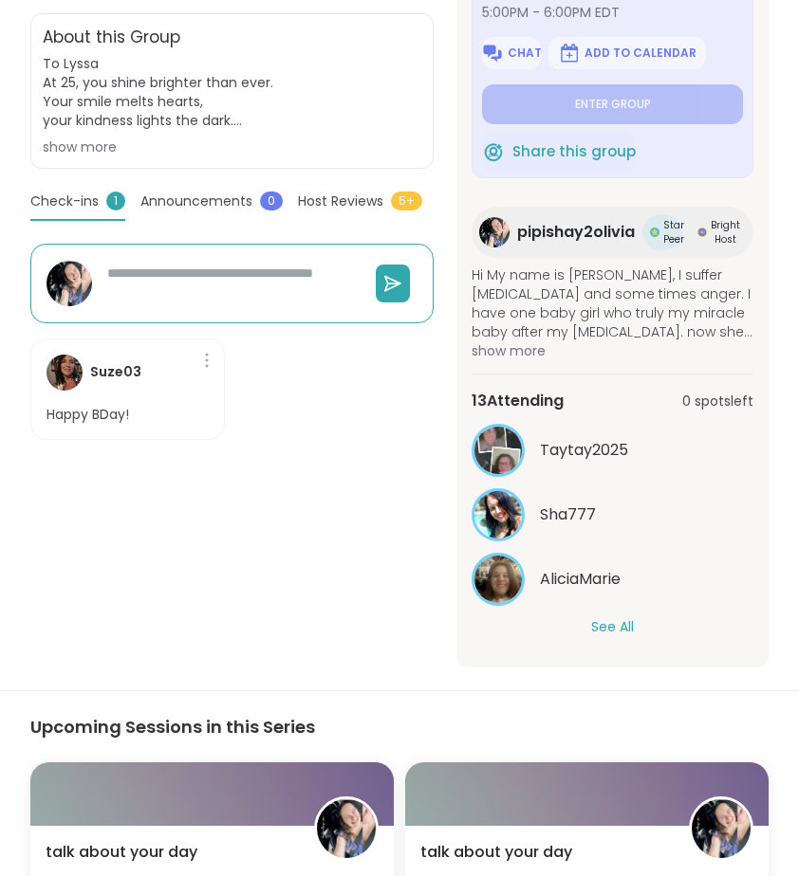
click at [603, 619] on button "See All" at bounding box center [612, 628] width 43 height 20
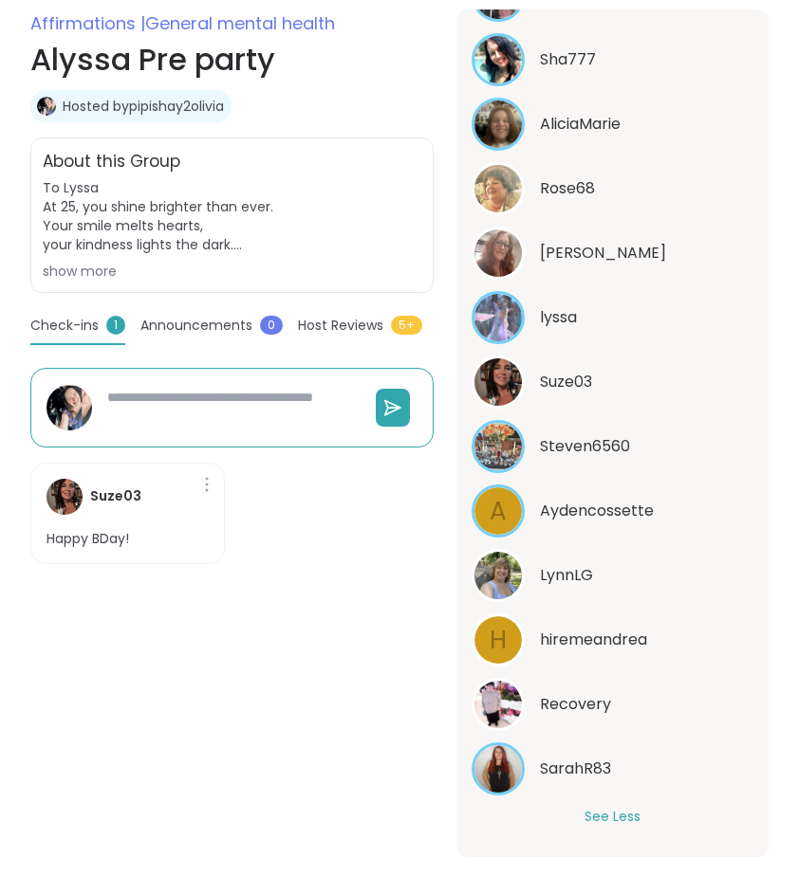
scroll to position [580, 0]
click at [555, 638] on span "hiremeandrea" at bounding box center [593, 640] width 107 height 23
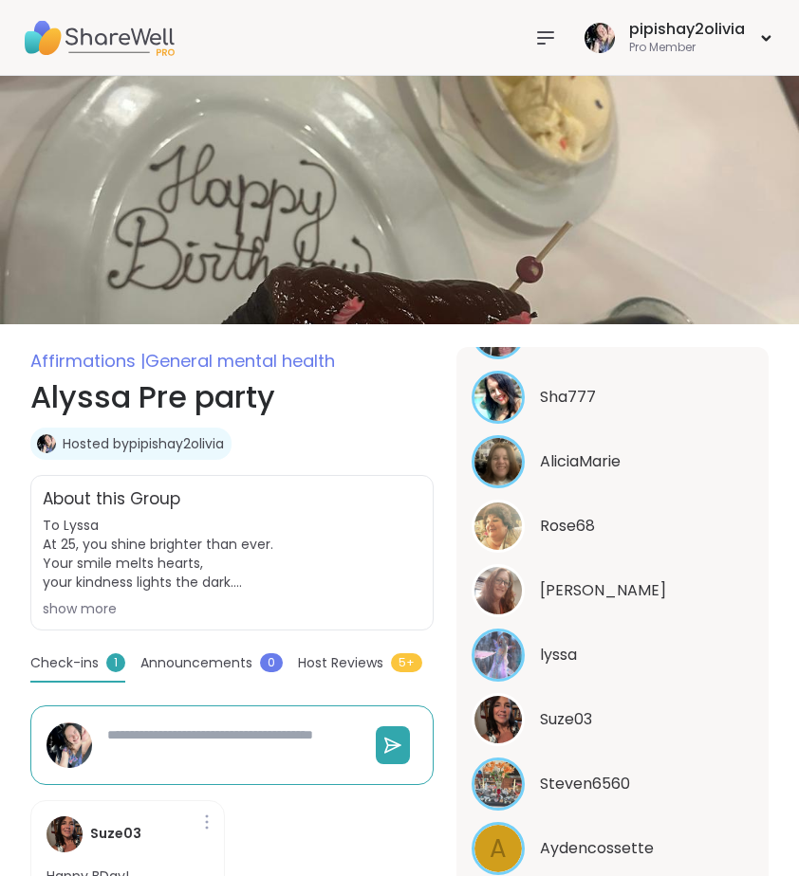
scroll to position [0, 0]
click at [541, 46] on icon at bounding box center [545, 38] width 23 height 23
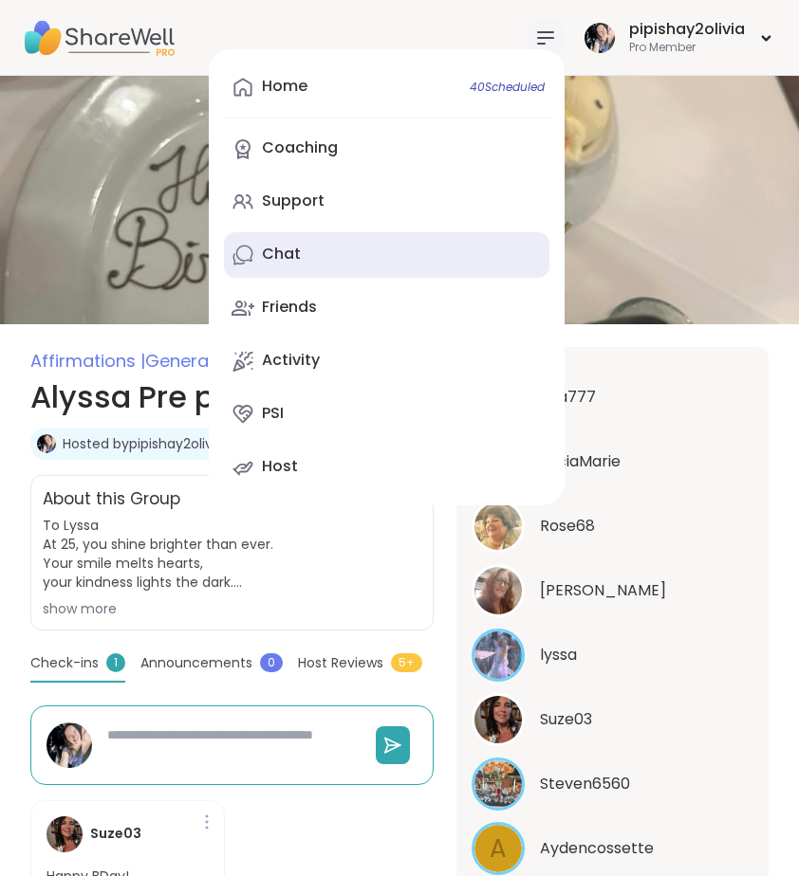
click at [379, 254] on link "Chat" at bounding box center [386, 255] width 325 height 46
type textarea "*"
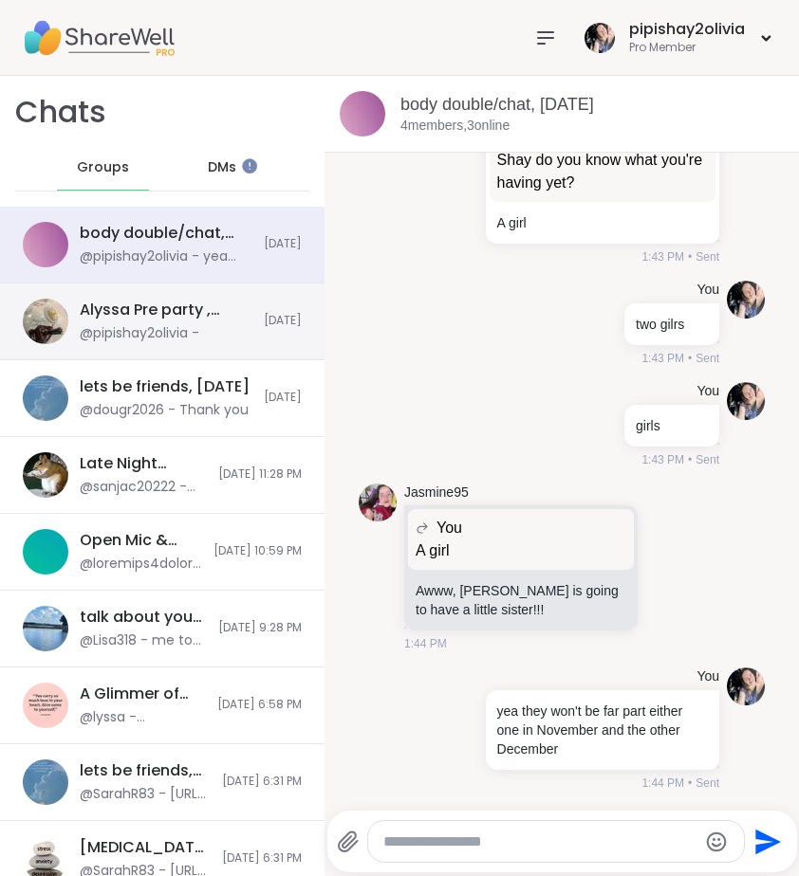
click at [205, 323] on div "Alyssa Pre party , [DATE] @pipishay2olivia -" at bounding box center [166, 322] width 173 height 44
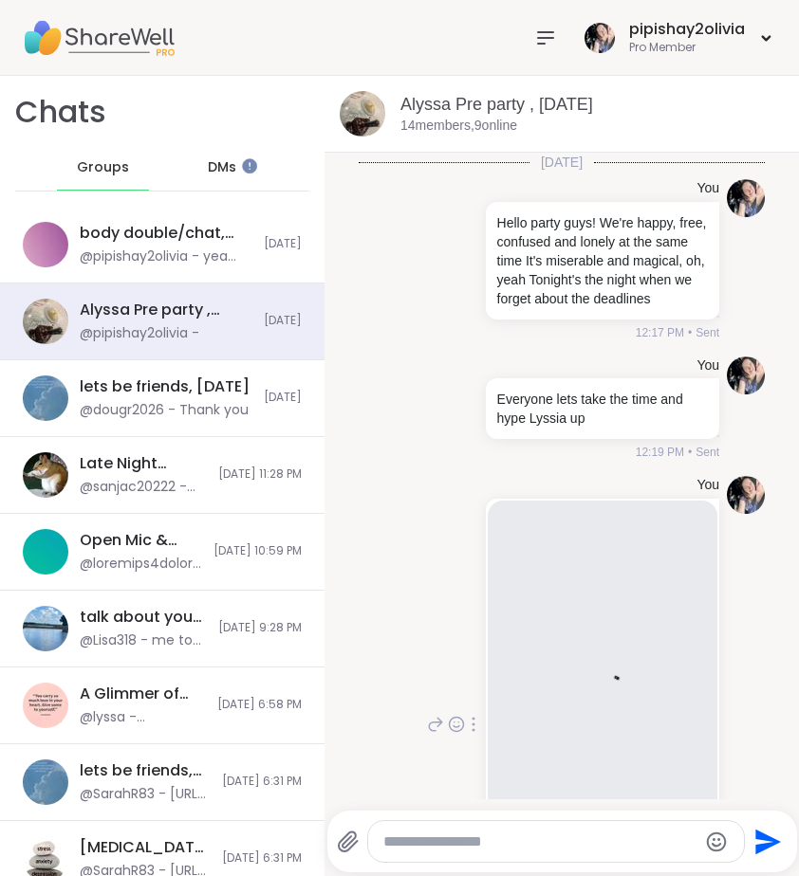
scroll to position [201, 0]
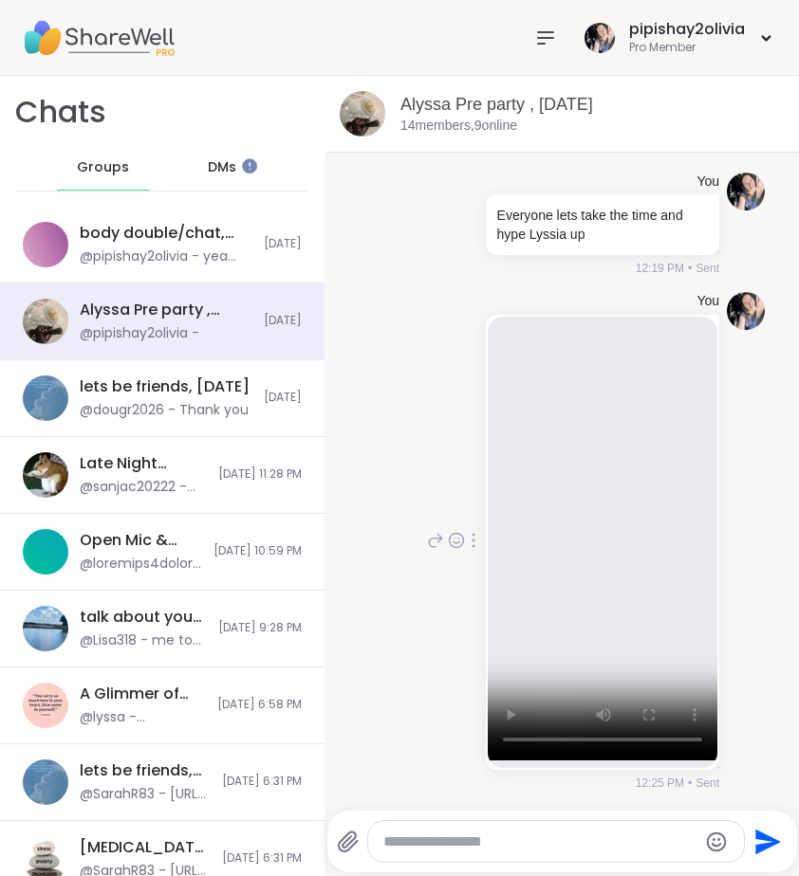
click at [584, 536] on video at bounding box center [603, 535] width 230 height 452
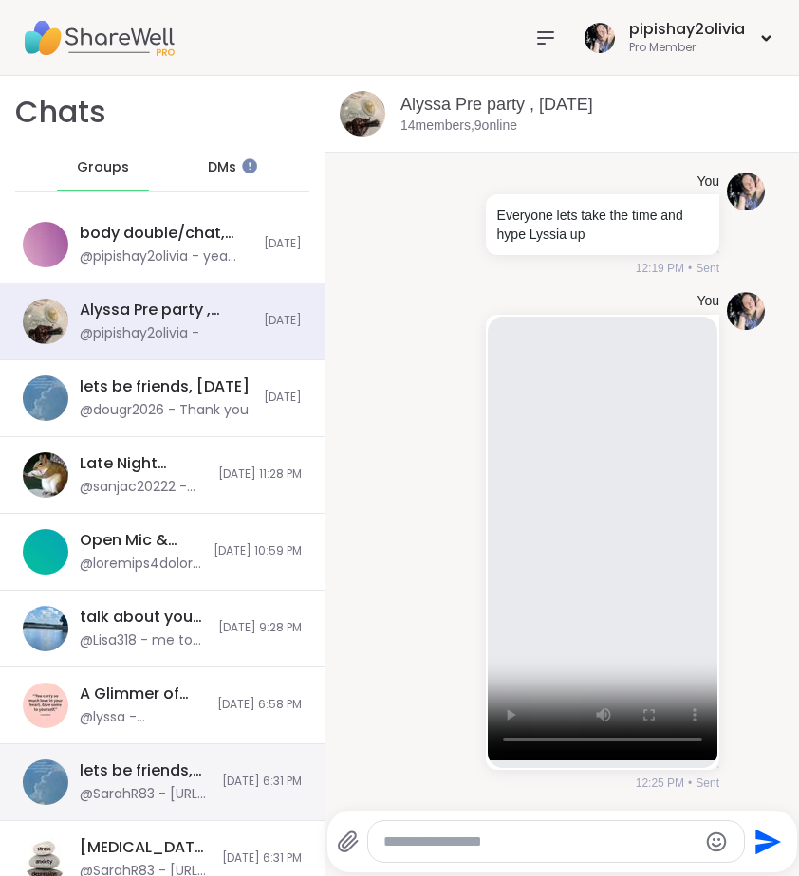
scroll to position [0, 0]
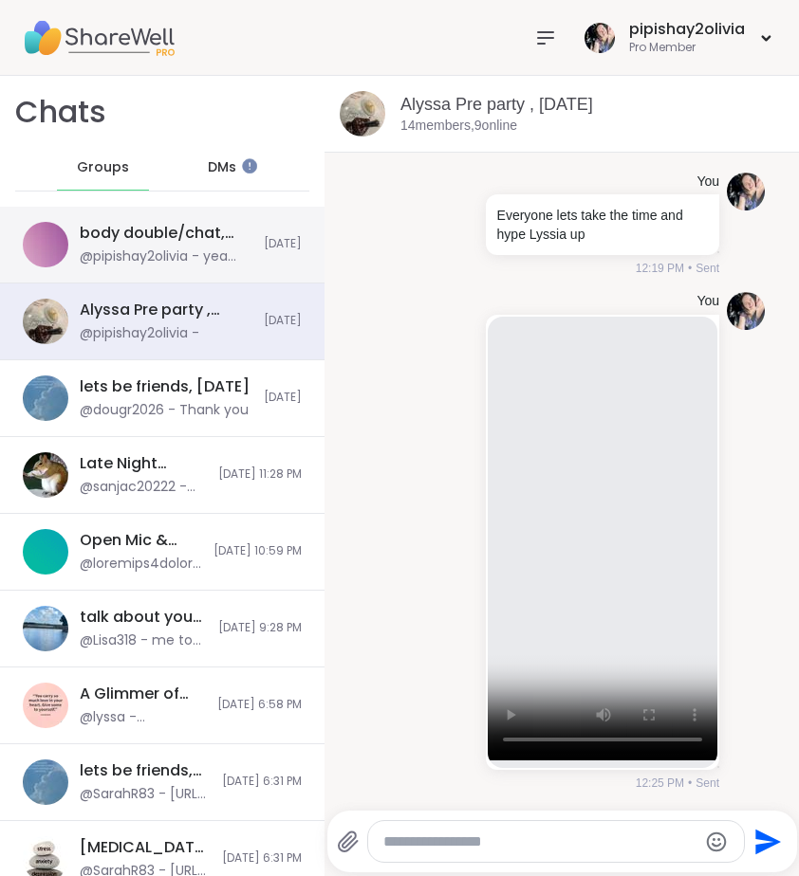
click at [163, 257] on div "@pipishay2olivia - yea they won't be far part either one in November and the ot…" at bounding box center [166, 257] width 173 height 19
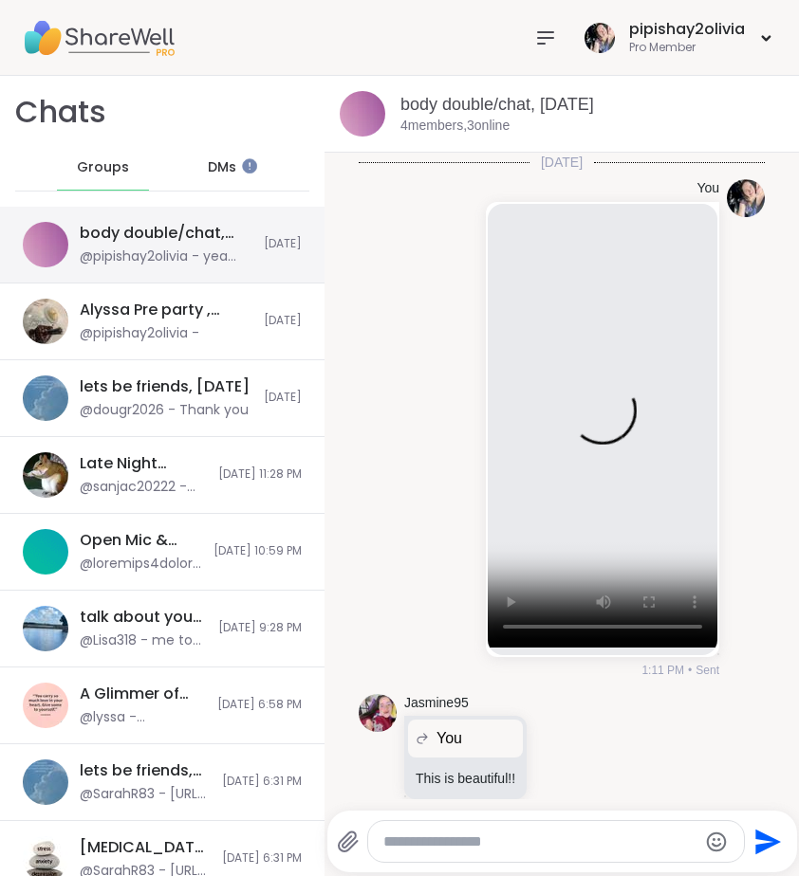
scroll to position [2309, 0]
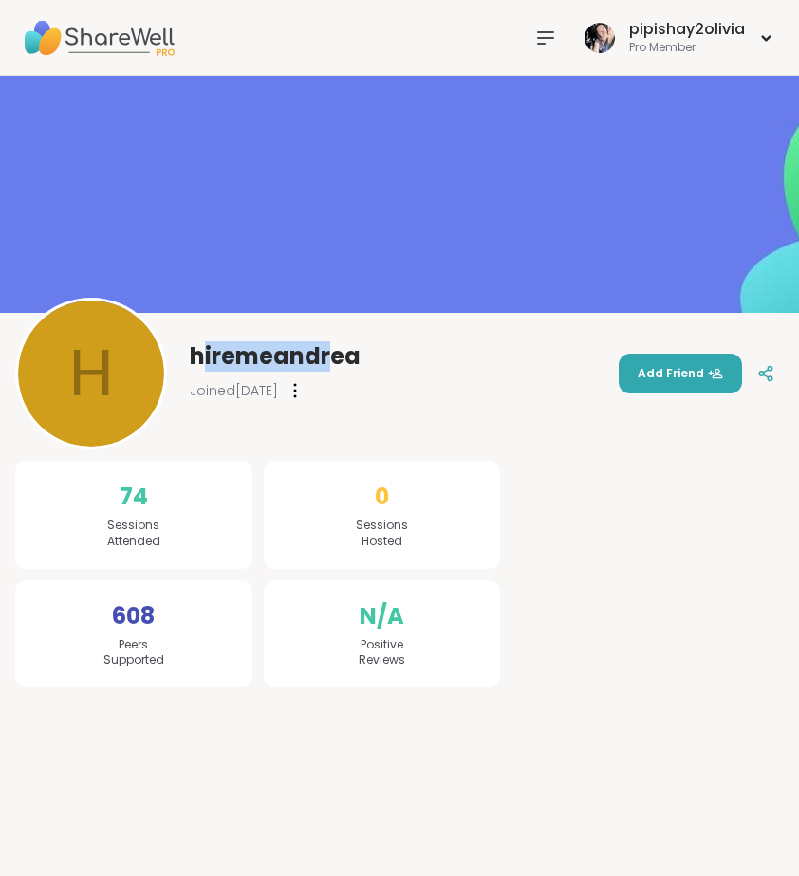
drag, startPoint x: 199, startPoint y: 351, endPoint x: 326, endPoint y: 342, distance: 127.4
click at [327, 345] on span "hiremeandrea" at bounding box center [275, 356] width 171 height 30
